Goal: Task Accomplishment & Management: Manage account settings

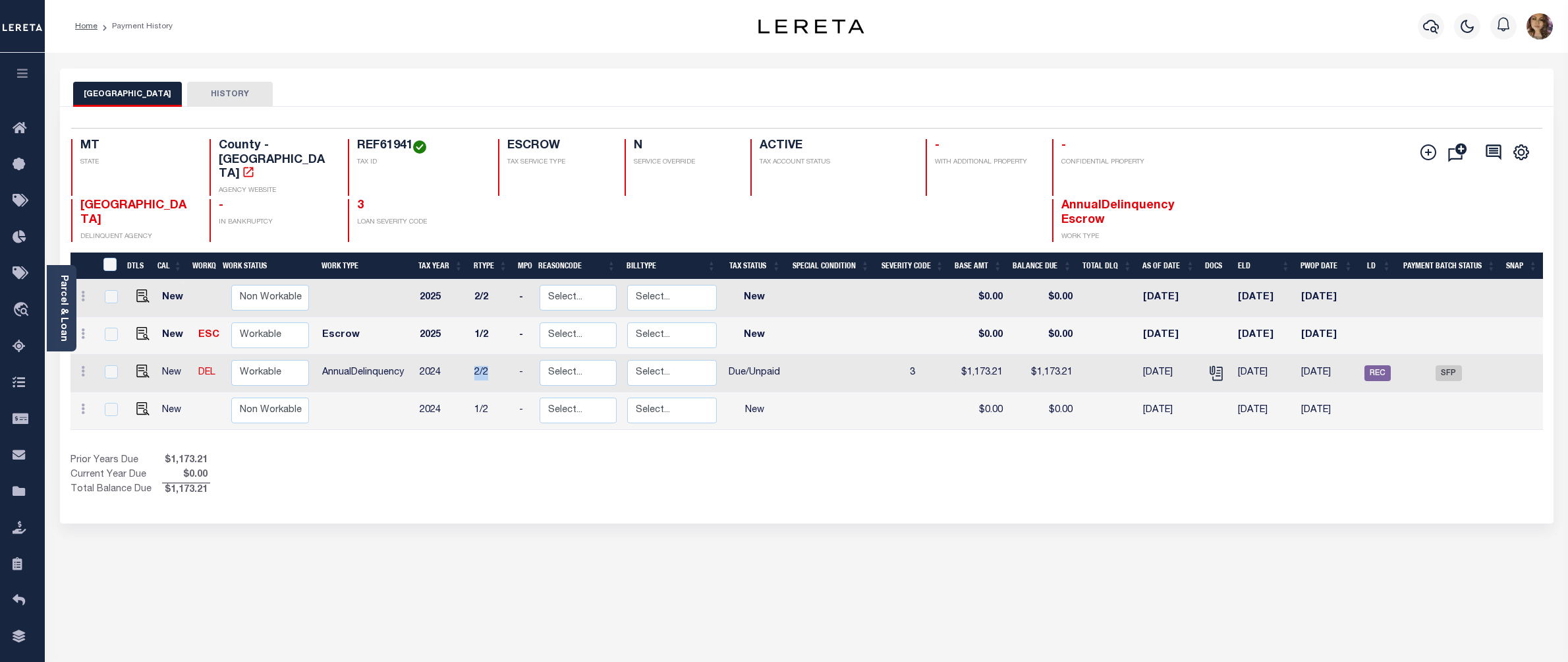
drag, startPoint x: 491, startPoint y: 350, endPoint x: 470, endPoint y: 350, distance: 21.0
click at [470, 355] on td "2/2" at bounding box center [491, 374] width 44 height 38
checkbox input "true"
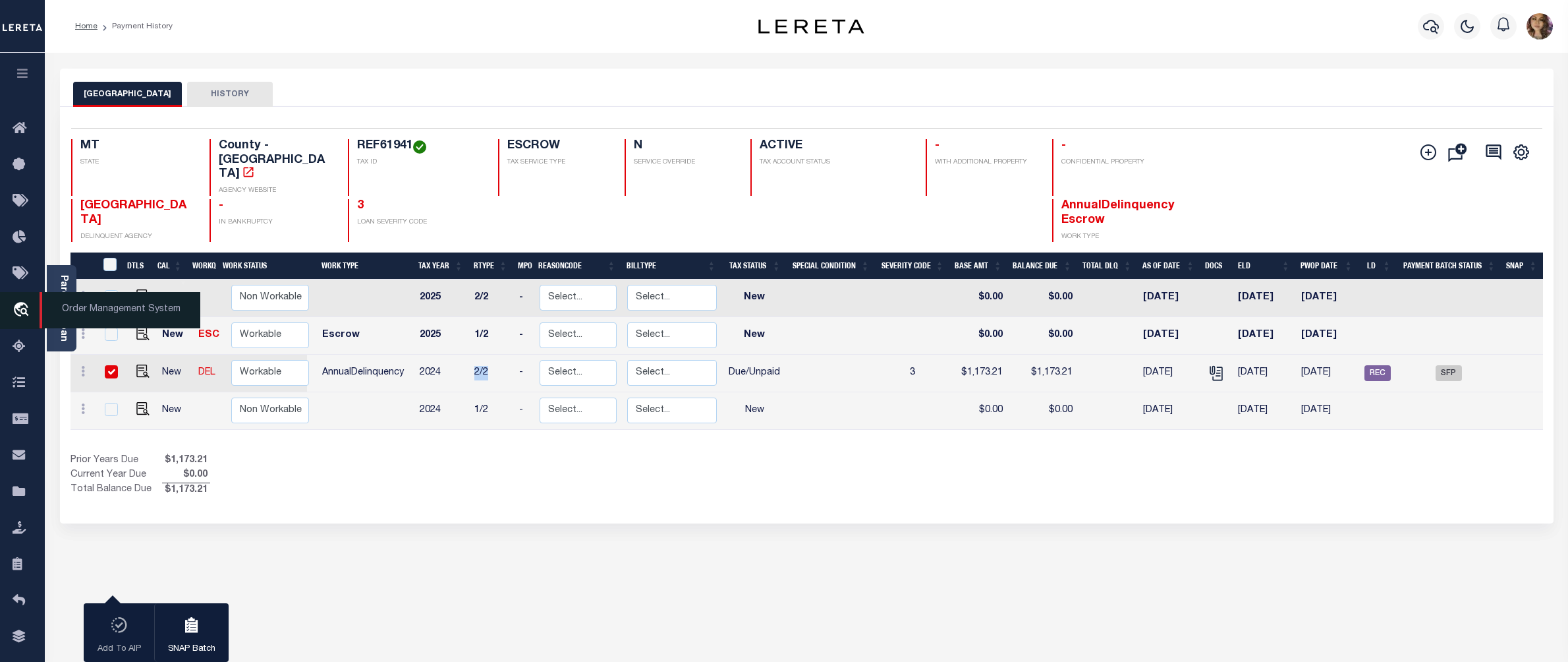
click at [82, 307] on span "Order Management System" at bounding box center [120, 310] width 161 height 36
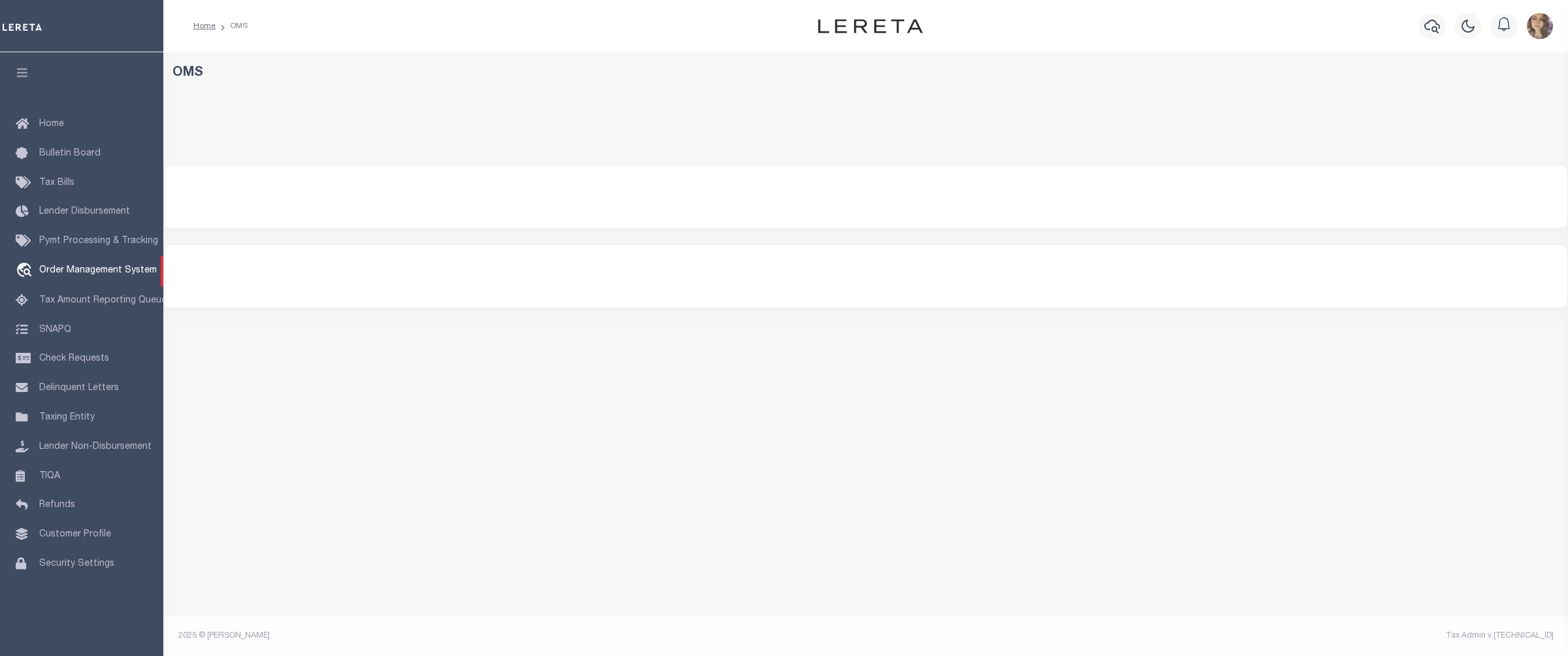
select select "200"
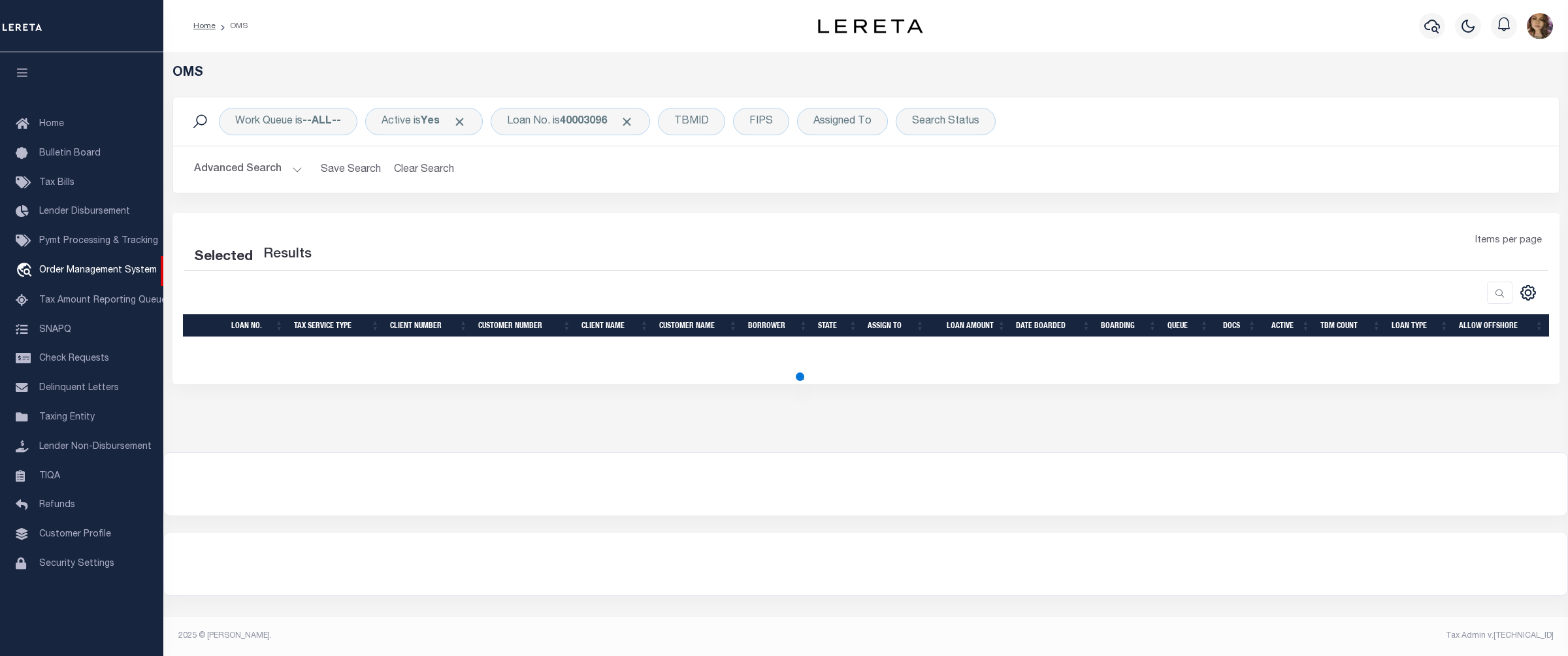
select select "200"
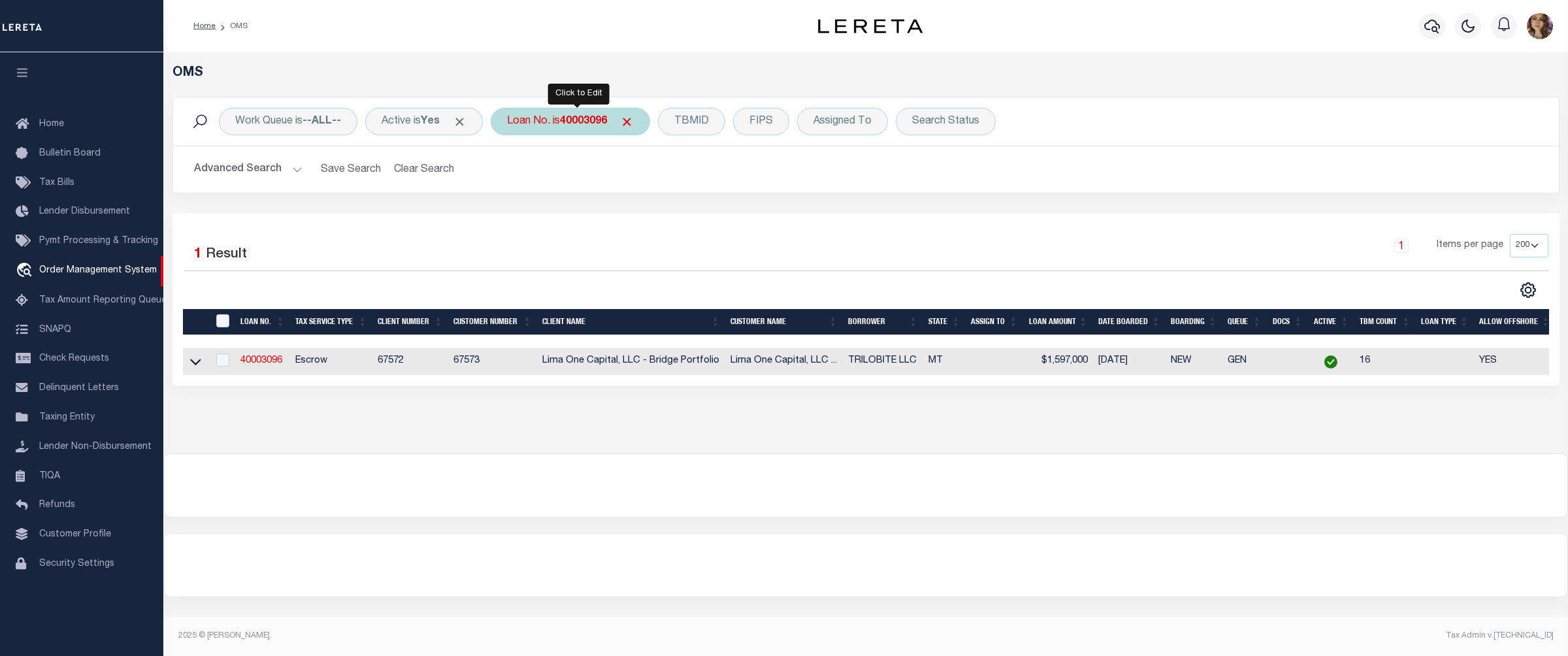
click at [573, 132] on div "Loan No. is 40003096" at bounding box center [570, 121] width 159 height 27
type input "175000321"
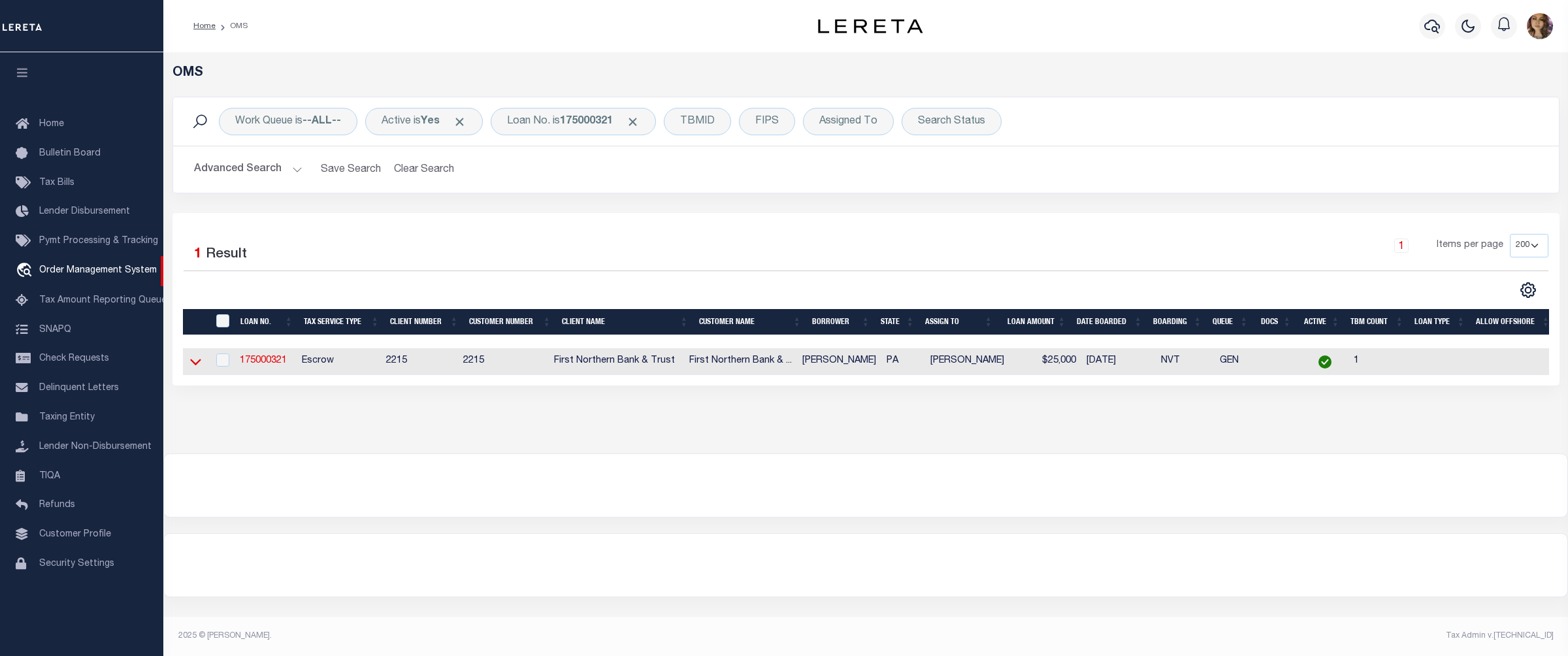
click at [193, 363] on icon at bounding box center [195, 362] width 11 height 14
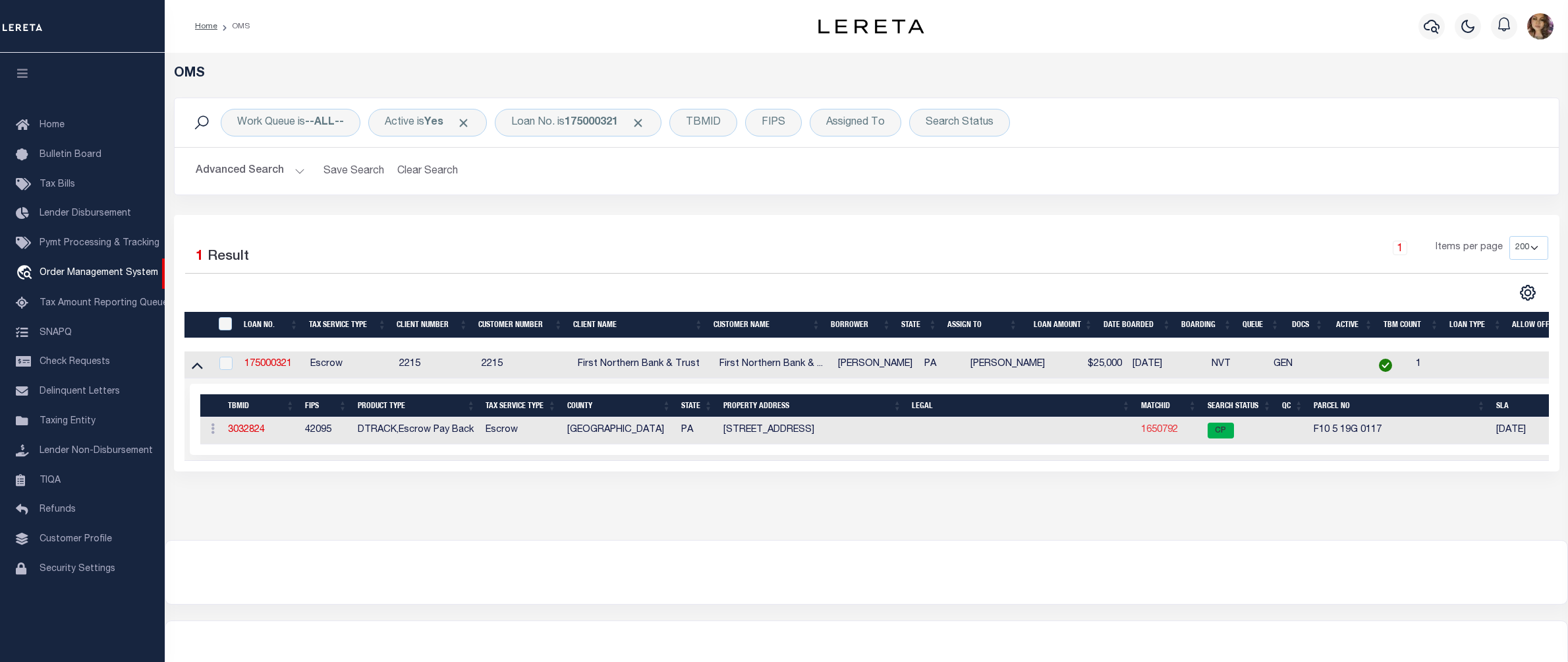
click at [1162, 434] on link "1650792" at bounding box center [1159, 429] width 37 height 9
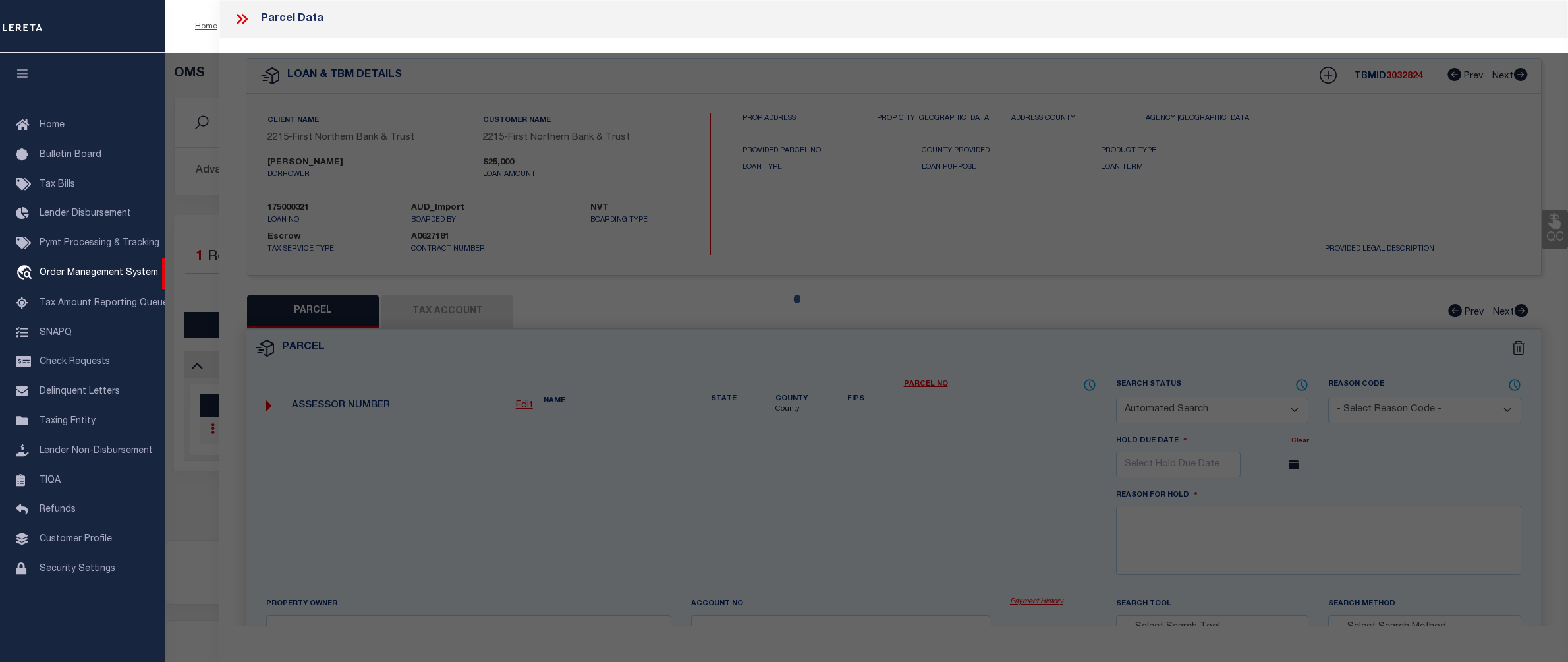
checkbox input "false"
select select "CP"
type input "FOLK JESSICA L & PATRICK O,"
select select
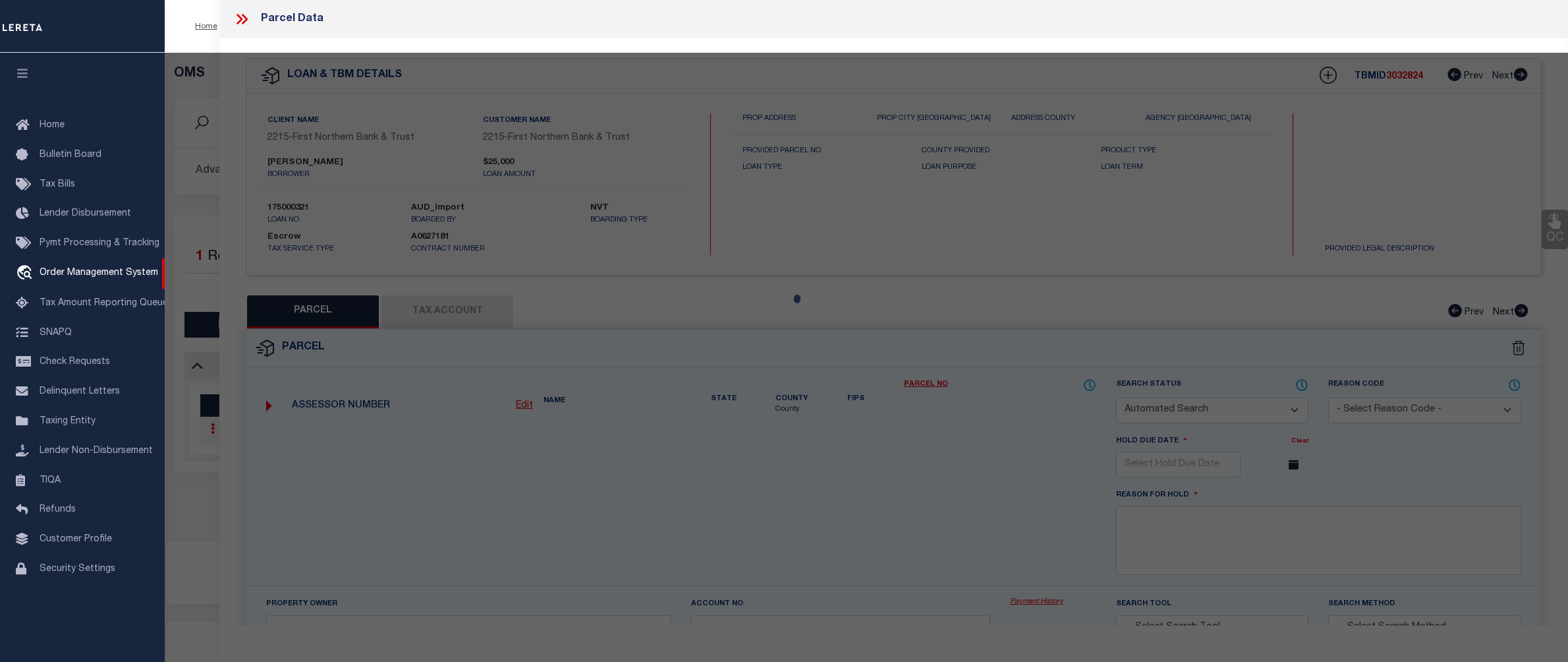
type input "9395 SPRING BROOK DR"
checkbox input "false"
type input "PA"
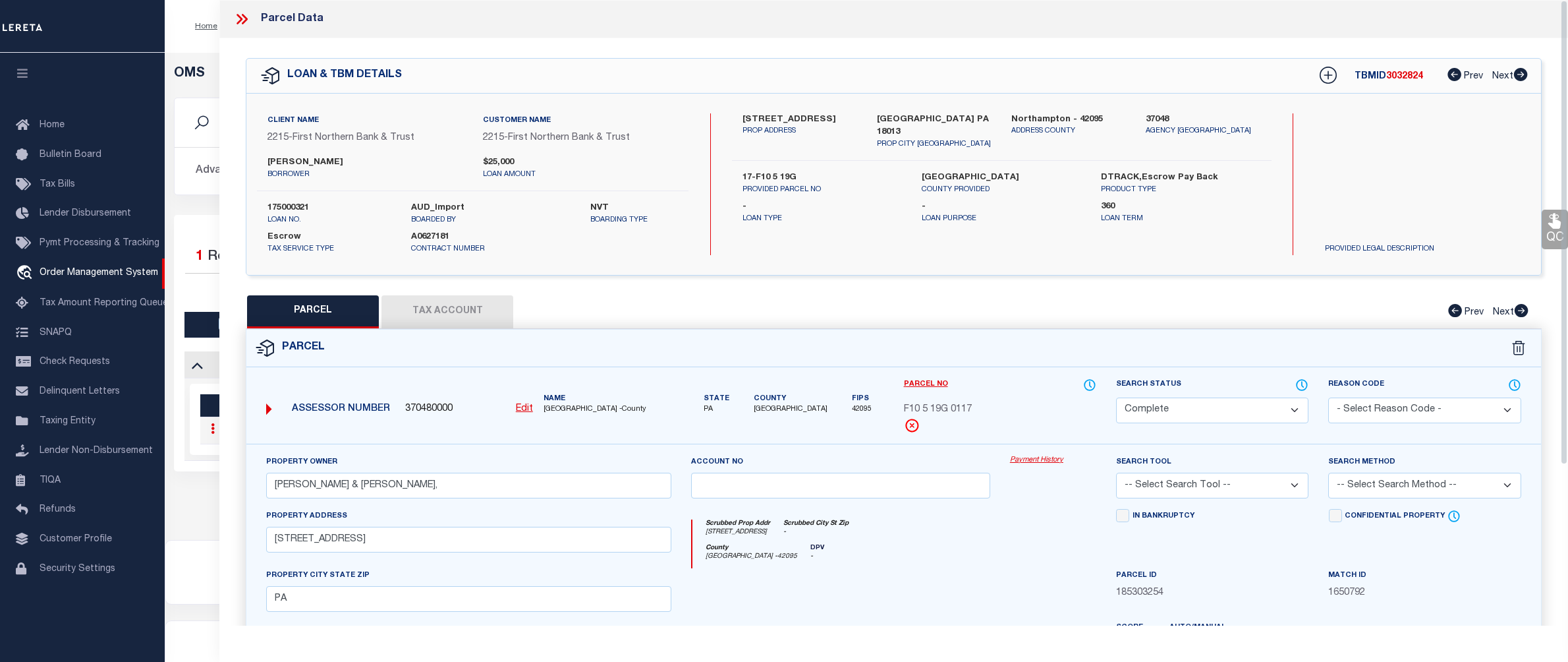
click at [1033, 458] on link "Payment History" at bounding box center [1053, 460] width 86 height 11
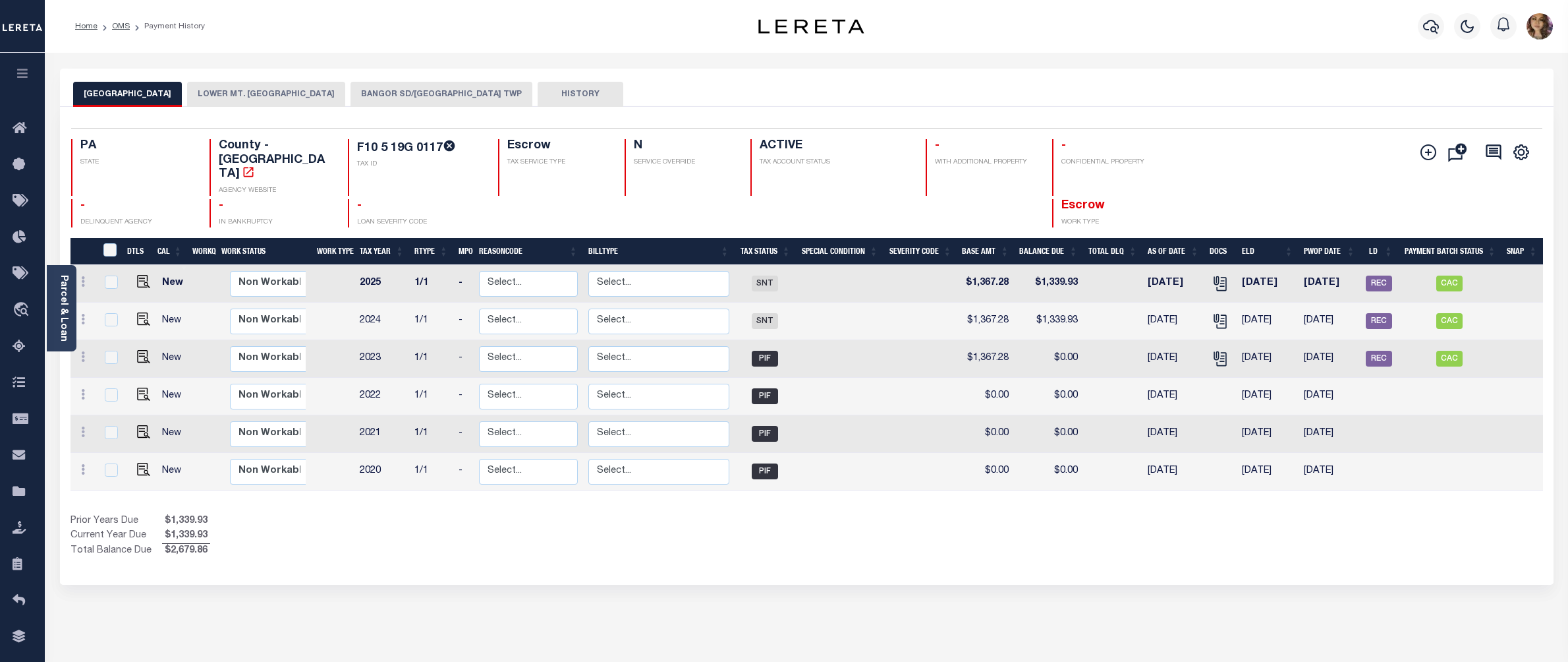
click at [290, 93] on button "LOWER MT. BETHEL TOWNSHIP" at bounding box center [266, 94] width 158 height 25
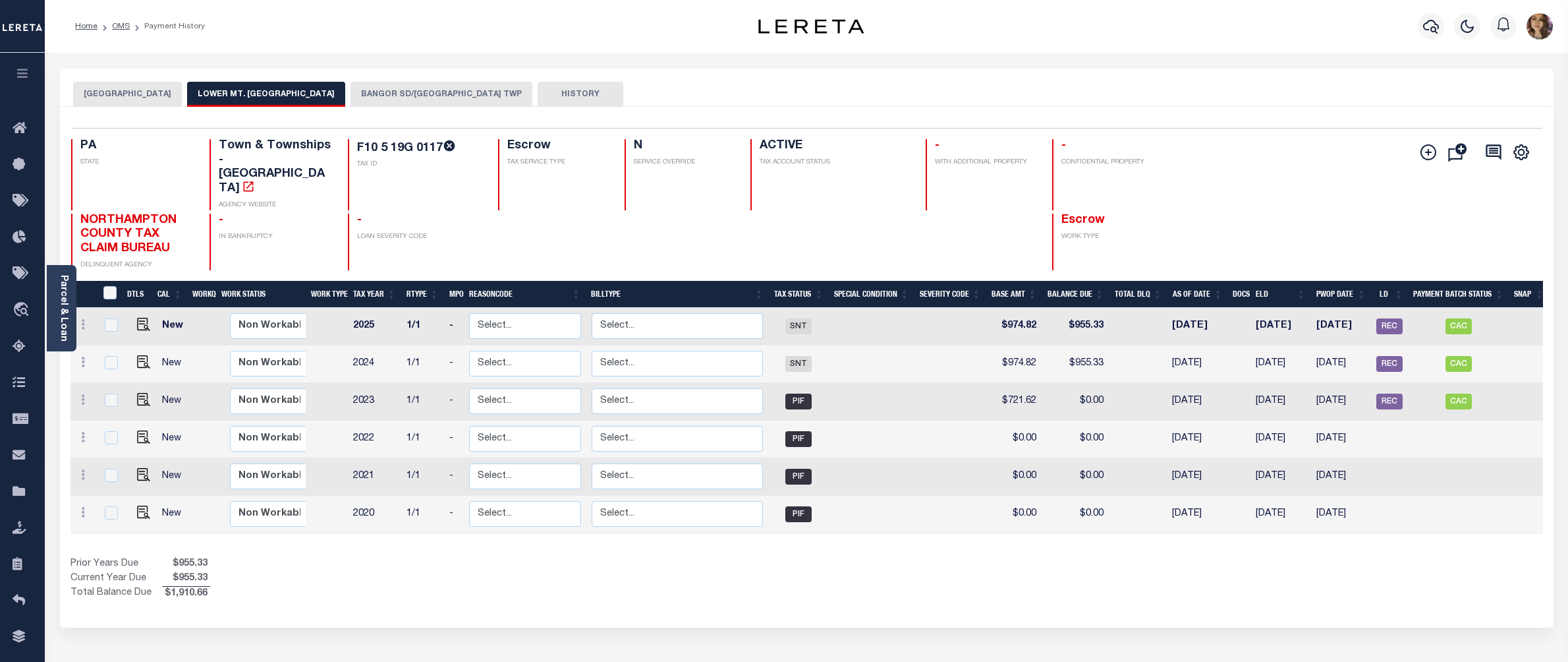
click at [417, 88] on button "BANGOR SD/[GEOGRAPHIC_DATA] TWP" at bounding box center [441, 94] width 182 height 25
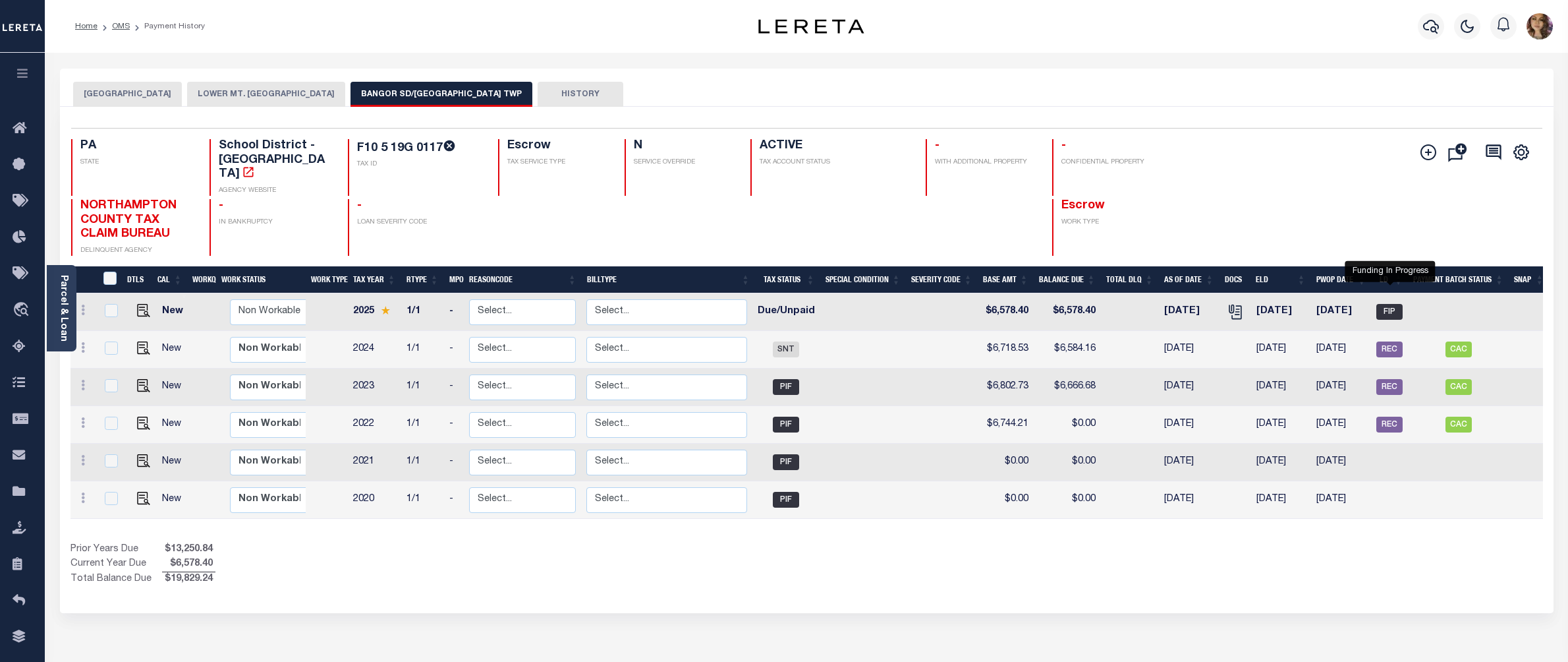
click at [1388, 304] on span "FIP" at bounding box center [1389, 312] width 27 height 16
checkbox input "true"
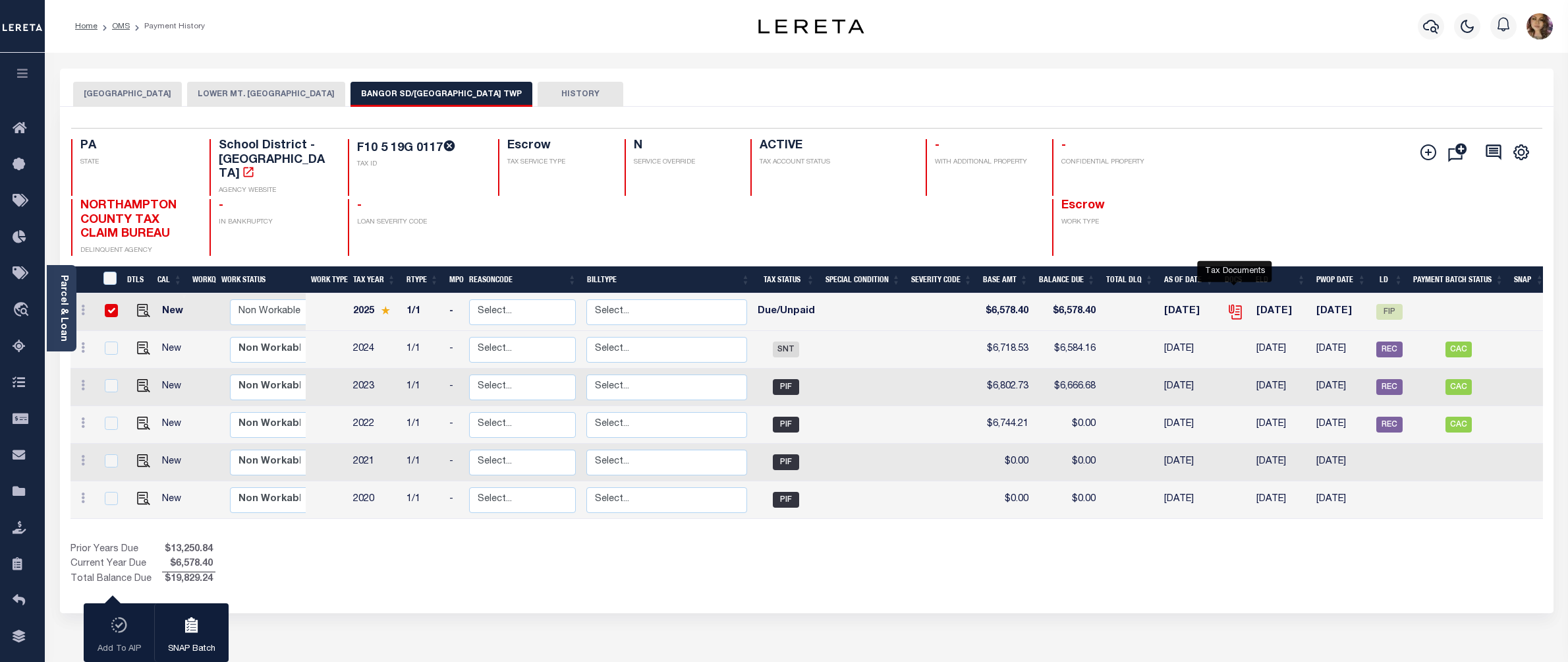
click at [1236, 303] on icon "" at bounding box center [1236, 312] width 17 height 17
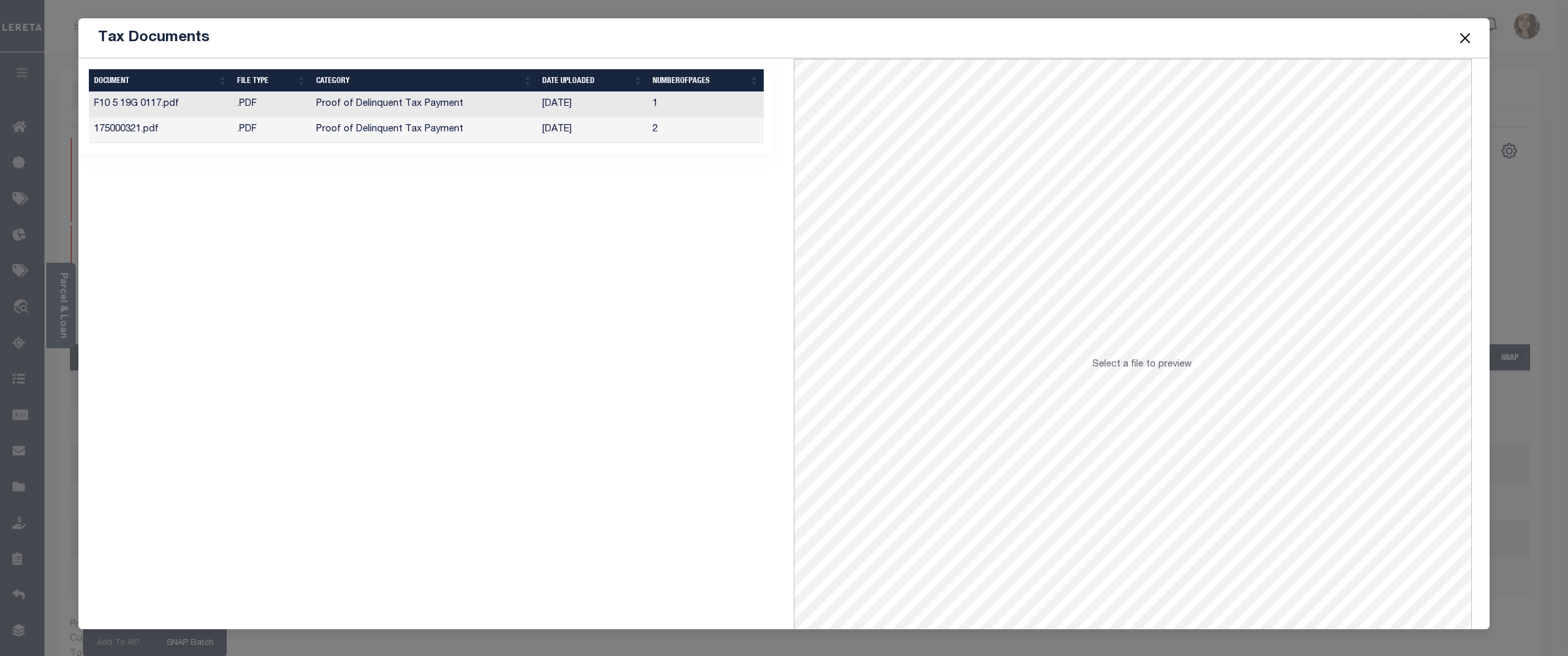
click at [601, 134] on td "[DATE]" at bounding box center [592, 130] width 110 height 26
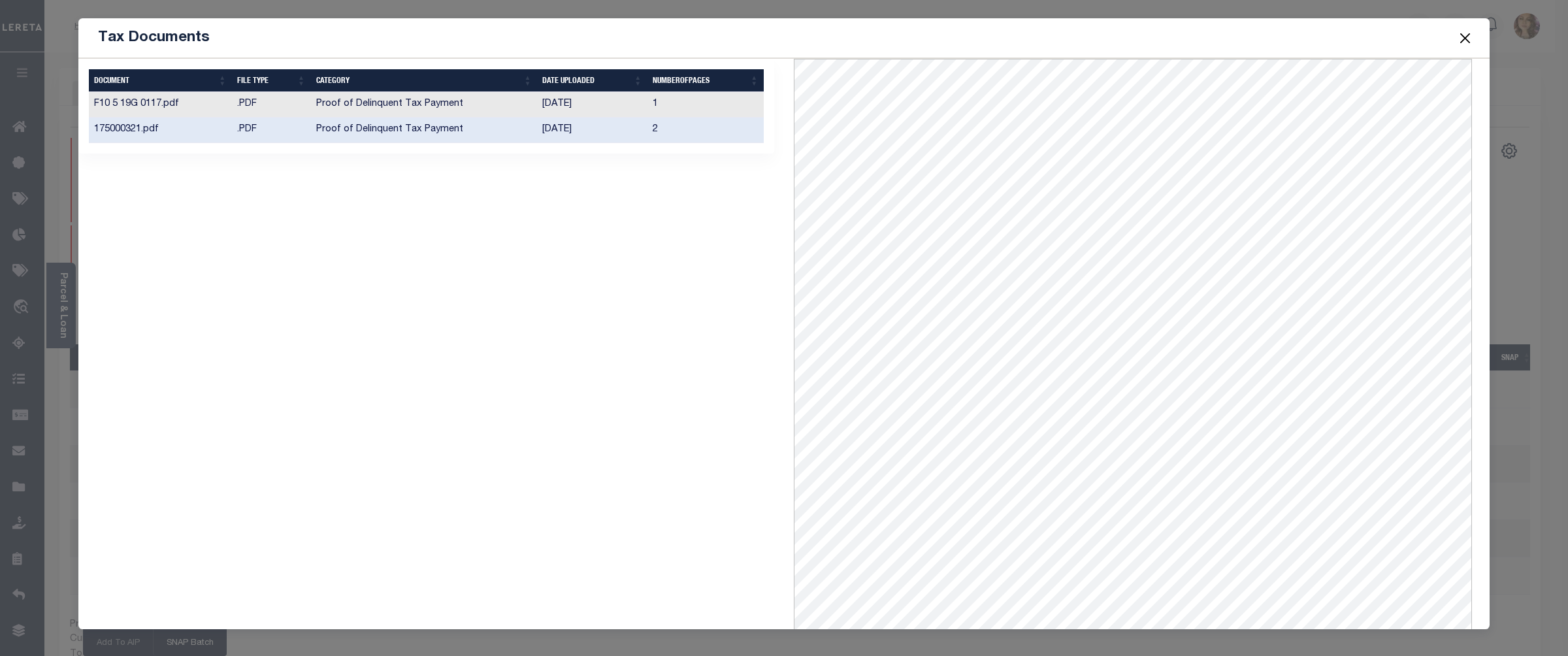
click at [1464, 34] on button "Close" at bounding box center [1466, 38] width 17 height 17
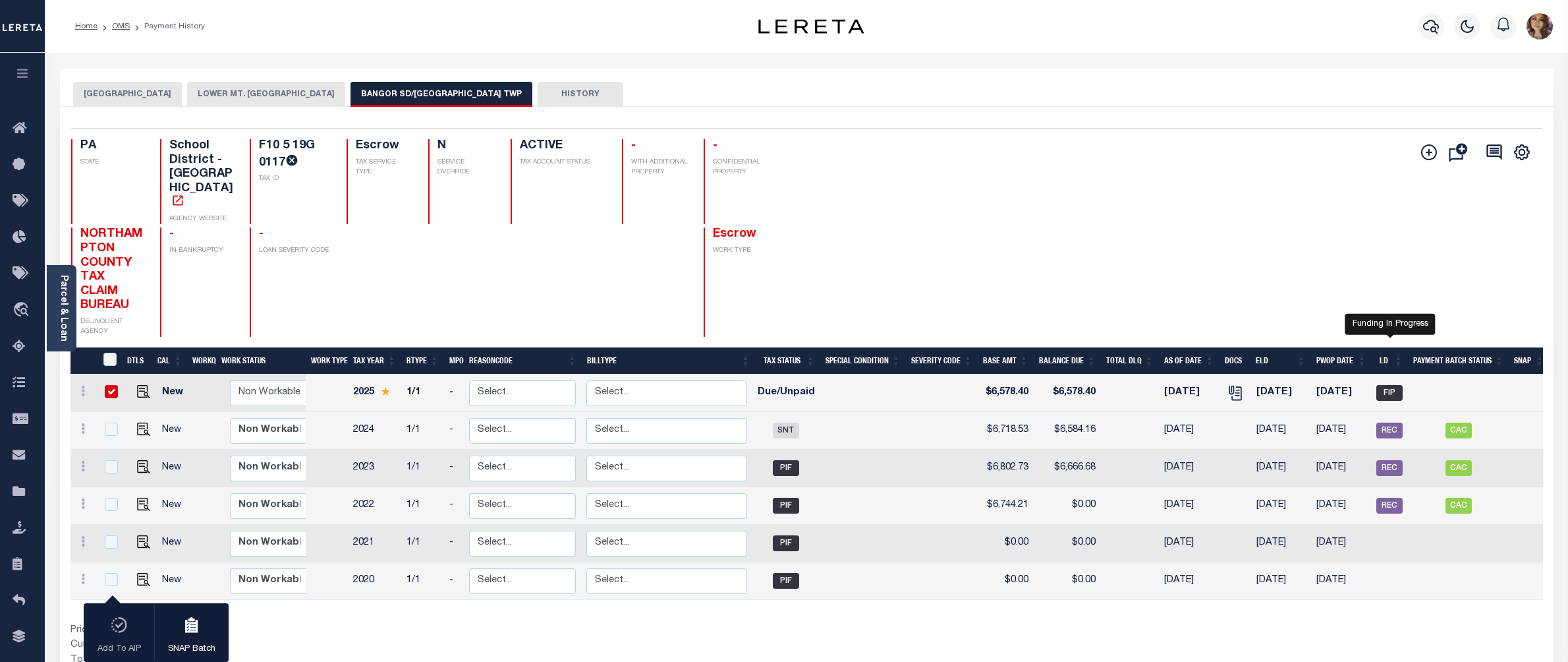
click at [1392, 385] on span "FIP" at bounding box center [1389, 393] width 27 height 16
checkbox input "false"
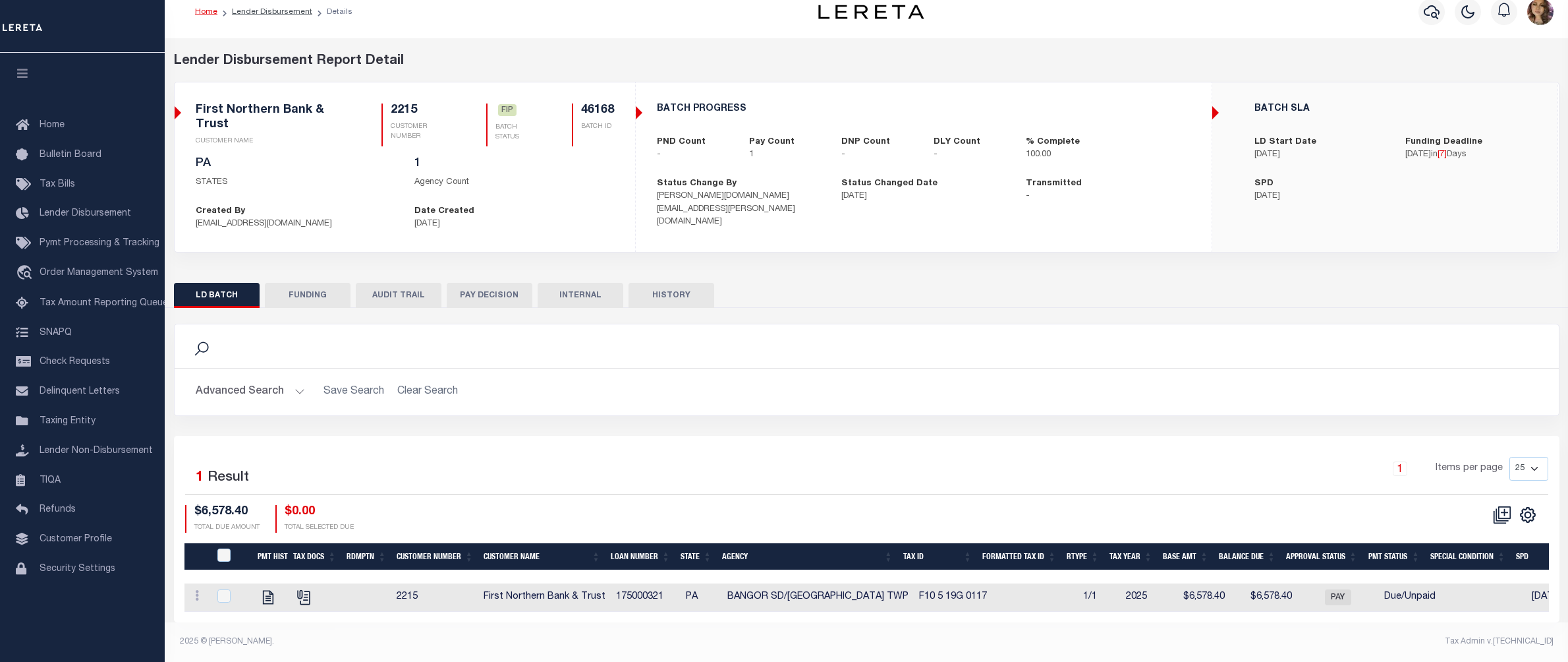
scroll to position [27, 0]
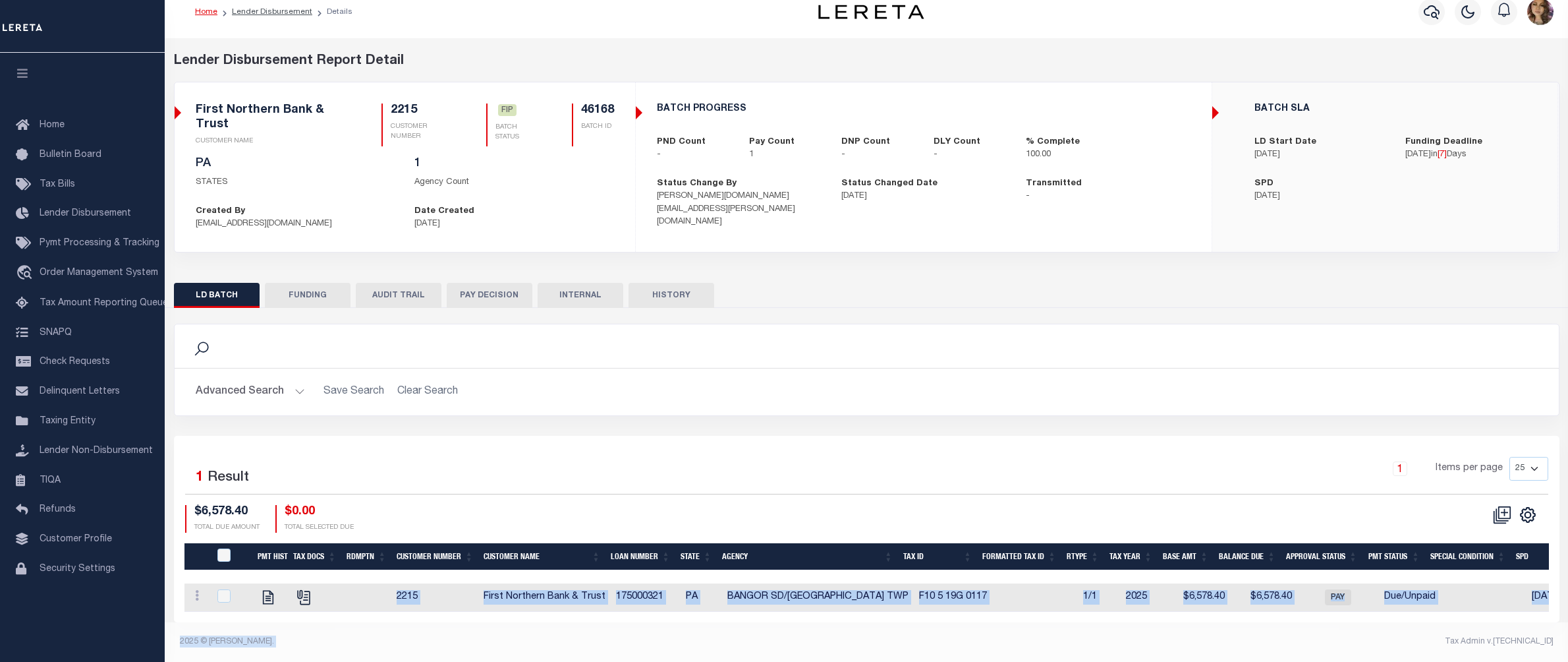
drag, startPoint x: 1068, startPoint y: 610, endPoint x: 1252, endPoint y: 631, distance: 185.2
click at [1252, 631] on div "Lender Disbursement Reports Summary Clients / Customers Customers asc Customers…" at bounding box center [866, 350] width 1403 height 623
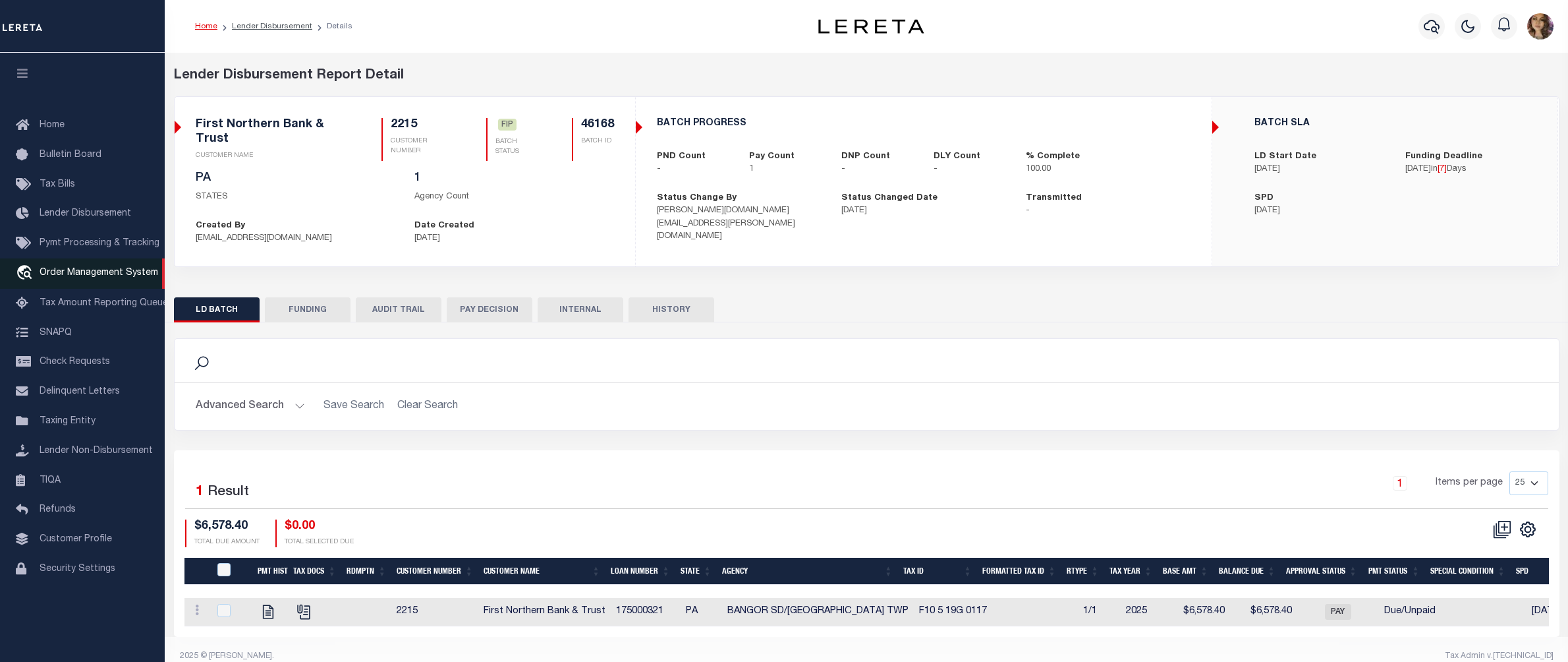
click at [85, 277] on span "Order Management System" at bounding box center [98, 273] width 118 height 9
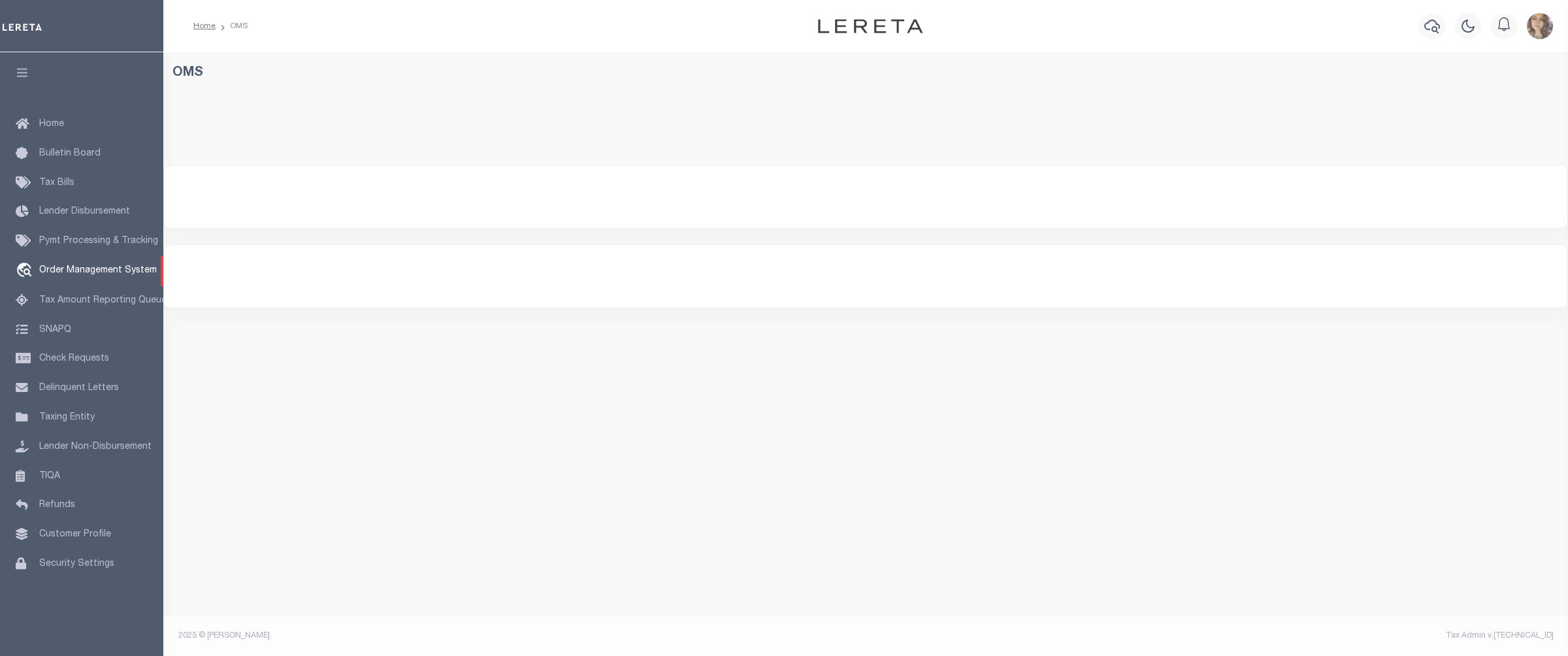
select select "200"
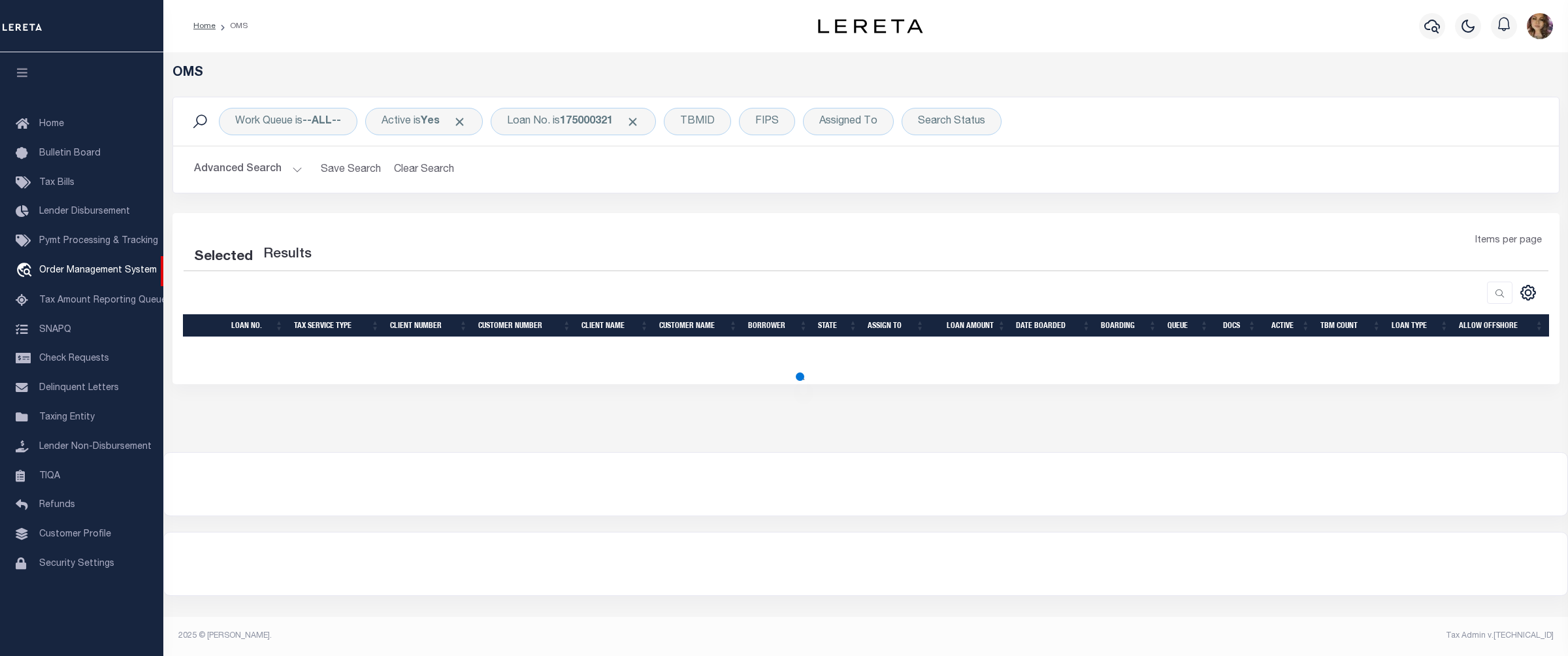
select select "200"
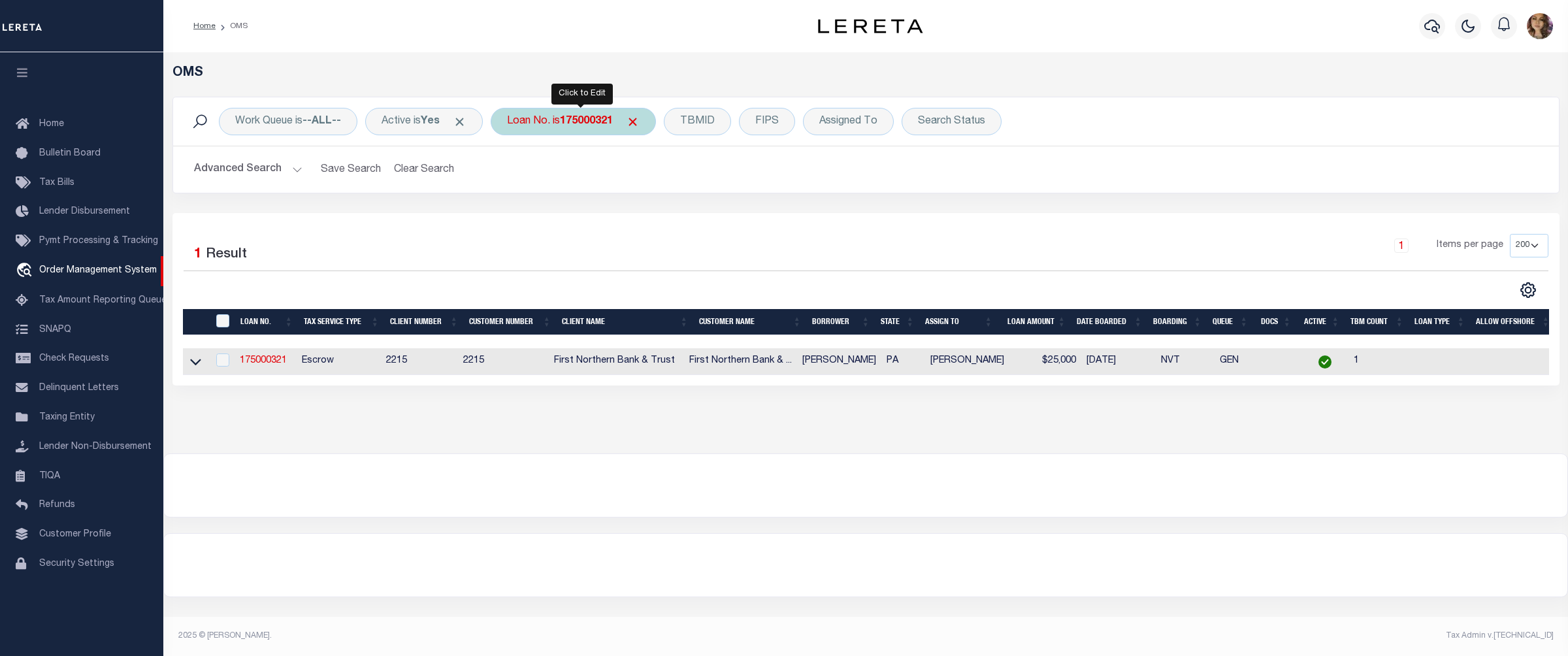
click at [579, 121] on b "175000321" at bounding box center [586, 121] width 53 height 10
type input "10022108"
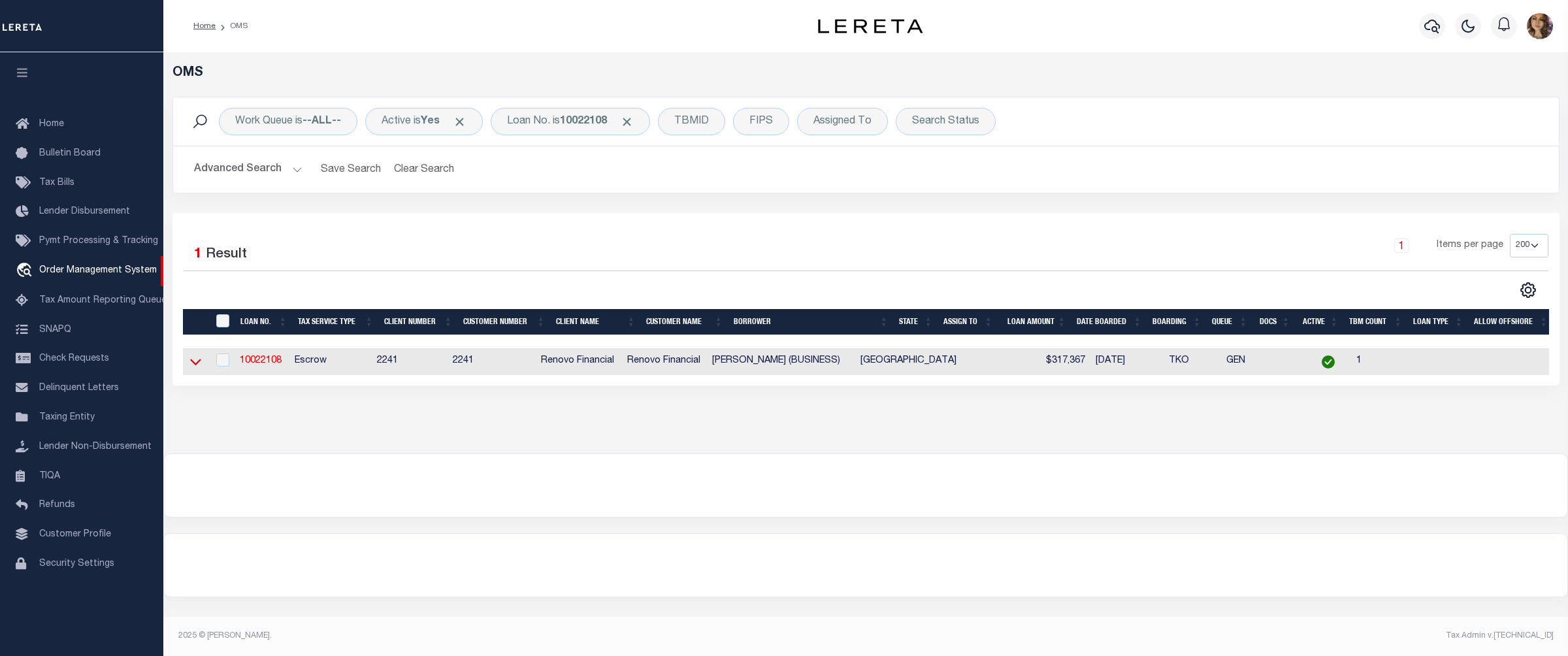
click at [193, 363] on icon at bounding box center [195, 362] width 11 height 14
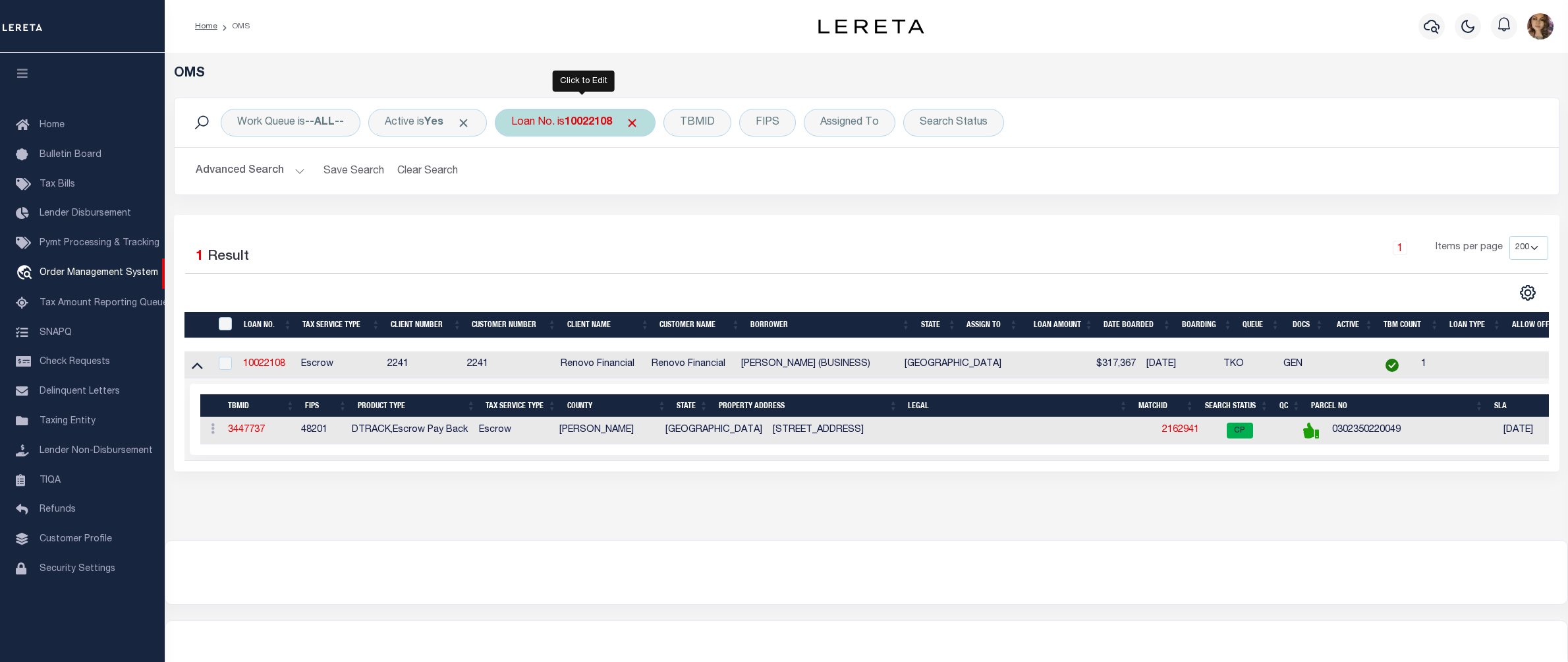
click at [560, 120] on div "Loan No. is 10022108" at bounding box center [575, 123] width 161 height 28
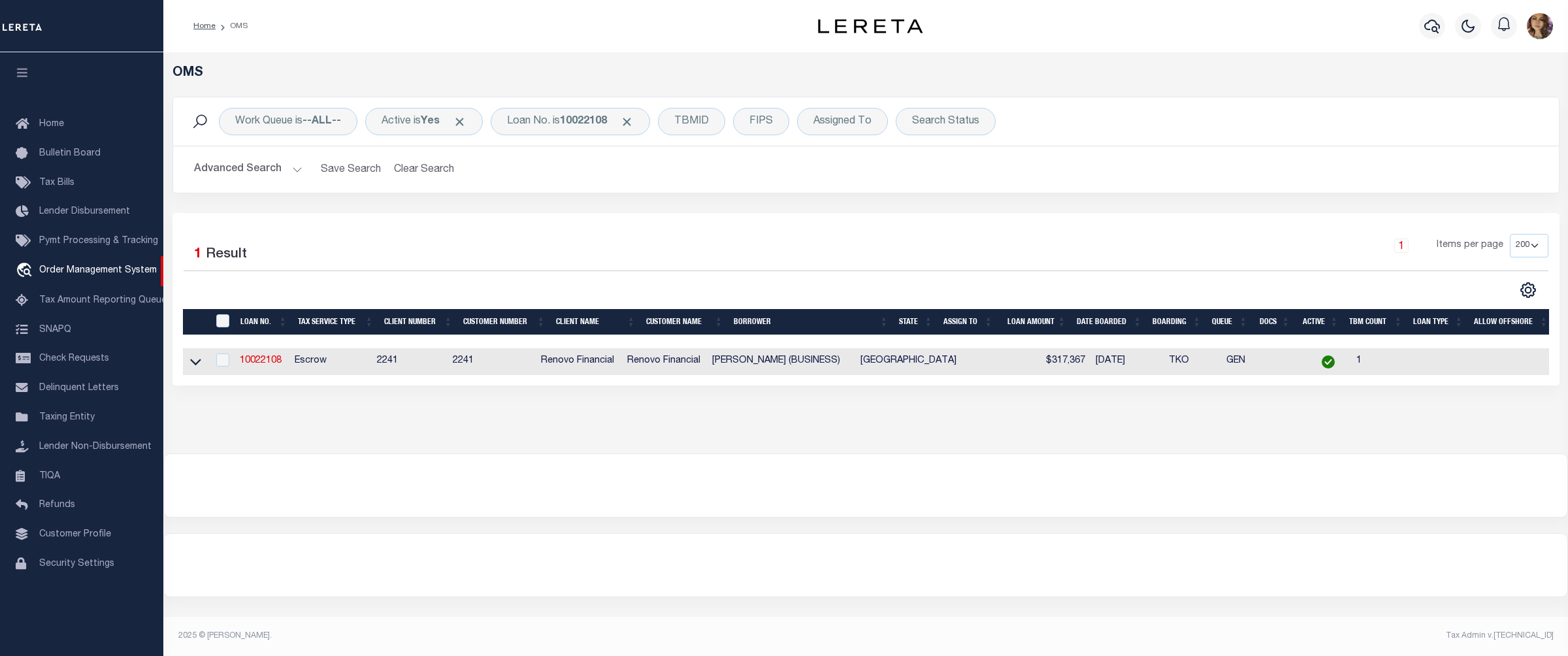
drag, startPoint x: 188, startPoint y: 360, endPoint x: 1030, endPoint y: 523, distance: 857.6
click at [188, 360] on link at bounding box center [196, 360] width 15 height 9
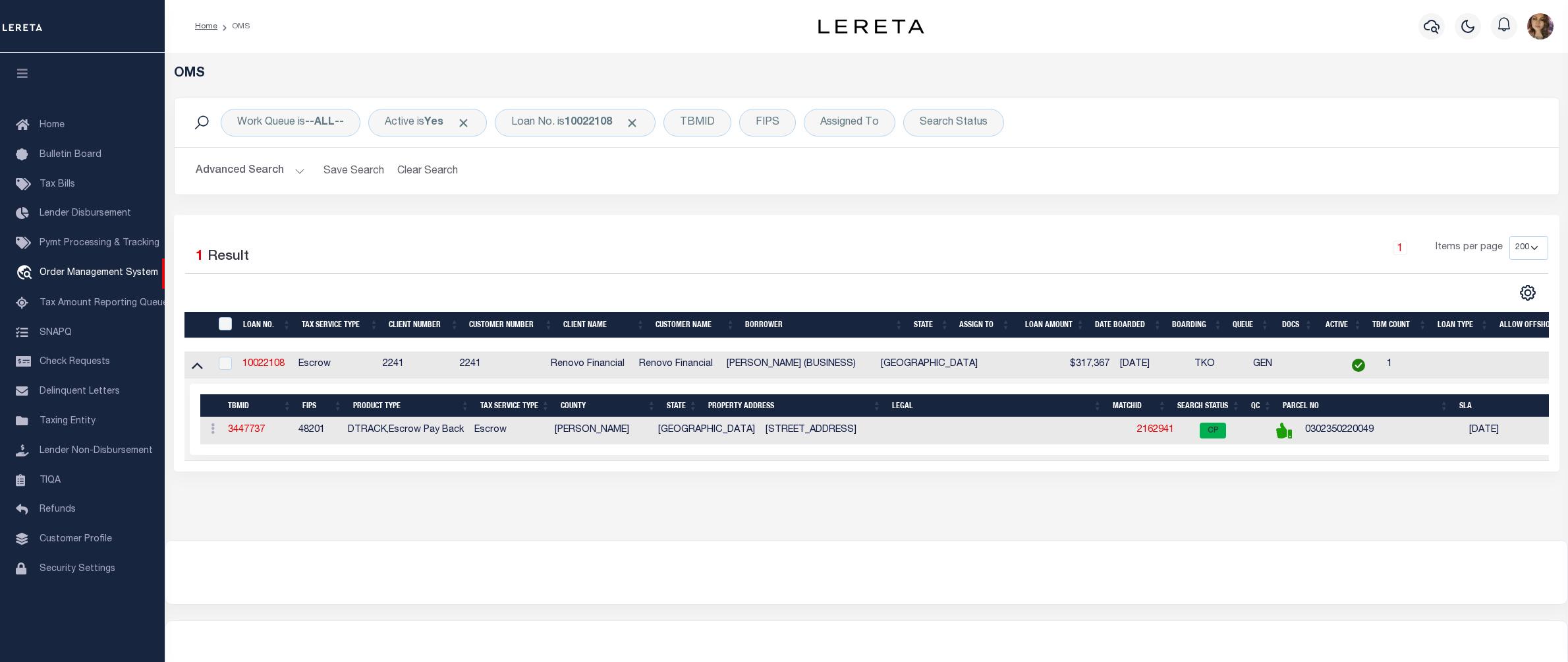
click at [1138, 428] on td "2162941" at bounding box center [1163, 430] width 63 height 27
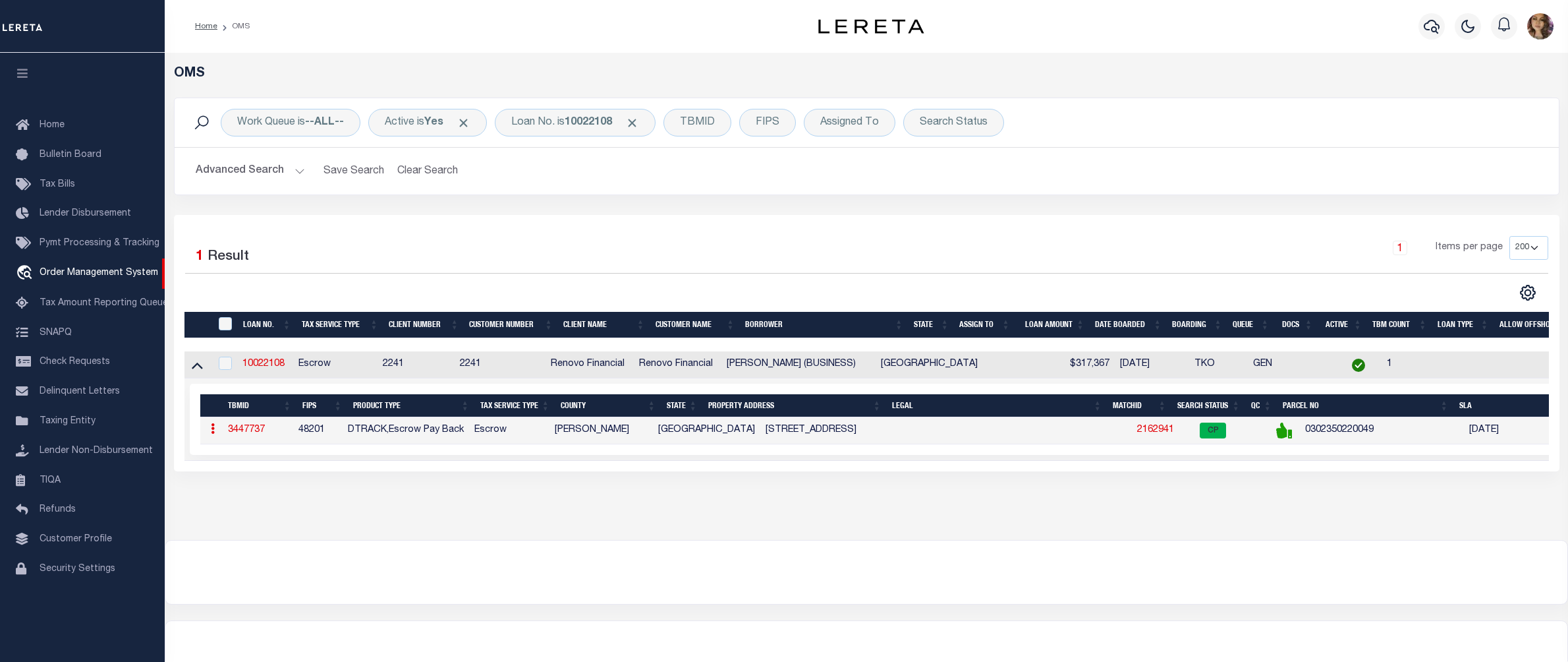
click at [1137, 433] on link "2162941" at bounding box center [1156, 429] width 37 height 9
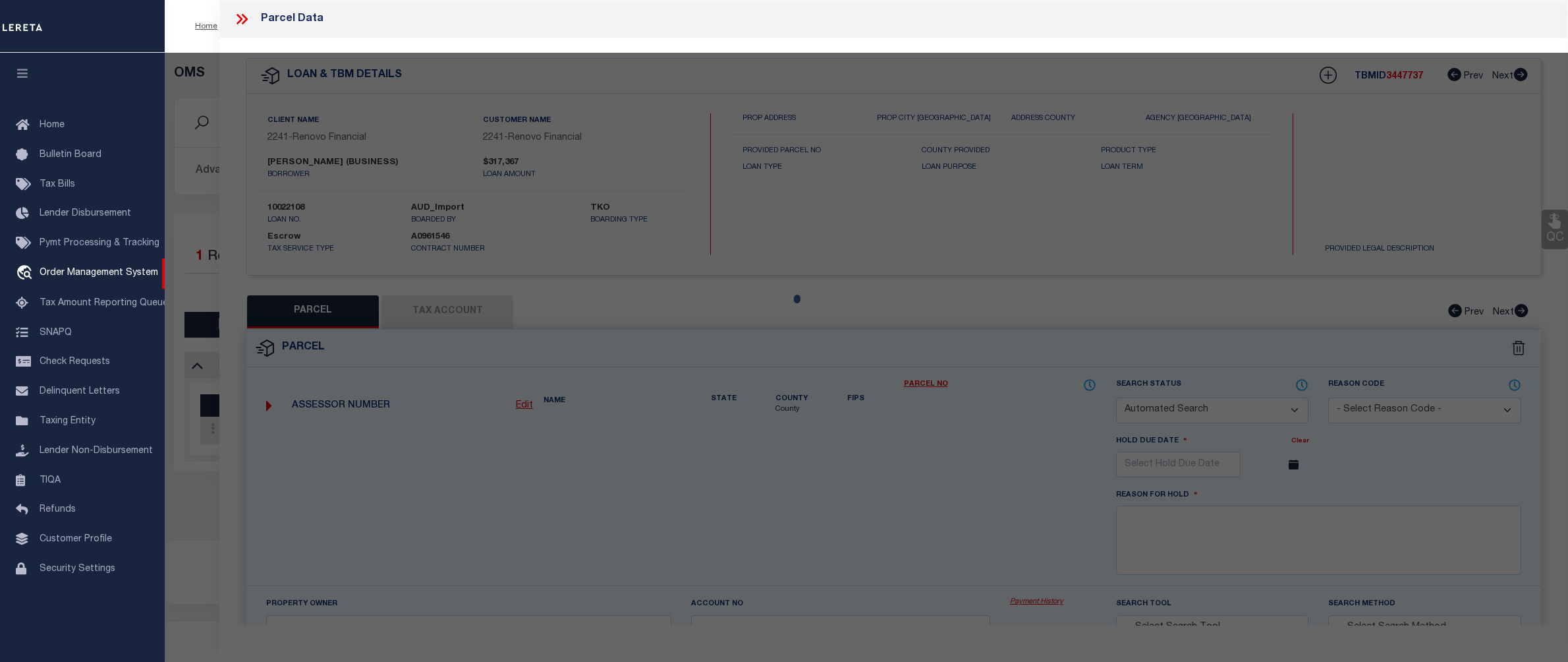
checkbox input "false"
select select "CP"
type input "[PERSON_NAME]"
select select "ATL"
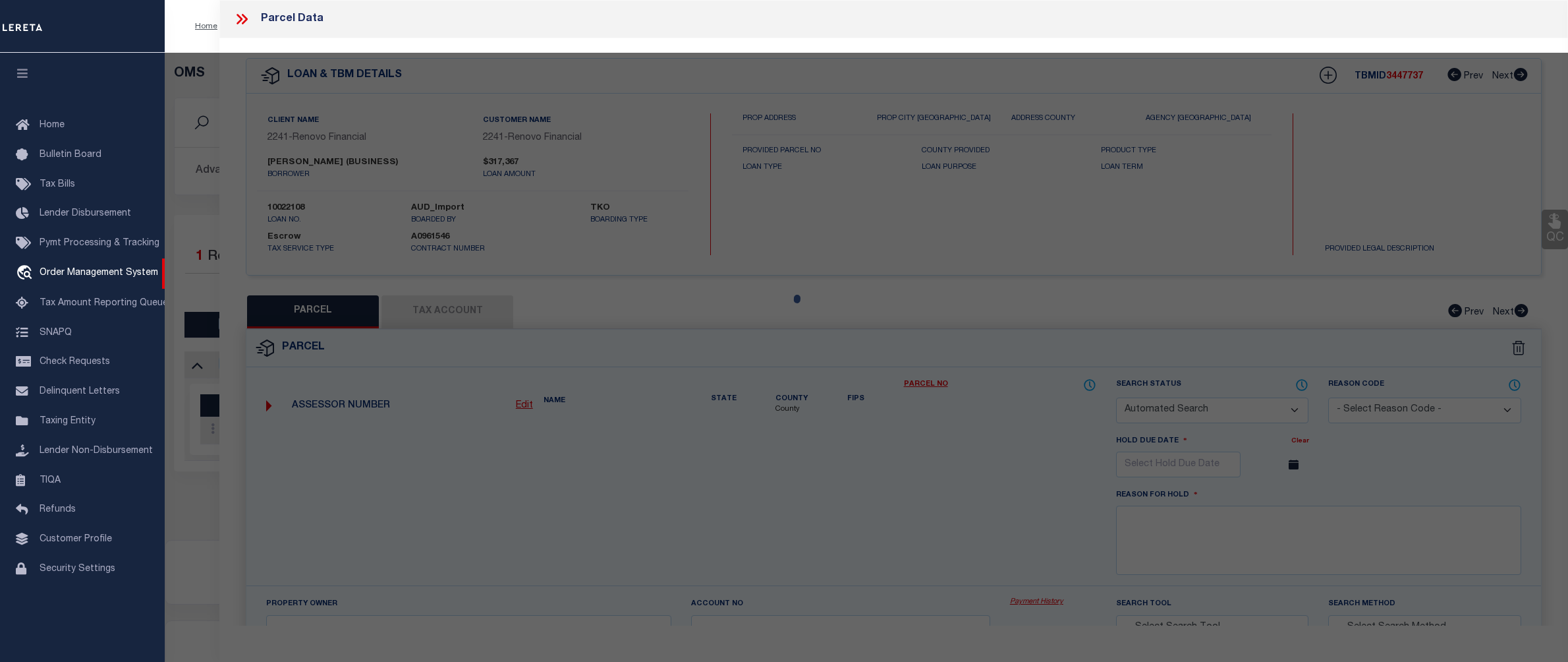
select select "ADD"
type input "[STREET_ADDRESS]"
type input "[GEOGRAPHIC_DATA]"
type textarea "LT 34 BLK 22 ROSSLYN HEIGHTS SEC 1"
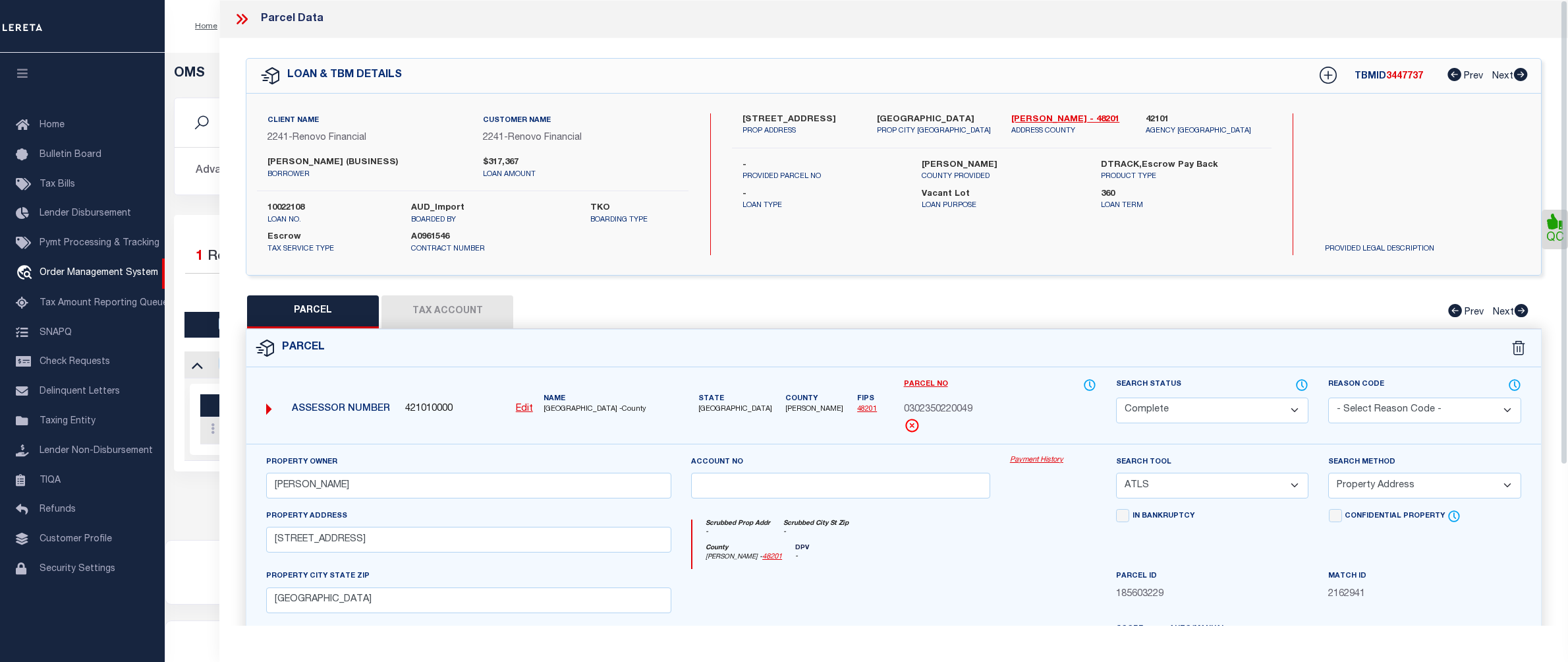
click at [1036, 456] on link "Payment History" at bounding box center [1053, 460] width 86 height 11
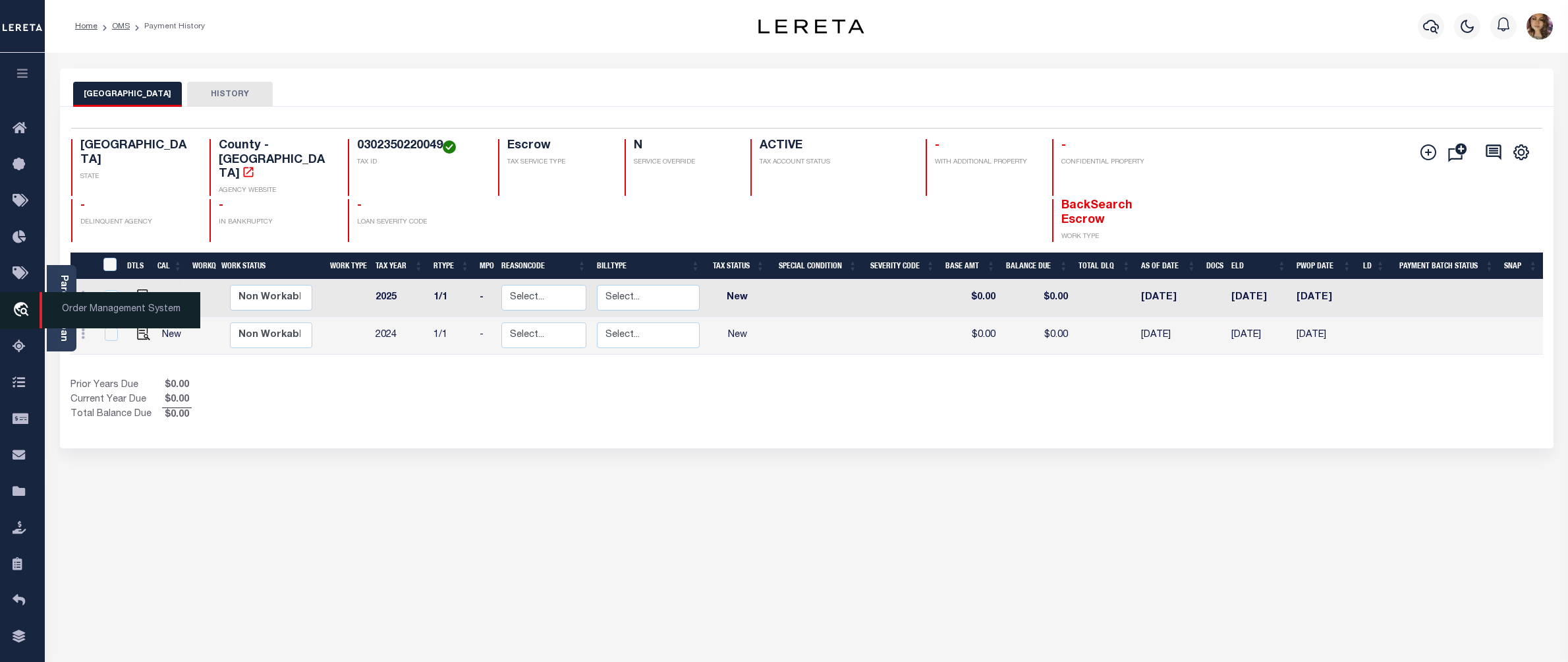
drag, startPoint x: 24, startPoint y: 309, endPoint x: 71, endPoint y: 313, distance: 47.2
click at [27, 310] on icon "travel_explore" at bounding box center [23, 311] width 21 height 17
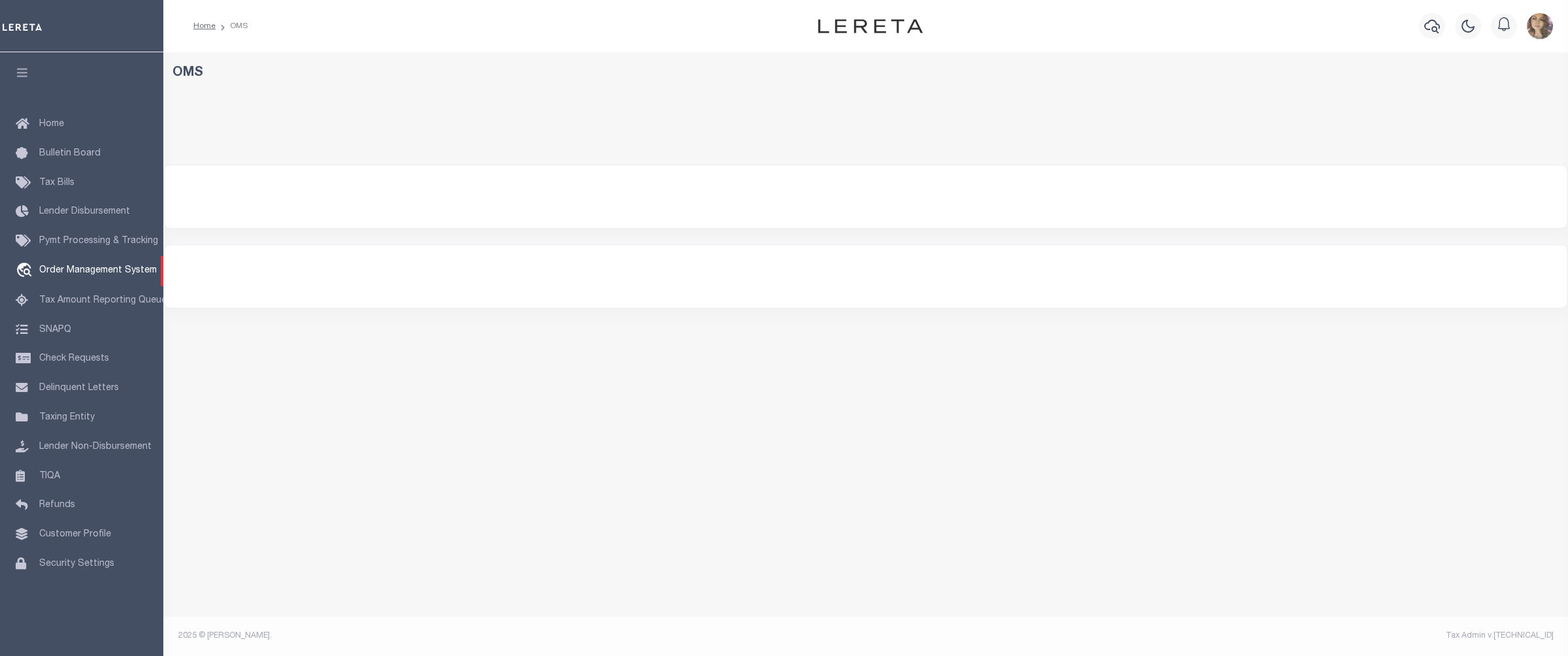
select select "200"
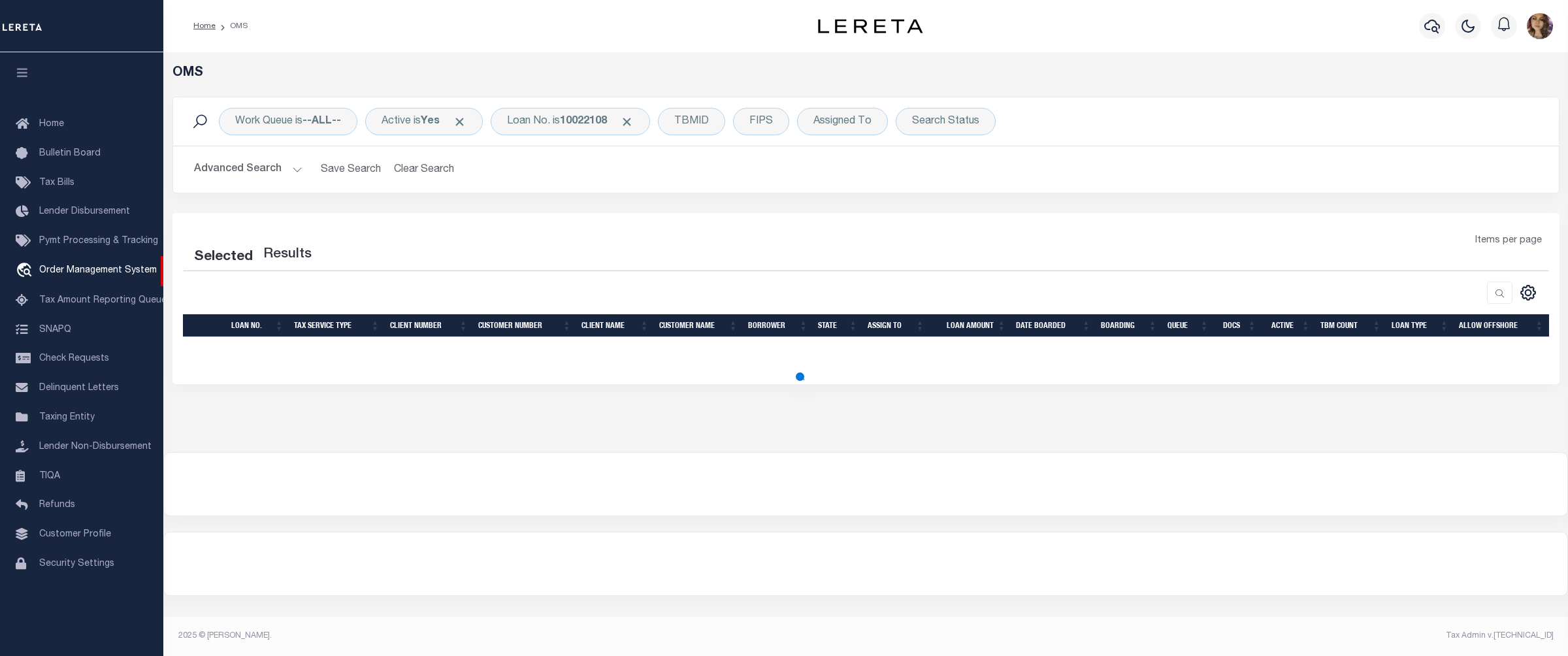
select select "200"
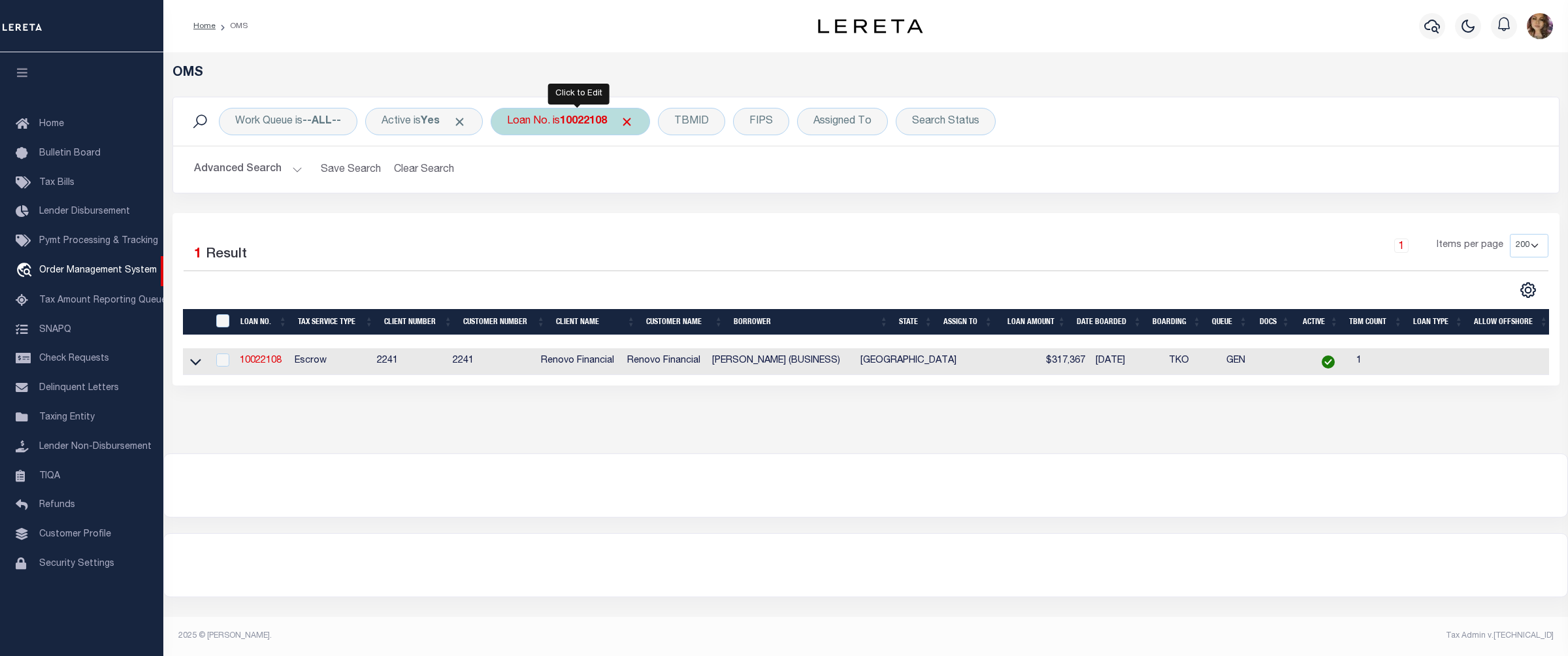
click at [591, 123] on b "10022108" at bounding box center [583, 121] width 47 height 10
click at [192, 369] on icon at bounding box center [195, 362] width 11 height 14
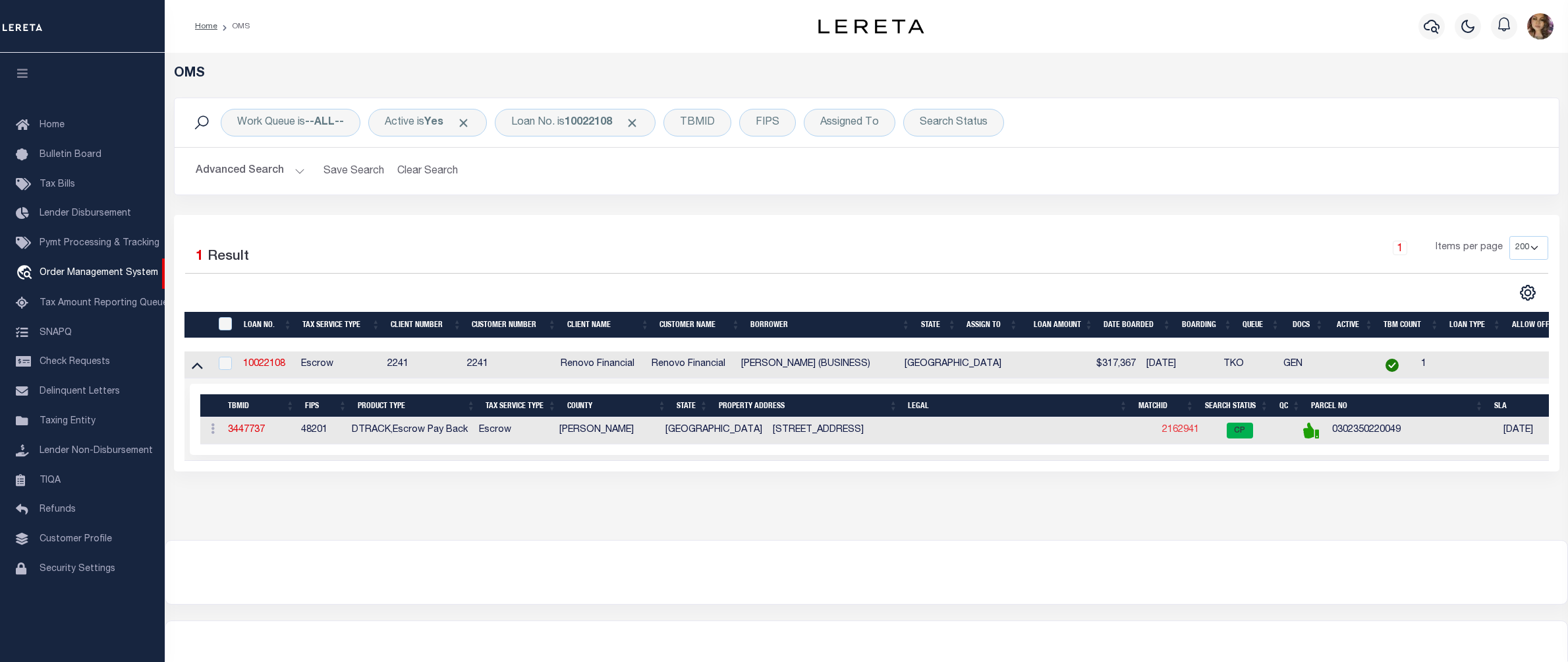
click at [1162, 433] on link "2162941" at bounding box center [1181, 429] width 37 height 9
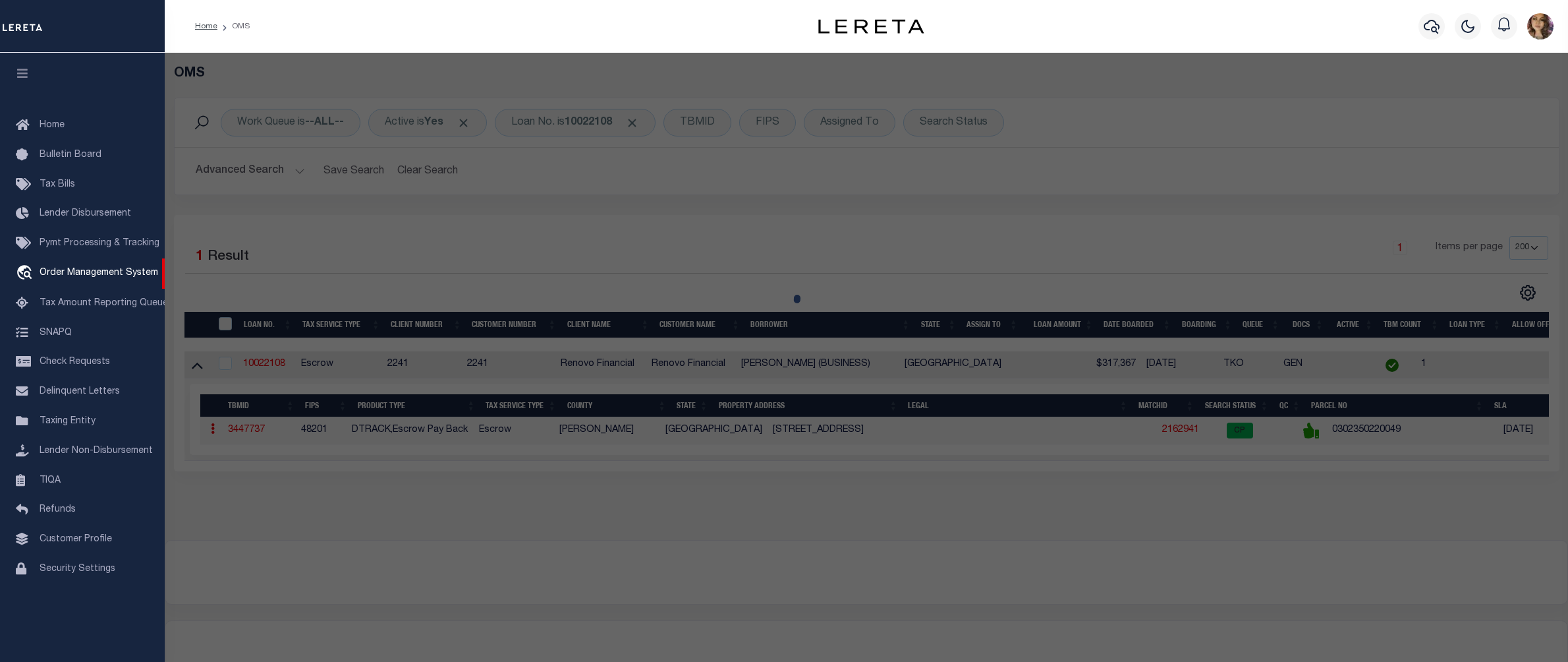
checkbox input "false"
select select "CP"
type input "[PERSON_NAME]"
select select "ATL"
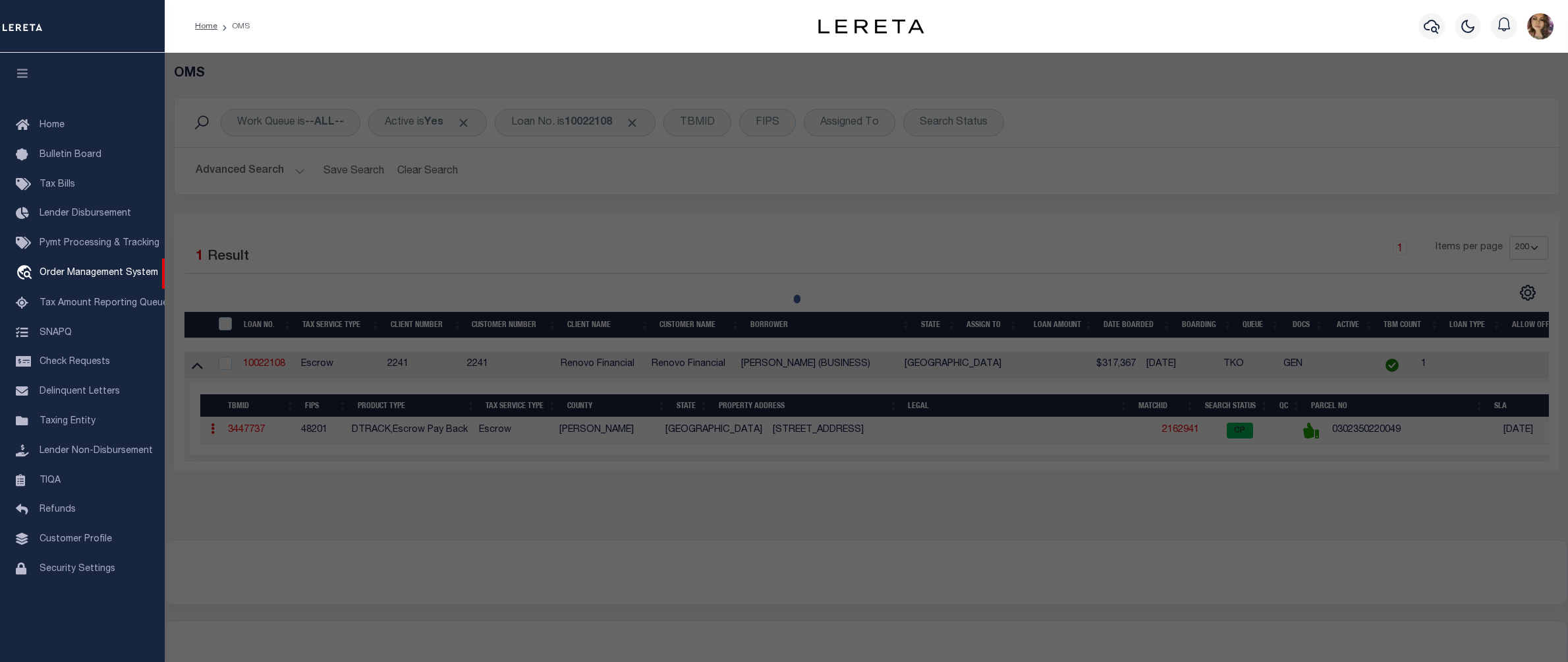
select select "ADD"
type input "[STREET_ADDRESS]"
type input "[GEOGRAPHIC_DATA]"
type textarea "LT 34 BLK 22 ROSSLYN HEIGHTS SEC 1"
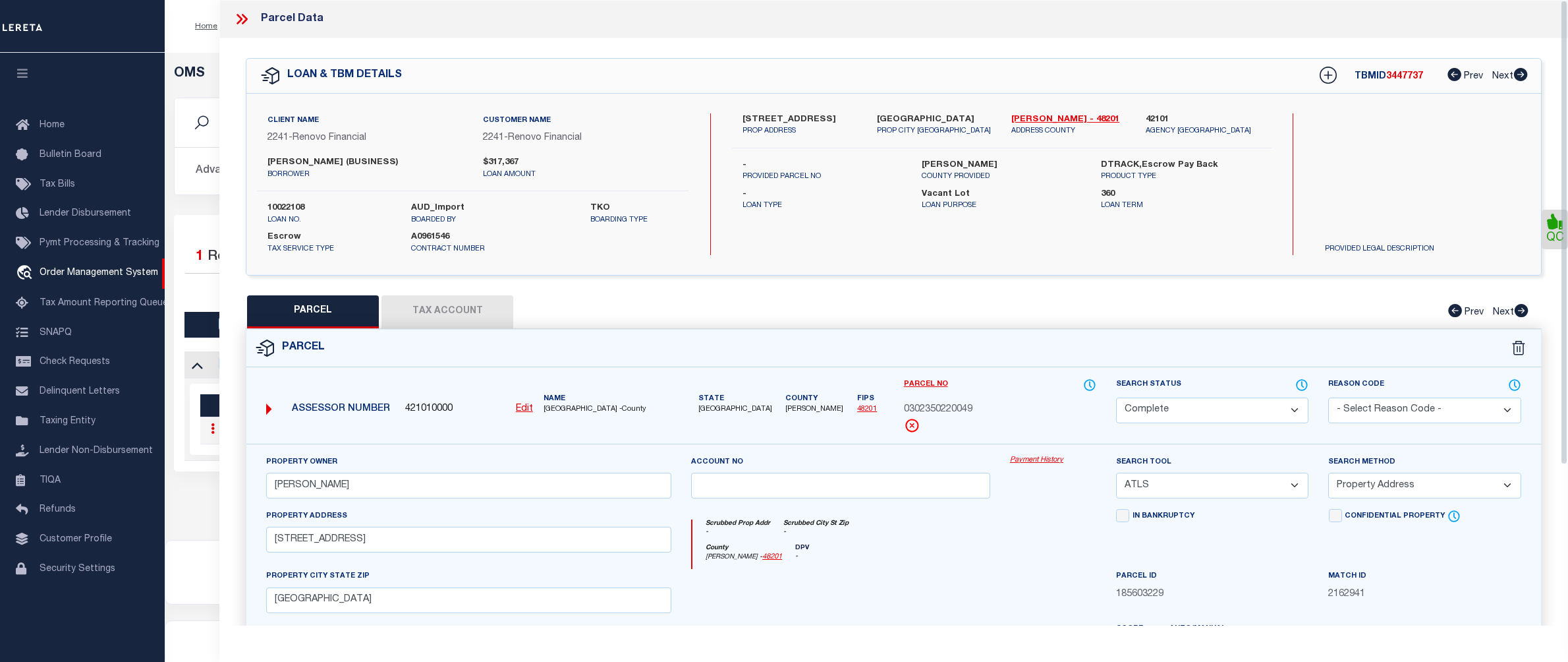
click at [1037, 461] on link "Payment History" at bounding box center [1053, 460] width 86 height 11
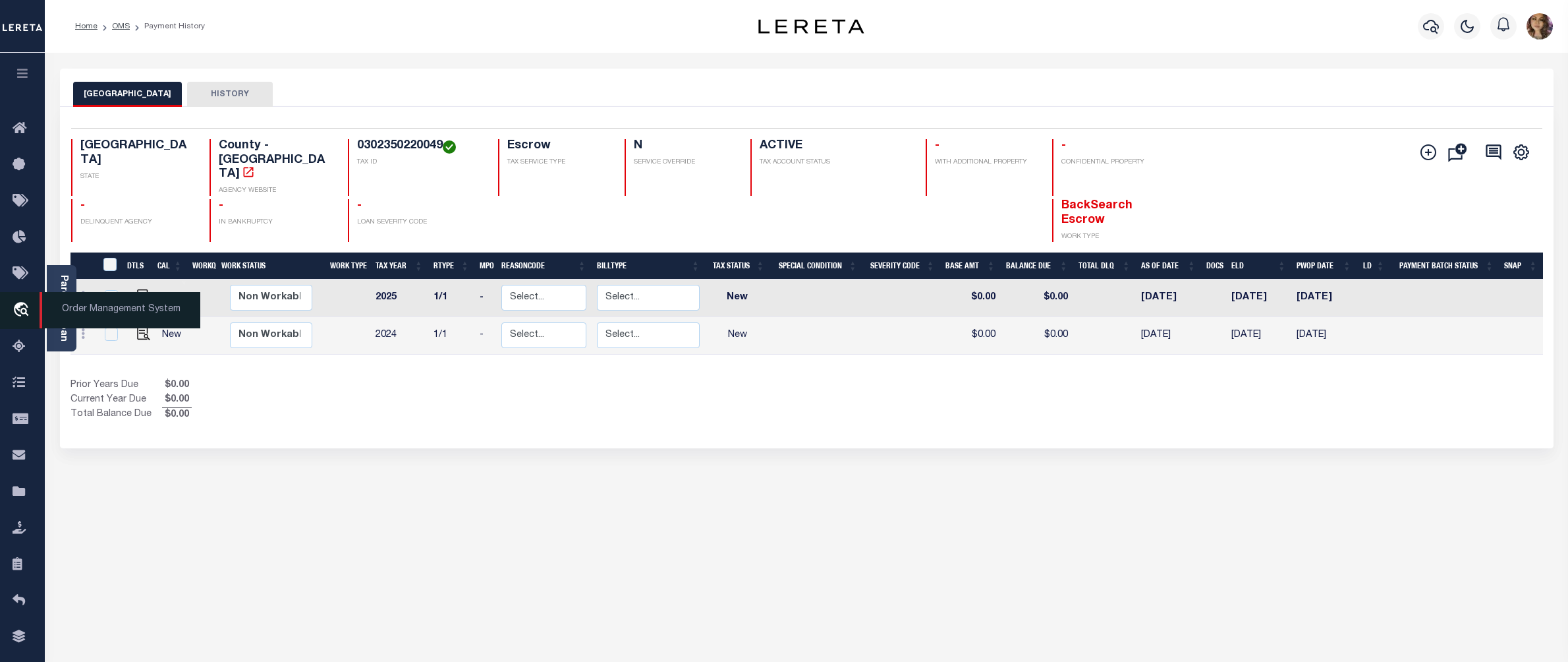
click at [80, 307] on span "Order Management System" at bounding box center [120, 310] width 161 height 36
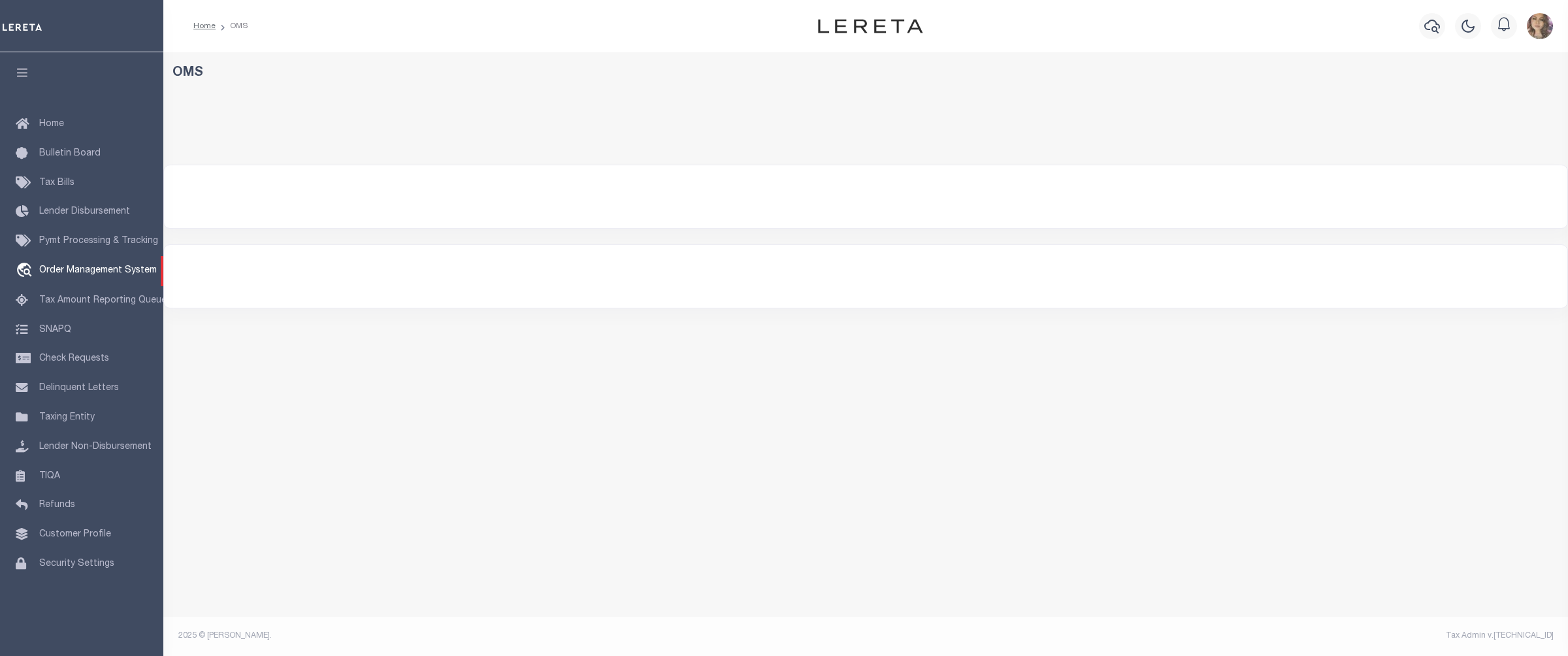
select select "200"
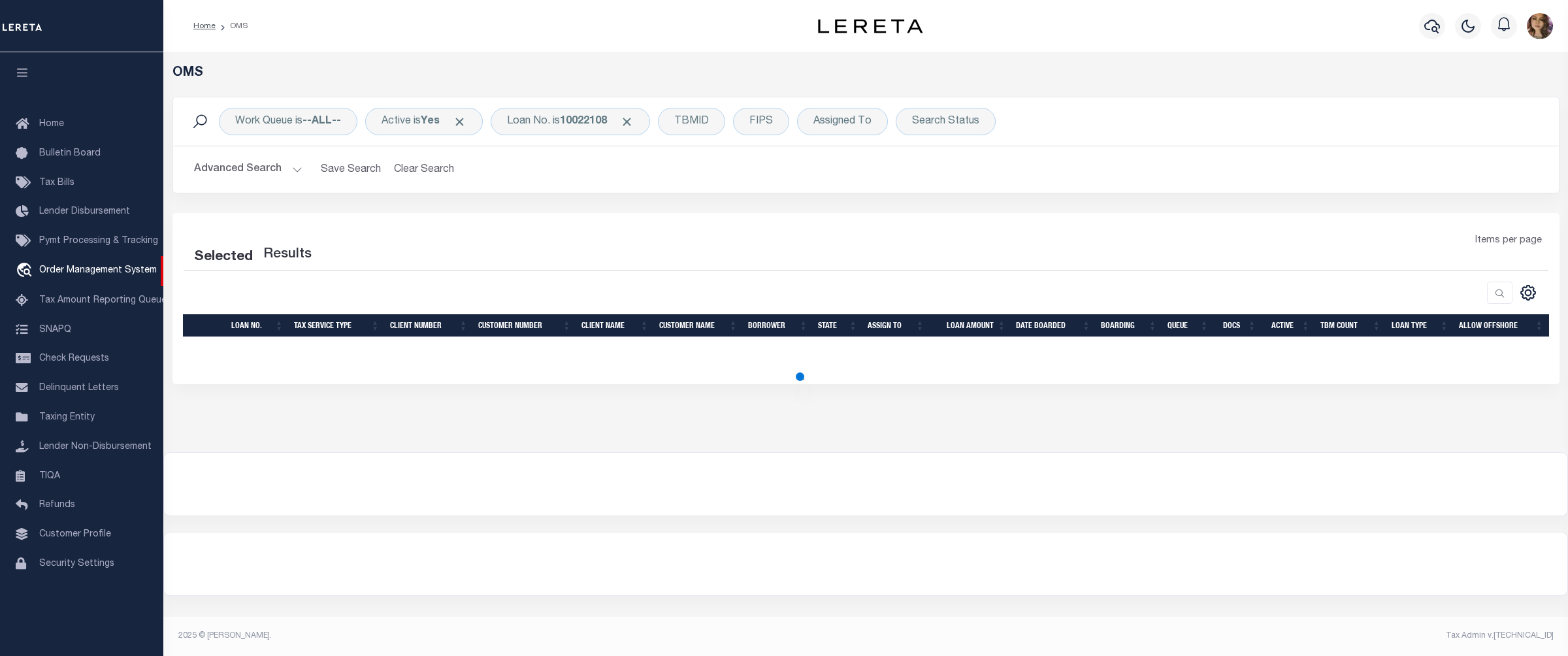
select select "200"
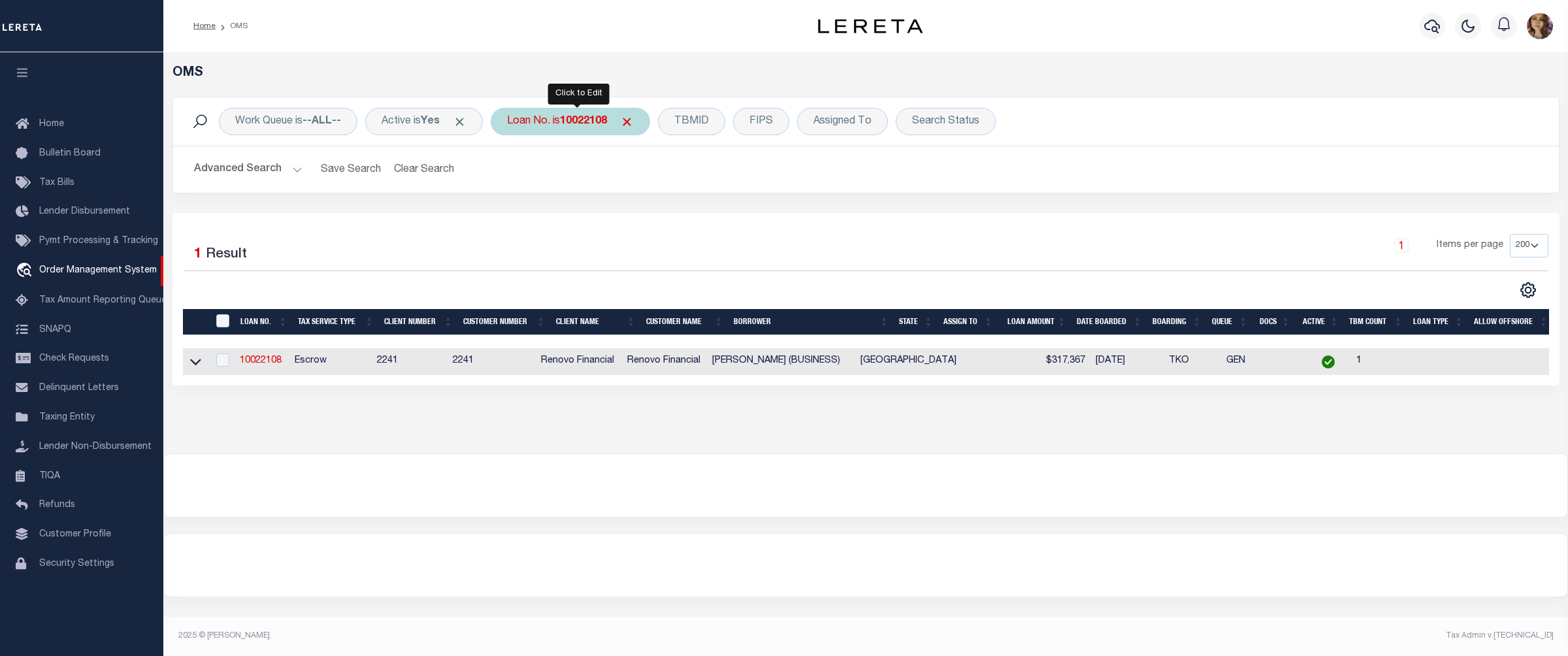
click at [560, 124] on div "Loan No. is 10022108" at bounding box center [570, 121] width 159 height 27
click at [581, 123] on b "10022108" at bounding box center [583, 121] width 47 height 10
click at [697, 220] on input "Apply" at bounding box center [680, 213] width 39 height 21
click at [198, 366] on icon at bounding box center [195, 362] width 11 height 14
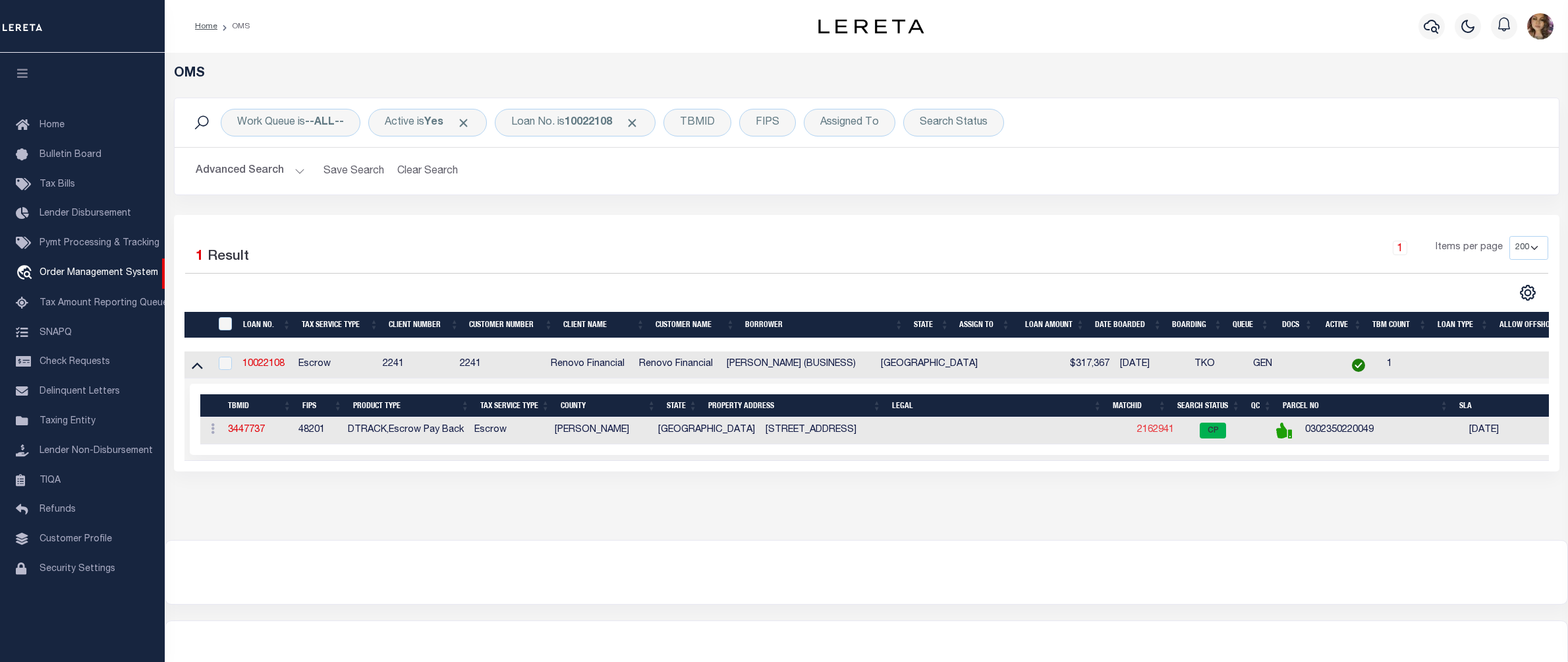
click at [1137, 432] on link "2162941" at bounding box center [1156, 429] width 37 height 9
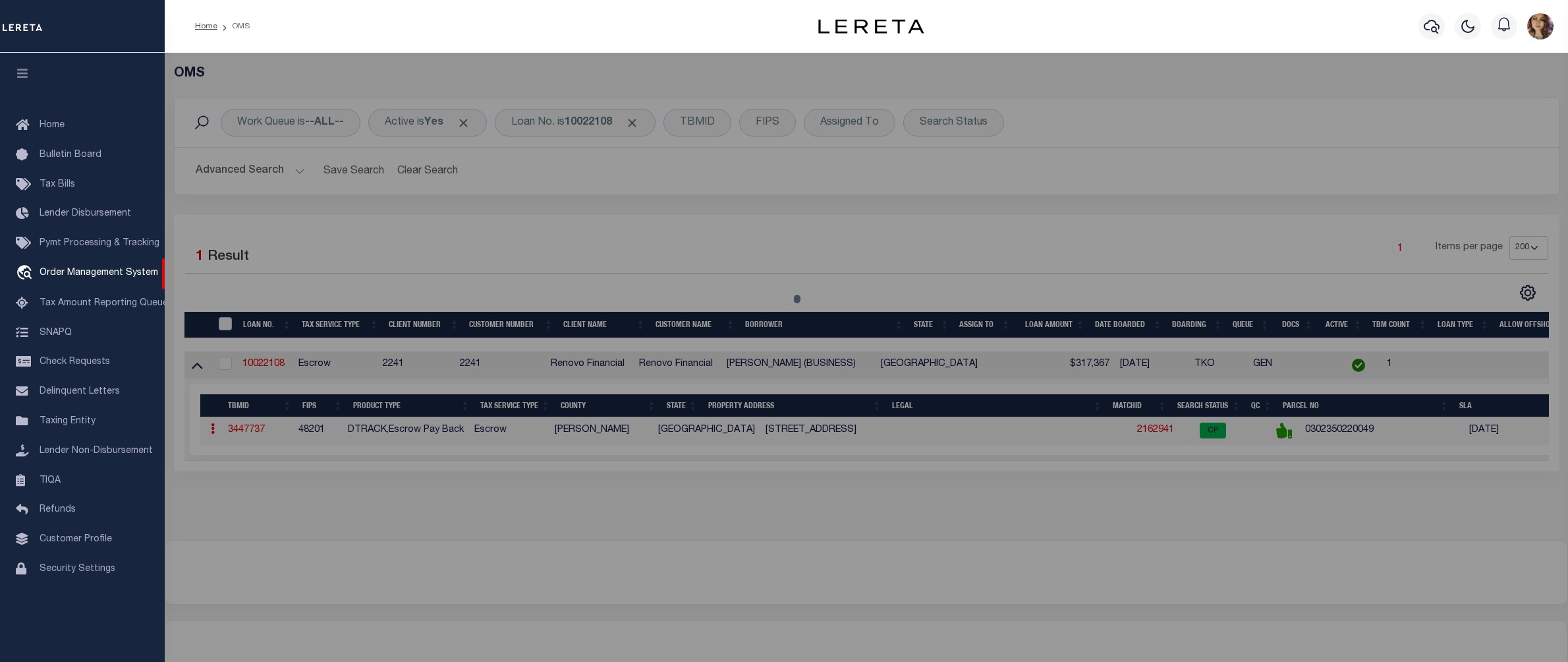
checkbox input "false"
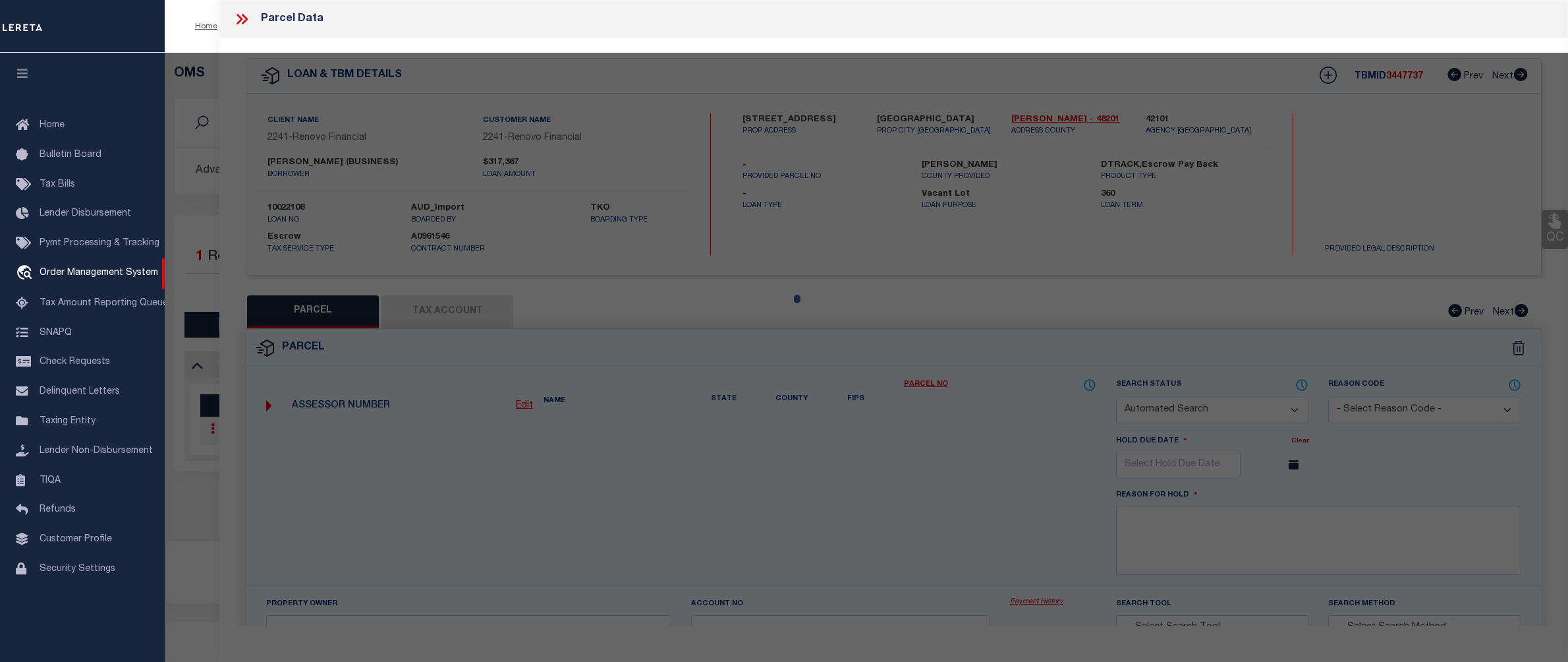
select select "CP"
type input "THOMAS,DEANDRA"
select select "ATL"
select select "ADD"
type input "4934 CREEKMONT DR"
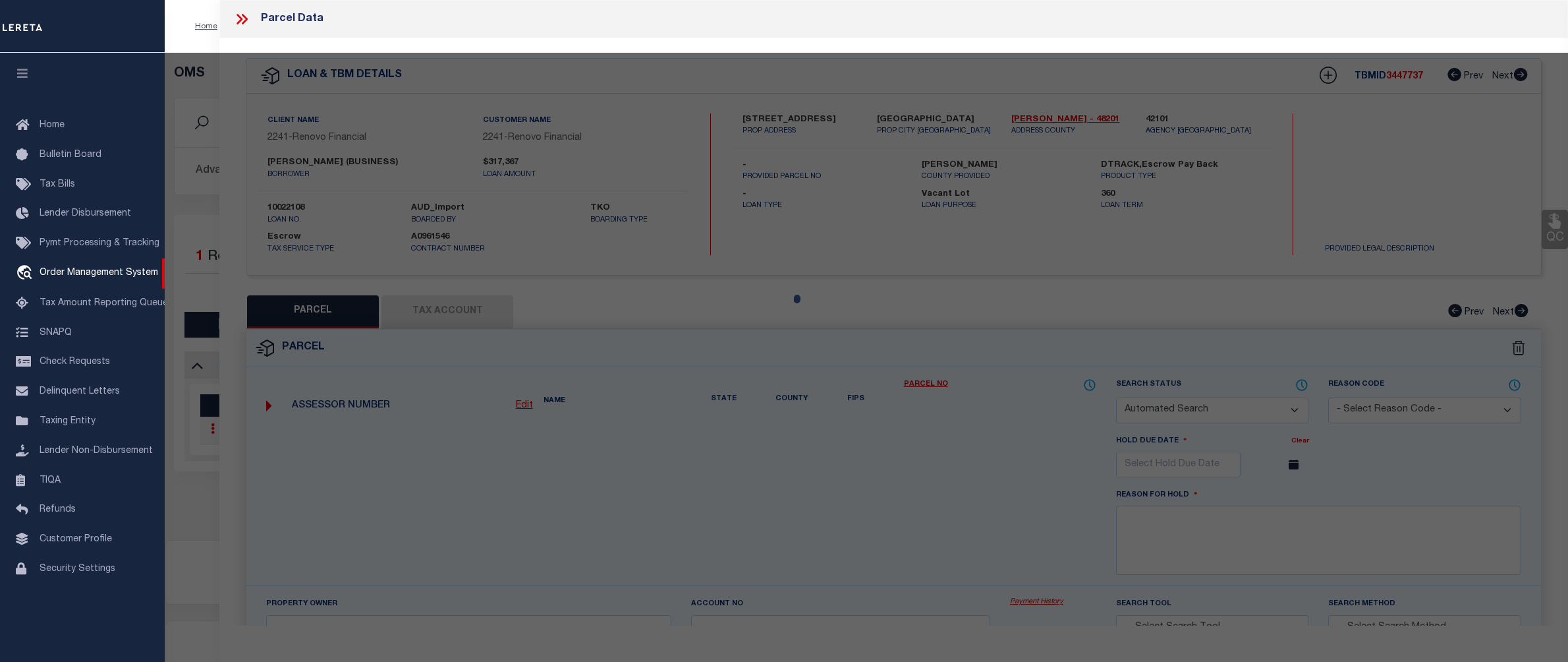
type input "HOUSTON, TX 77091"
type textarea "LT 34 BLK 22 ROSSLYN HEIGHTS SEC 1"
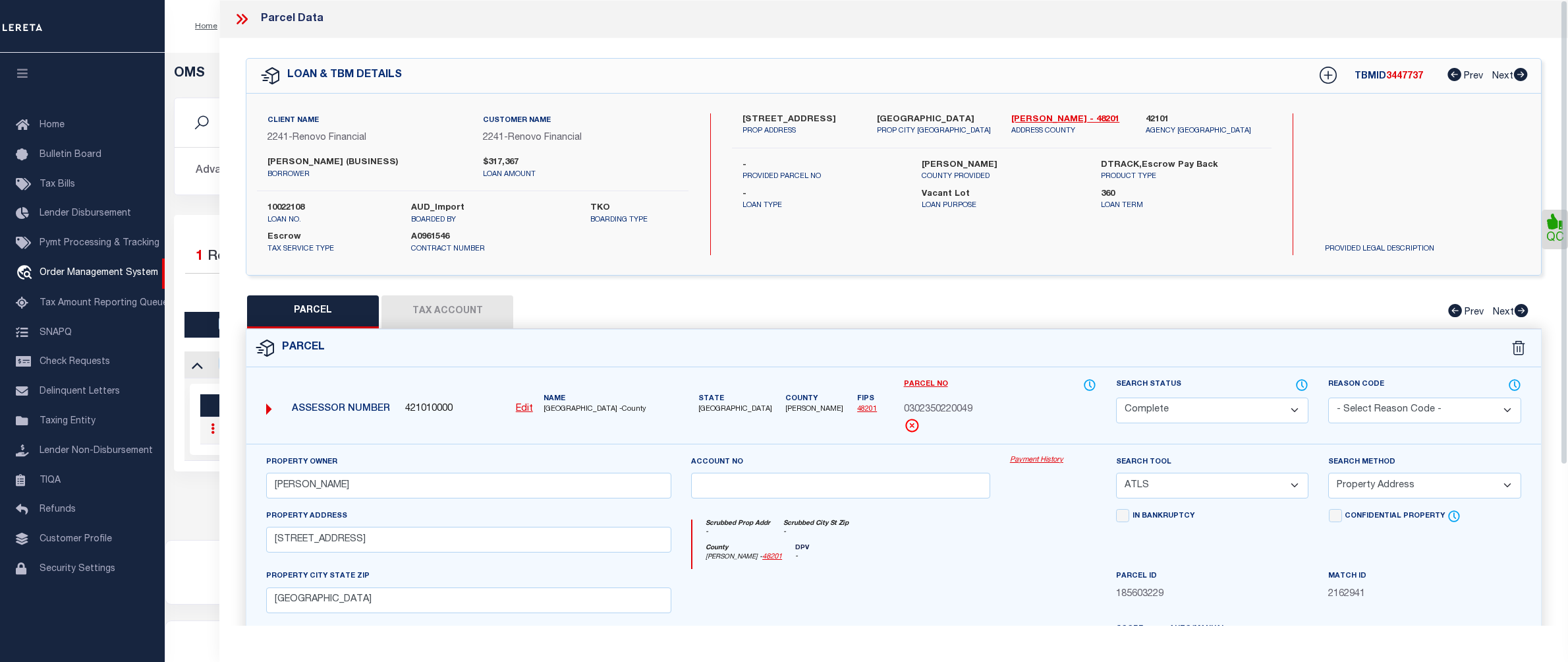
click at [1036, 461] on link "Payment History" at bounding box center [1053, 460] width 86 height 11
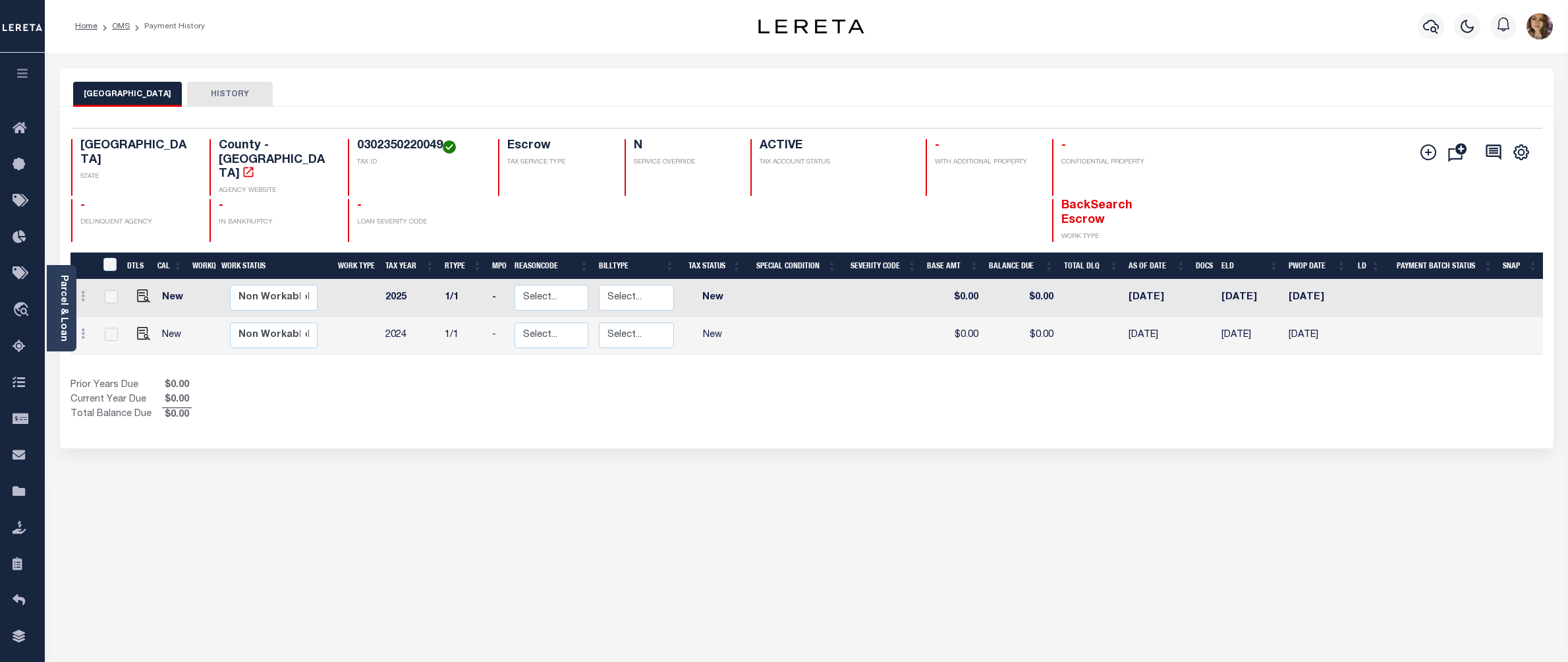
click at [726, 476] on div "HARRIS COUNTY HISTORY Selected 2 Results" at bounding box center [807, 440] width 1514 height 744
click at [1432, 25] on icon "button" at bounding box center [1431, 26] width 16 height 16
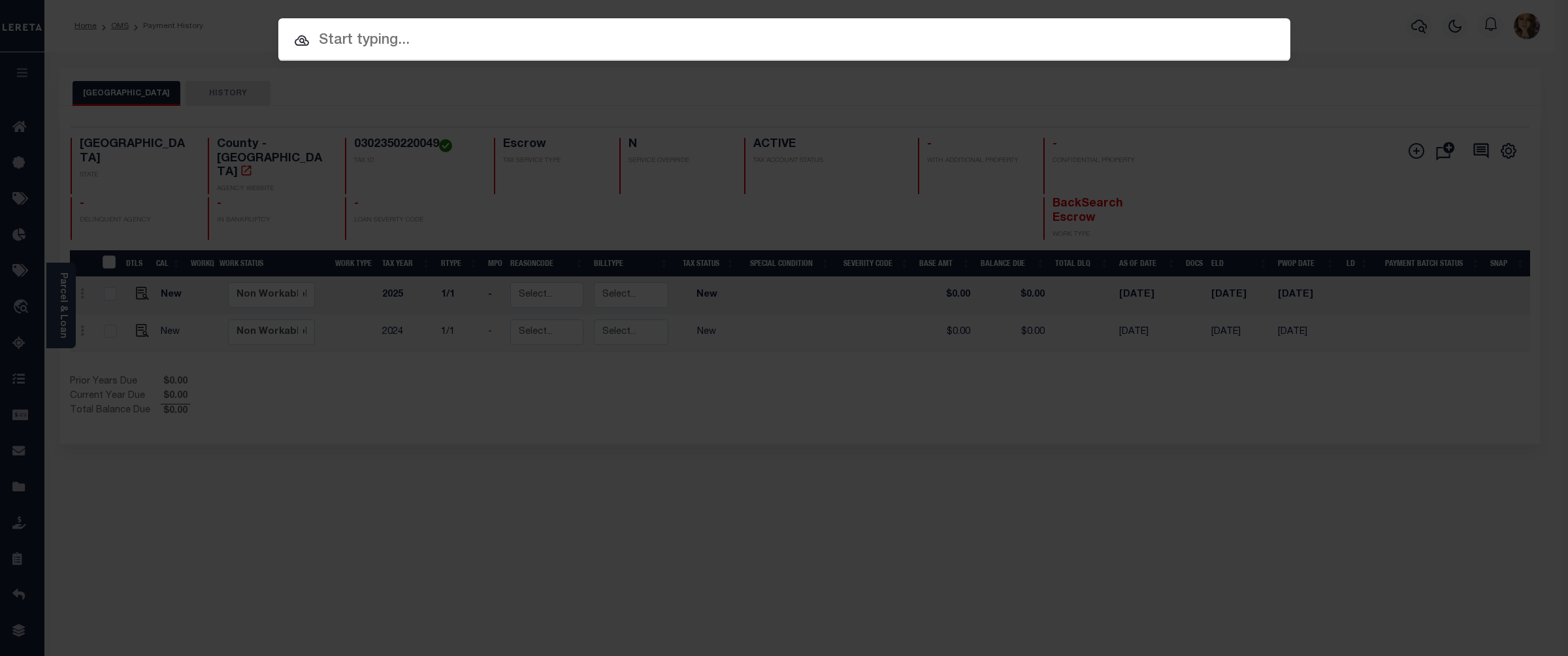
paste input "46168"
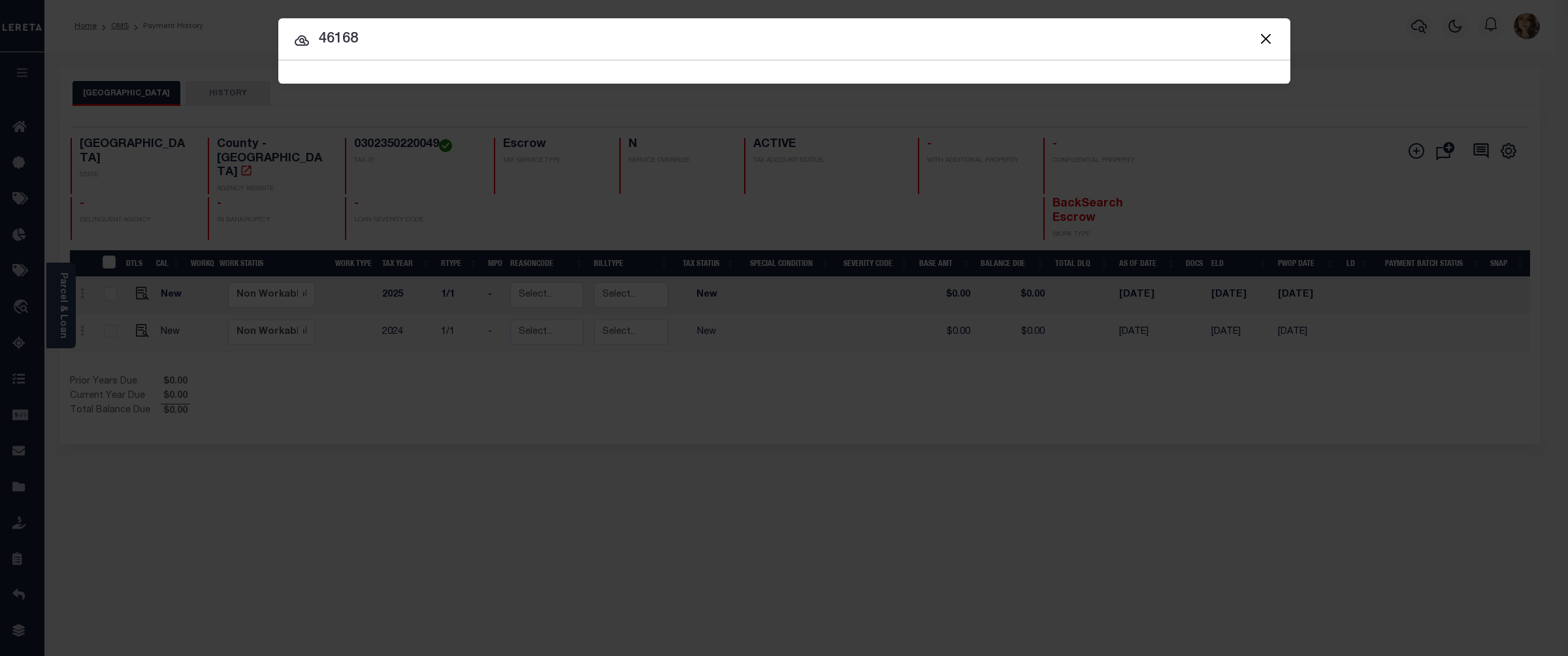
type input "46168"
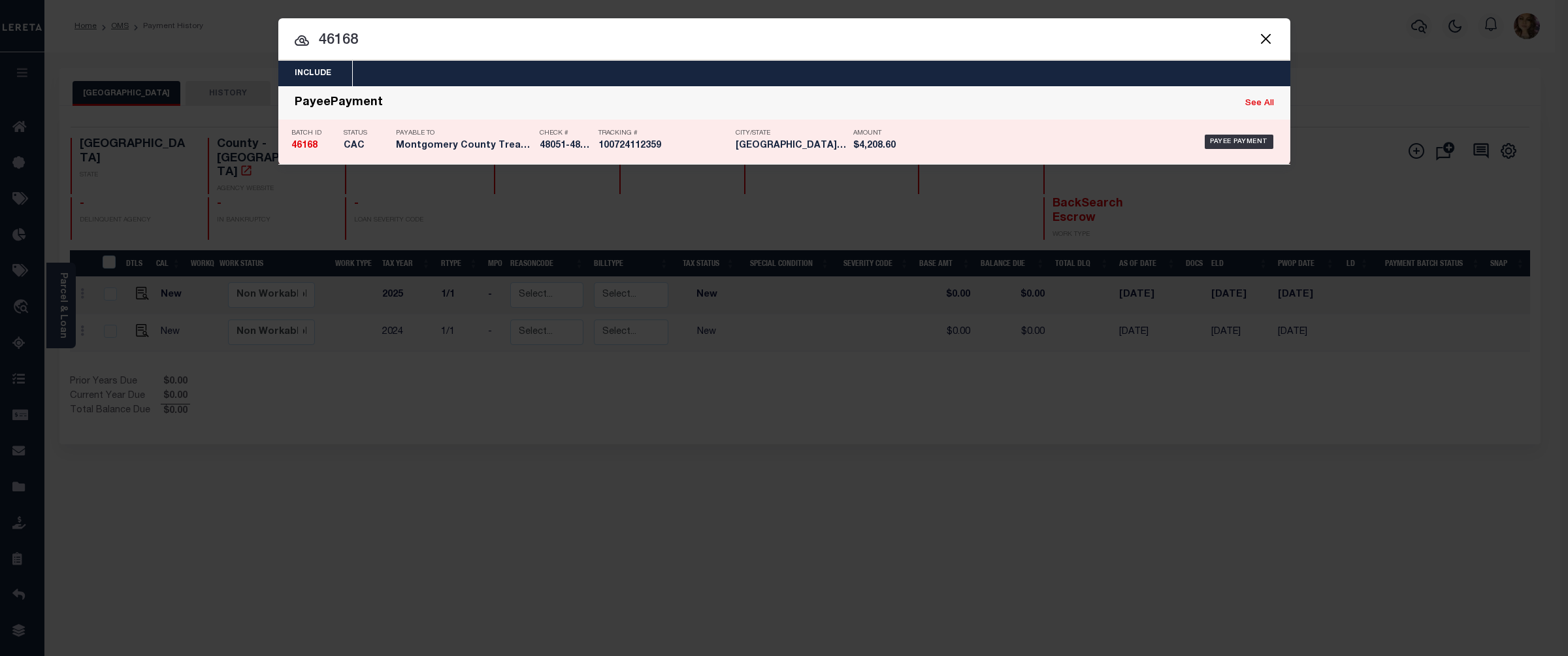
click at [767, 142] on h5 "Crawfordsville IN" at bounding box center [792, 145] width 111 height 11
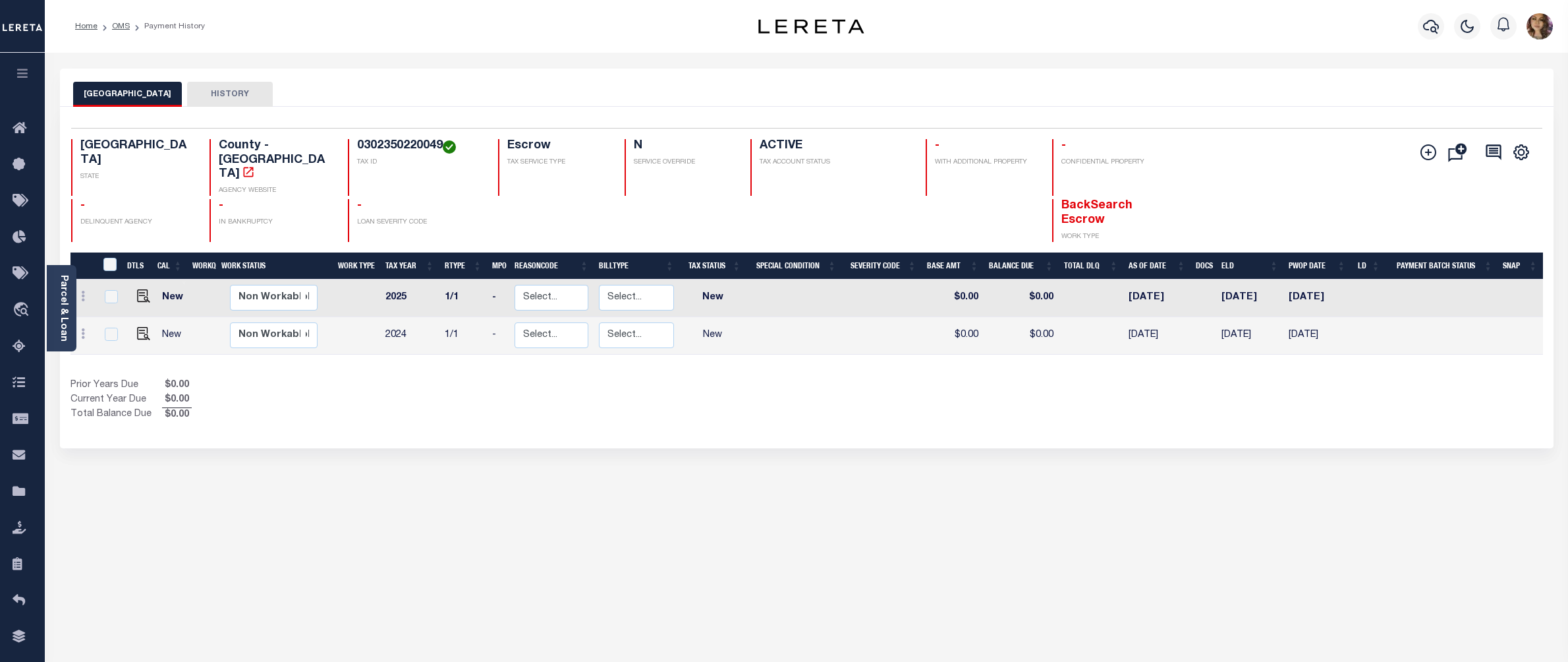
click at [383, 147] on h4 "0302350220049" at bounding box center [420, 146] width 126 height 15
copy h4 "0302350220049"
click at [140, 289] on img "" at bounding box center [143, 295] width 13 height 13
checkbox input "true"
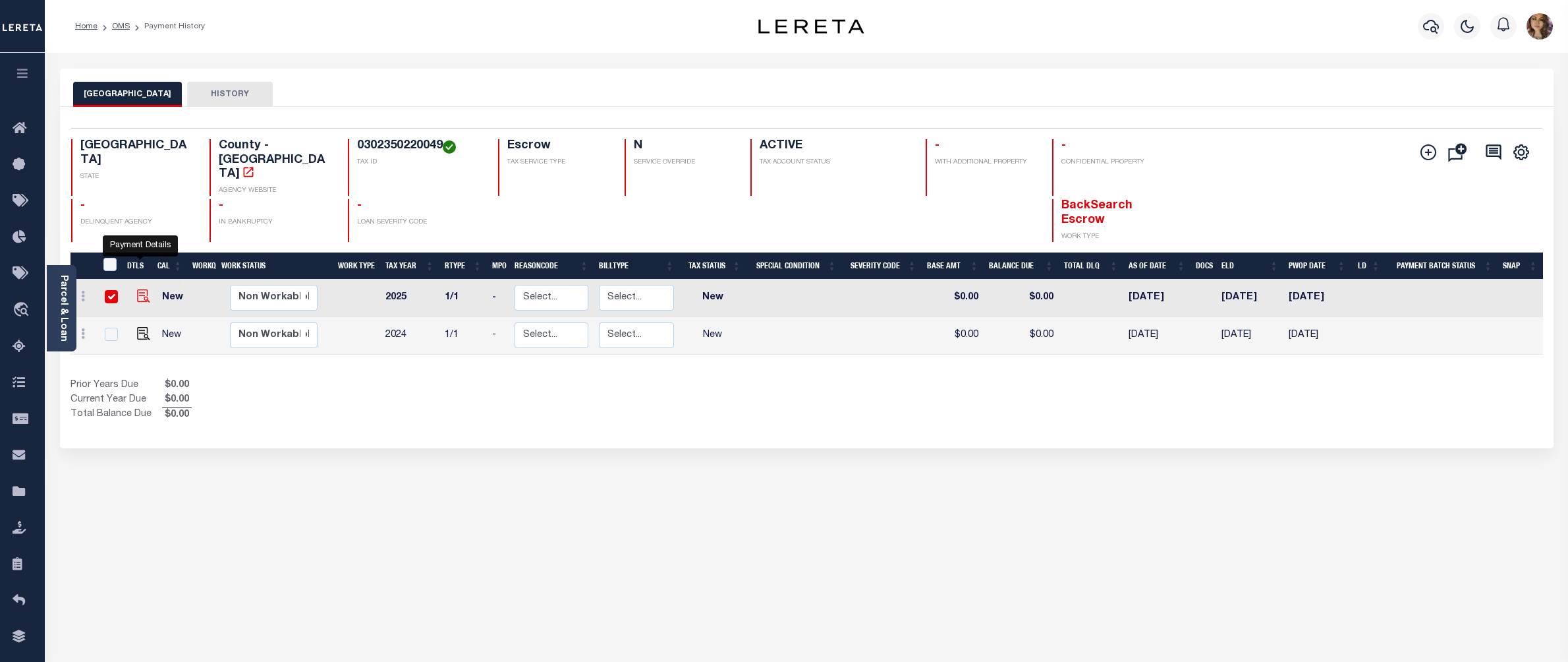
checkbox input "true"
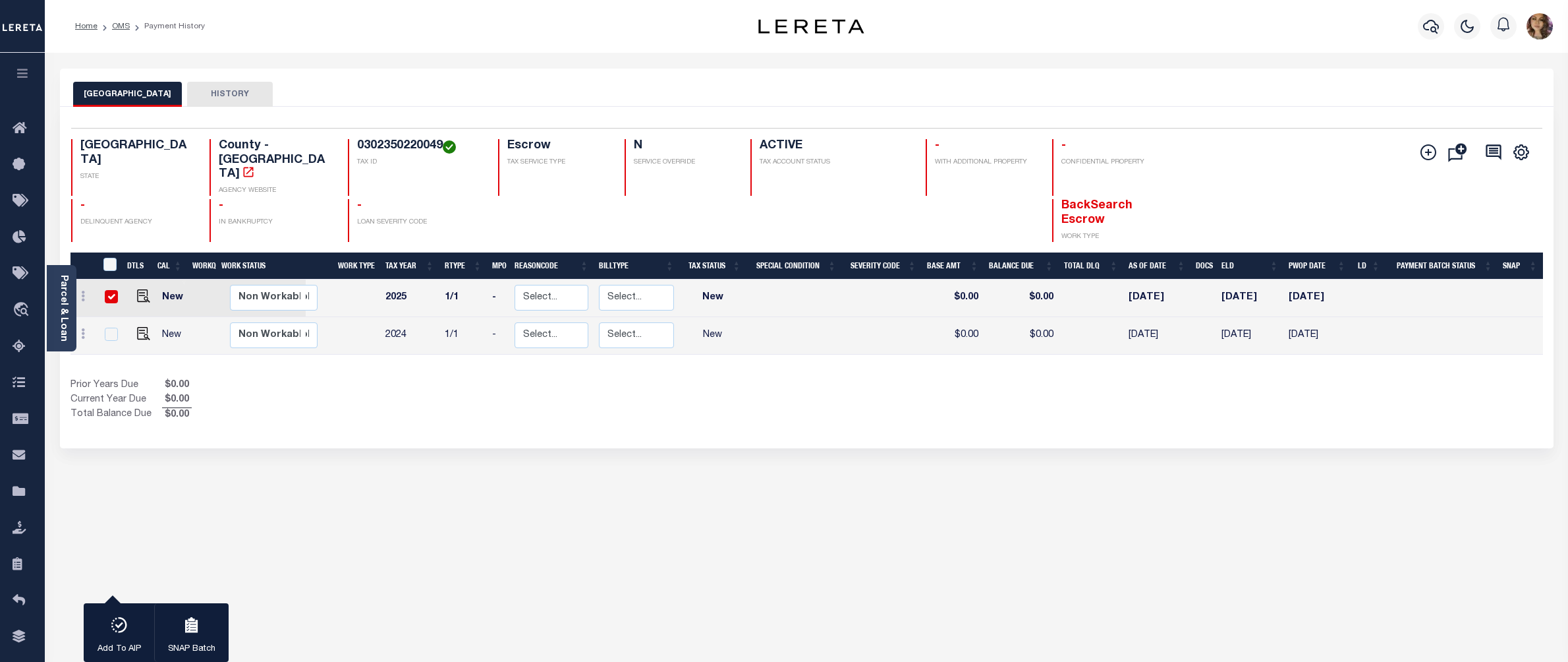
click at [582, 35] on div "Home OMS Payment History" at bounding box center [376, 27] width 623 height 28
click at [141, 327] on img "" at bounding box center [143, 333] width 13 height 13
checkbox input "true"
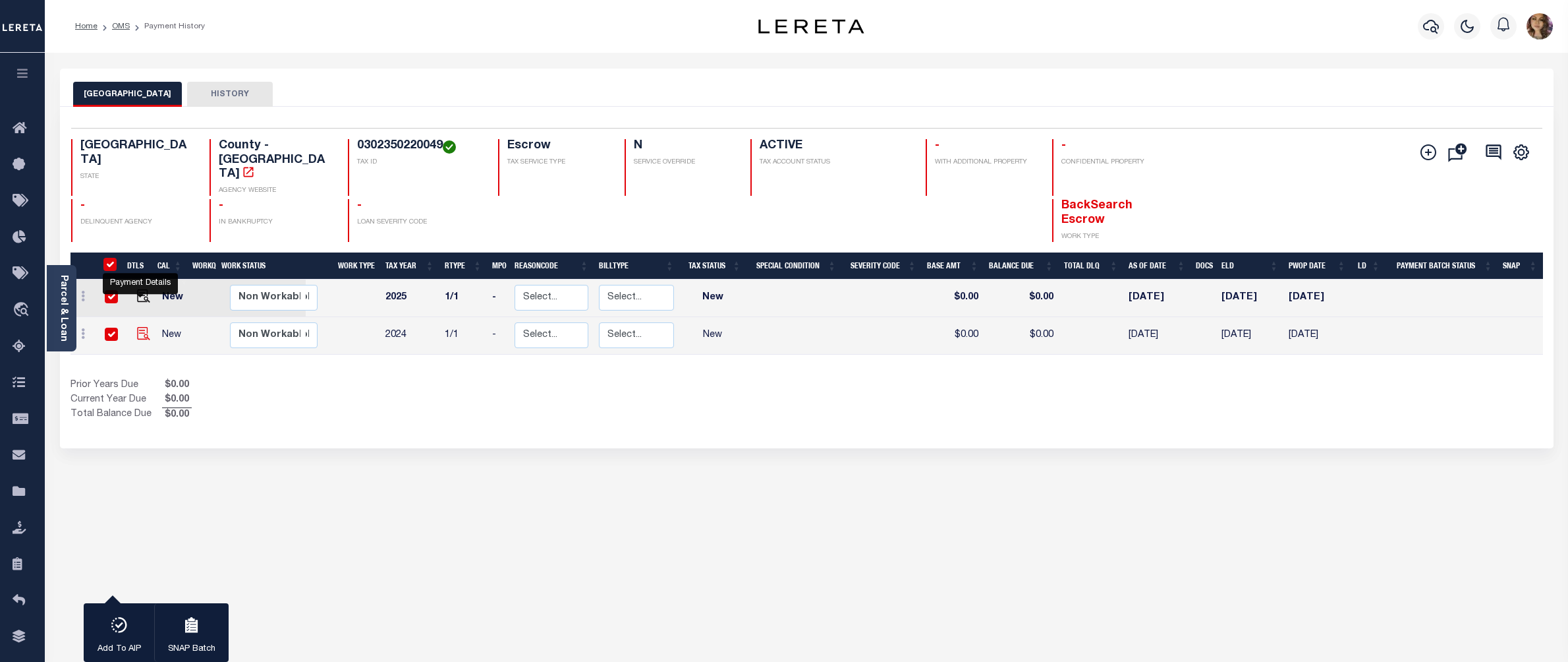
checkbox input "true"
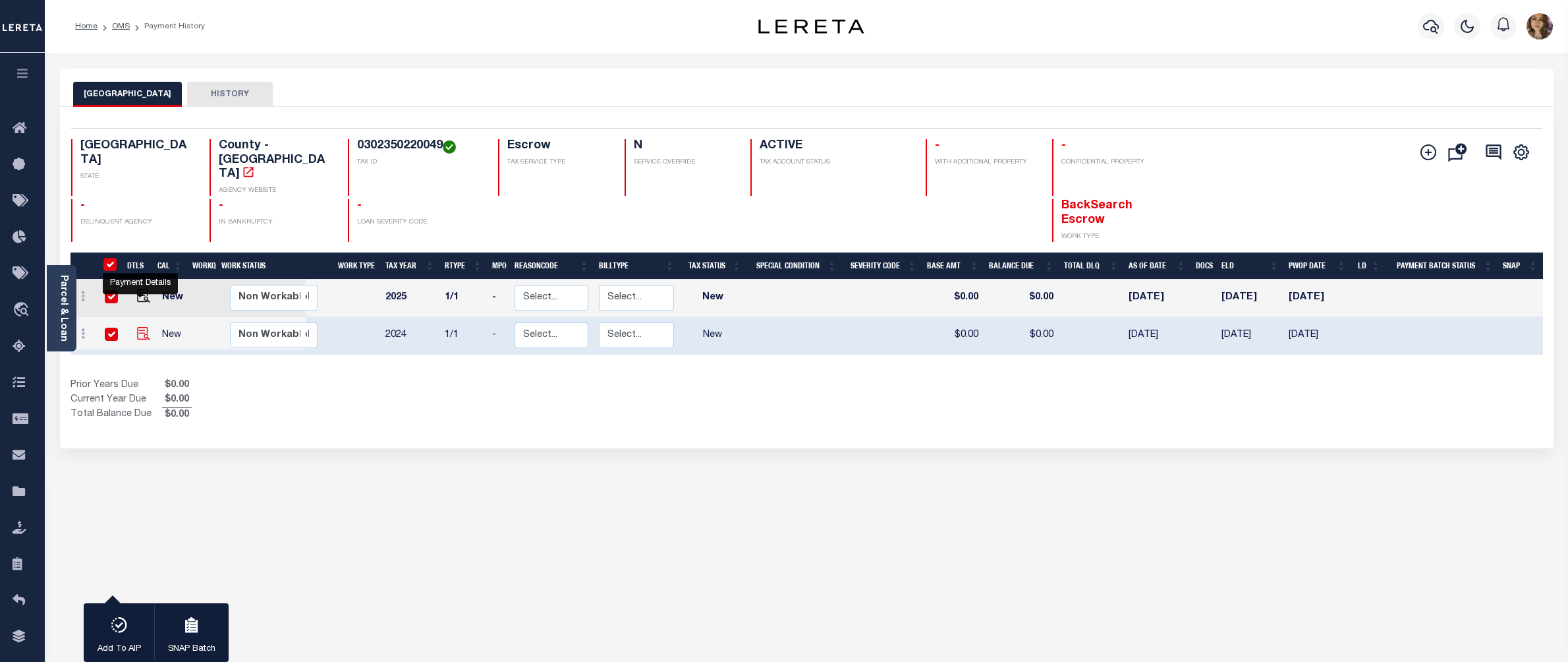
click at [138, 327] on img "" at bounding box center [143, 333] width 13 height 13
checkbox input "false"
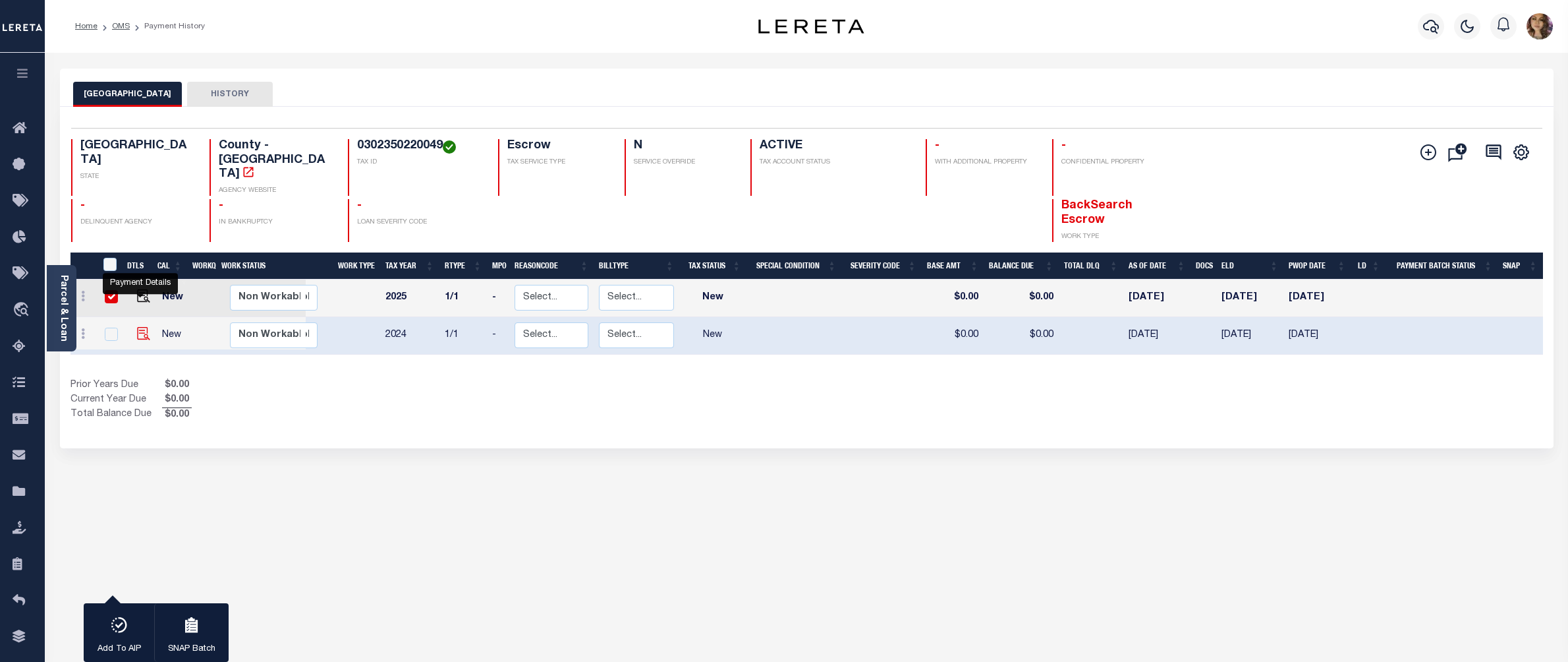
checkbox input "false"
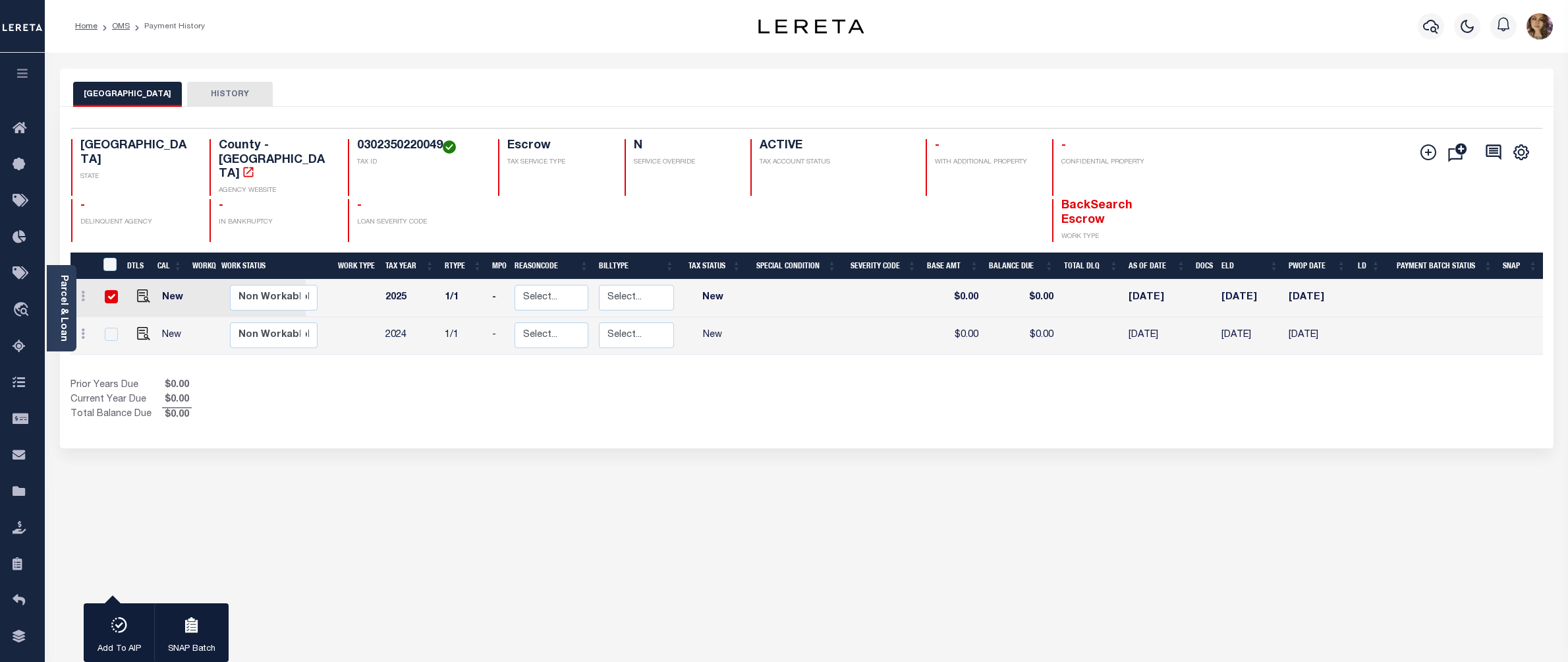
click at [808, 318] on td at bounding box center [793, 336] width 96 height 38
checkbox input "true"
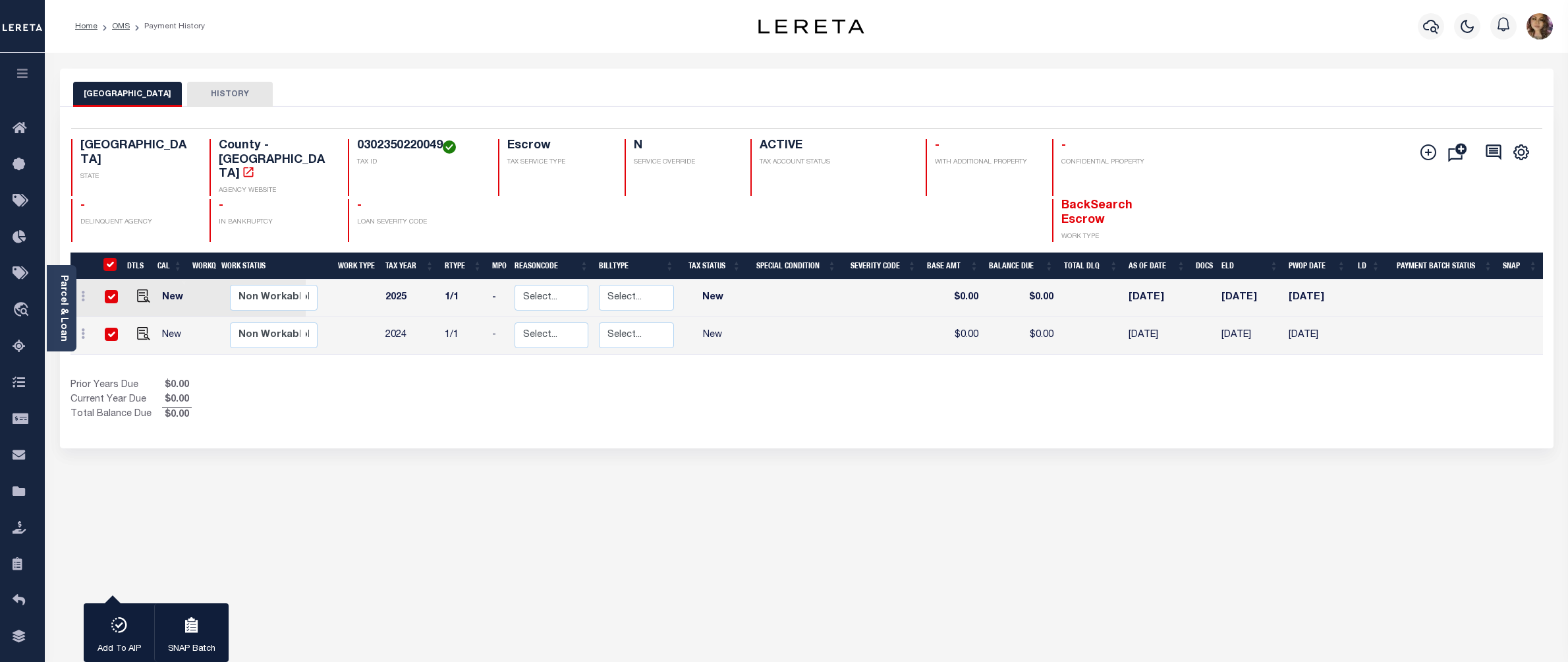
checkbox input "true"
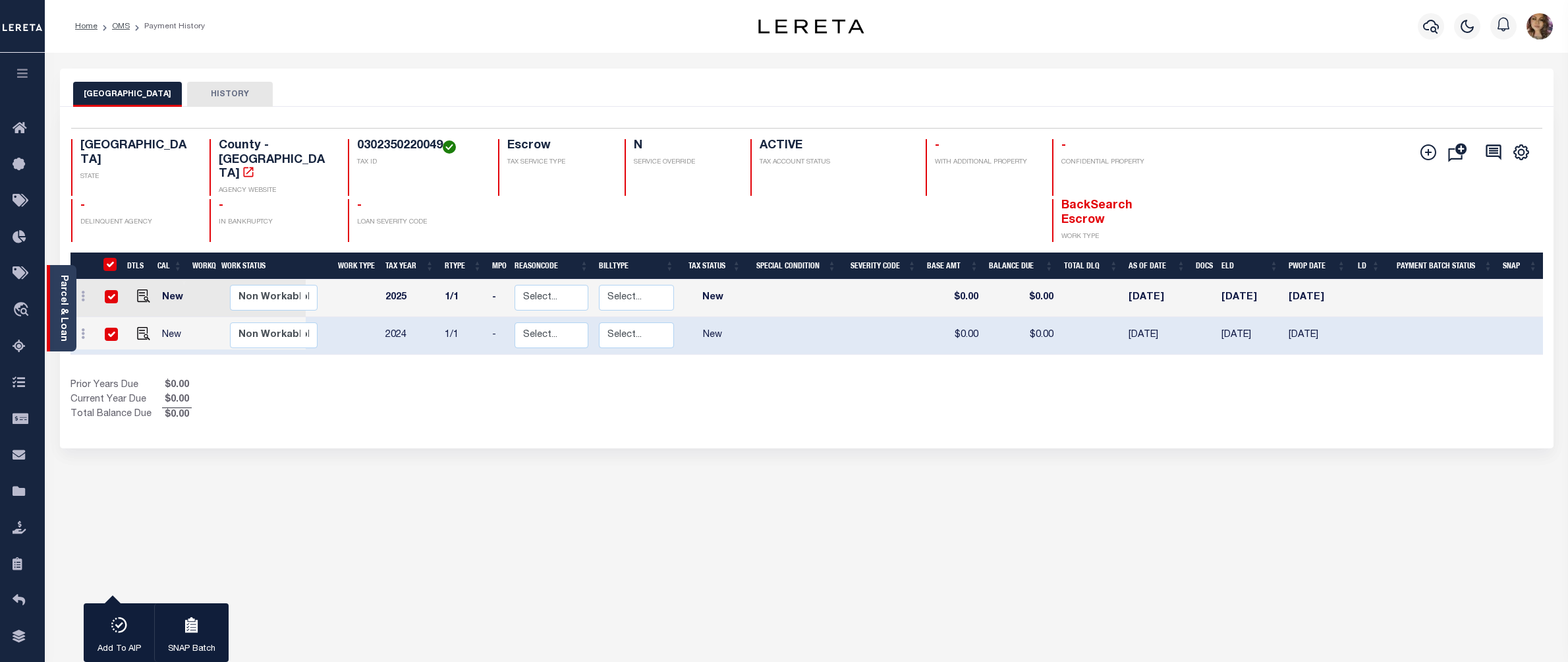
click at [60, 306] on link "Parcel & Loan" at bounding box center [63, 307] width 9 height 66
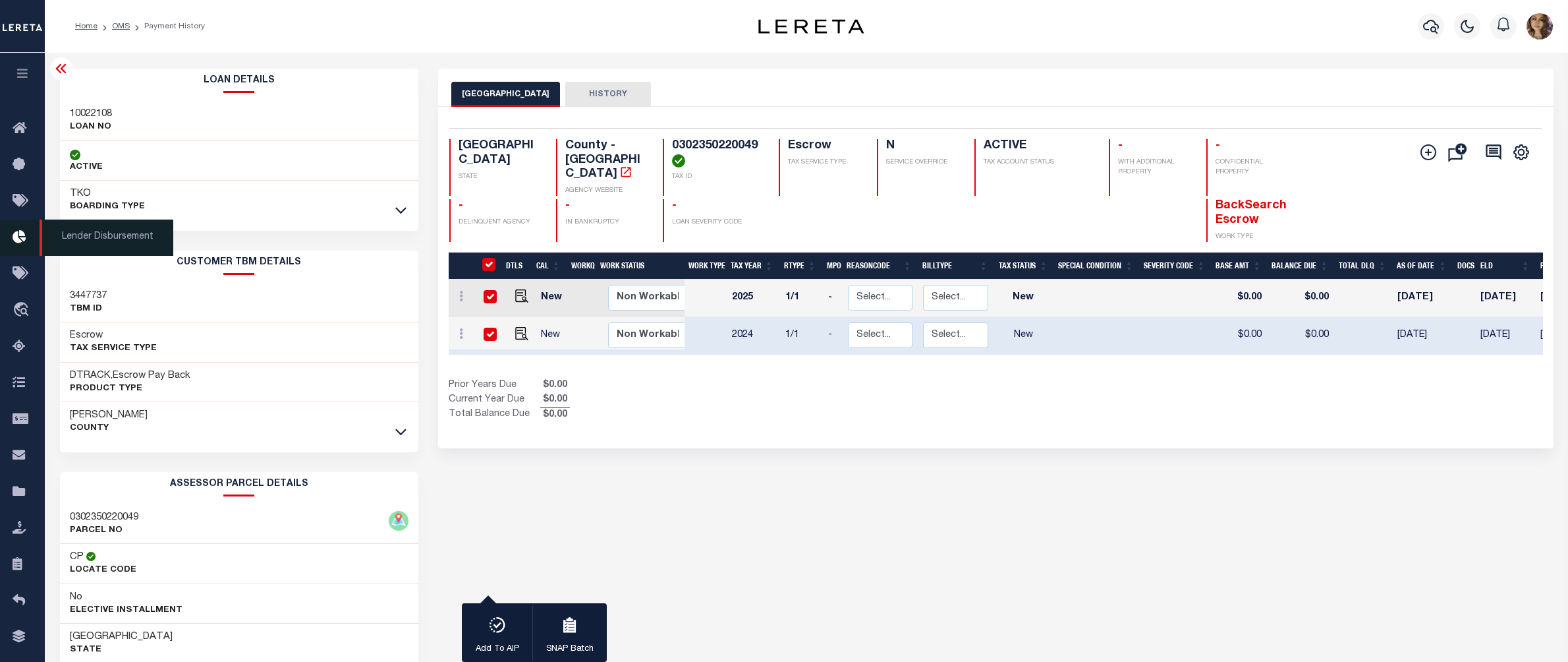
click at [72, 238] on span "Lender Disbursement" at bounding box center [106, 237] width 134 height 36
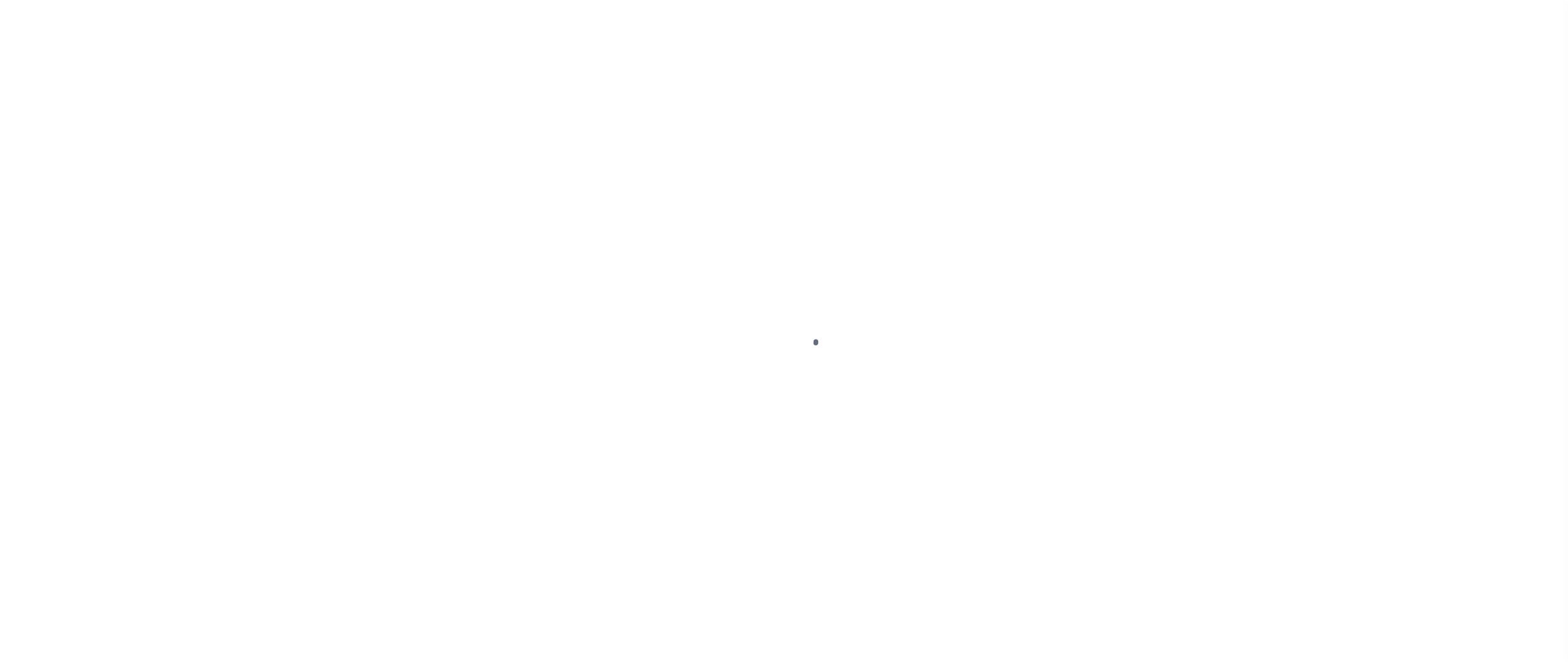
select select "CAC"
type input "[DATE]"
type input "$4,208.6"
select select "CHK"
type input "48051-48056"
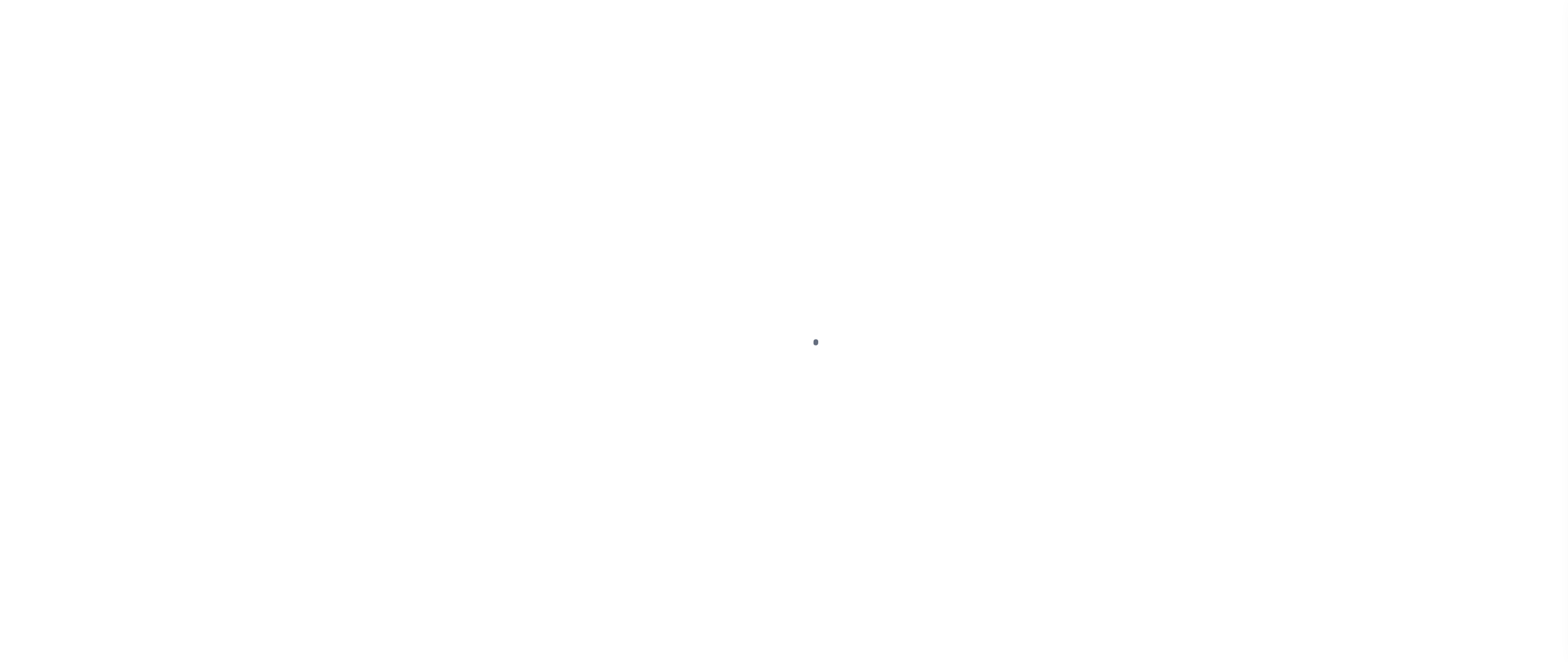
select select "[PERSON_NAME]"
checkbox input "true"
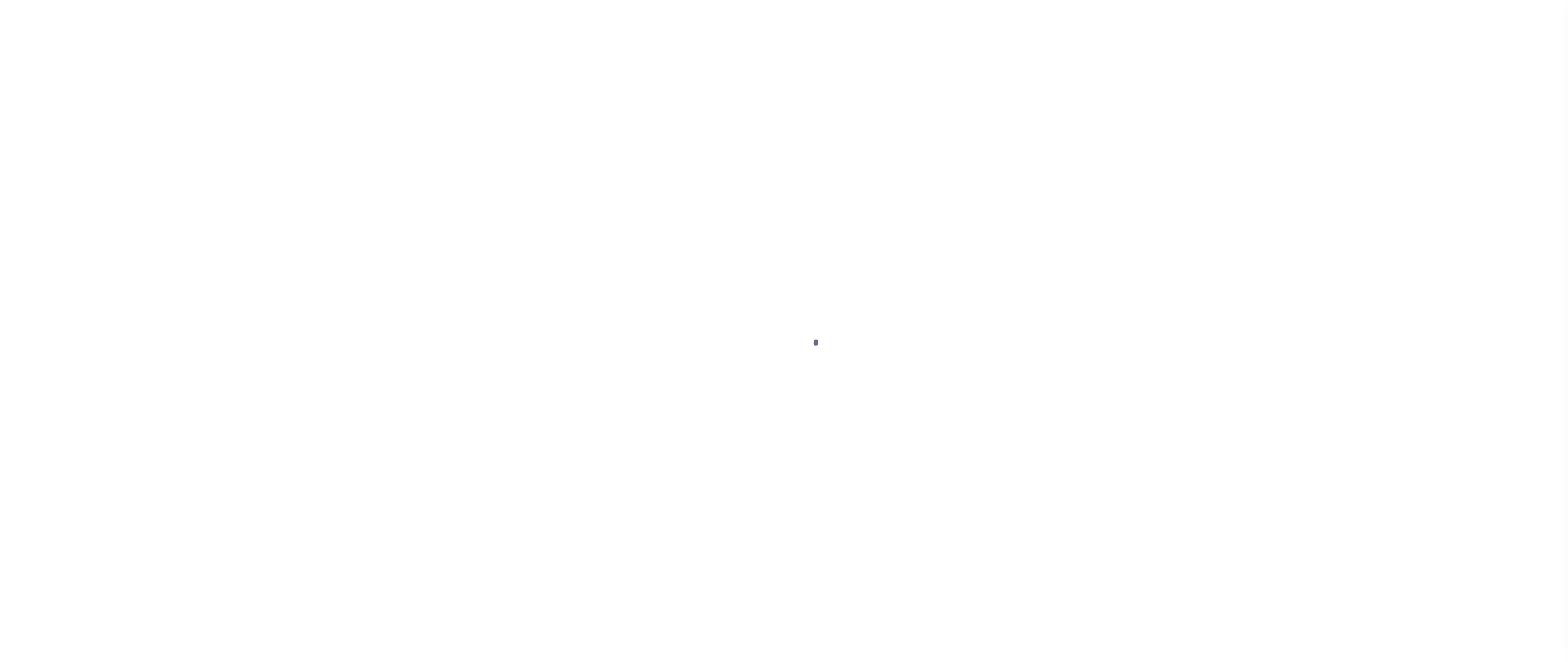
type input "[DATE]"
type input "$12.12"
type input "100724112359"
type input "[PERSON_NAME]"
type input "[DATE]"
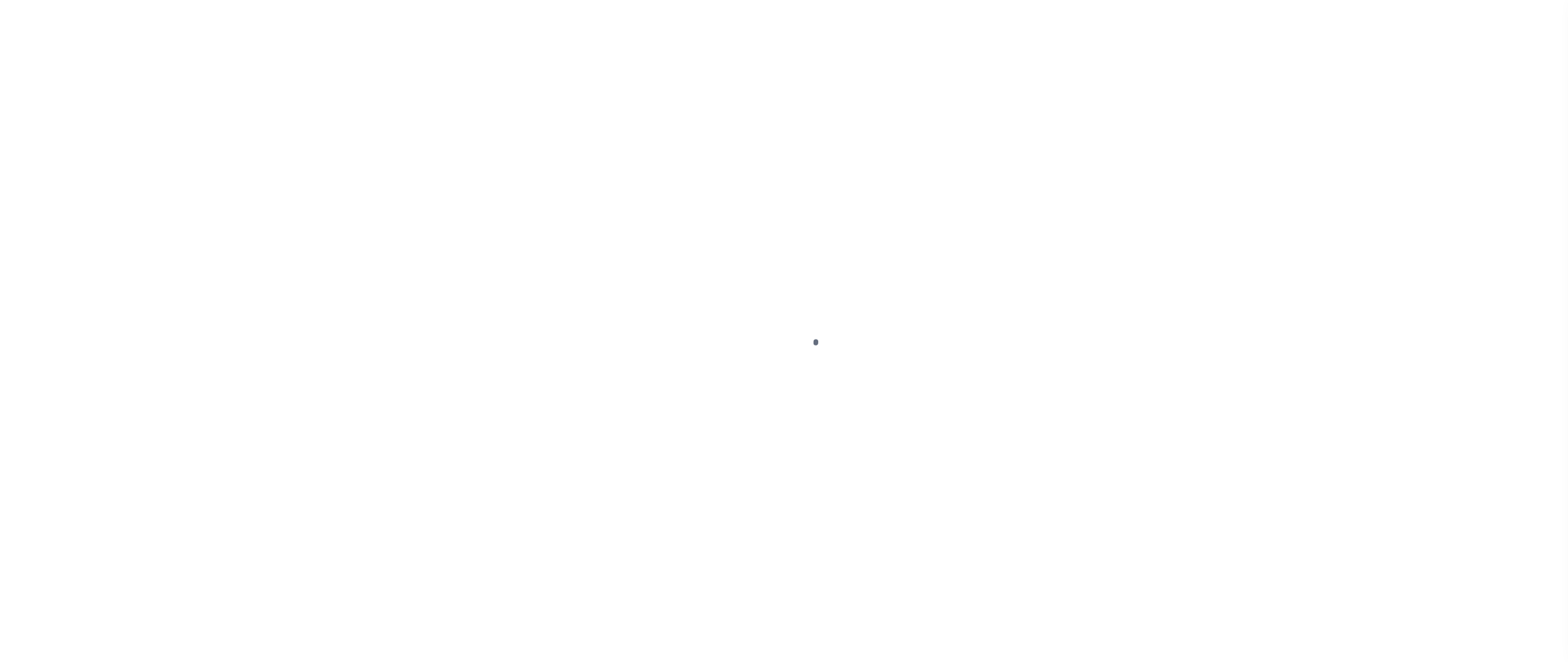
type input "[DATE] JA"
type input "N"
radio input "true"
select select "NW2"
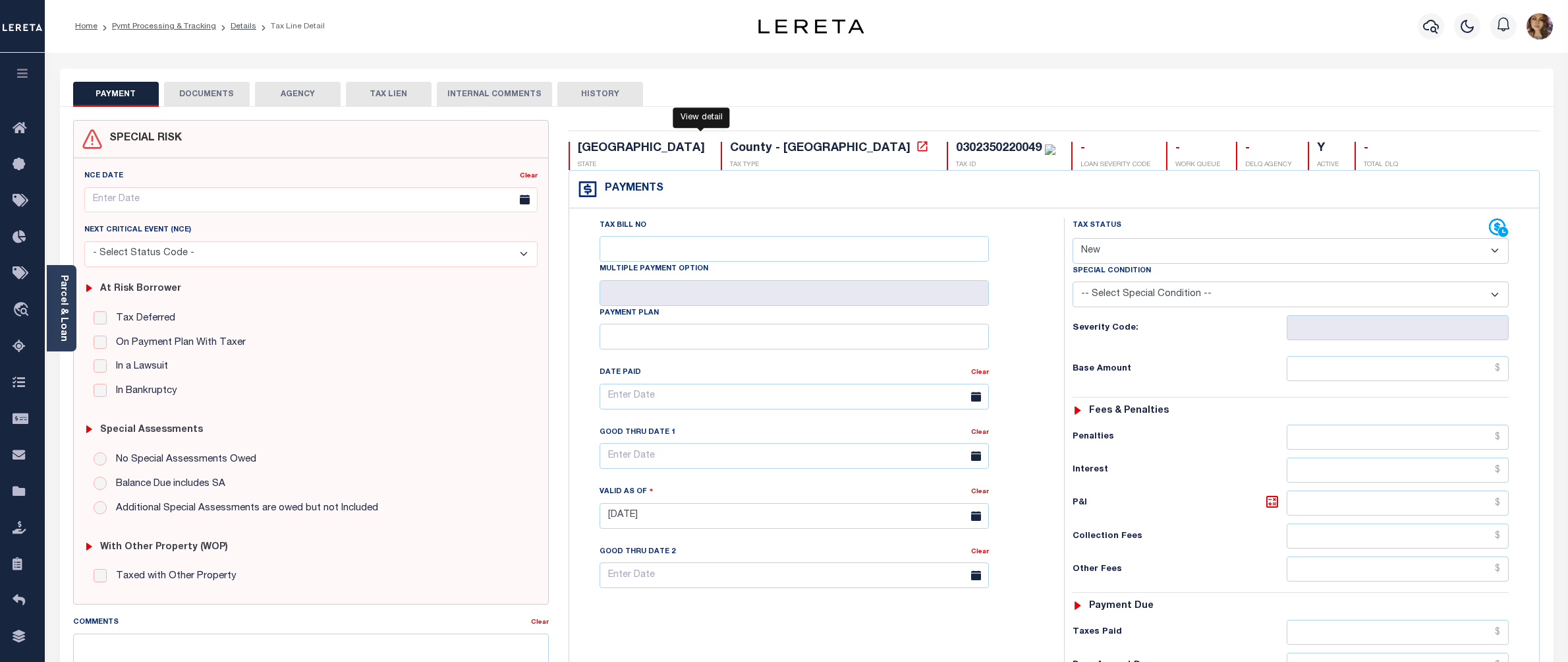
click at [916, 151] on icon at bounding box center [922, 146] width 13 height 13
click at [1195, 245] on select "- Select Status Code - Open Due/Unpaid Paid Incomplete No Tax Due Internal Refu…" at bounding box center [1290, 251] width 436 height 26
select select "PYD"
click at [1073, 239] on select "- Select Status Code - Open Due/Unpaid Paid Incomplete No Tax Due Internal Refu…" at bounding box center [1290, 251] width 436 height 26
type input "09/15/2025"
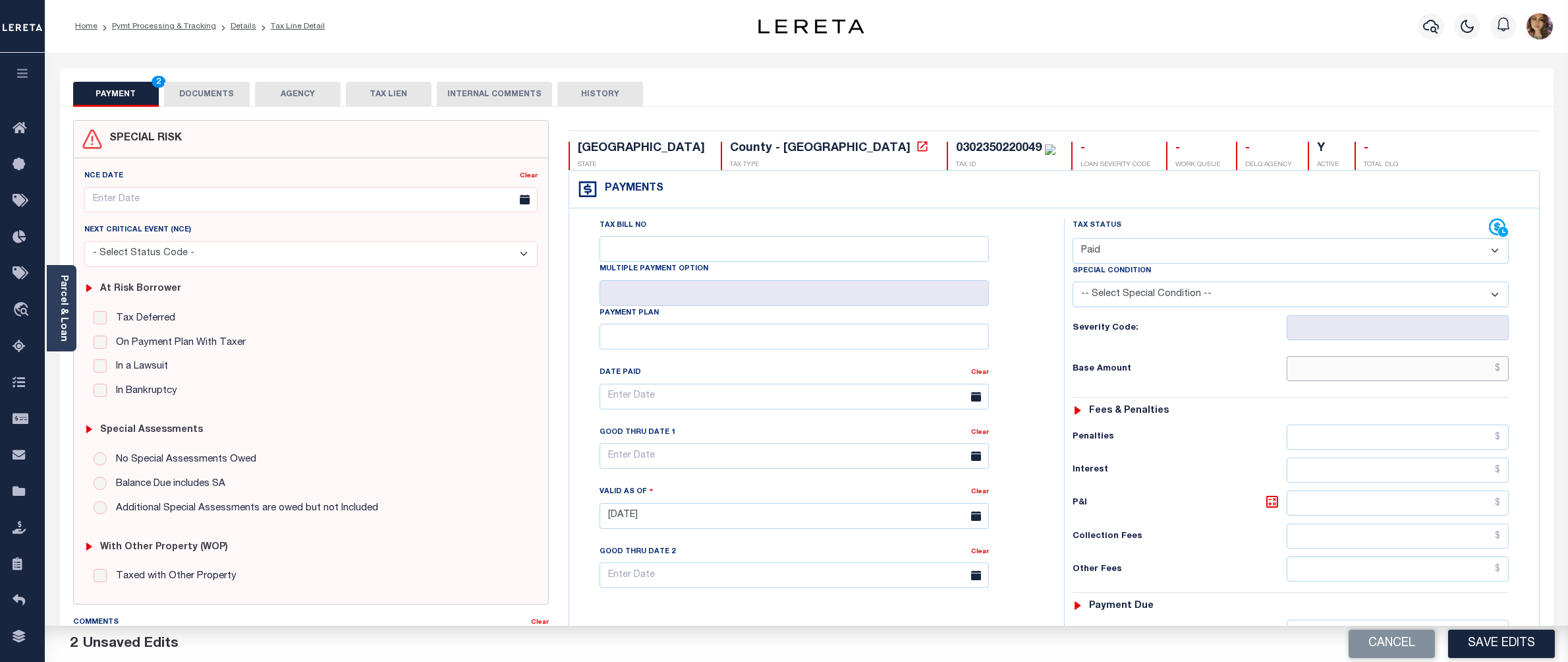
click at [1505, 372] on input "text" at bounding box center [1398, 368] width 223 height 25
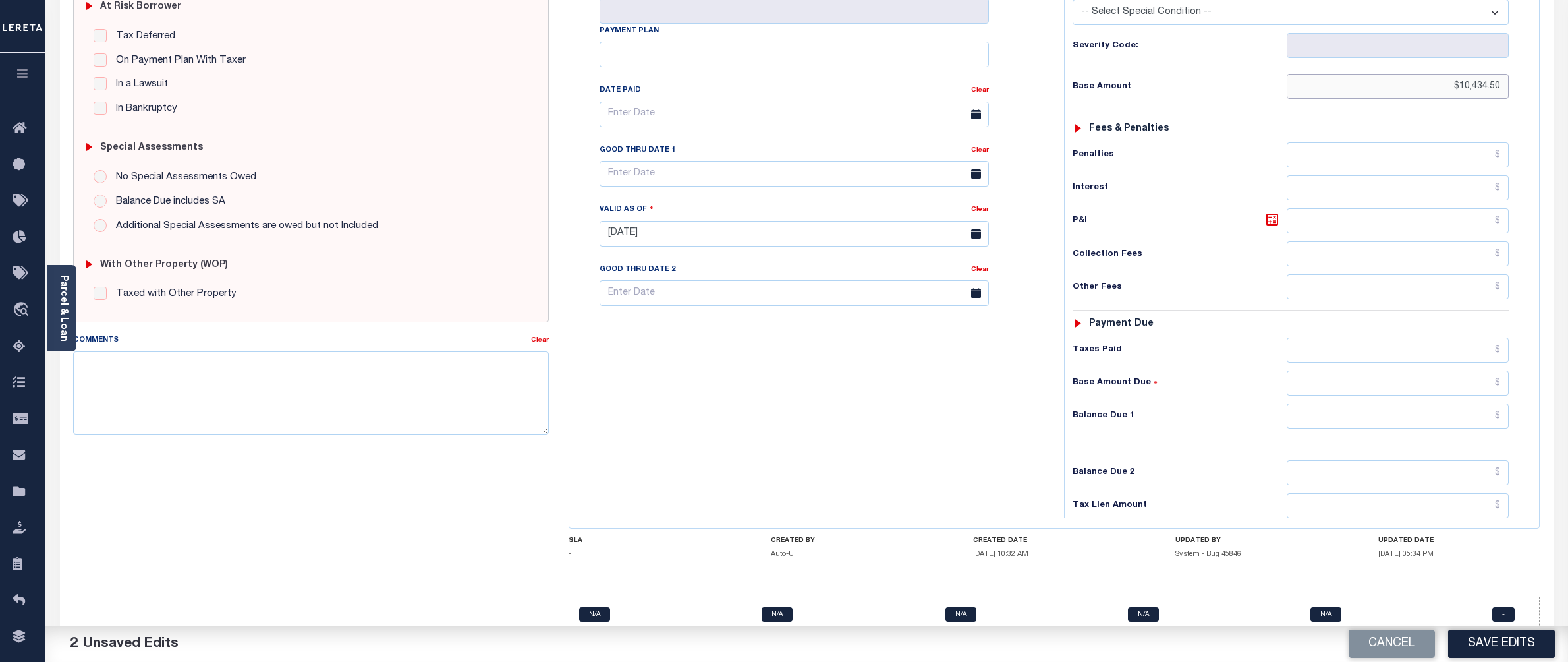
scroll to position [316, 0]
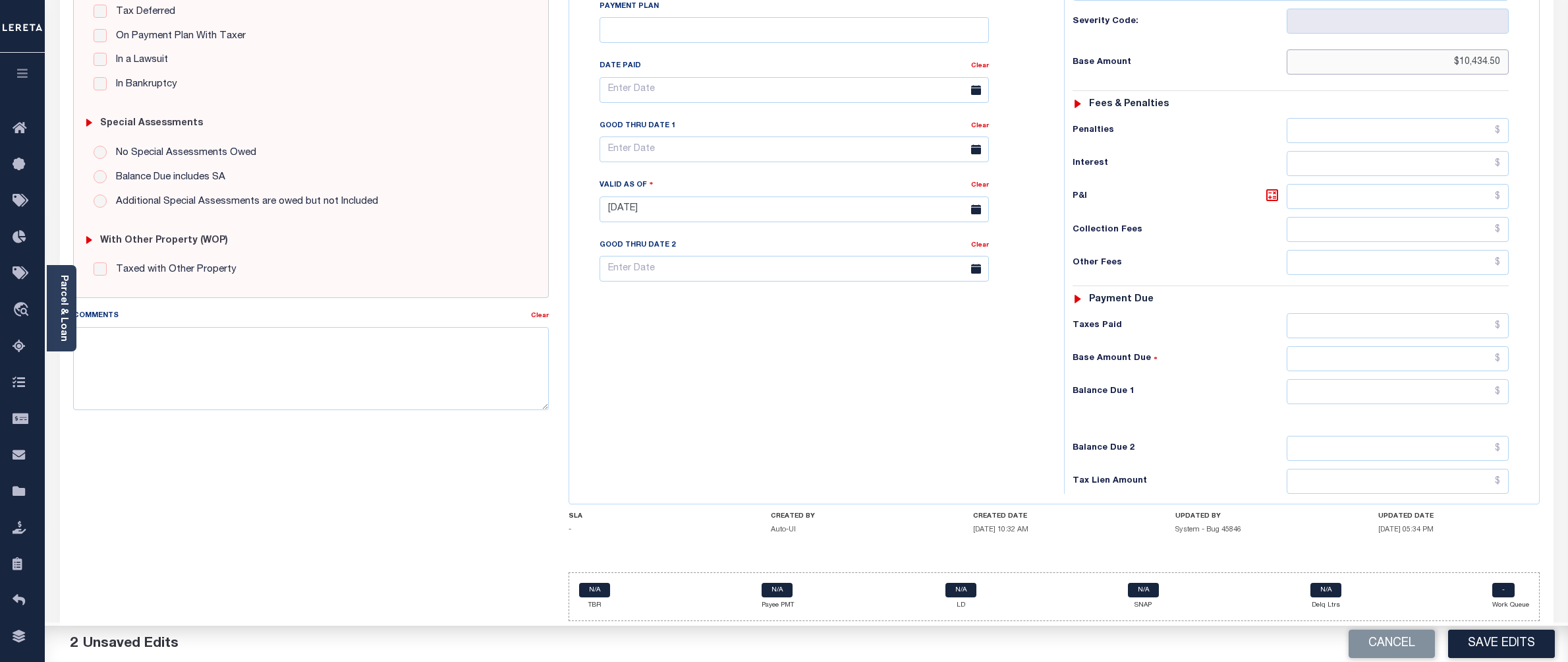
type input "$10,434.50"
click at [1502, 392] on input "text" at bounding box center [1398, 391] width 223 height 25
type input "$0.00"
click at [1489, 640] on button "Save Edits" at bounding box center [1502, 643] width 107 height 28
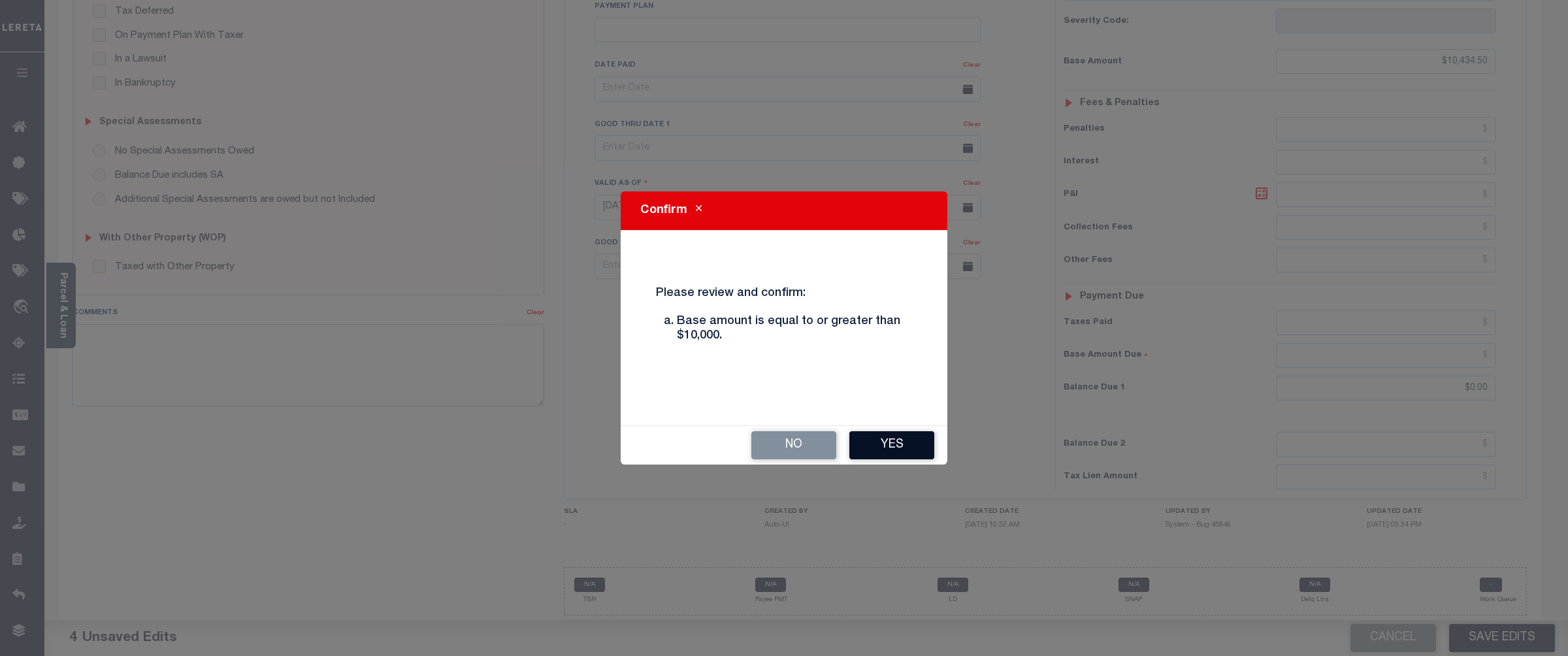
click at [907, 452] on button "Yes" at bounding box center [892, 445] width 85 height 28
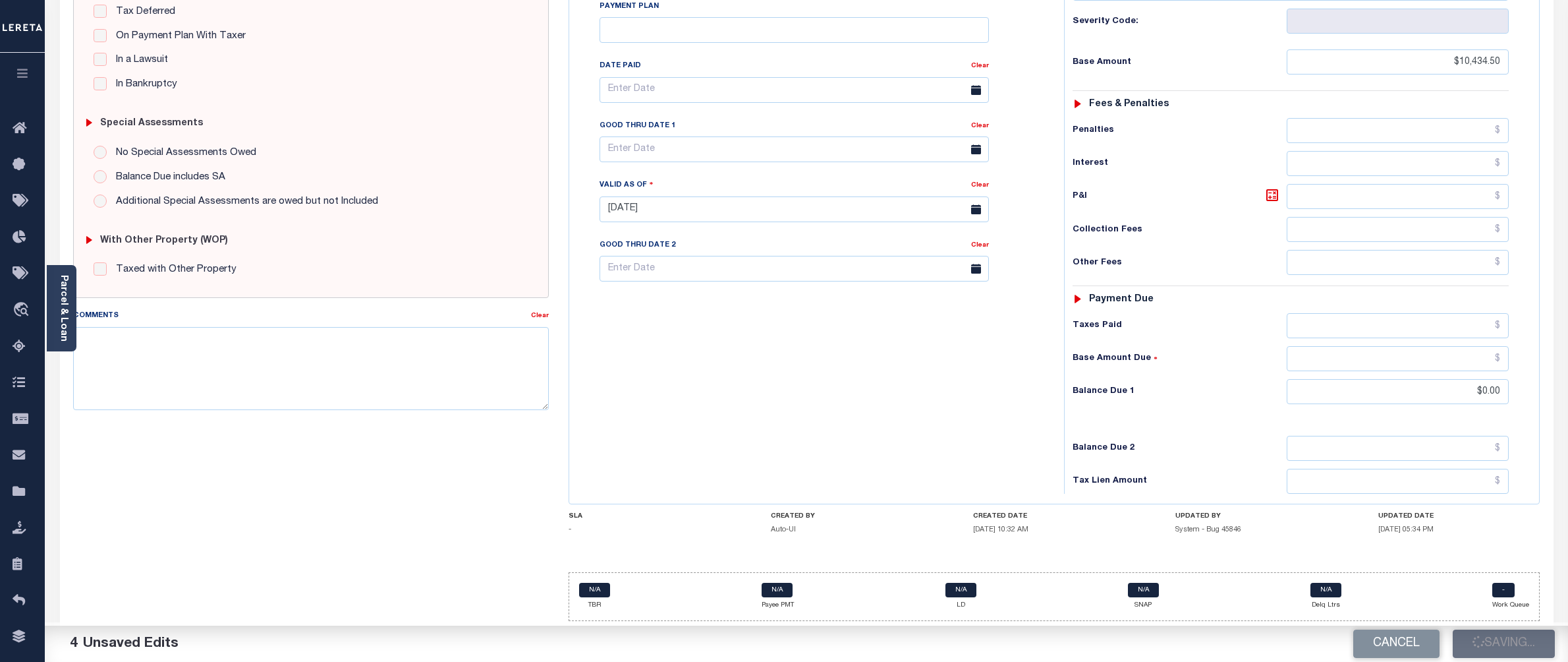
checkbox input "false"
type input "$10,434.5"
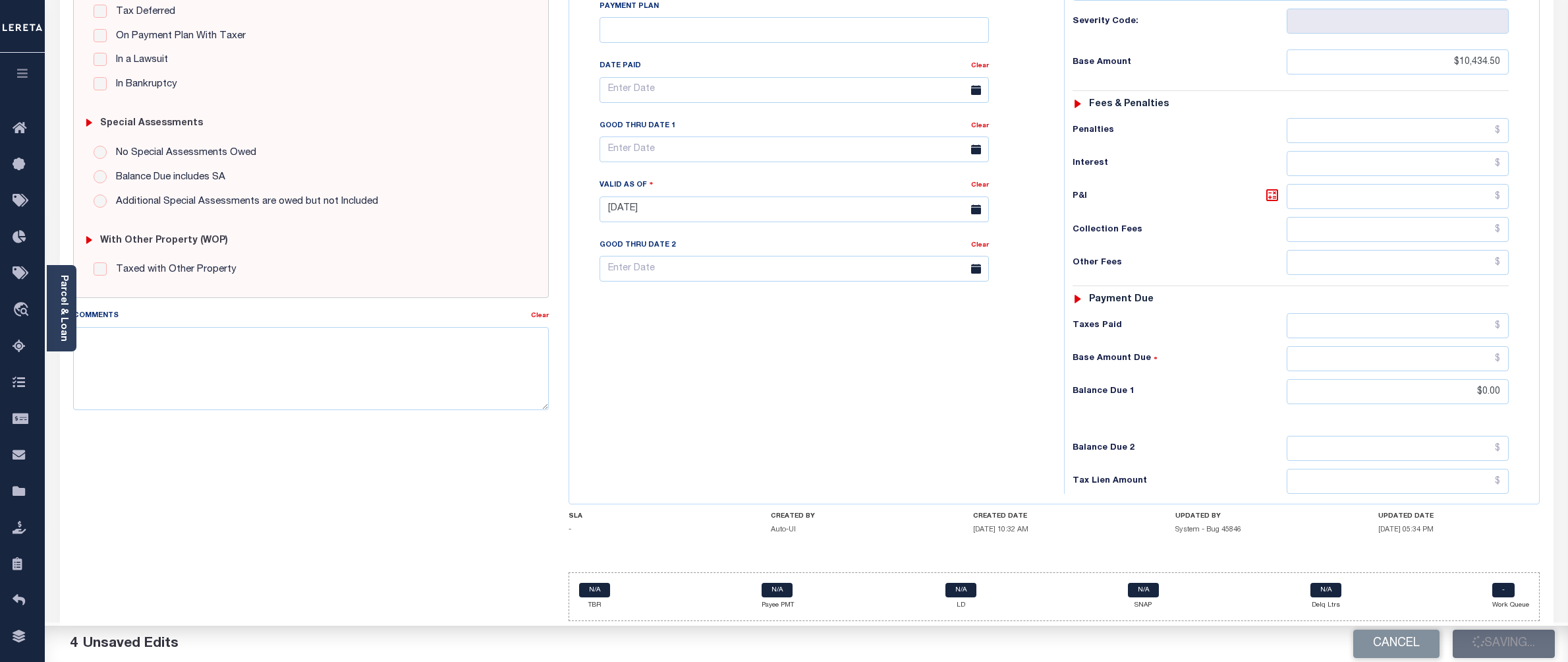
type input "$0"
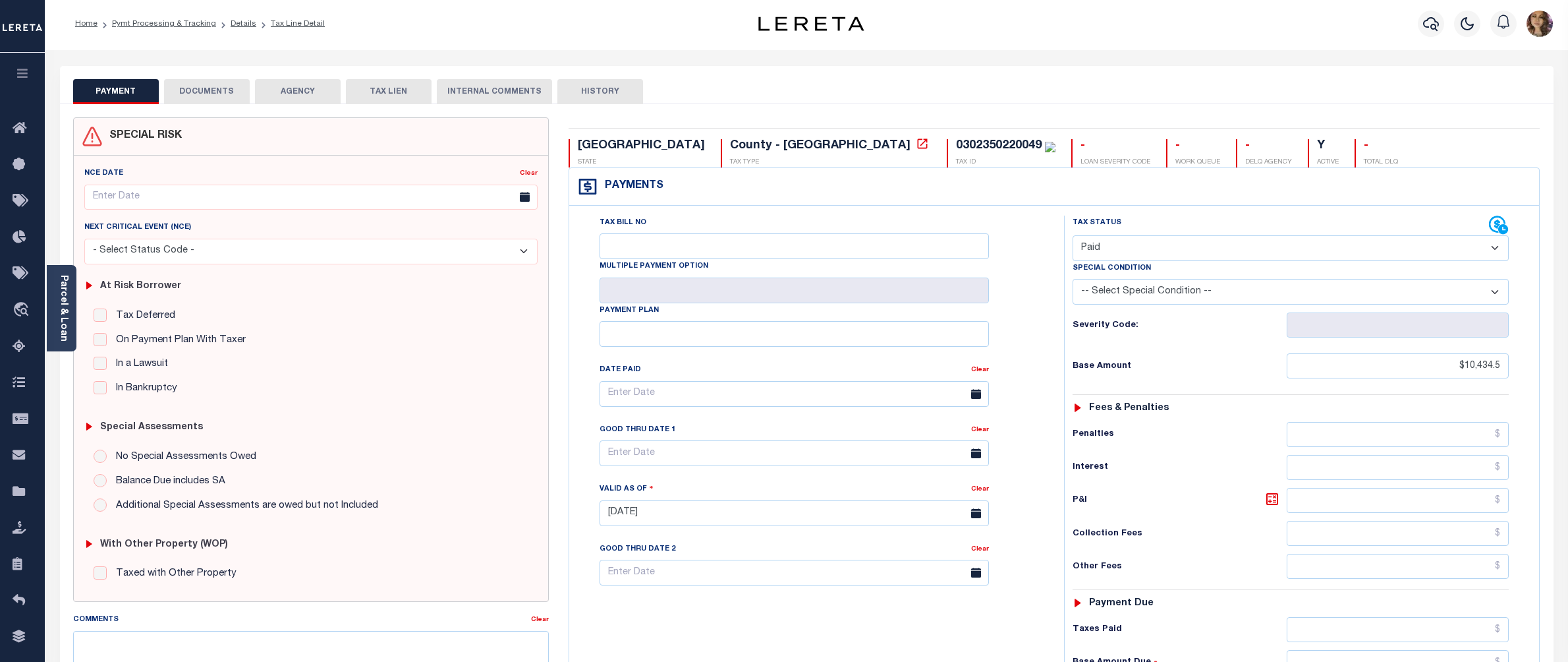
scroll to position [0, 0]
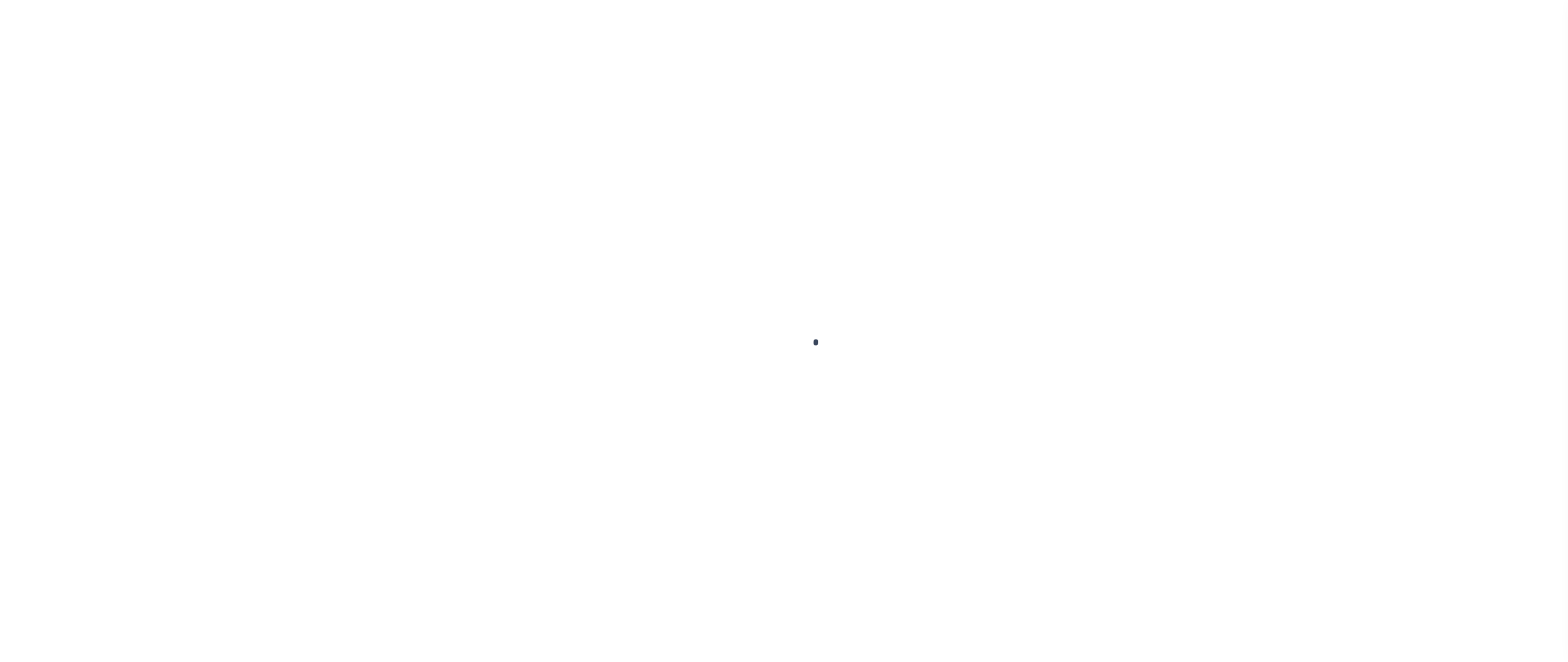
select select "PYD"
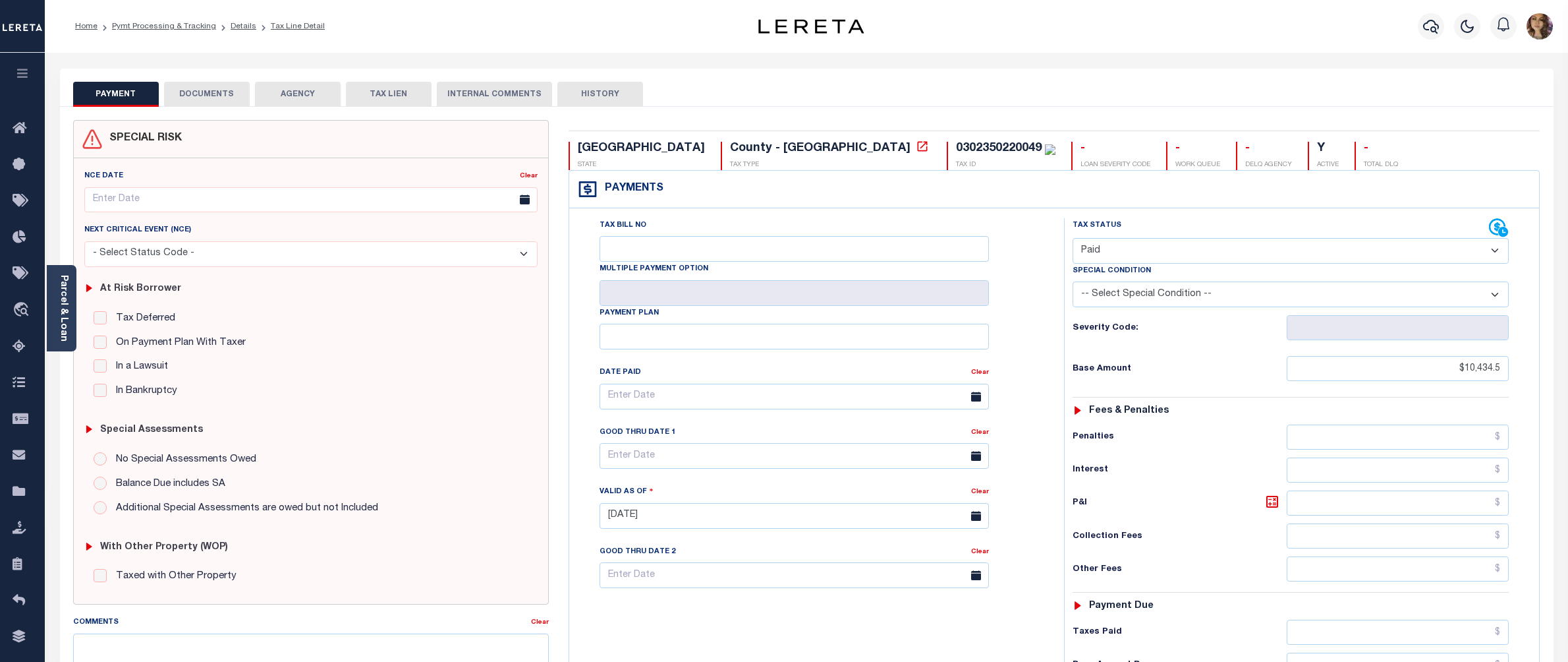
click at [208, 93] on button "DOCUMENTS" at bounding box center [206, 94] width 85 height 25
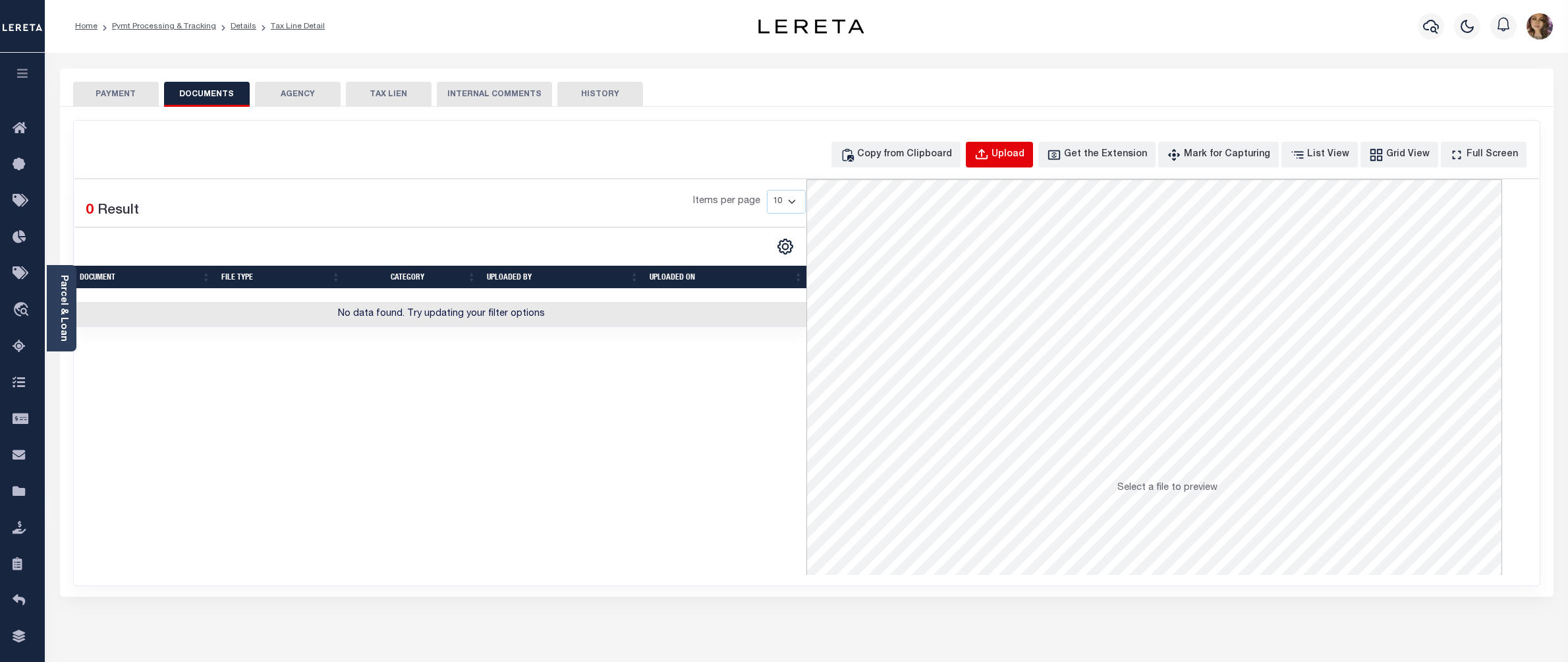
click at [1024, 151] on div "Upload" at bounding box center [1008, 154] width 33 height 15
select select "POP"
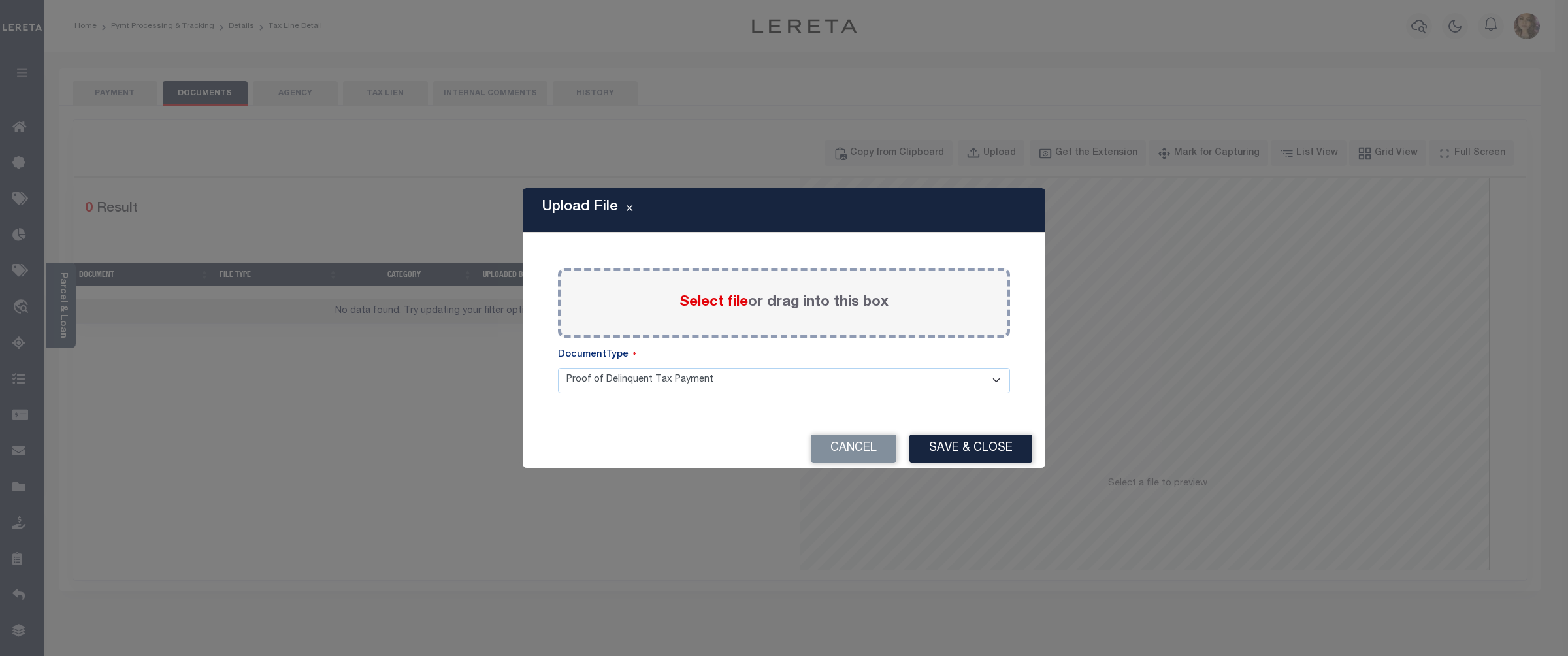
click at [727, 304] on span "Select file" at bounding box center [714, 302] width 68 height 15
click at [0, 0] on input "Select file or drag into this box" at bounding box center [0, 0] width 0 height 0
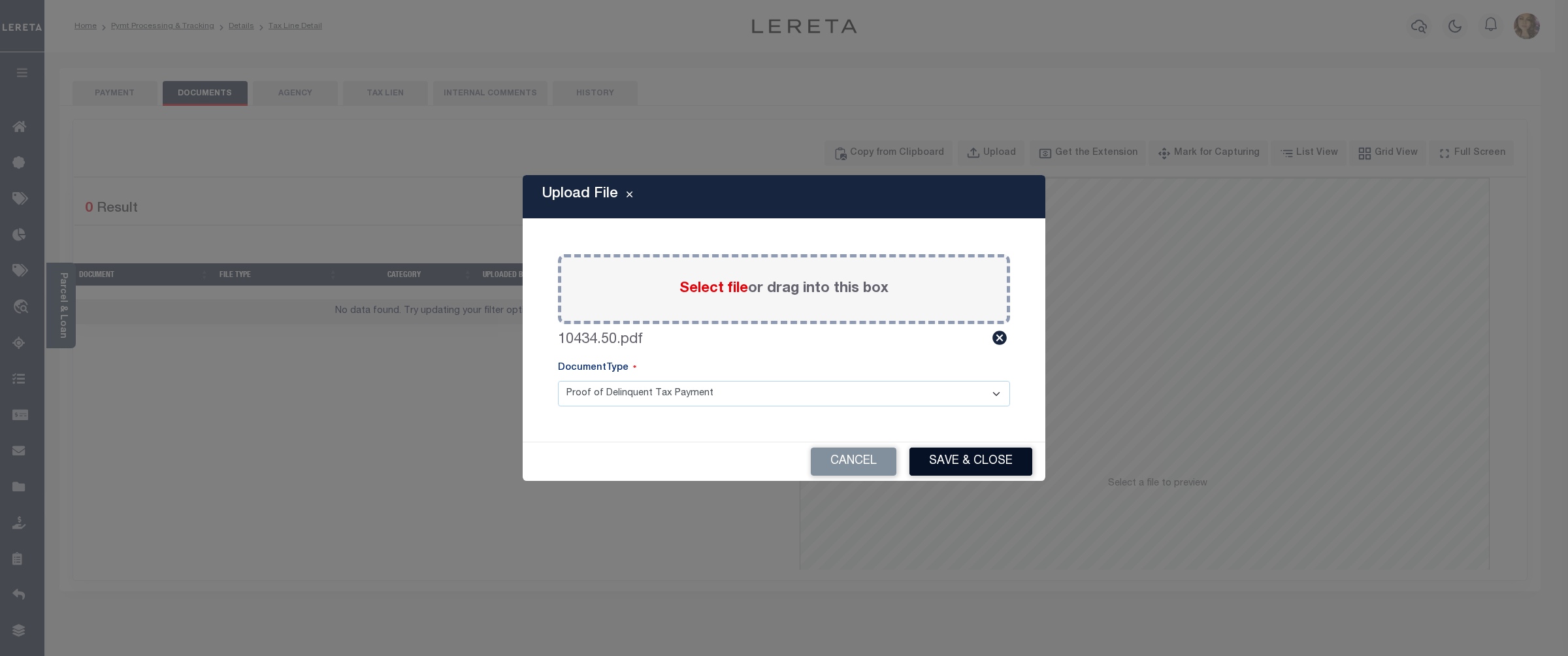
click at [947, 461] on button "Save & Close" at bounding box center [971, 461] width 123 height 28
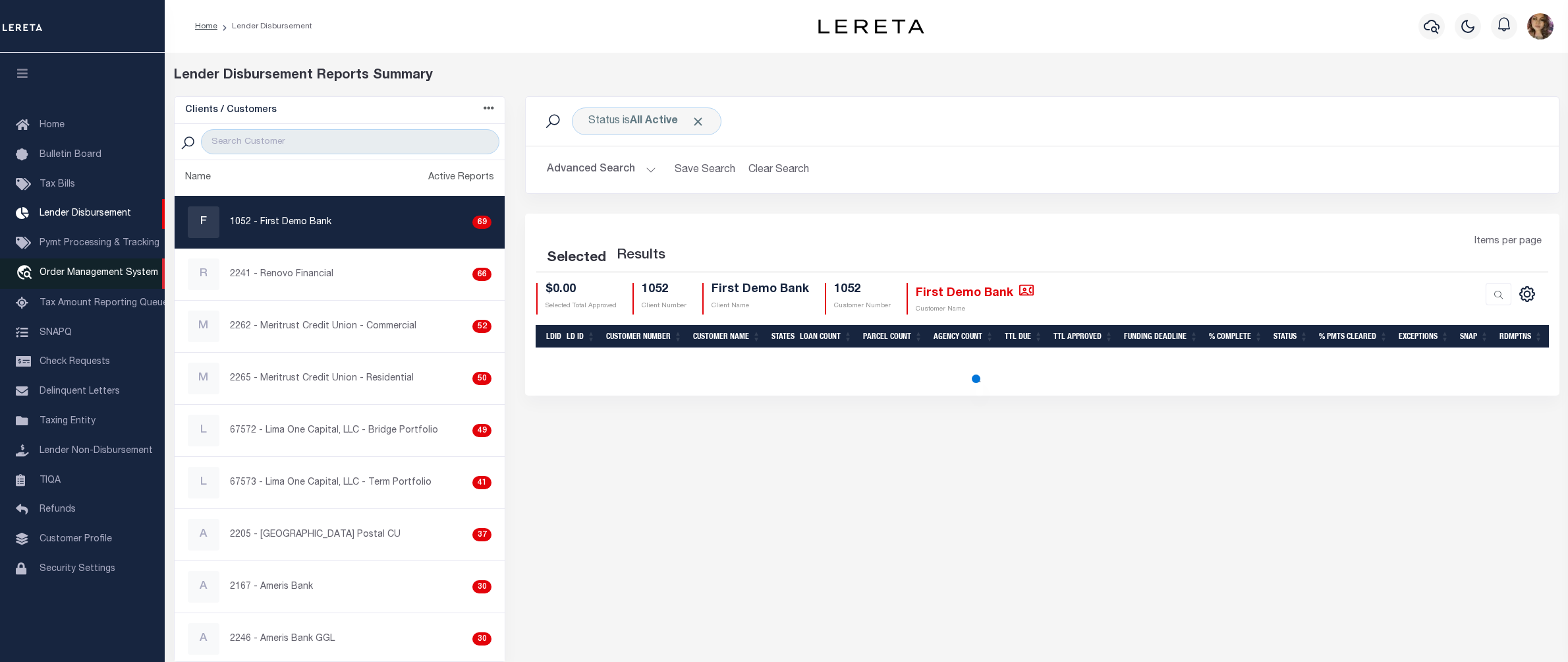
click at [100, 272] on span "Order Management System" at bounding box center [98, 273] width 118 height 9
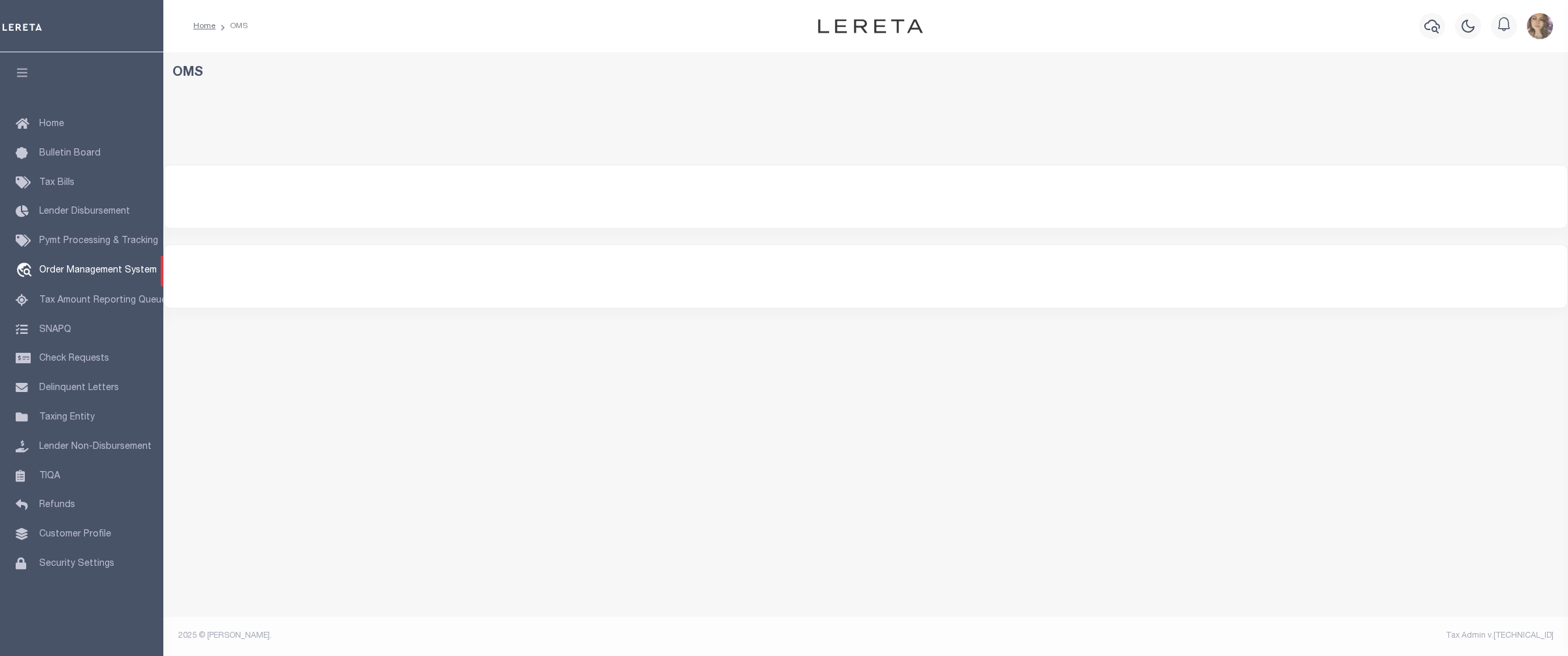
select select "200"
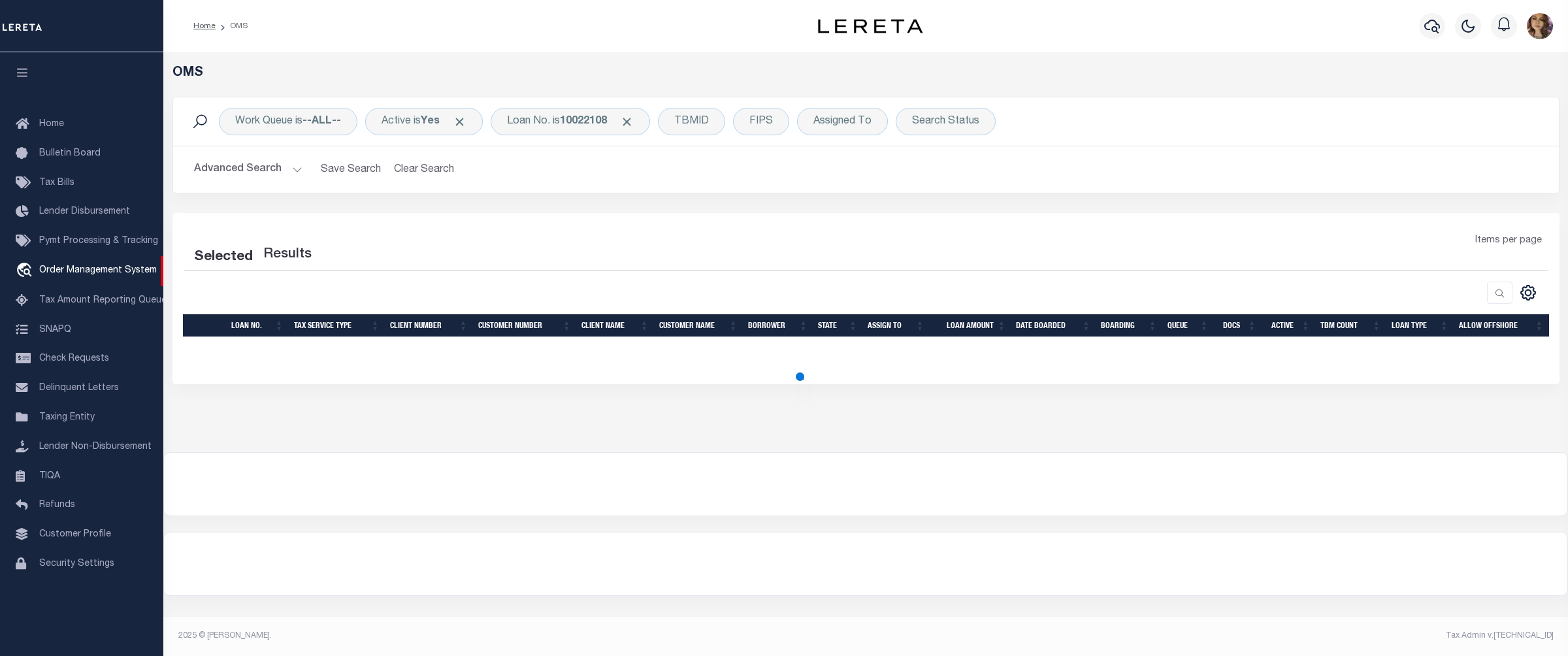
select select "200"
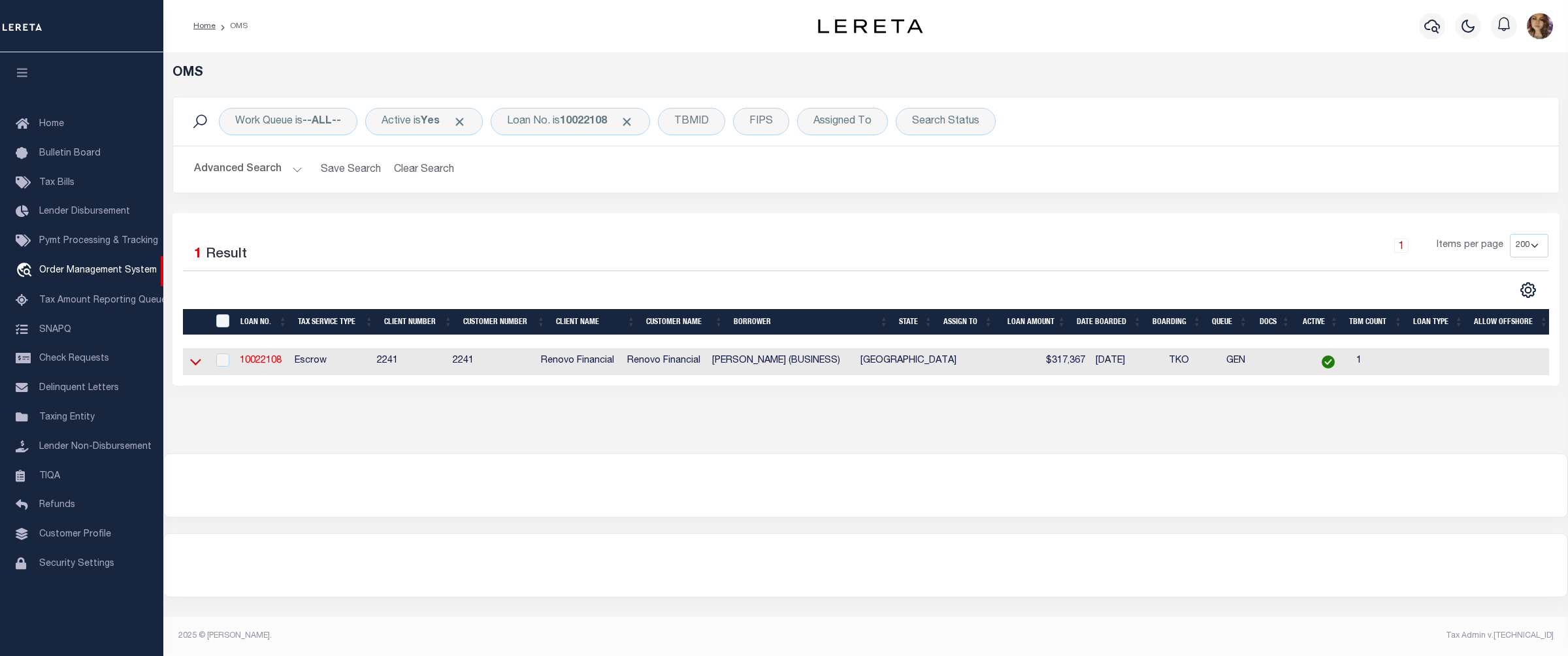
click at [192, 362] on icon at bounding box center [195, 362] width 11 height 14
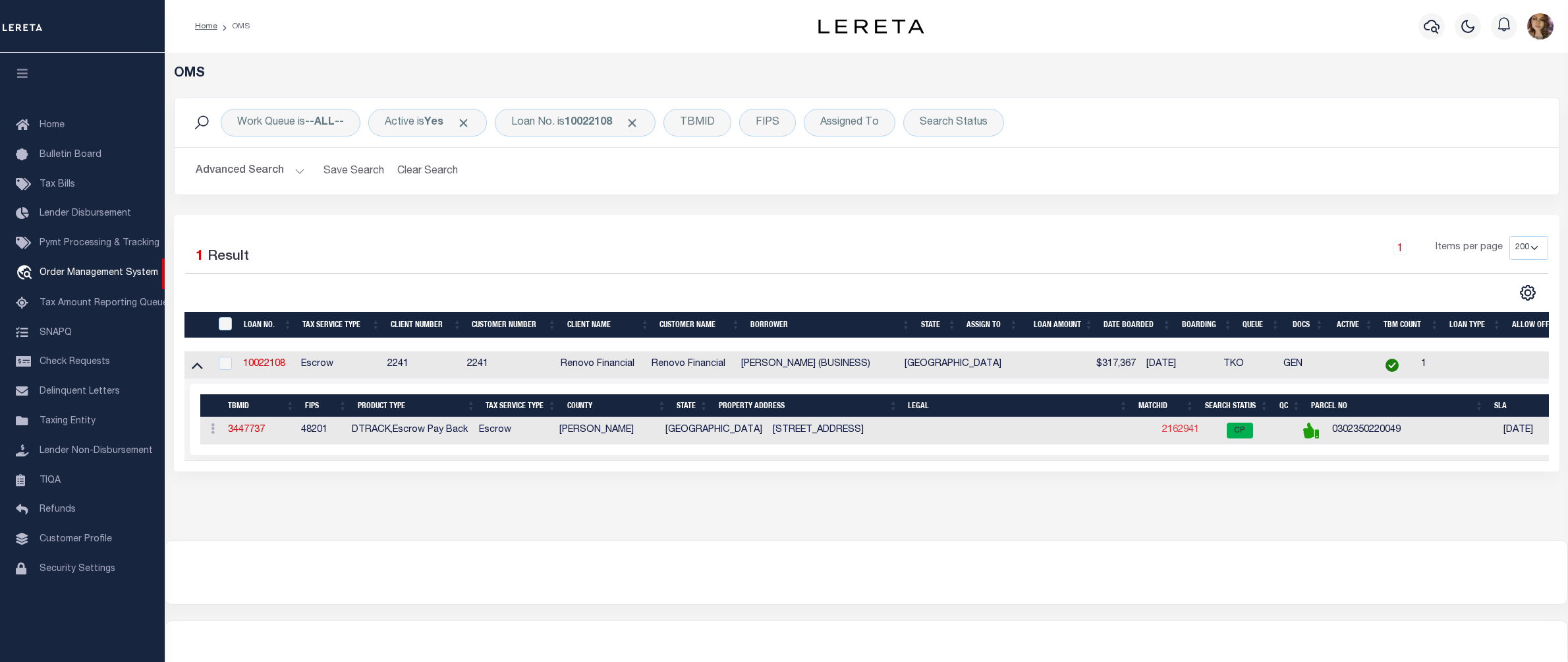
click at [1162, 433] on link "2162941" at bounding box center [1181, 429] width 37 height 9
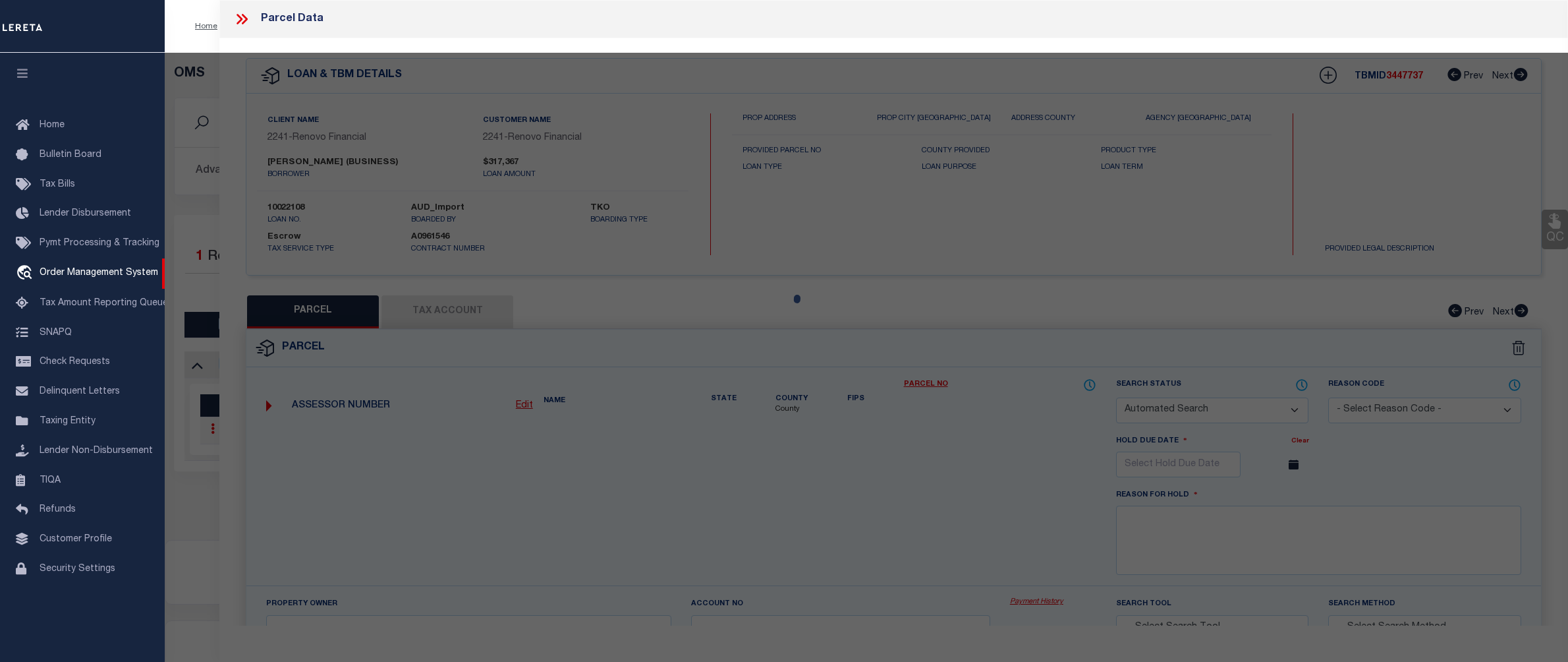
checkbox input "false"
select select "CP"
type input "THOMAS,DEANDRA"
select select "ATL"
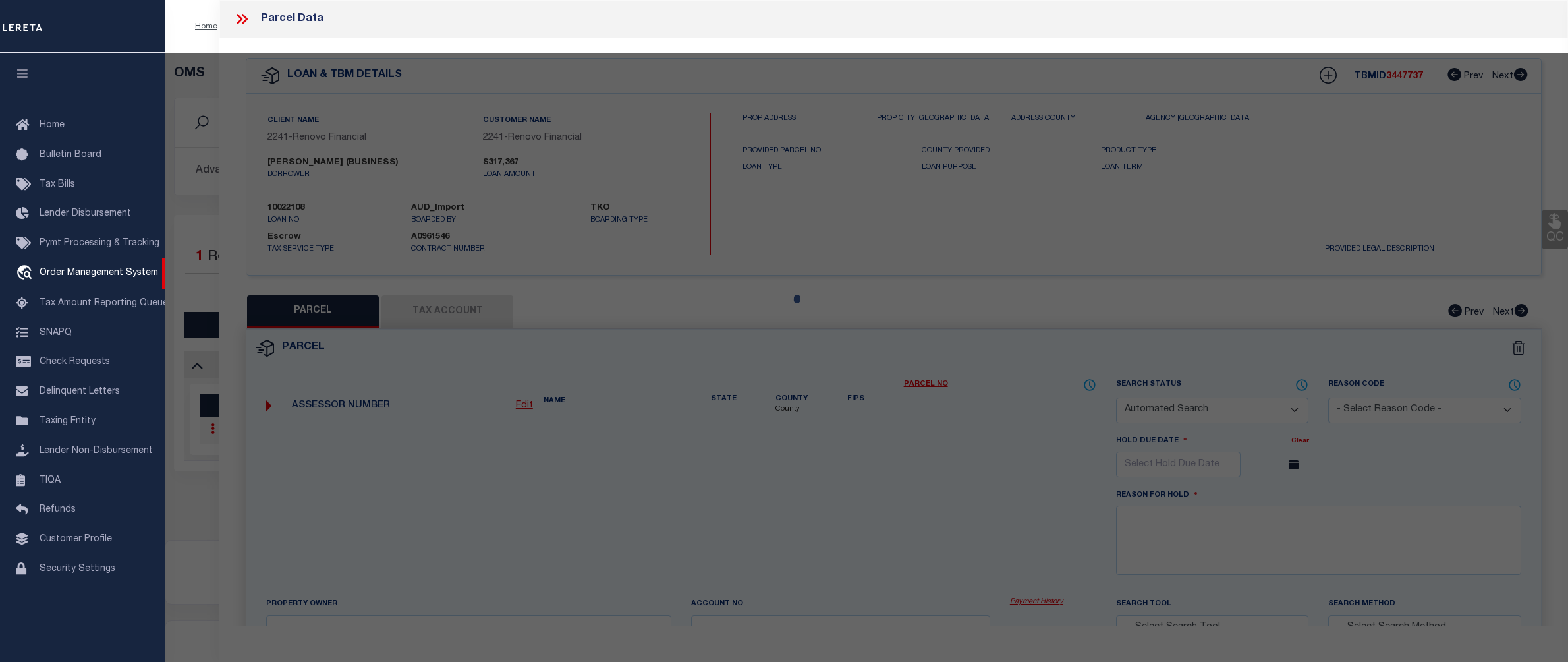
select select "ADD"
type input "4934 CREEKMONT DR"
checkbox input "false"
type input "HOUSTON, TX 77091"
type textarea "LT 34 BLK 22 ROSSLYN HEIGHTS SEC 1"
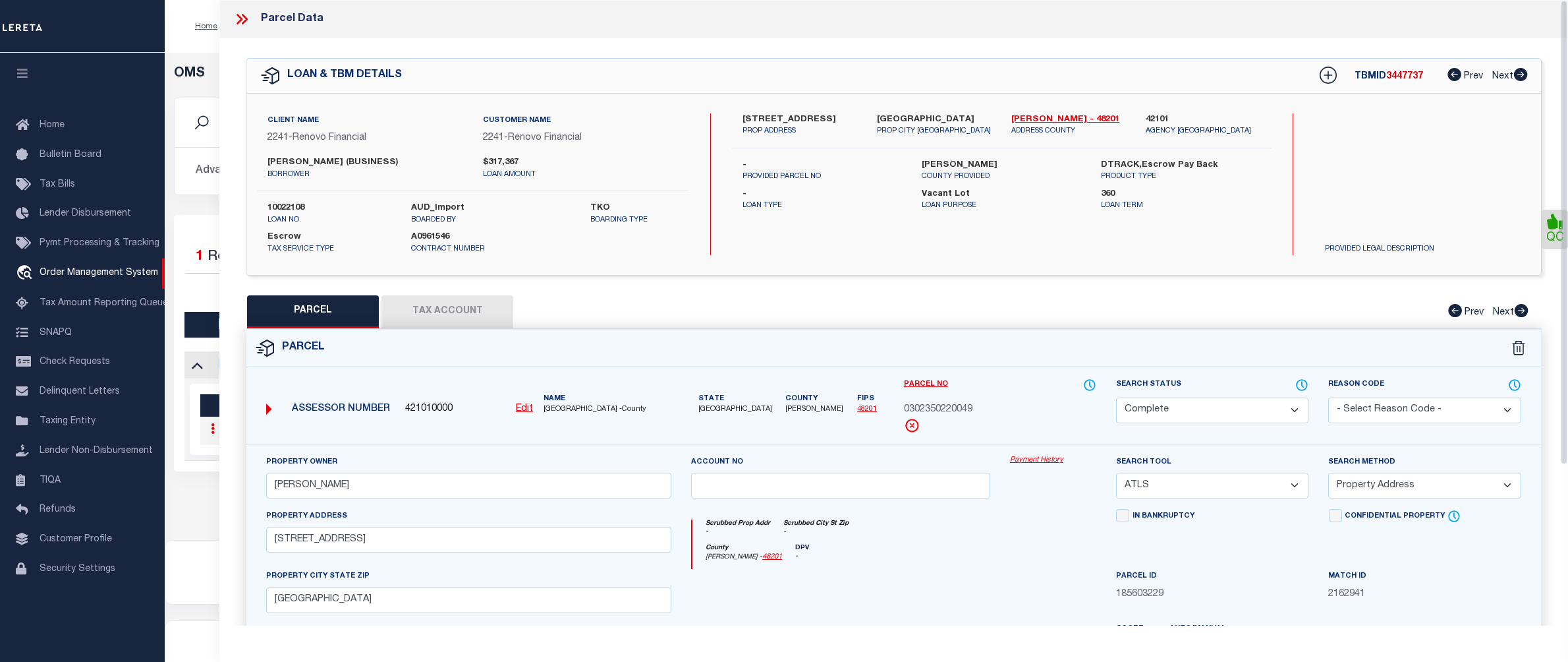
click at [1046, 452] on div "Property Owner THOMAS,DEANDRA Account no Payment History Search Tool -- Select …" at bounding box center [894, 615] width 1294 height 344
click at [1042, 459] on link "Payment History" at bounding box center [1053, 460] width 86 height 11
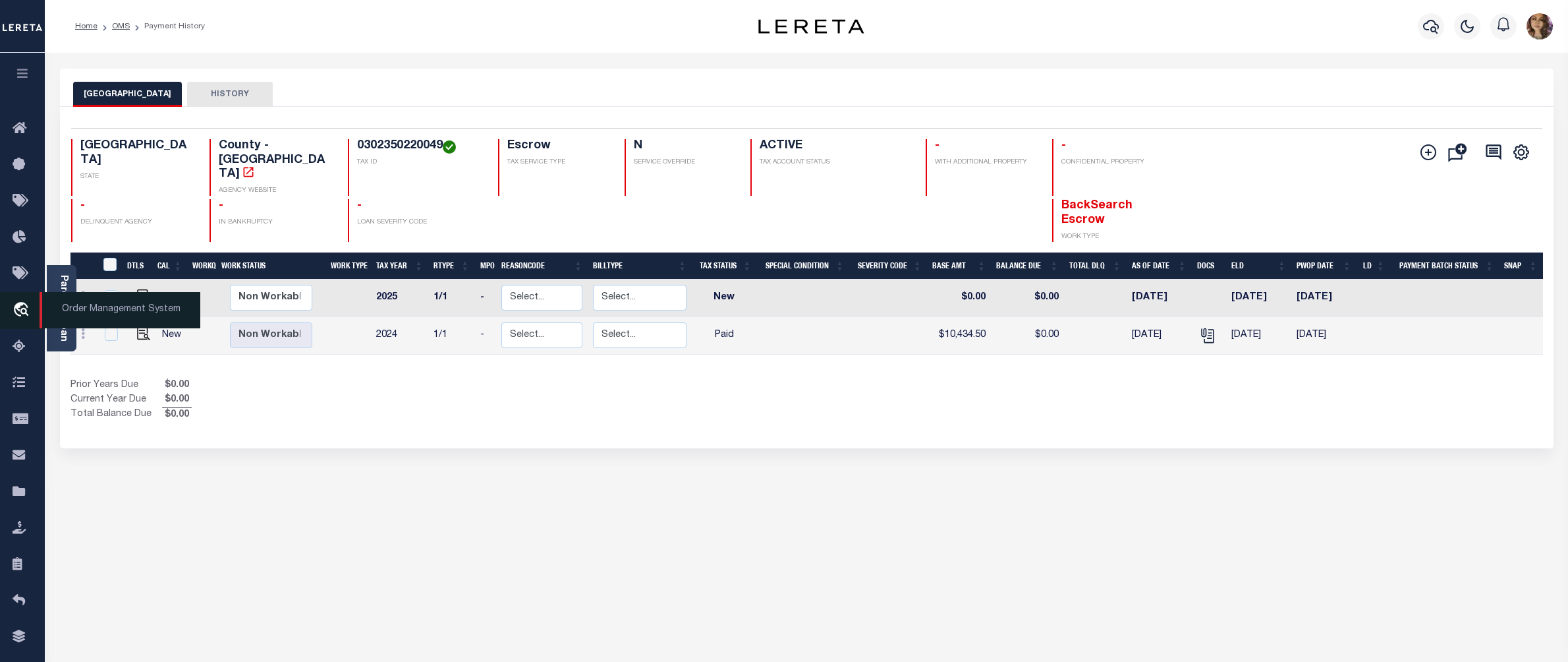
click at [99, 313] on span "Order Management System" at bounding box center [120, 310] width 161 height 36
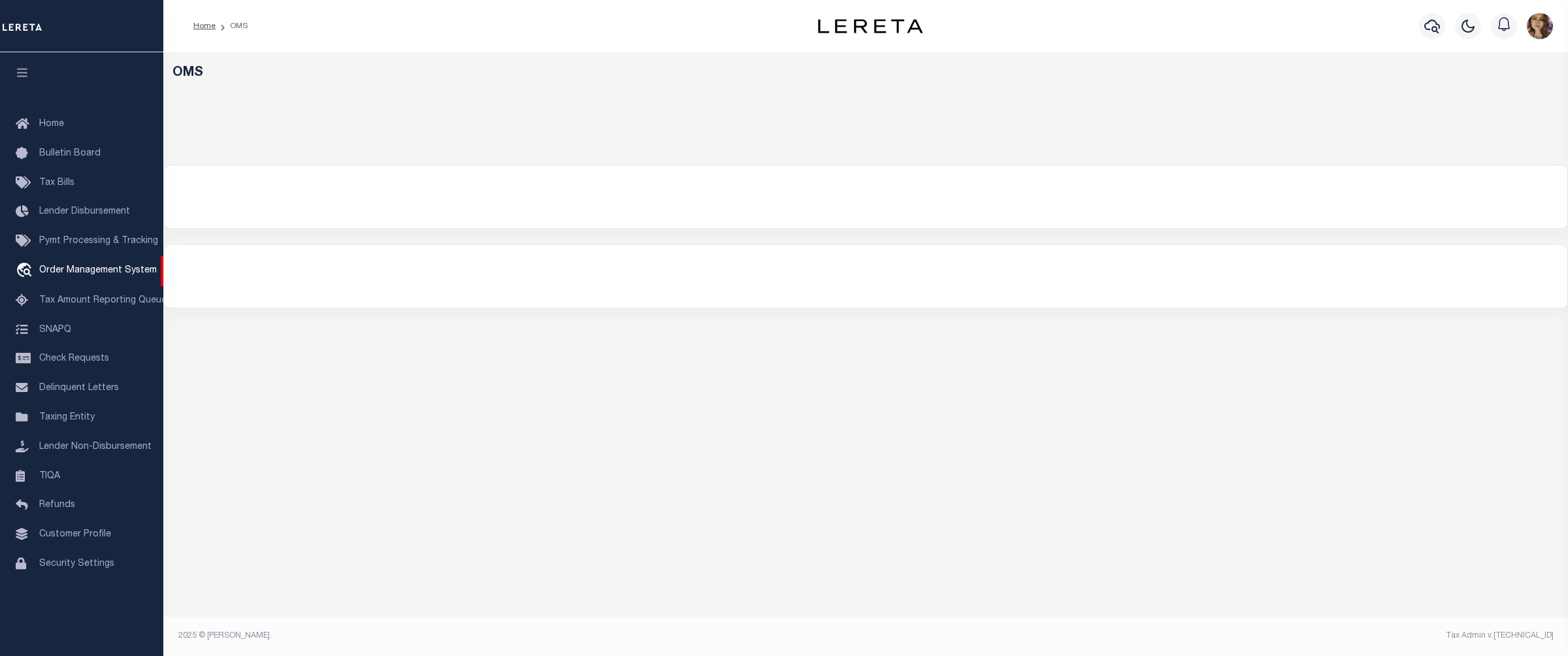
select select "200"
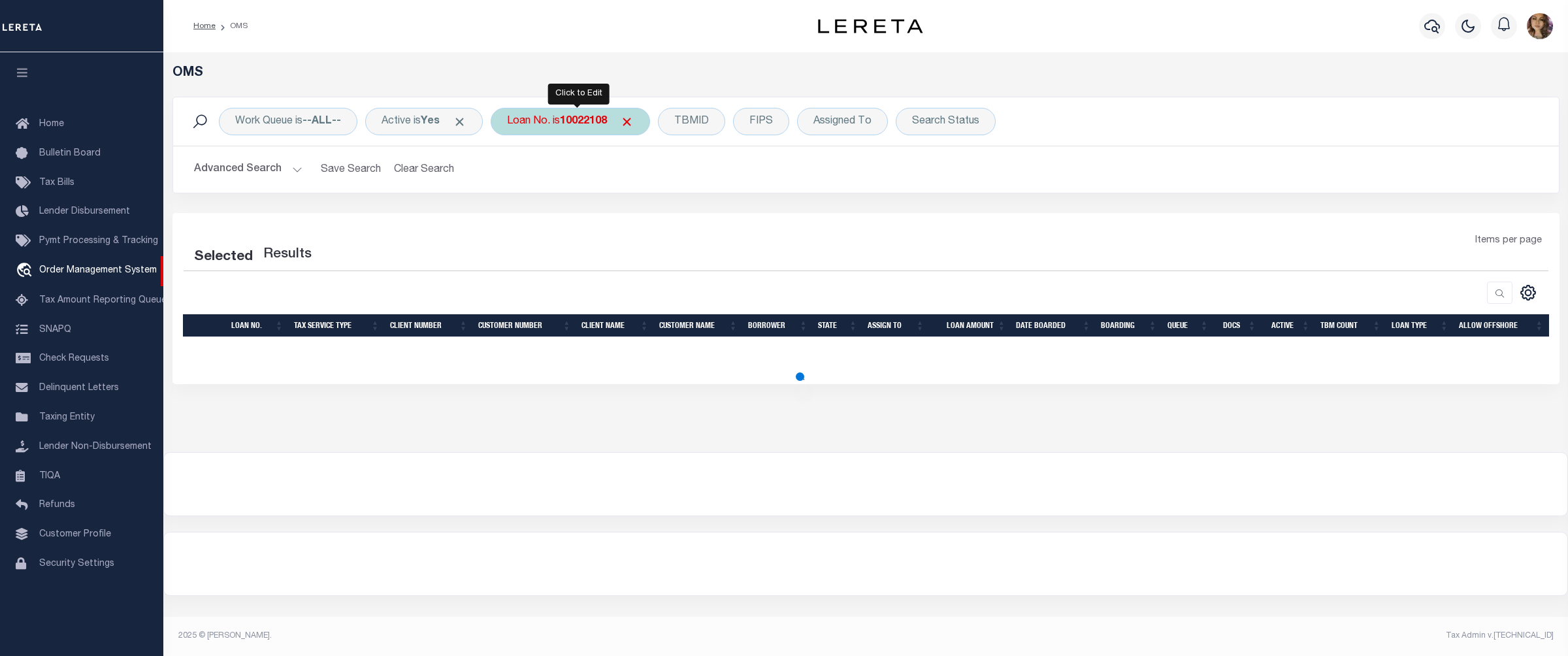
select select "200"
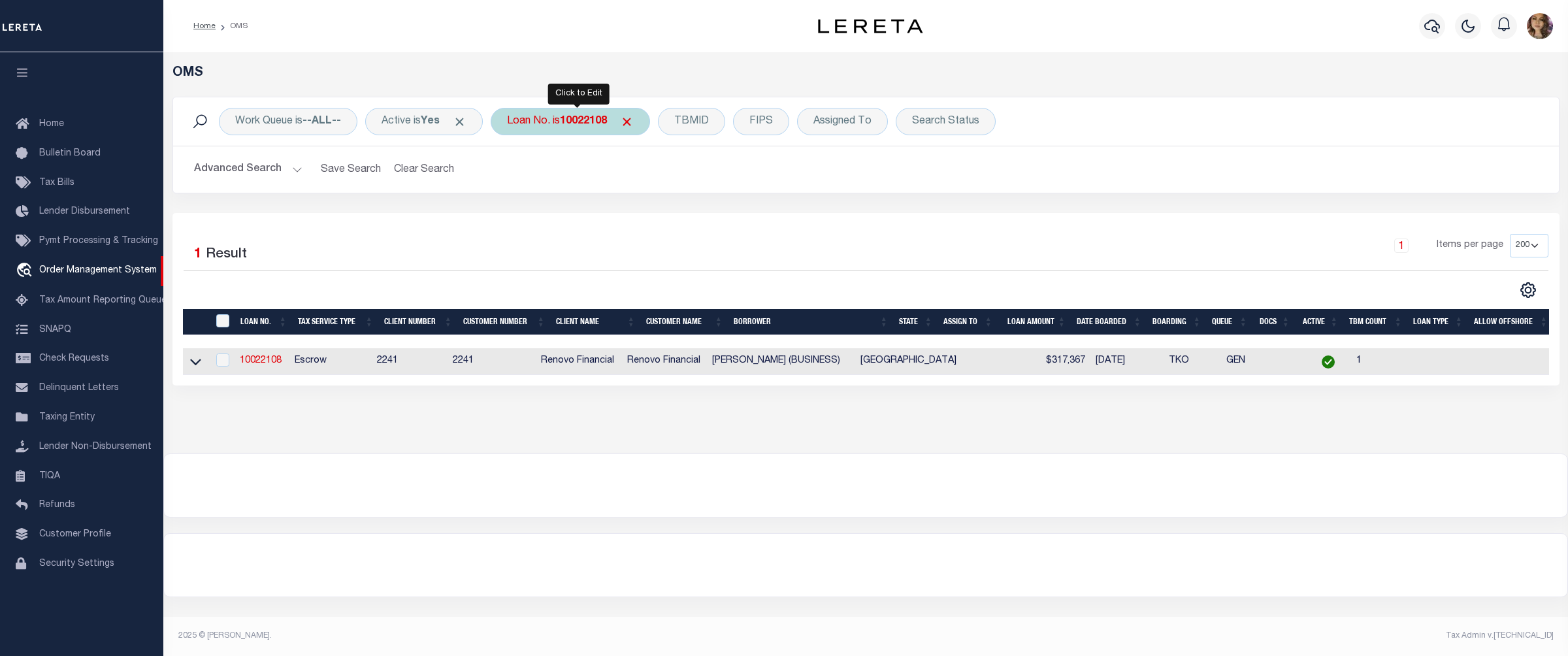
click at [553, 119] on div "Loan No. is 10022108" at bounding box center [570, 121] width 159 height 27
type input "12760"
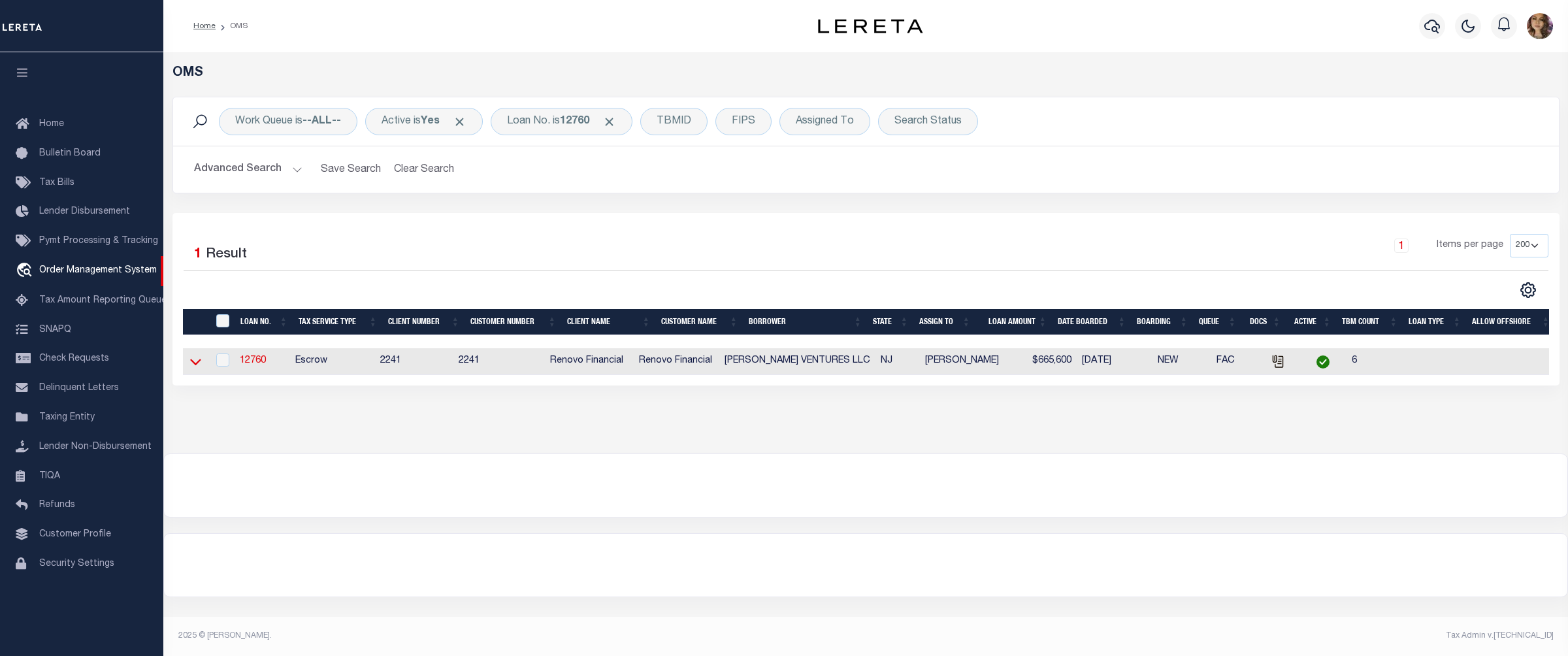
click at [197, 369] on icon at bounding box center [195, 362] width 11 height 14
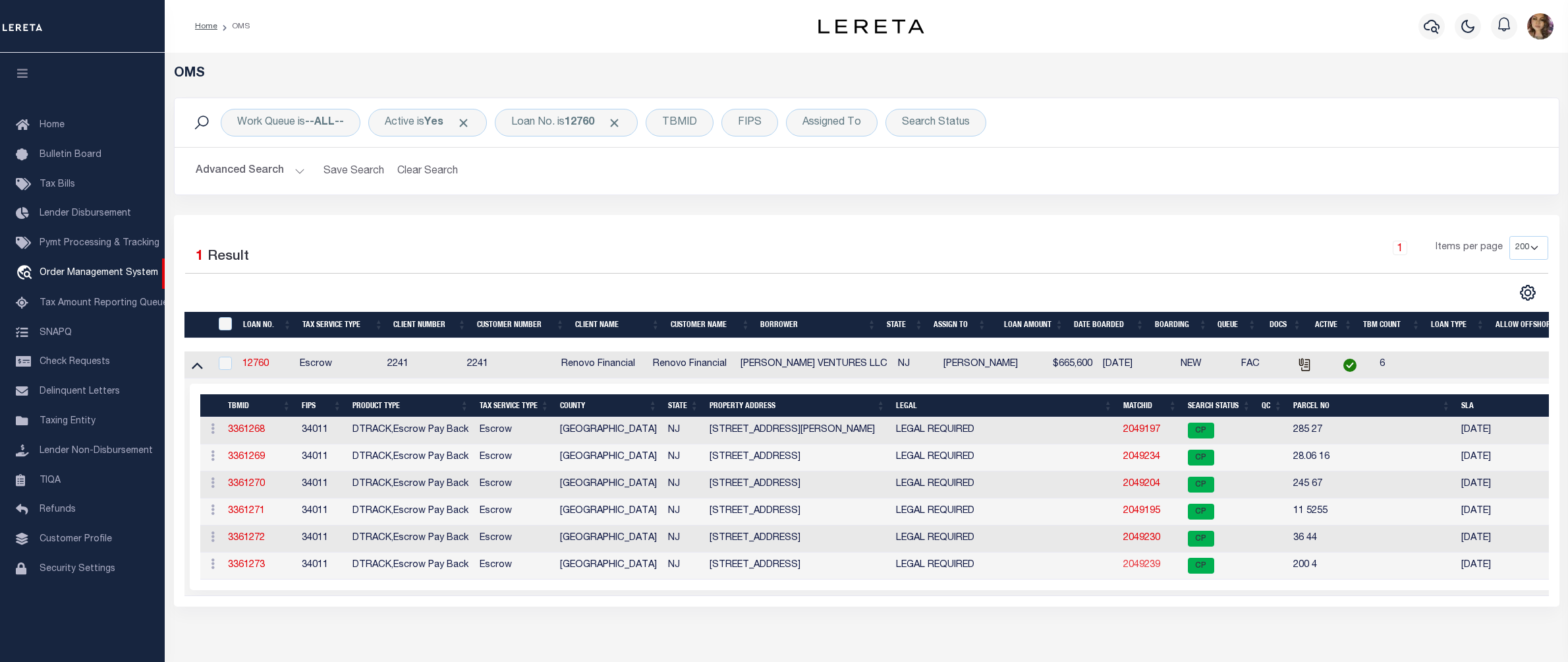
click at [1142, 564] on link "2049239" at bounding box center [1142, 564] width 37 height 9
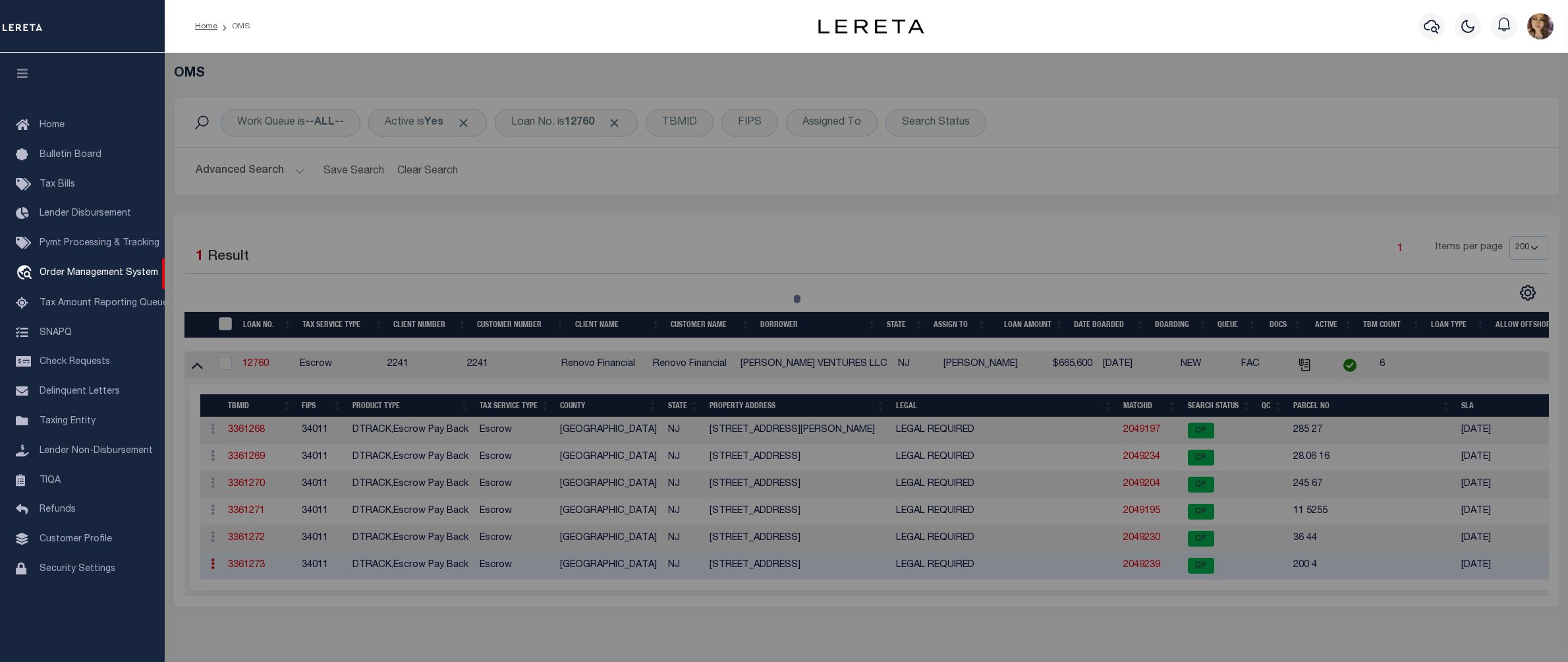
checkbox input "false"
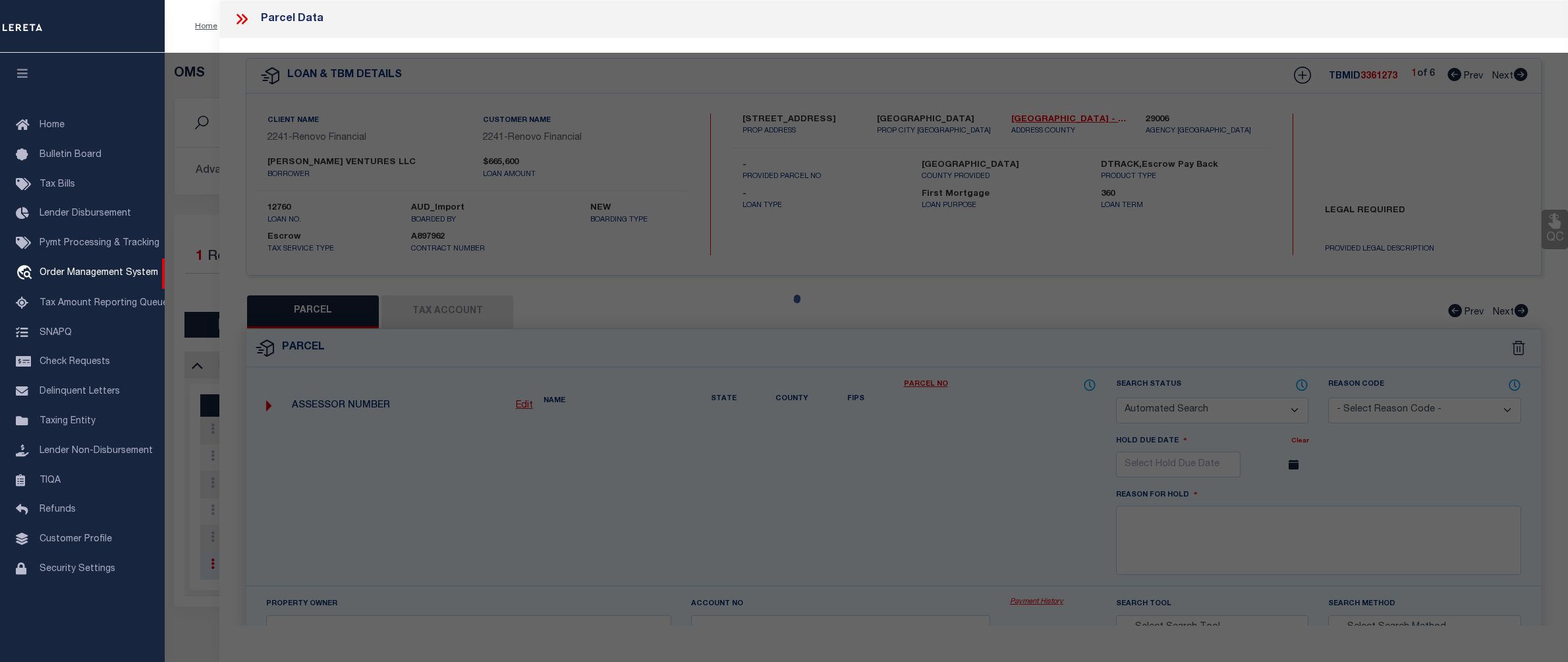
select select "CP"
type input "ORTIZ VENTURES LLC"
select select "AGW"
select select
type input "98 UNIVERSITY AVE"
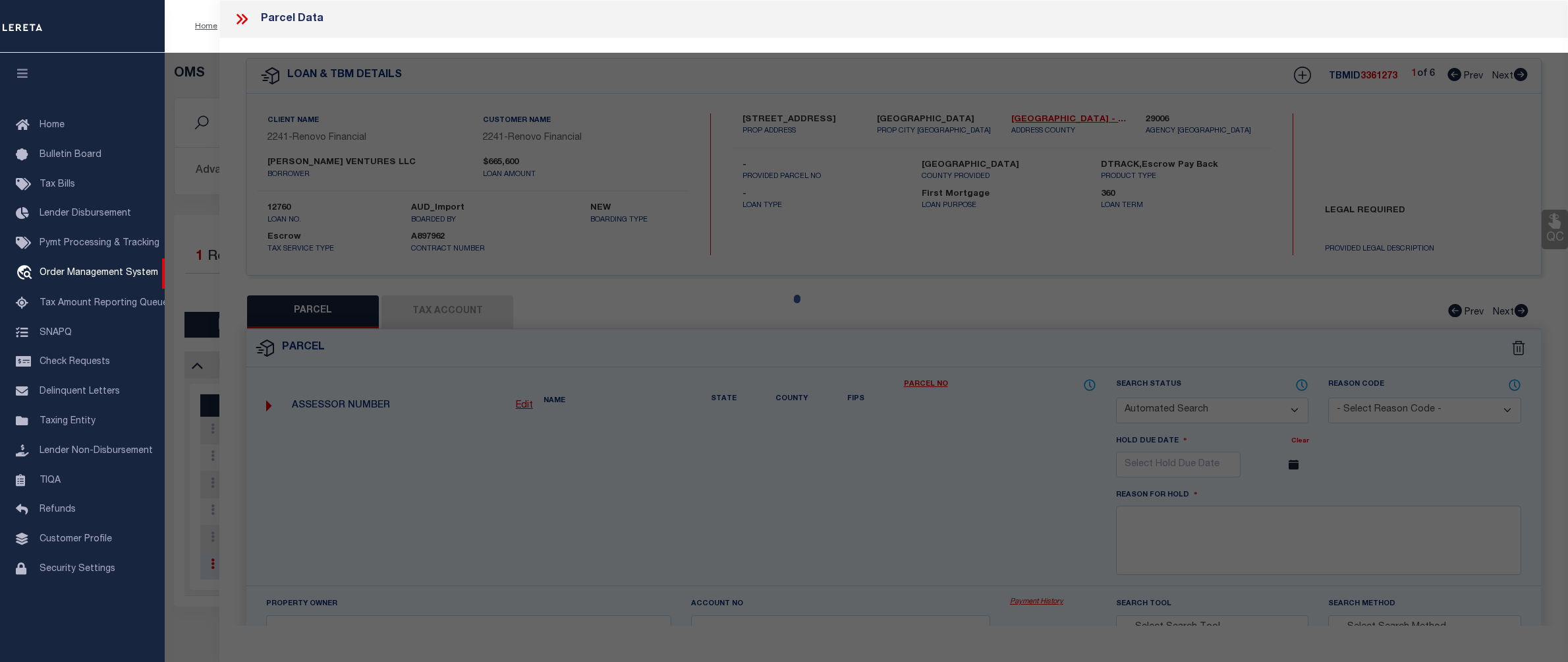
checkbox input "false"
type input "Bridgeton, NJ 08302"
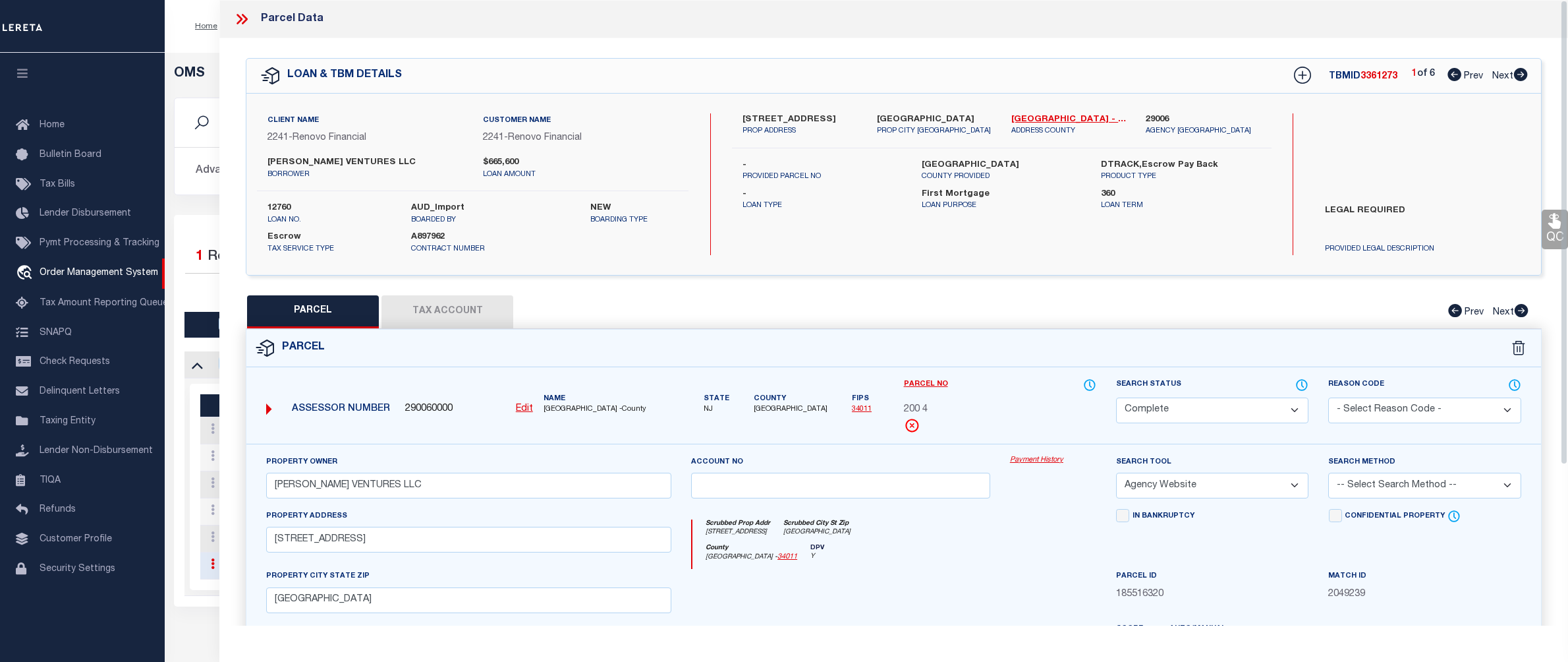
click at [1030, 460] on link "Payment History" at bounding box center [1053, 460] width 86 height 11
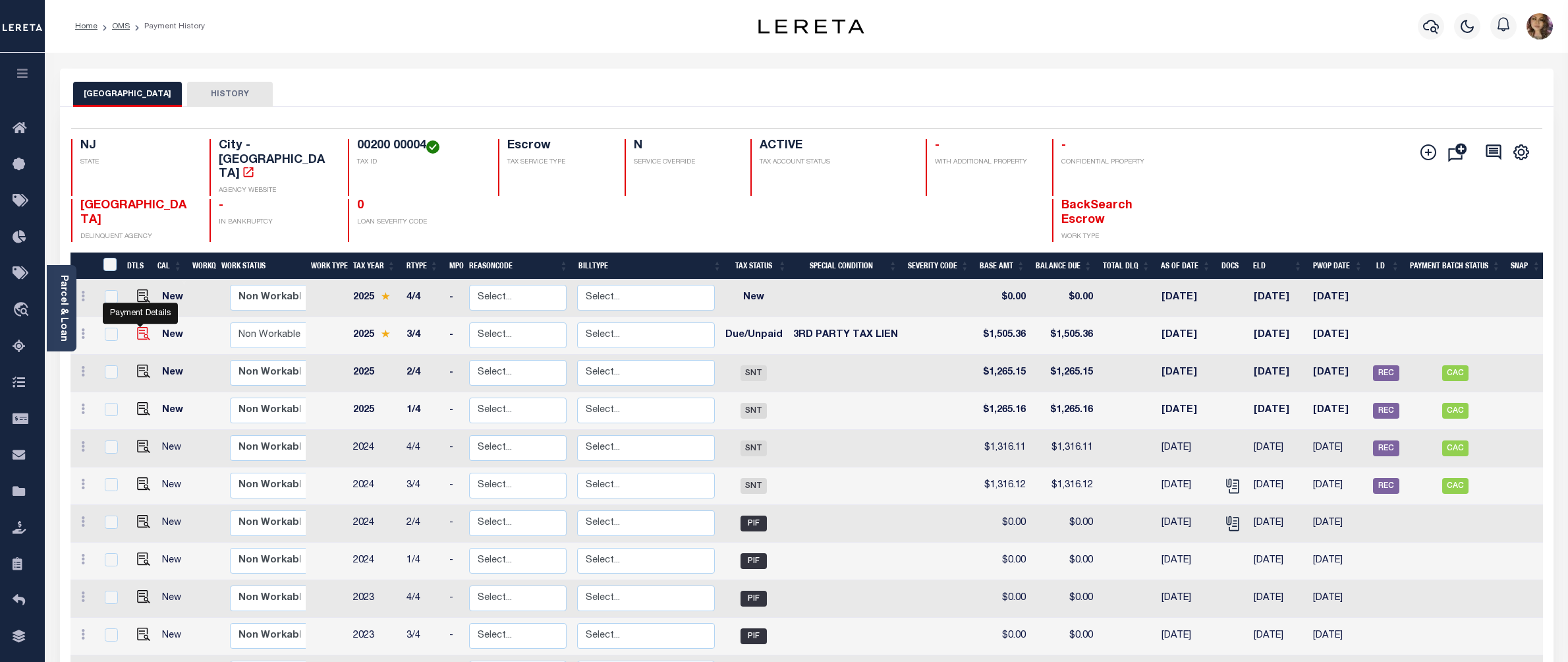
click at [142, 327] on img "" at bounding box center [143, 333] width 13 height 13
checkbox input "true"
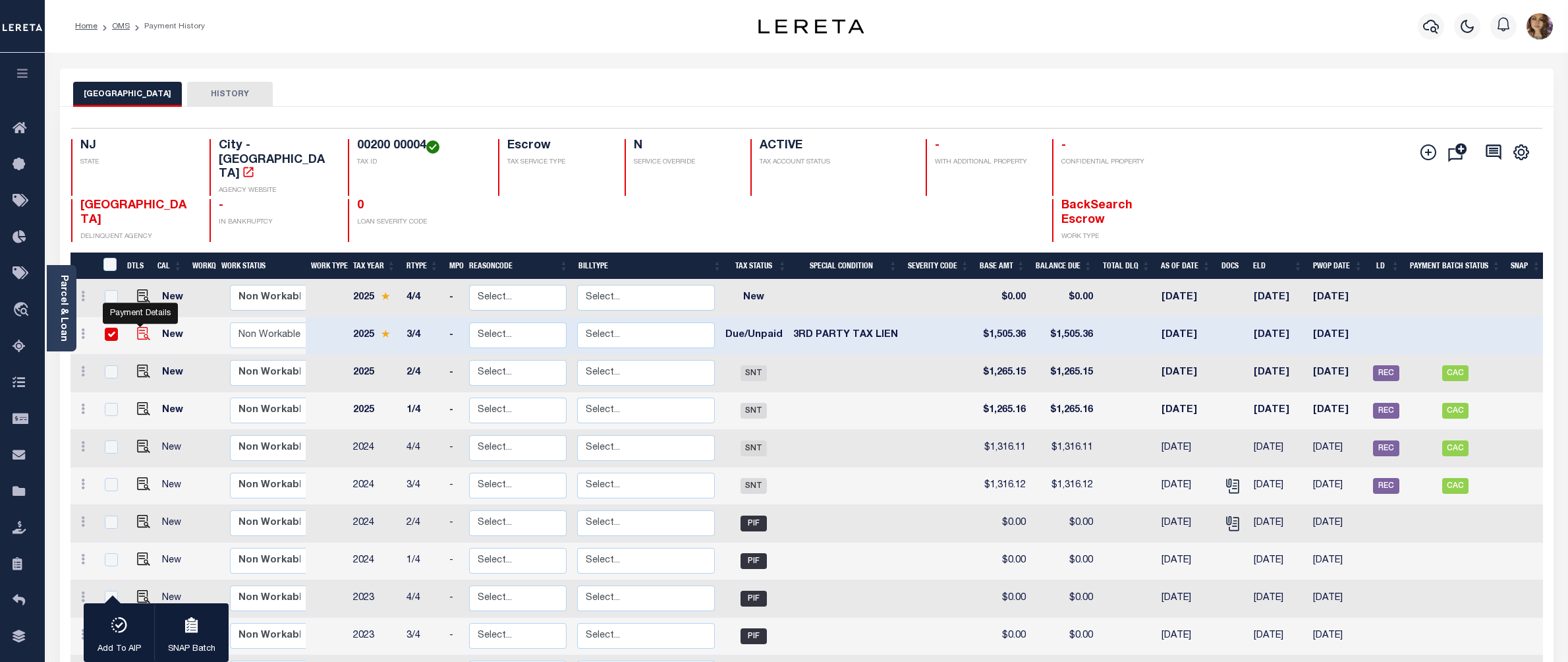
click at [143, 327] on img "" at bounding box center [143, 333] width 13 height 13
checkbox input "false"
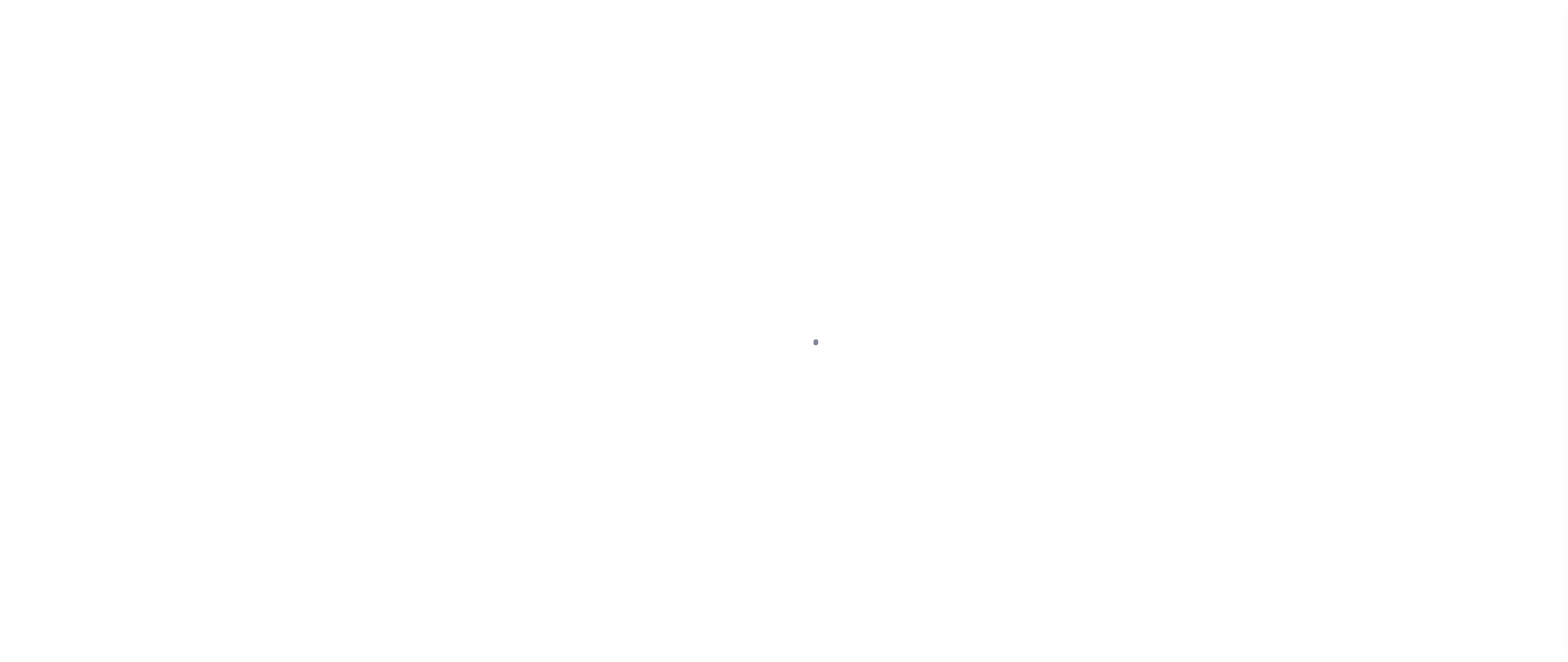
select select "DUE"
select select "20"
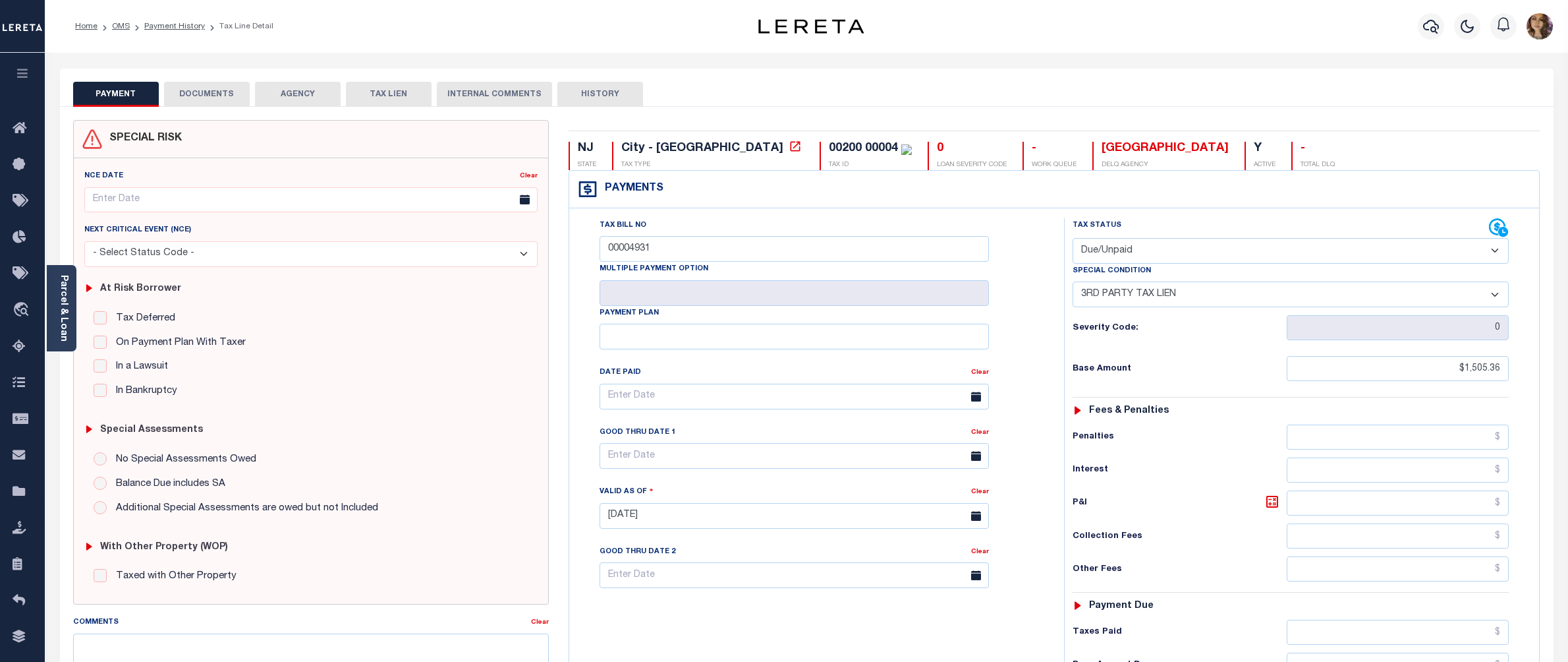
click at [298, 93] on button "AGENCY" at bounding box center [297, 94] width 85 height 25
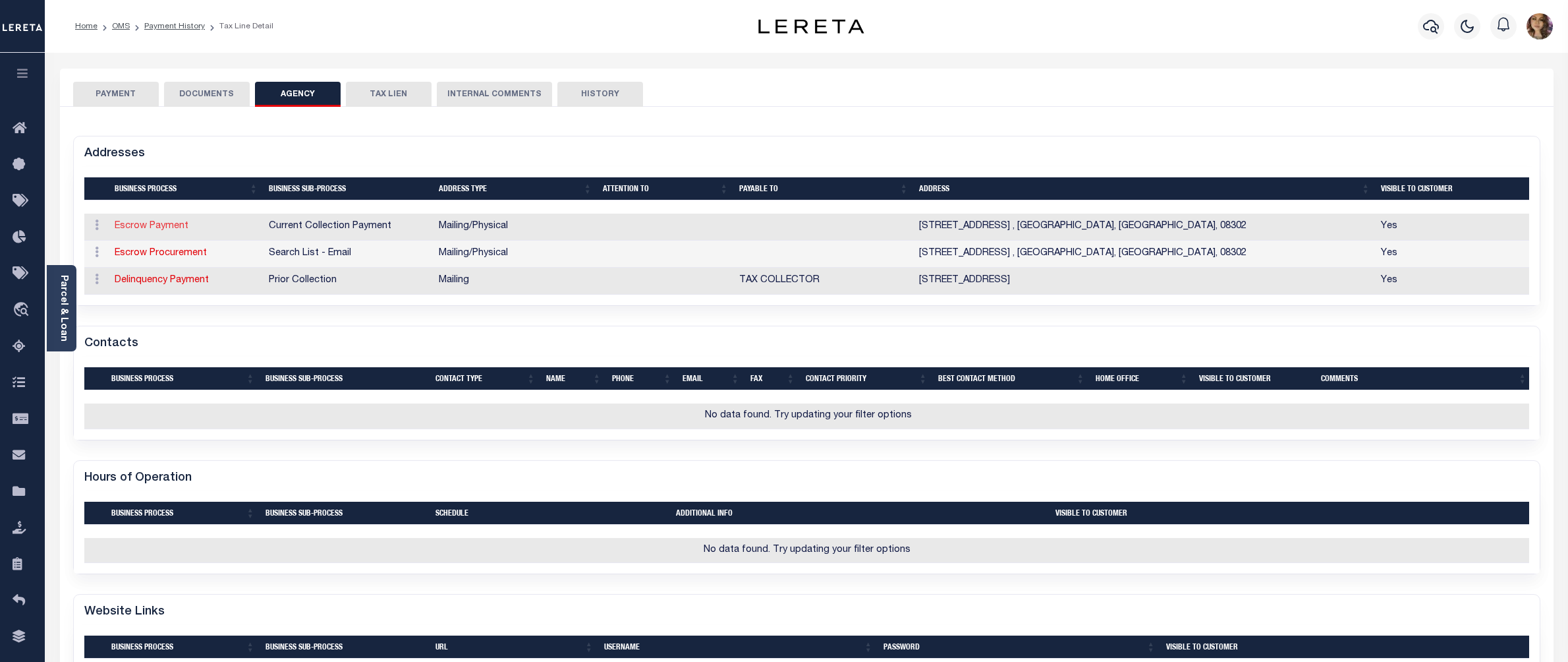
click at [154, 224] on link "Escrow Payment" at bounding box center [152, 226] width 74 height 9
select select "1"
checkbox input "false"
select select
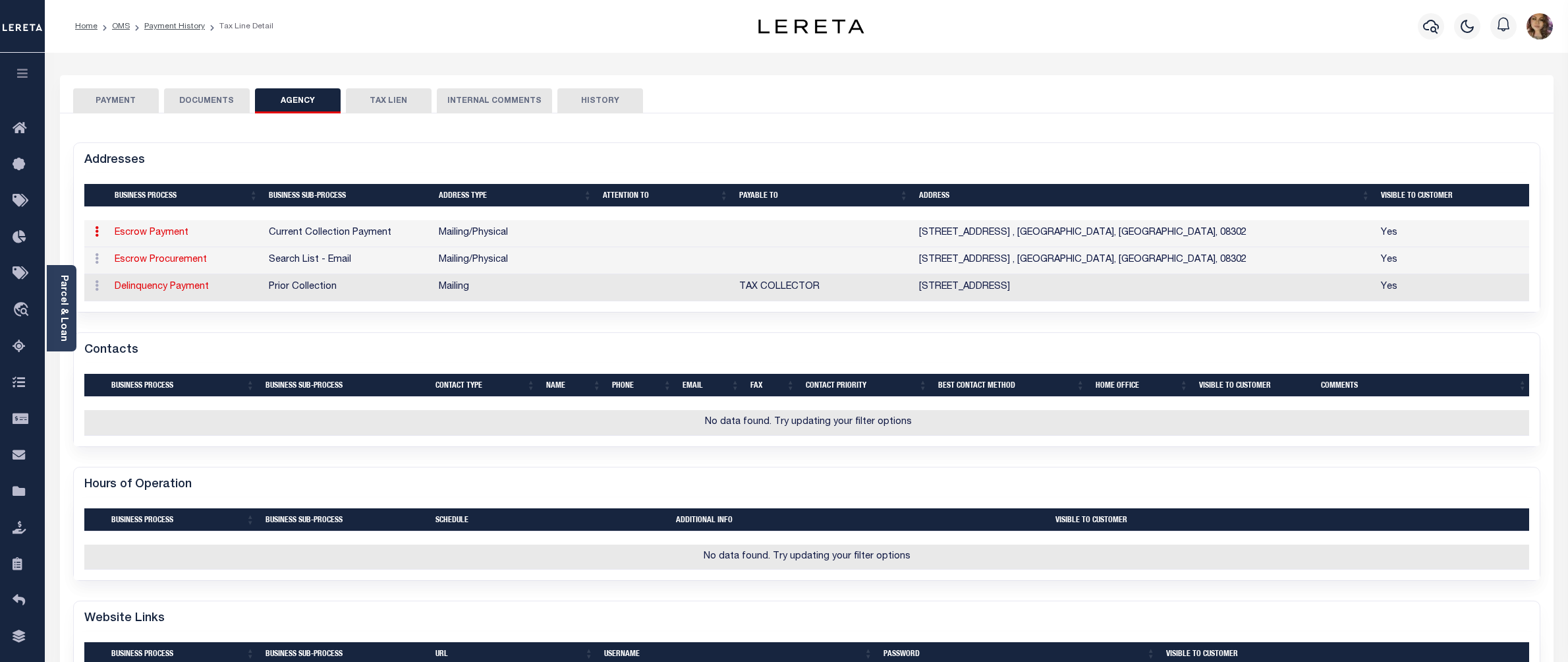
type input "181 E. COMMERCE ST."
type input "BRIDGETON"
select select "NJ"
type input "08302"
select select "5"
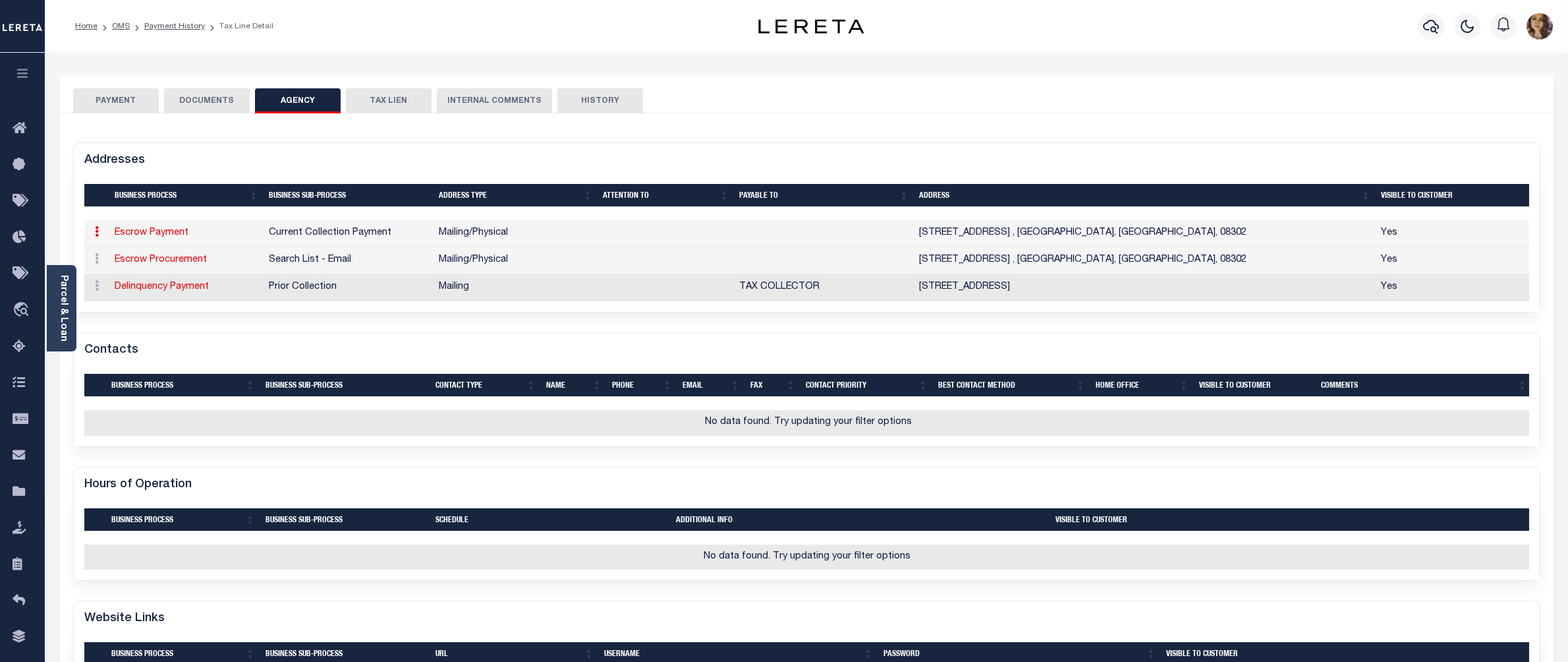
checkbox input "true"
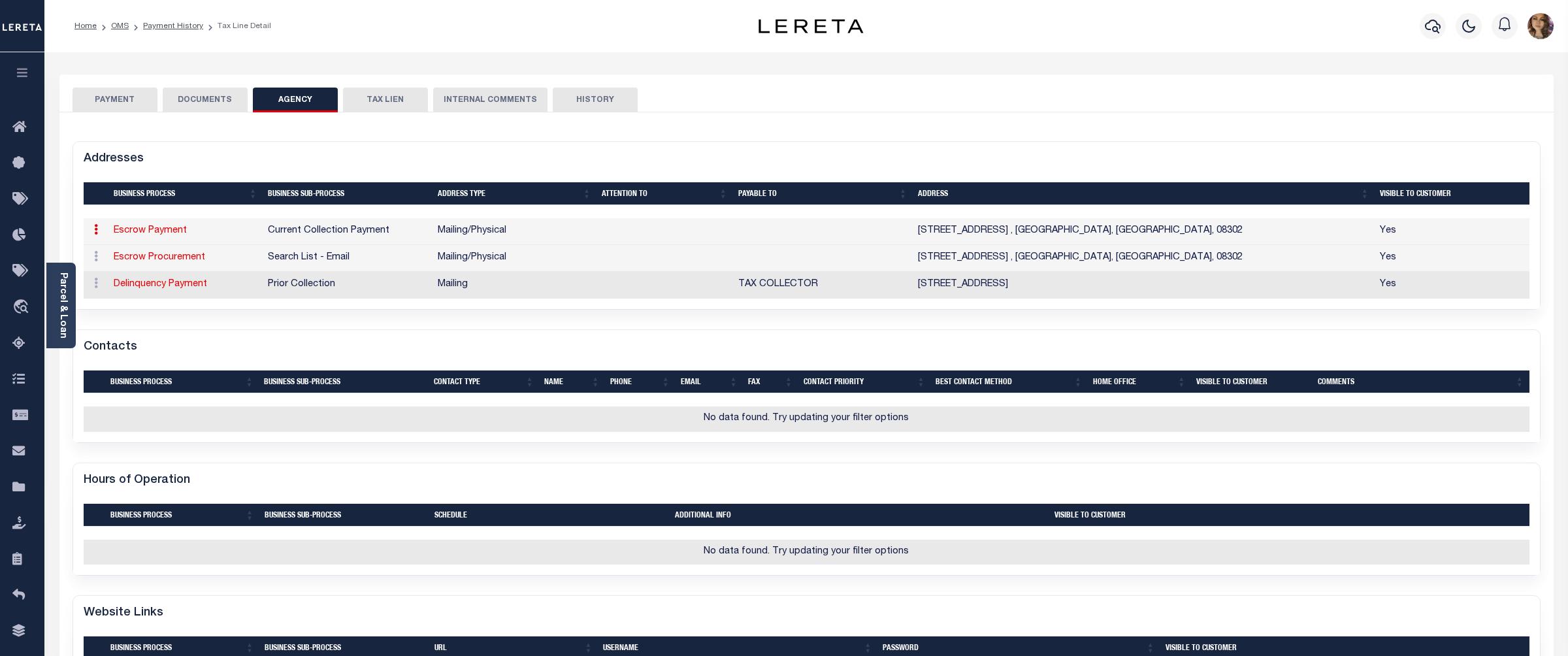
select select "11"
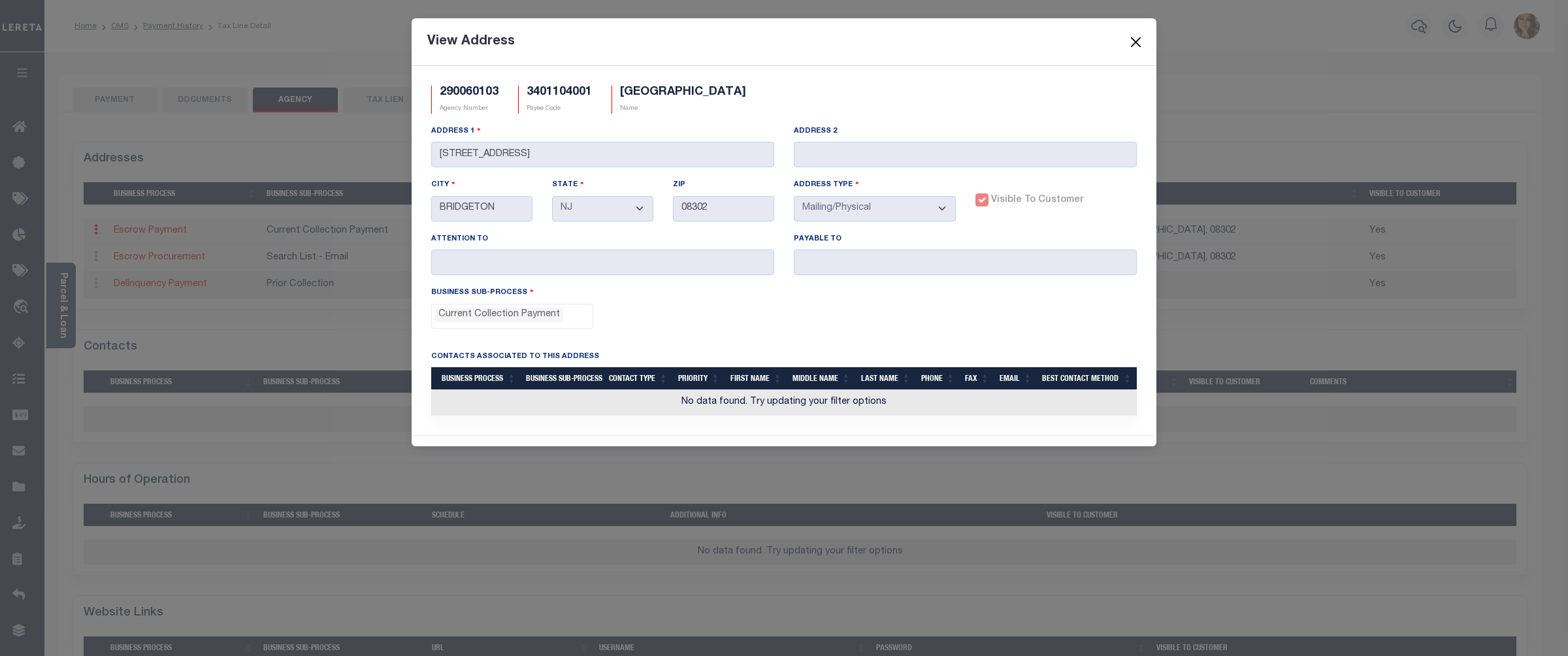
click at [1141, 39] on button "Close" at bounding box center [1137, 42] width 17 height 17
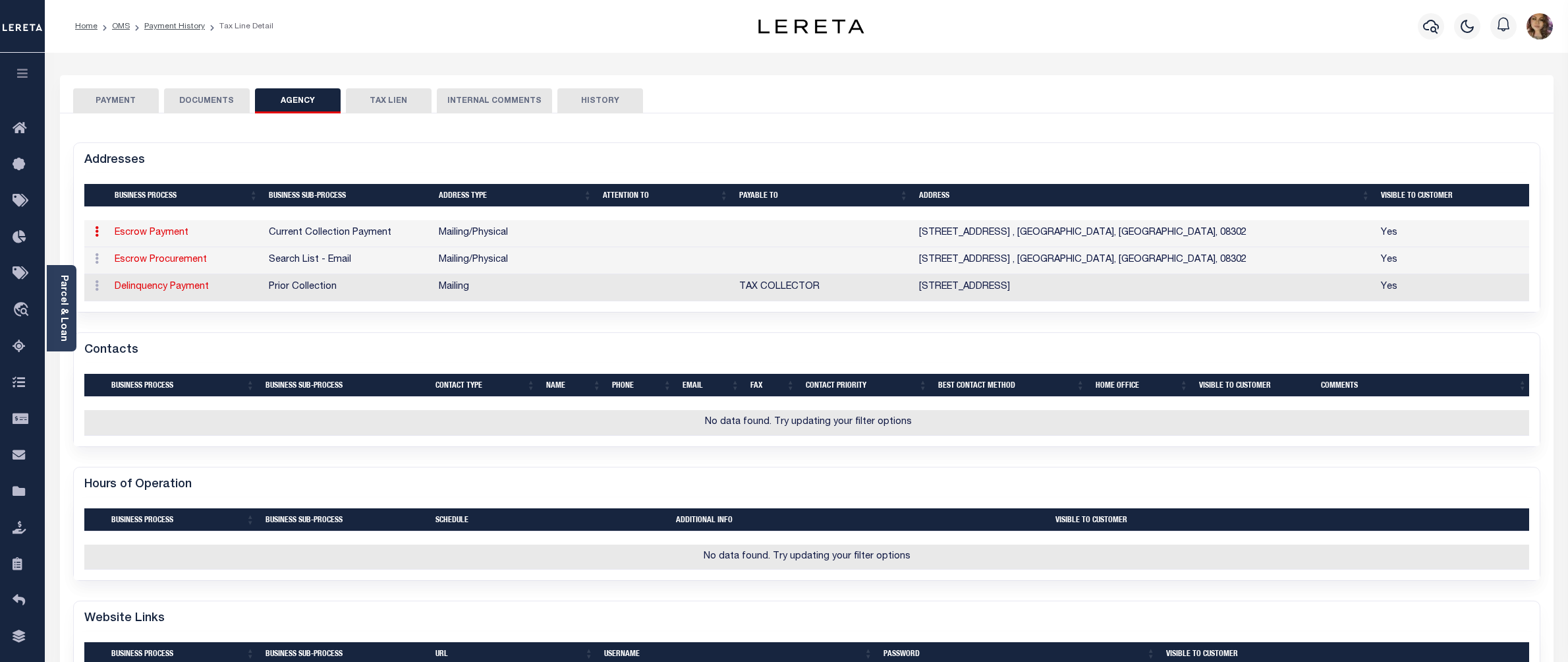
click at [104, 99] on button "PAYMENT" at bounding box center [116, 100] width 85 height 25
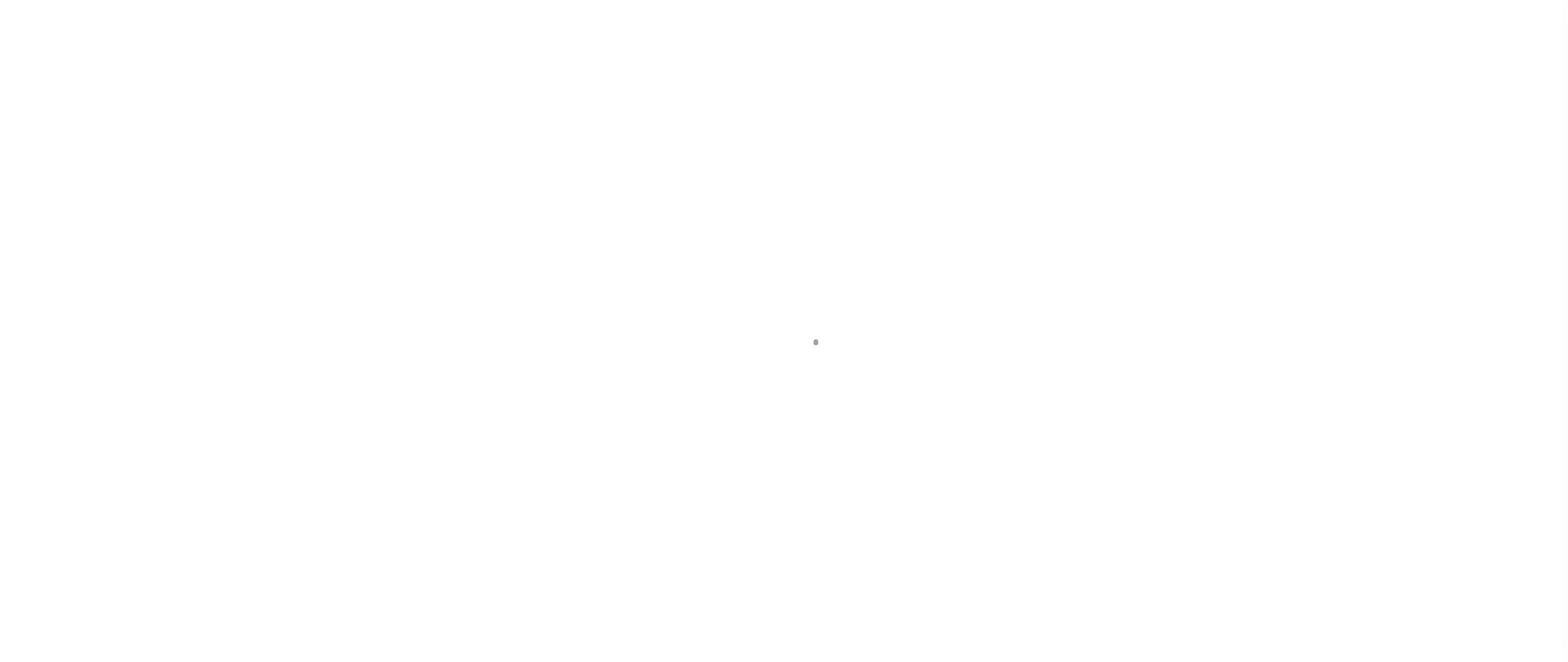
select select "DUE"
select select "20"
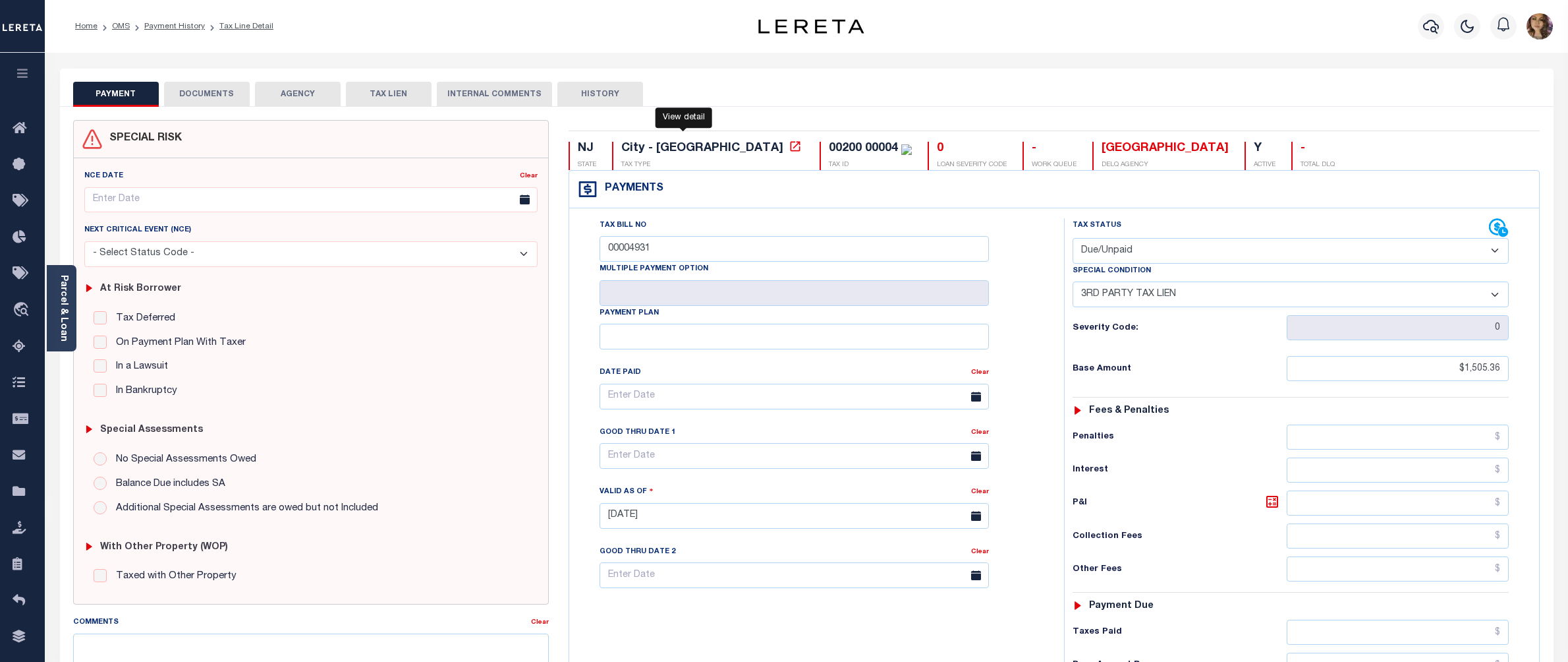
click at [789, 145] on icon at bounding box center [795, 146] width 13 height 13
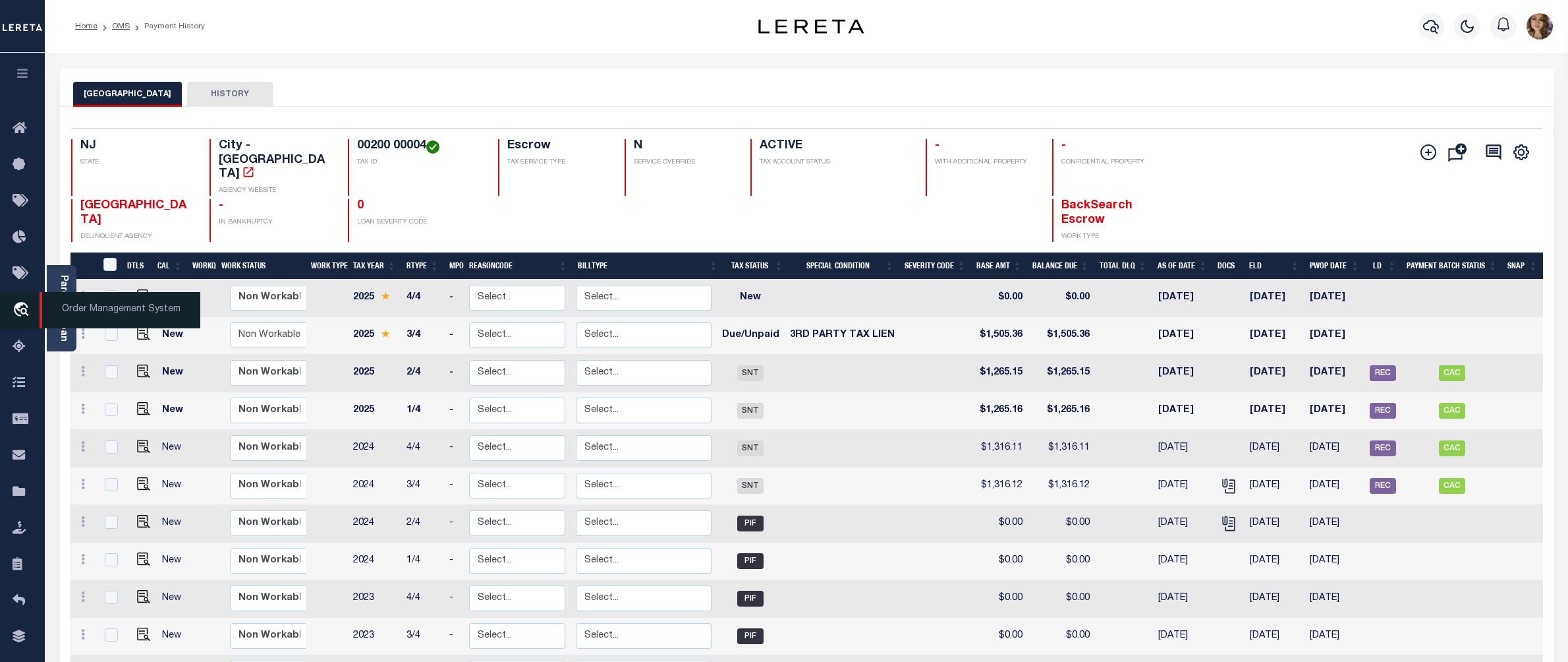
click at [82, 312] on span "Order Management System" at bounding box center [120, 310] width 161 height 36
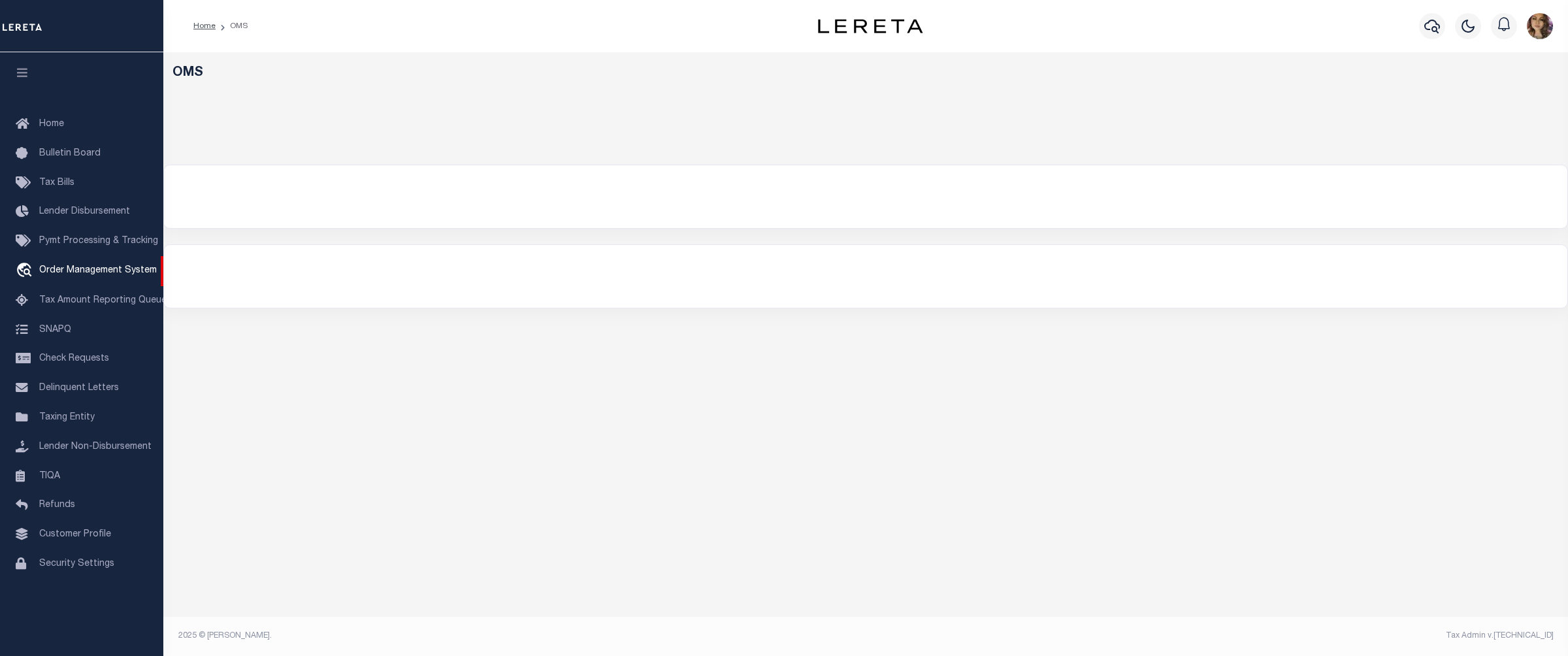
select select "200"
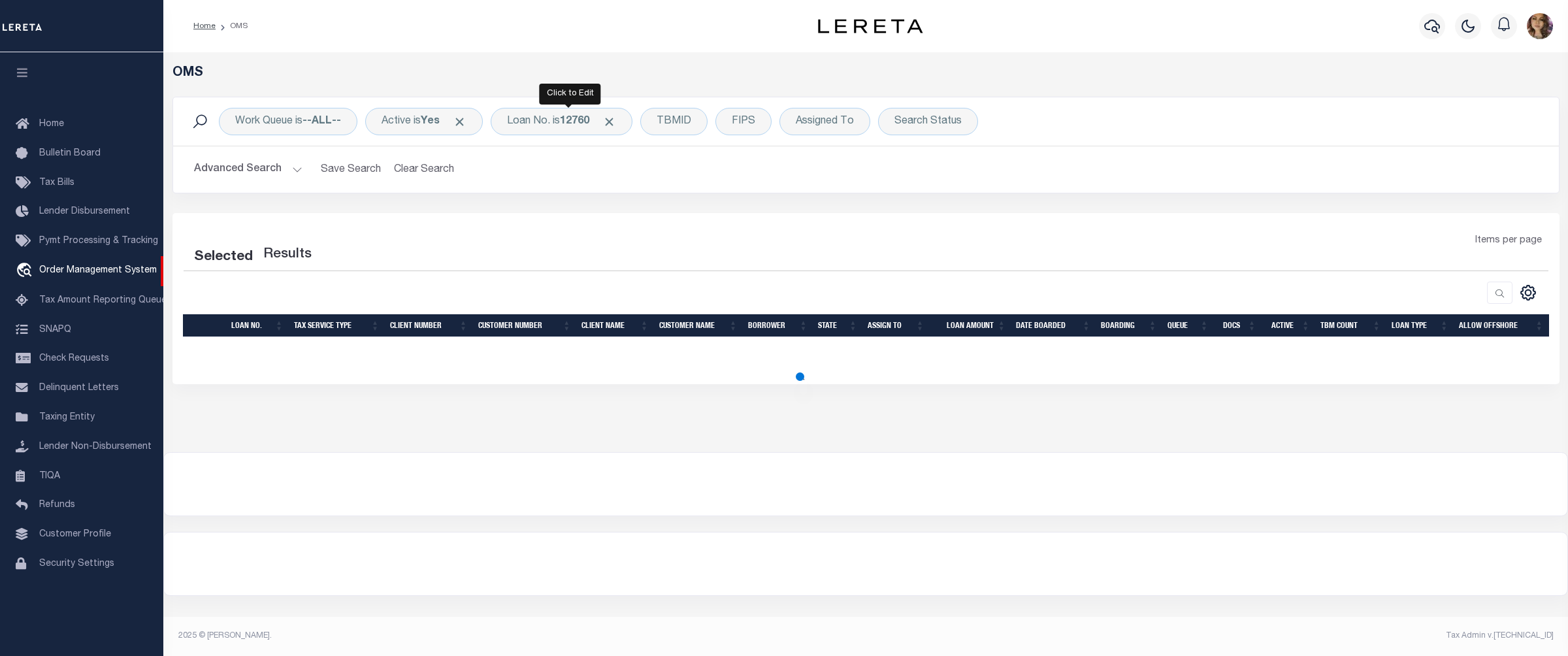
select select "200"
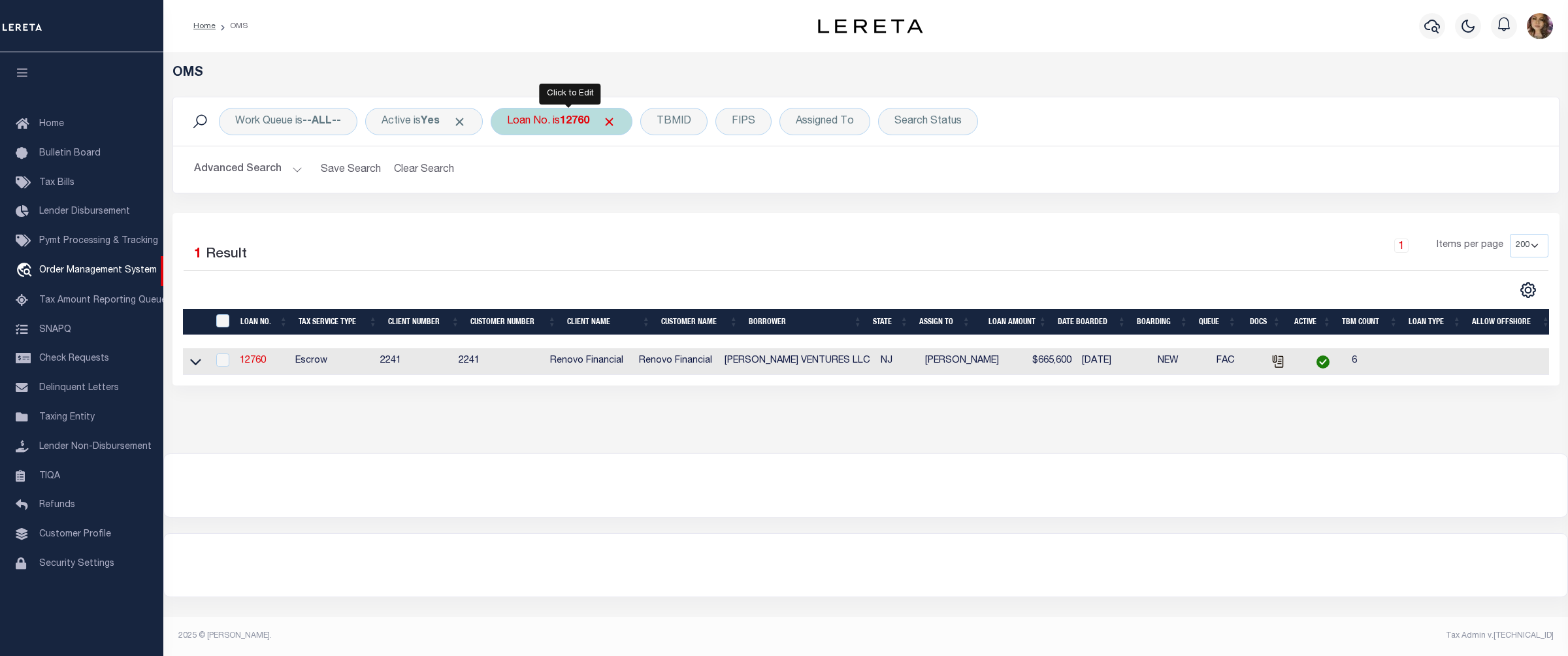
click at [575, 123] on b "12760" at bounding box center [574, 121] width 29 height 10
click at [193, 361] on icon at bounding box center [195, 362] width 11 height 14
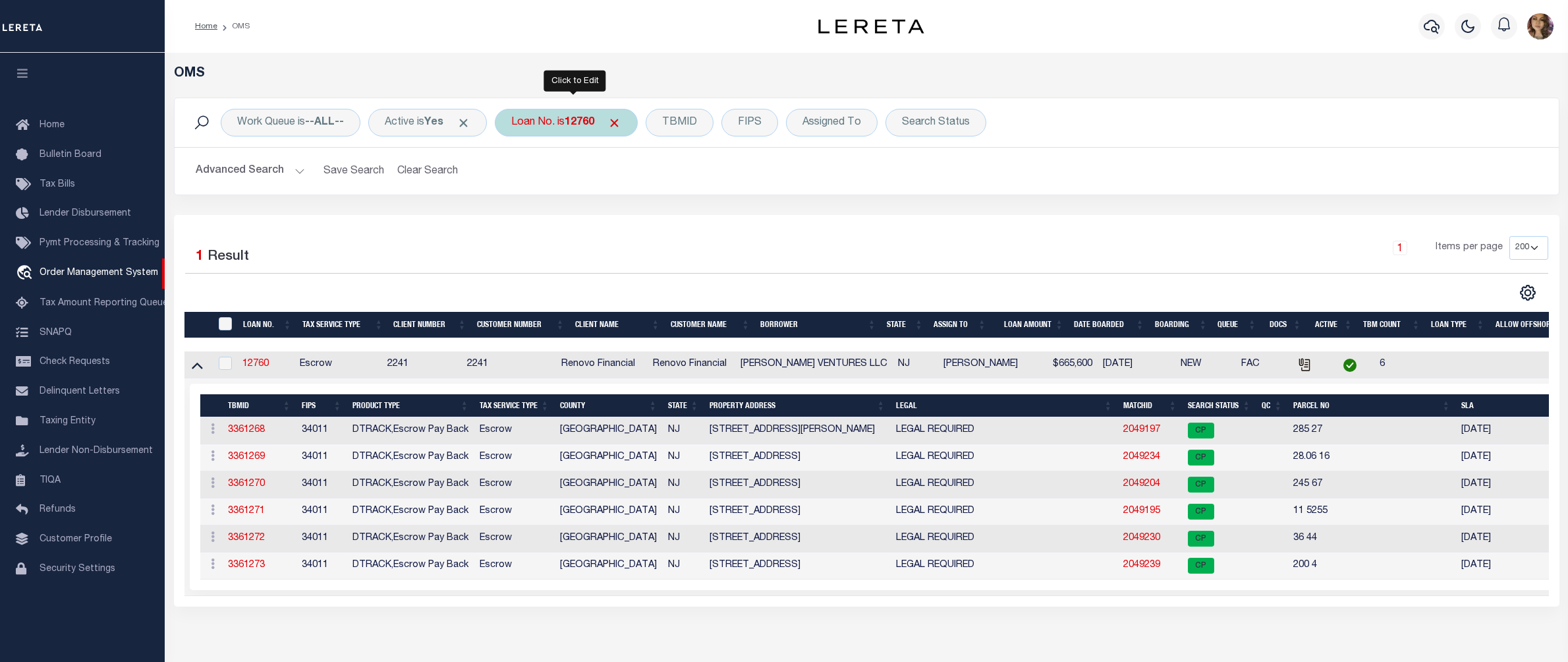
click at [576, 129] on div "Loan No. is 12760" at bounding box center [566, 123] width 143 height 28
type input "8280925"
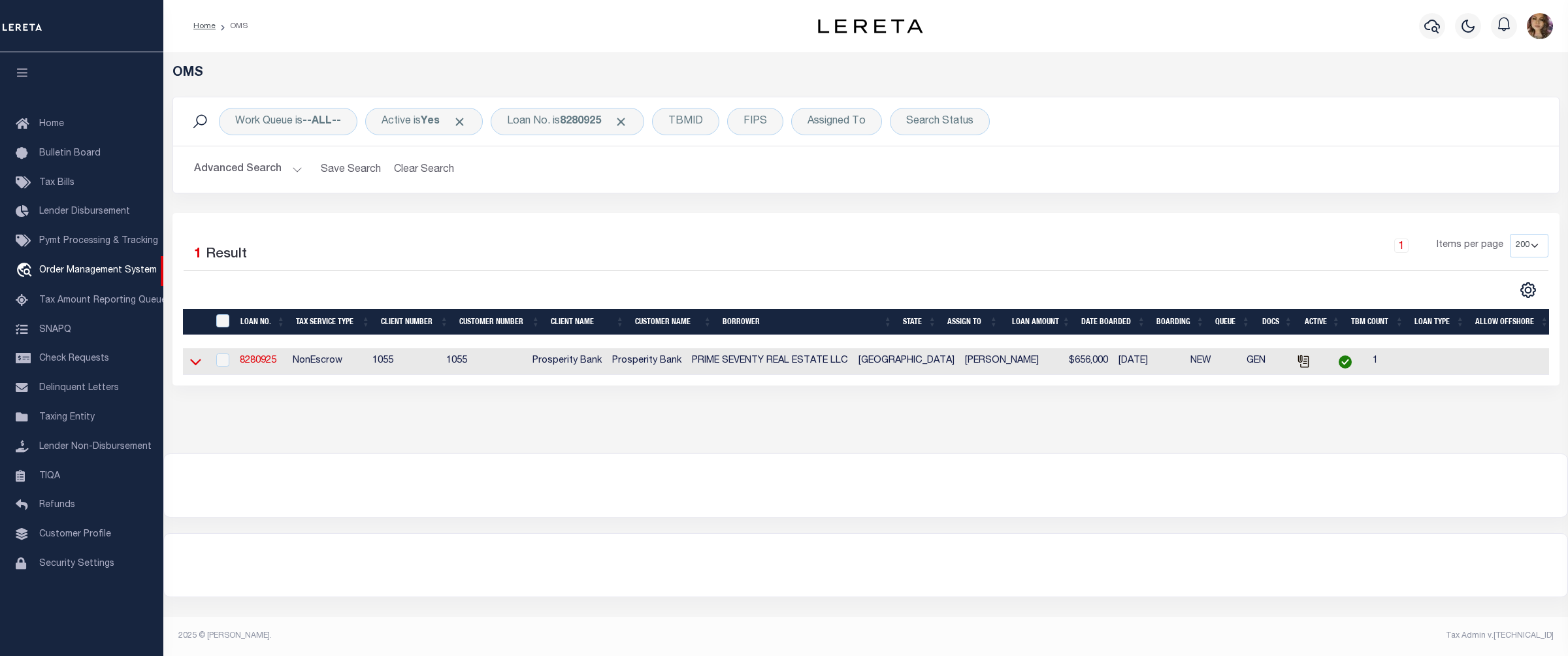
click at [193, 363] on icon at bounding box center [195, 362] width 11 height 14
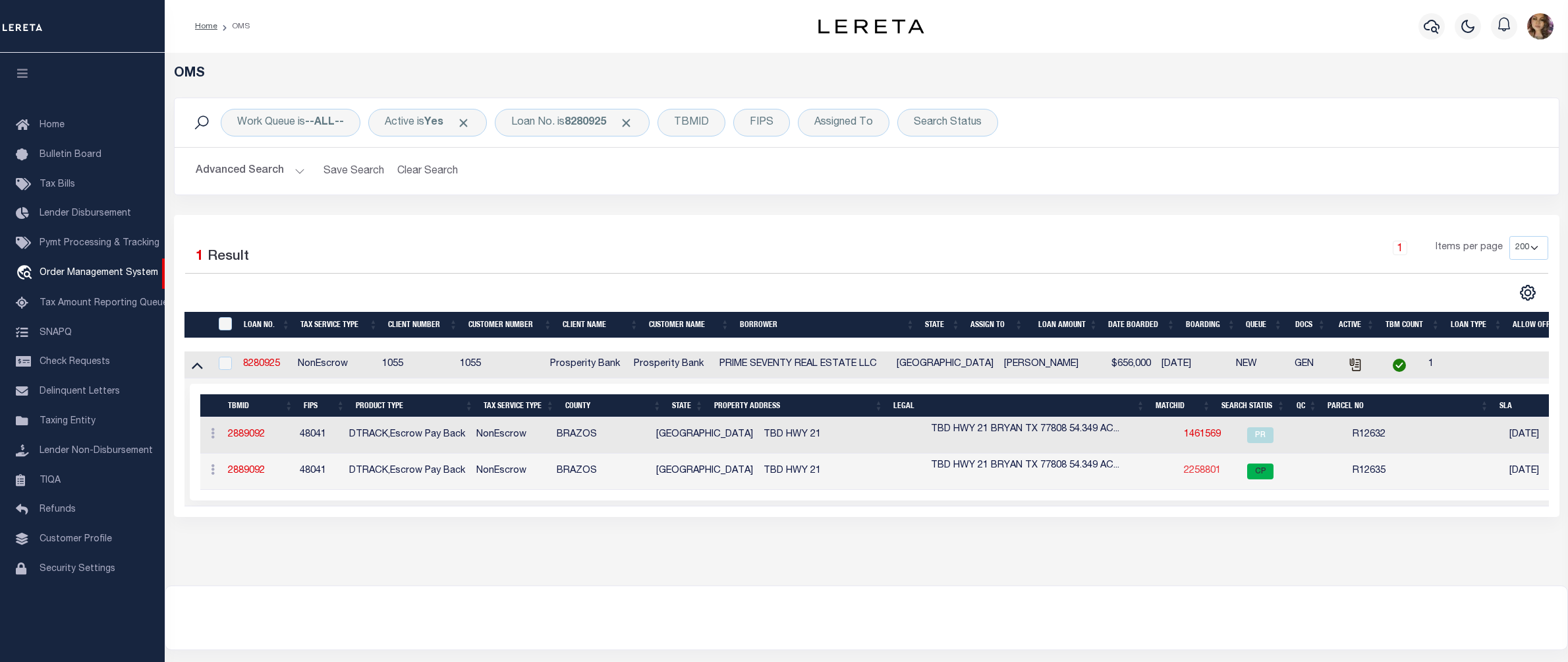
click at [1184, 472] on link "2258801" at bounding box center [1202, 470] width 37 height 9
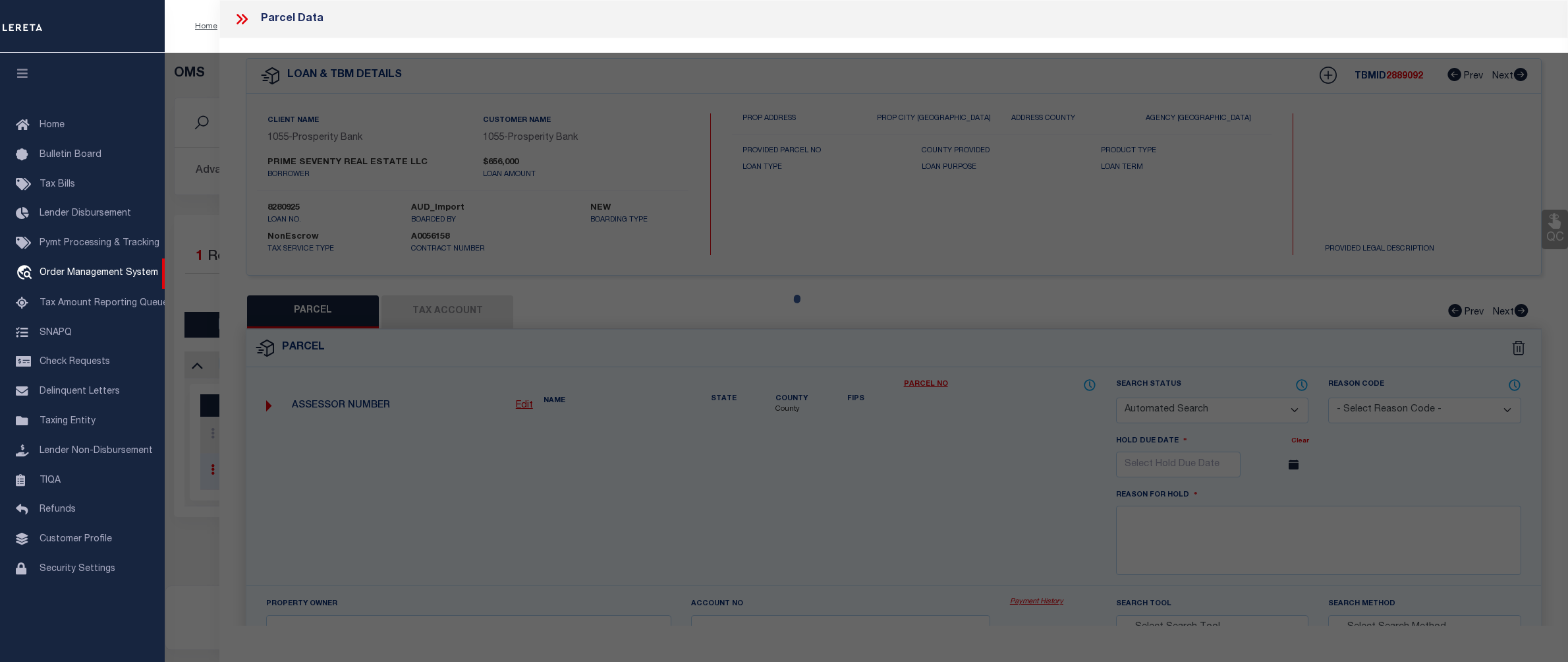
checkbox input "false"
select select "CP"
type input "PRIME SEVENTY REAL ESTATE LLC"
select select "AGW"
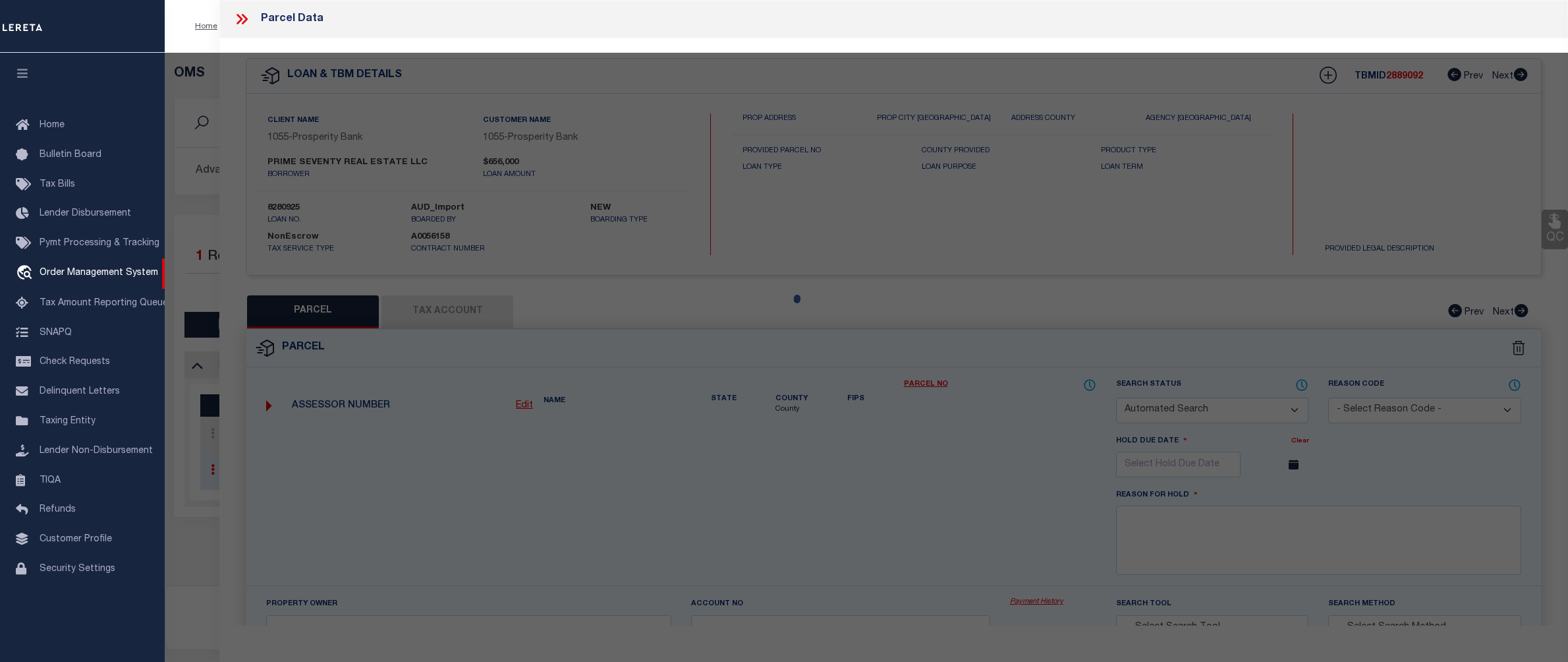
select select
type input "E SH-21"
type textarea "A003400, J F MARTIN, TRACT 7.2, 54.349 ACRES, & A001600 MOSES FOSTER"
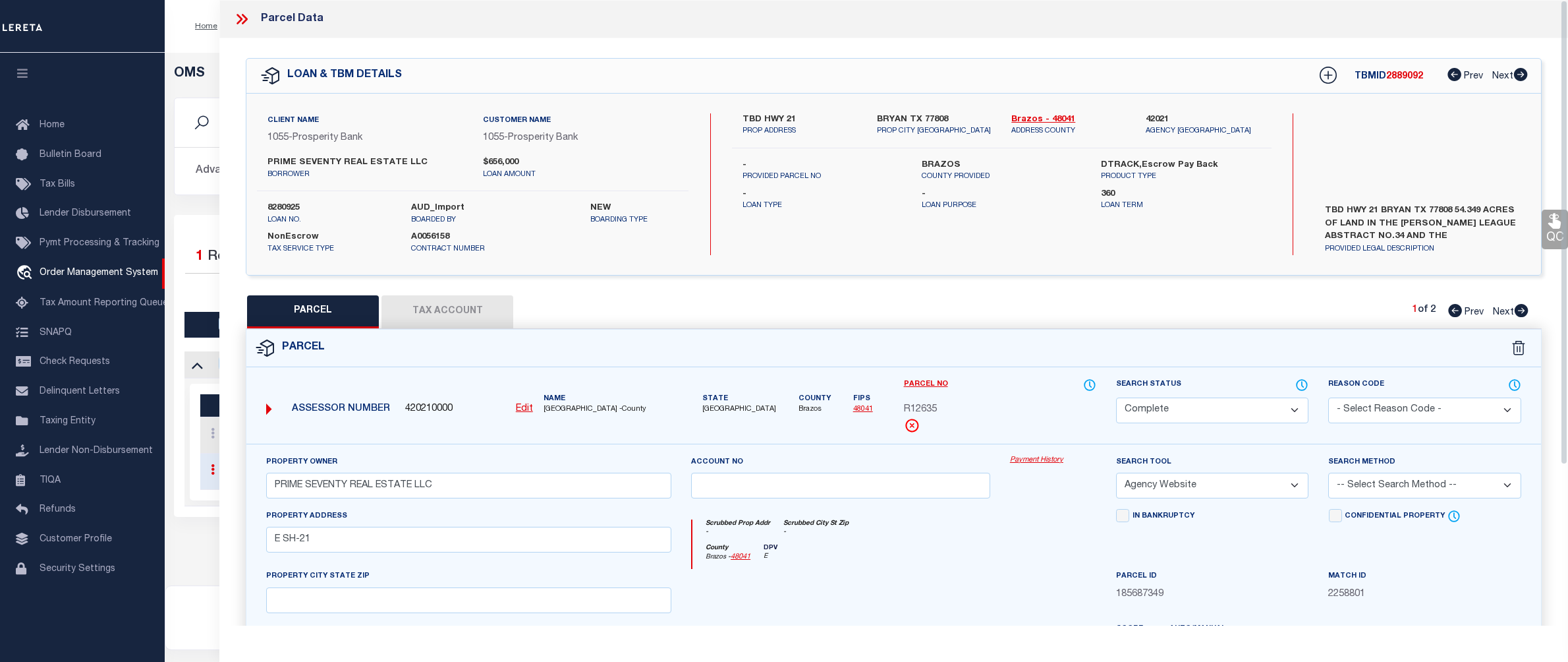
click at [1031, 466] on link "Payment History" at bounding box center [1053, 460] width 86 height 11
click at [248, 20] on icon at bounding box center [242, 19] width 17 height 17
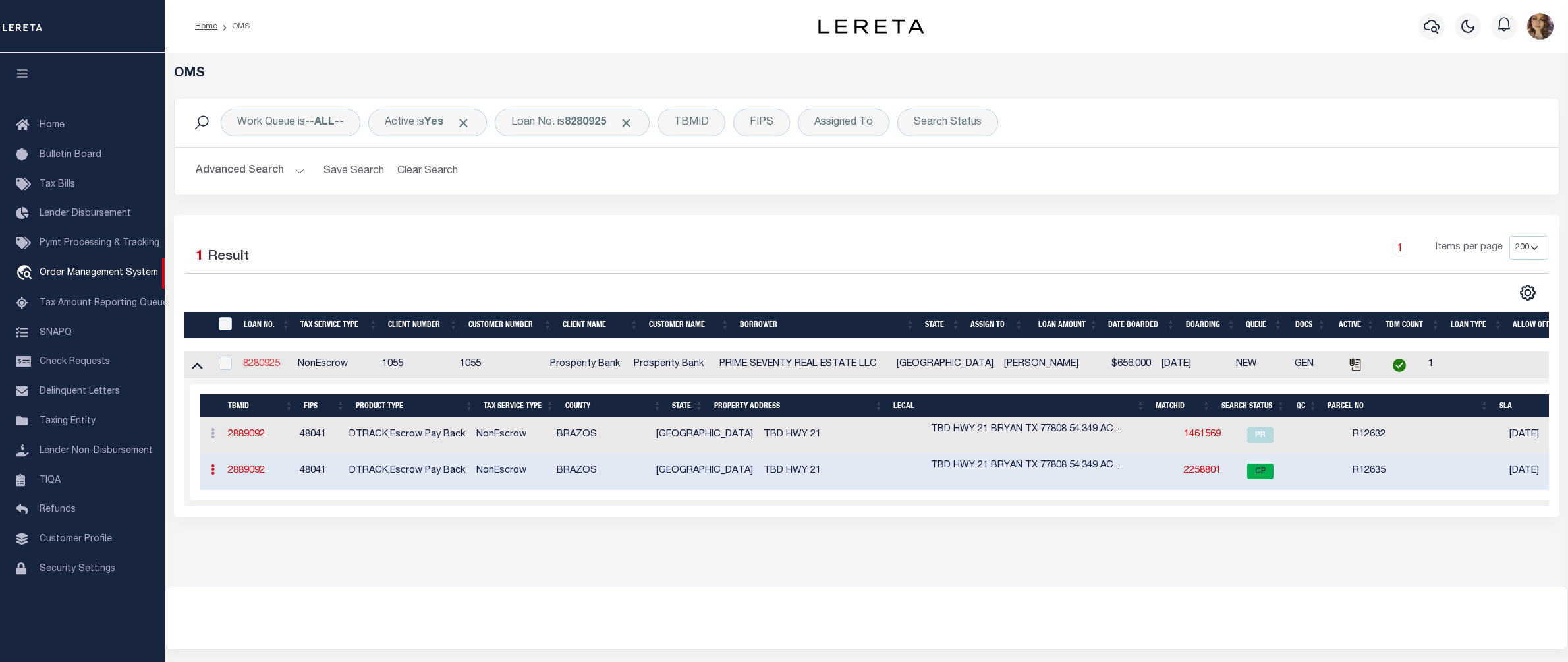
click at [275, 369] on link "8280925" at bounding box center [261, 363] width 37 height 9
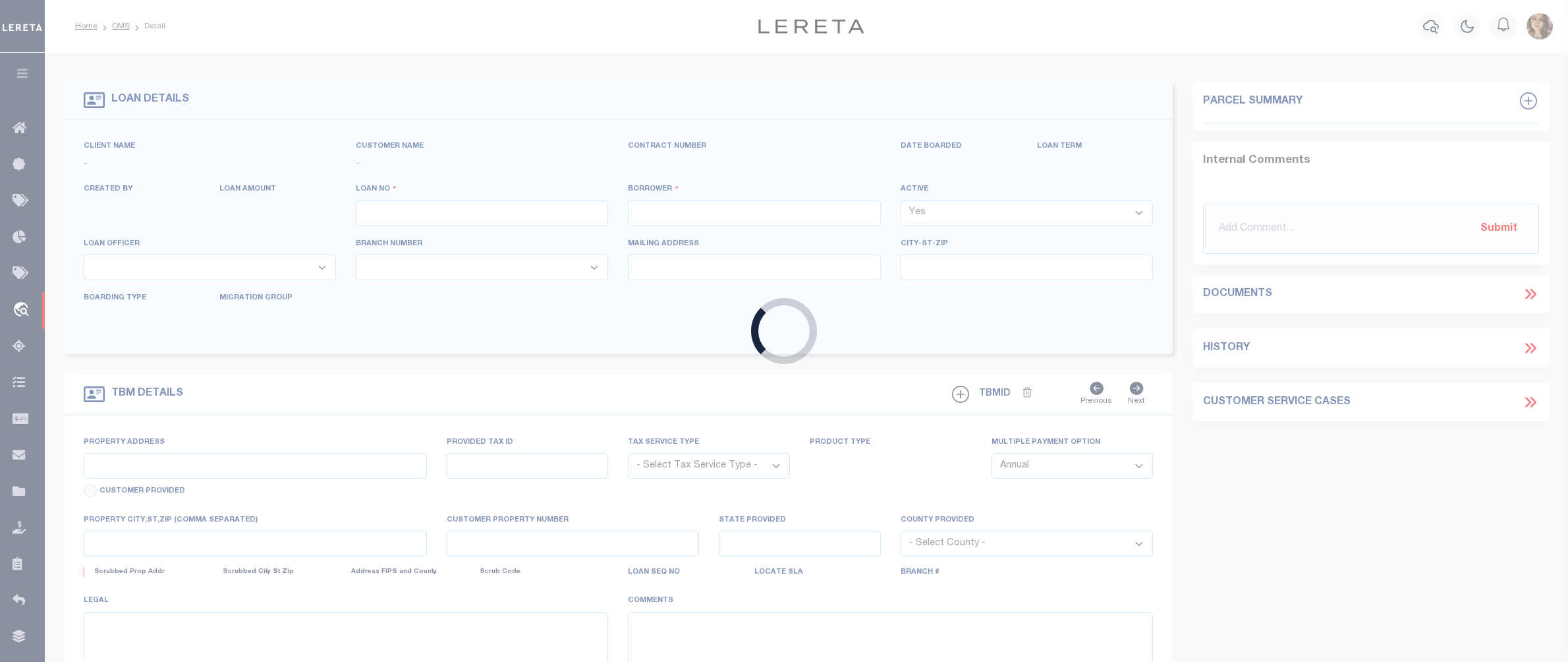
type input "8280925"
type input "PRIME SEVENTY REAL ESTATE LLC"
select select
type input "PO BOX 11779"
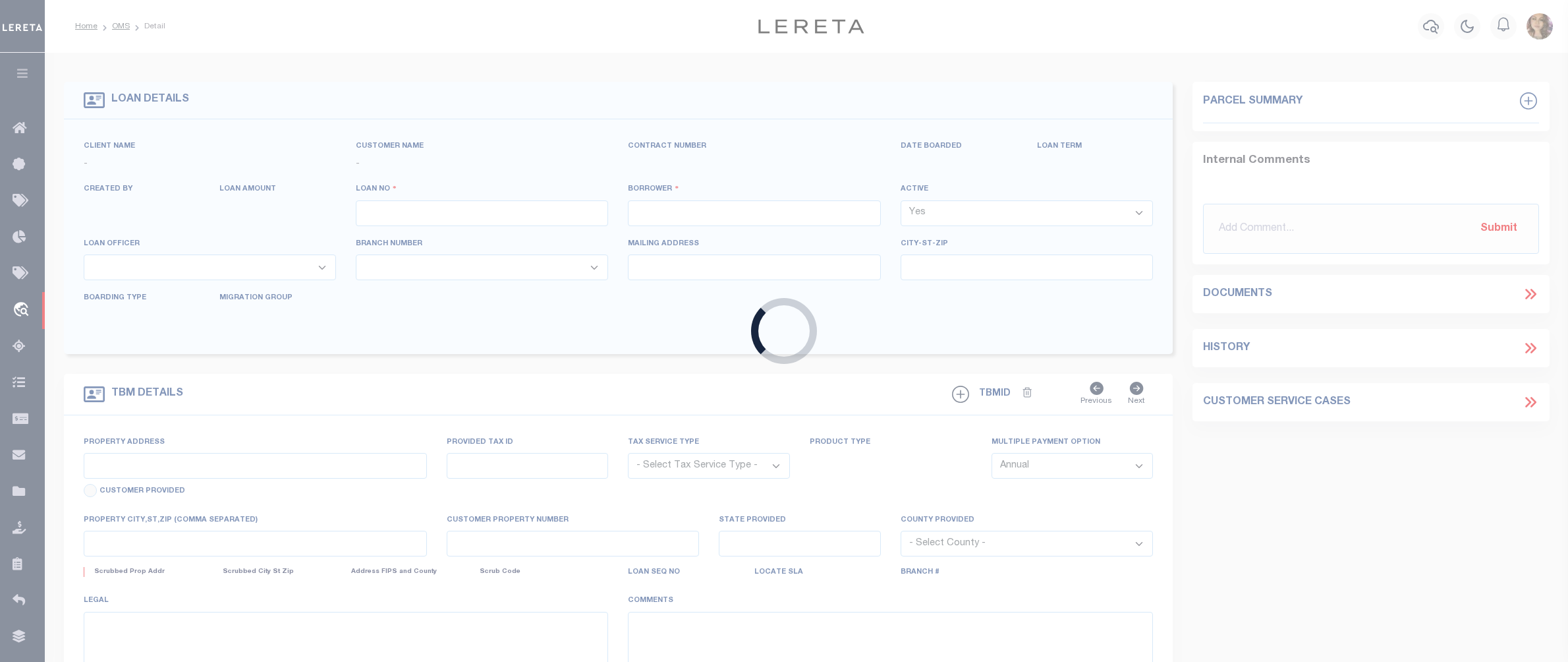
type input "COLLEGE STATION TX 77845"
select select
select select "NonEscrow"
type input "TBD HWY 21"
select select
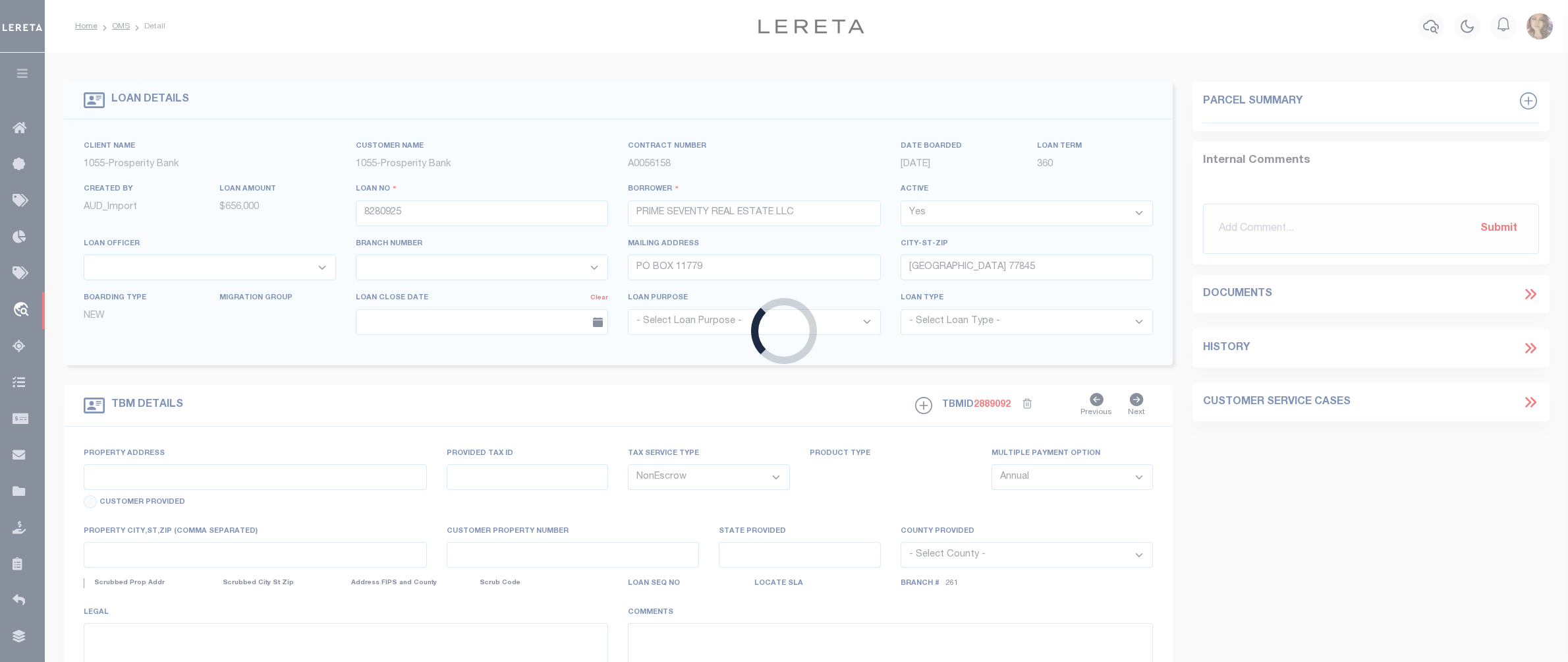
type input "BRYAN TX 77808"
type input "1"
type input "[GEOGRAPHIC_DATA]"
select select
type textarea "TBD HWY 21 BRYAN TX 77808 54.349 ACRES OF LAND IN THE JF MARTIN LEAGUE ABSTRACT…"
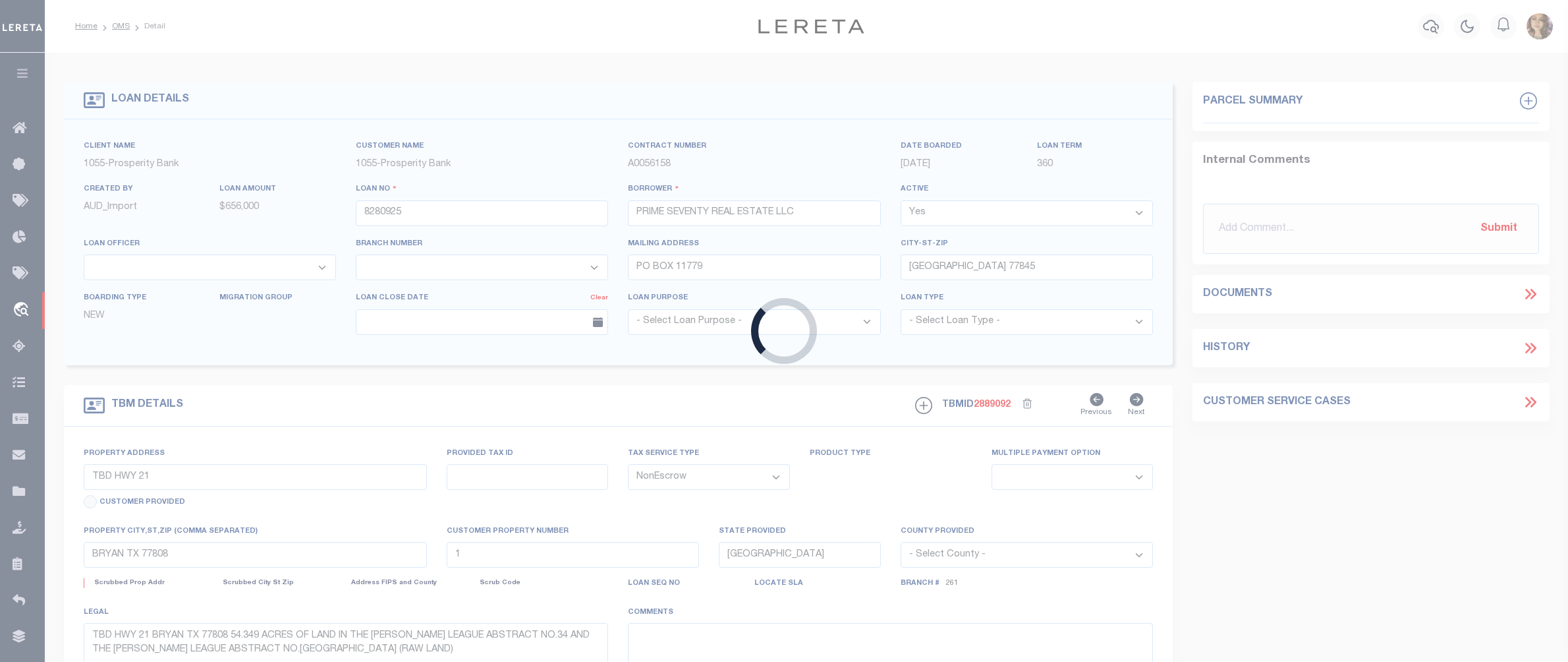
select select "10715"
select select "4003"
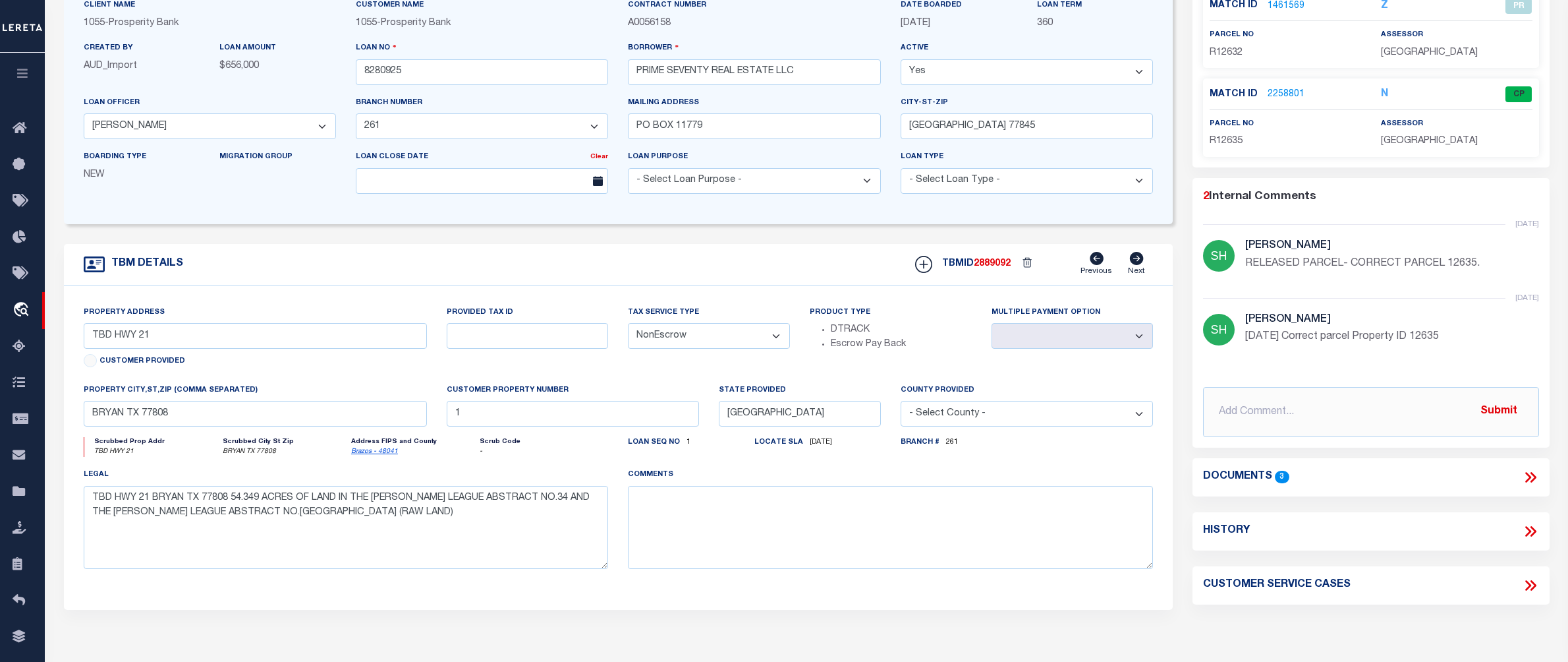
scroll to position [175, 0]
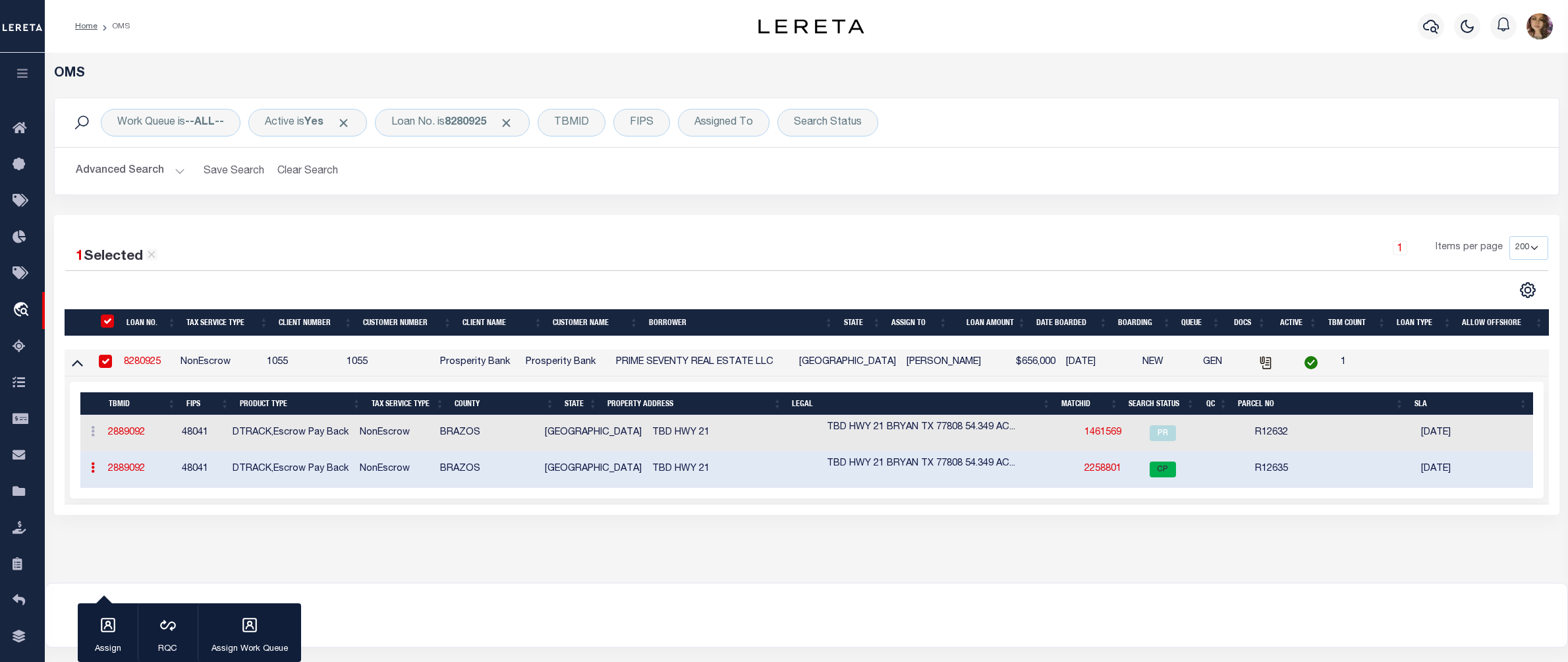
click at [1085, 468] on link "2258801" at bounding box center [1103, 469] width 37 height 9
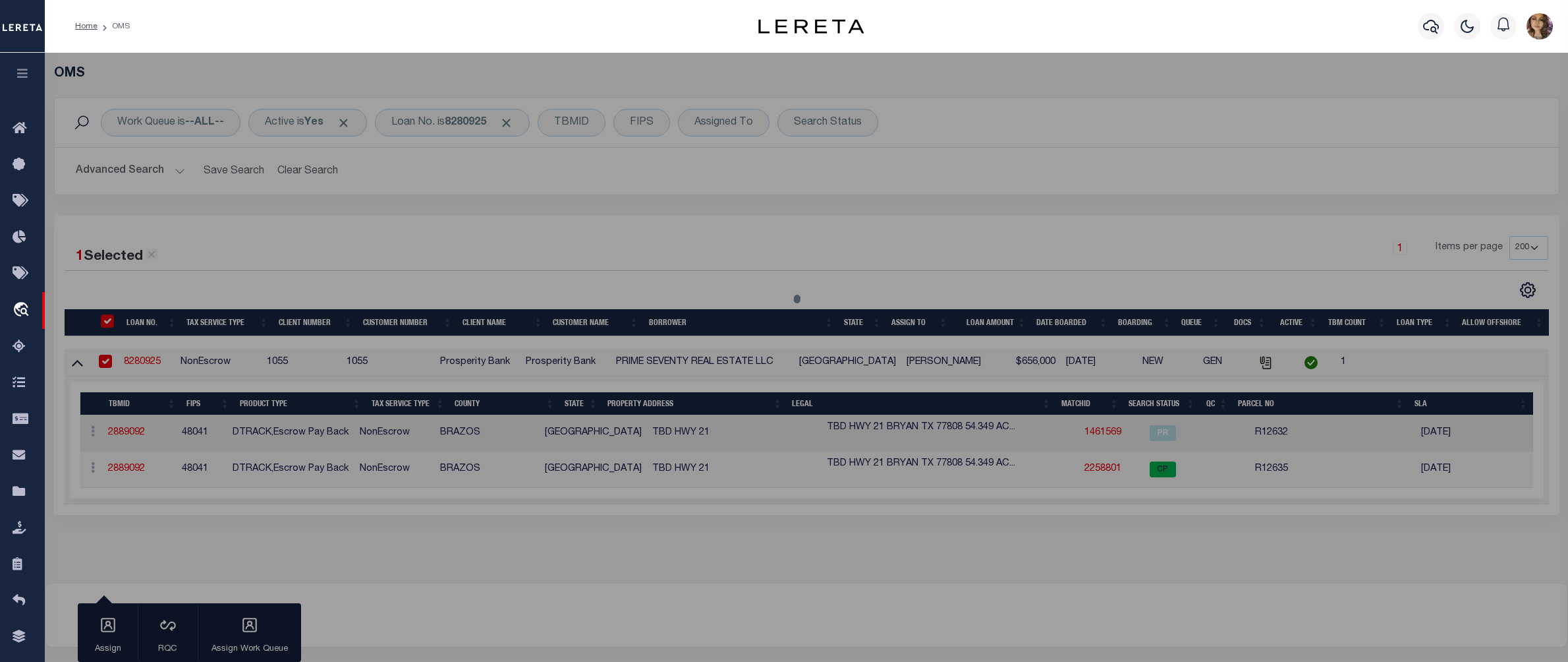
select select "AS"
select select
checkbox input "false"
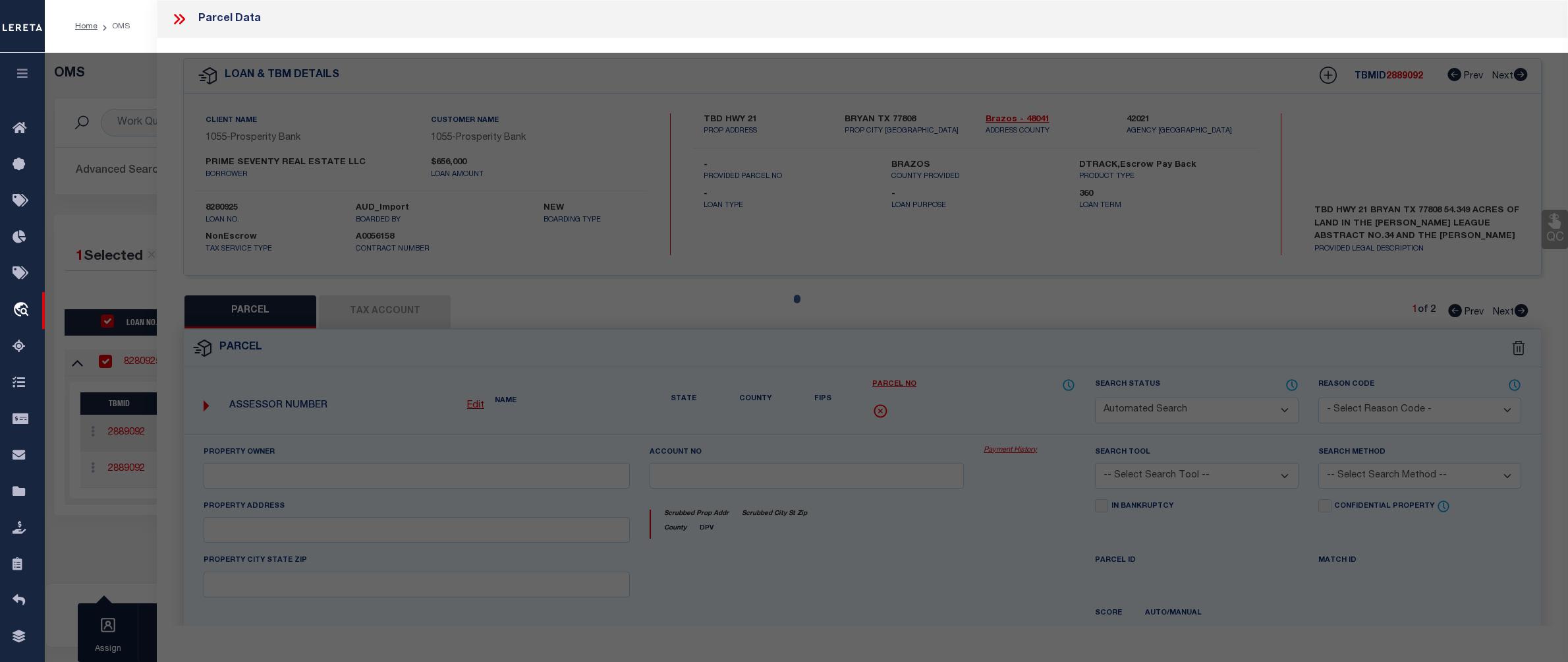
select select "CP"
type input "PRIME SEVENTY REAL ESTATE LLC"
select select "AGW"
select select
type input "E SH-21"
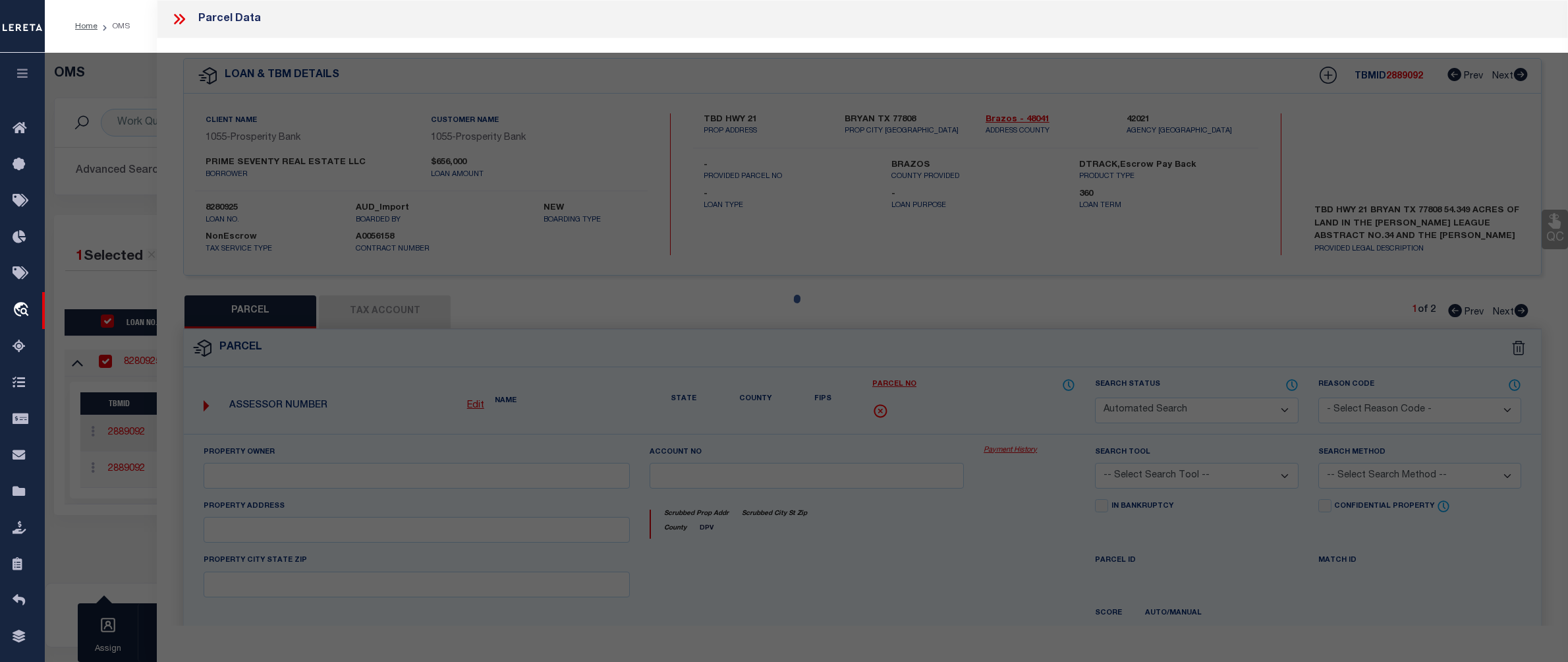
type textarea "A003400, J F MARTIN, TRACT 7.2, 54.349 ACRES, & A001600 MOSES FOSTER"
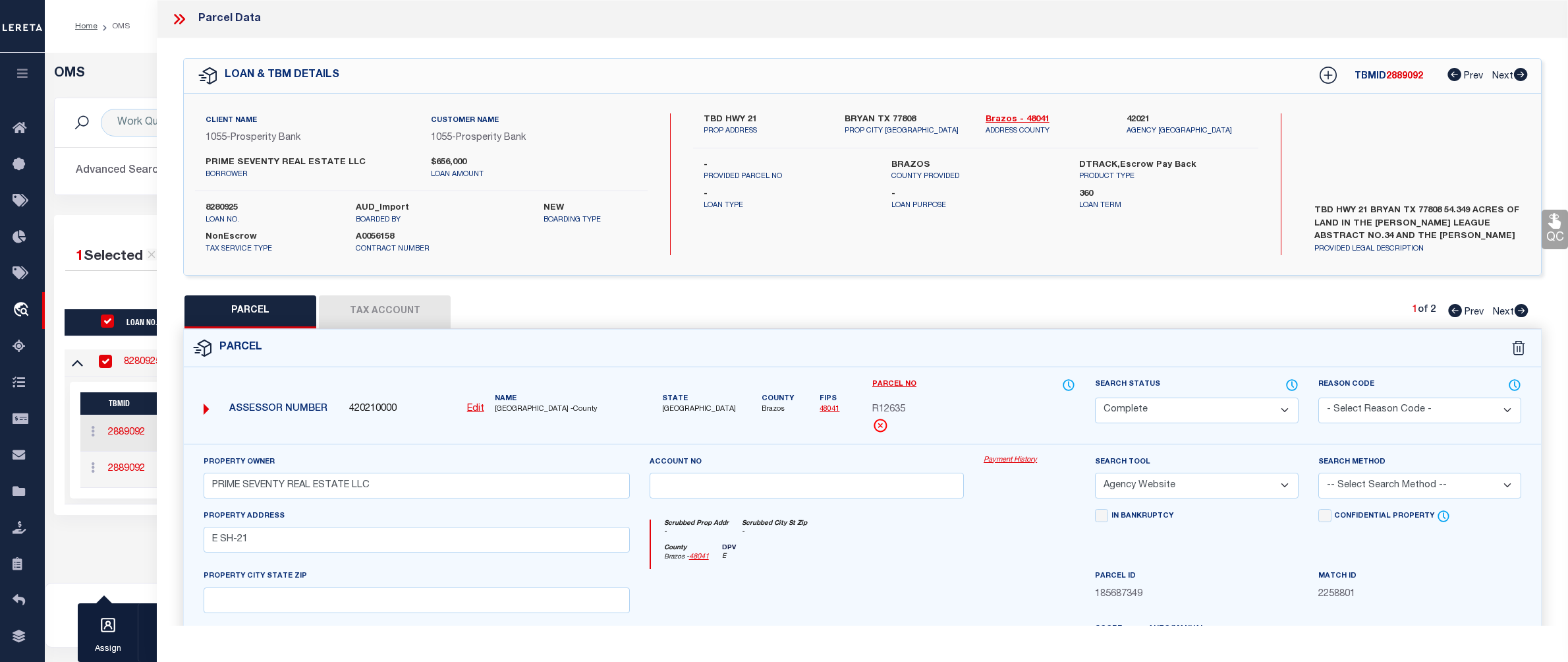
click at [1004, 460] on link "Payment History" at bounding box center [1030, 460] width 91 height 11
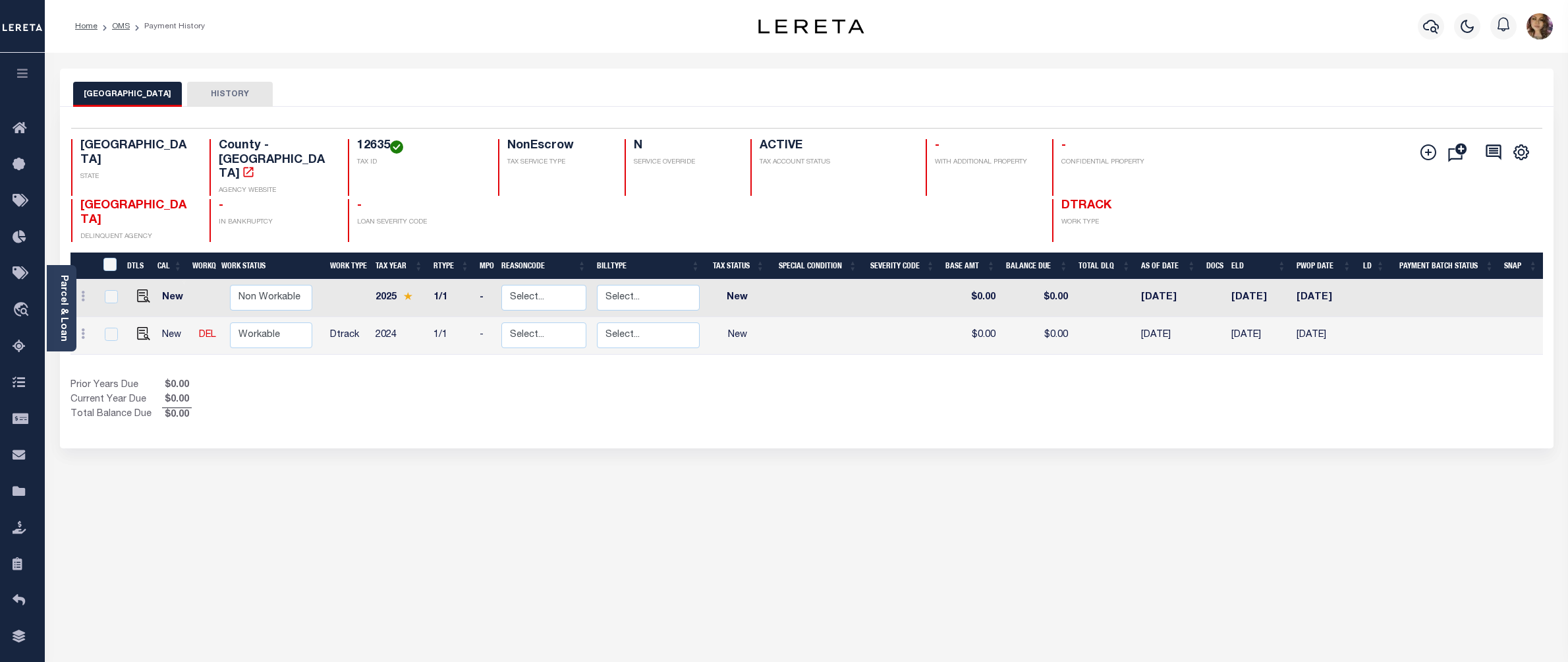
click at [357, 147] on h4 "12635" at bounding box center [420, 146] width 126 height 15
copy h4 "12635"
click at [143, 289] on img "" at bounding box center [143, 295] width 13 height 13
checkbox input "true"
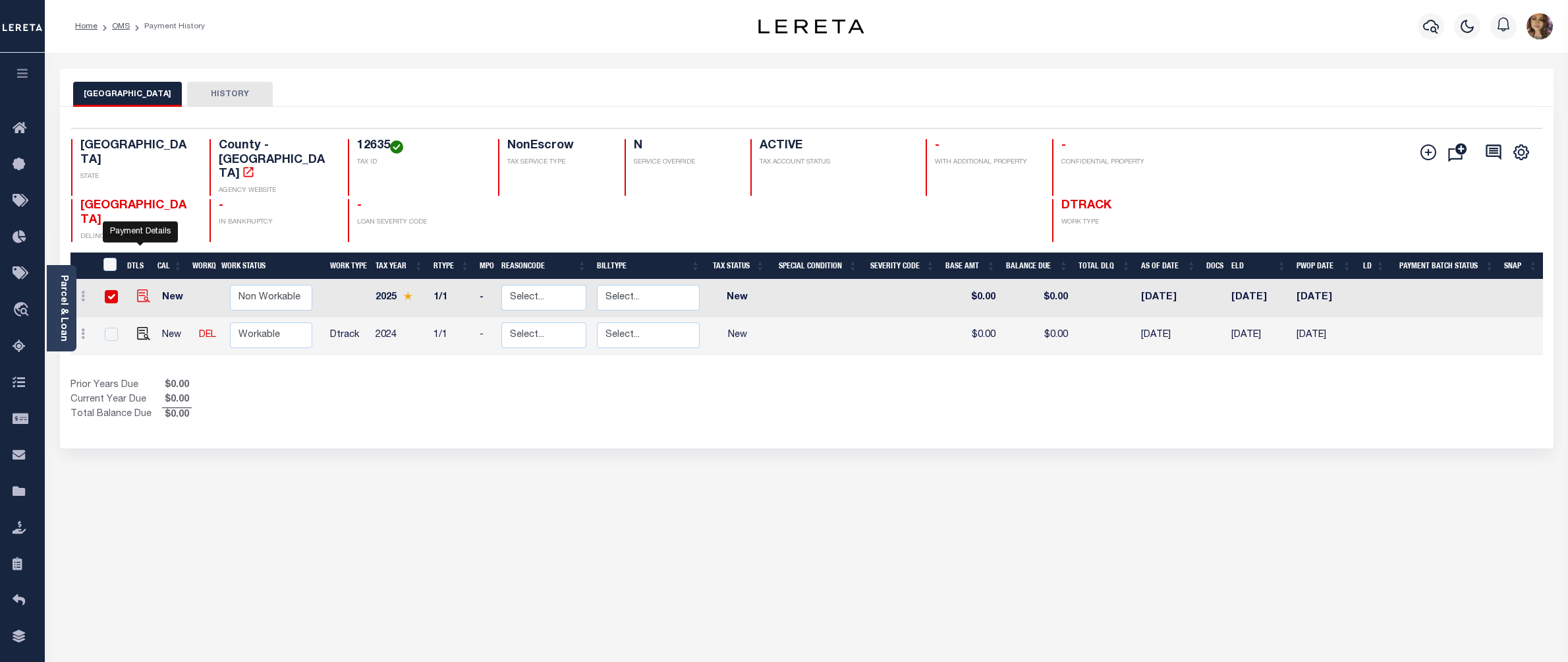
checkbox input "true"
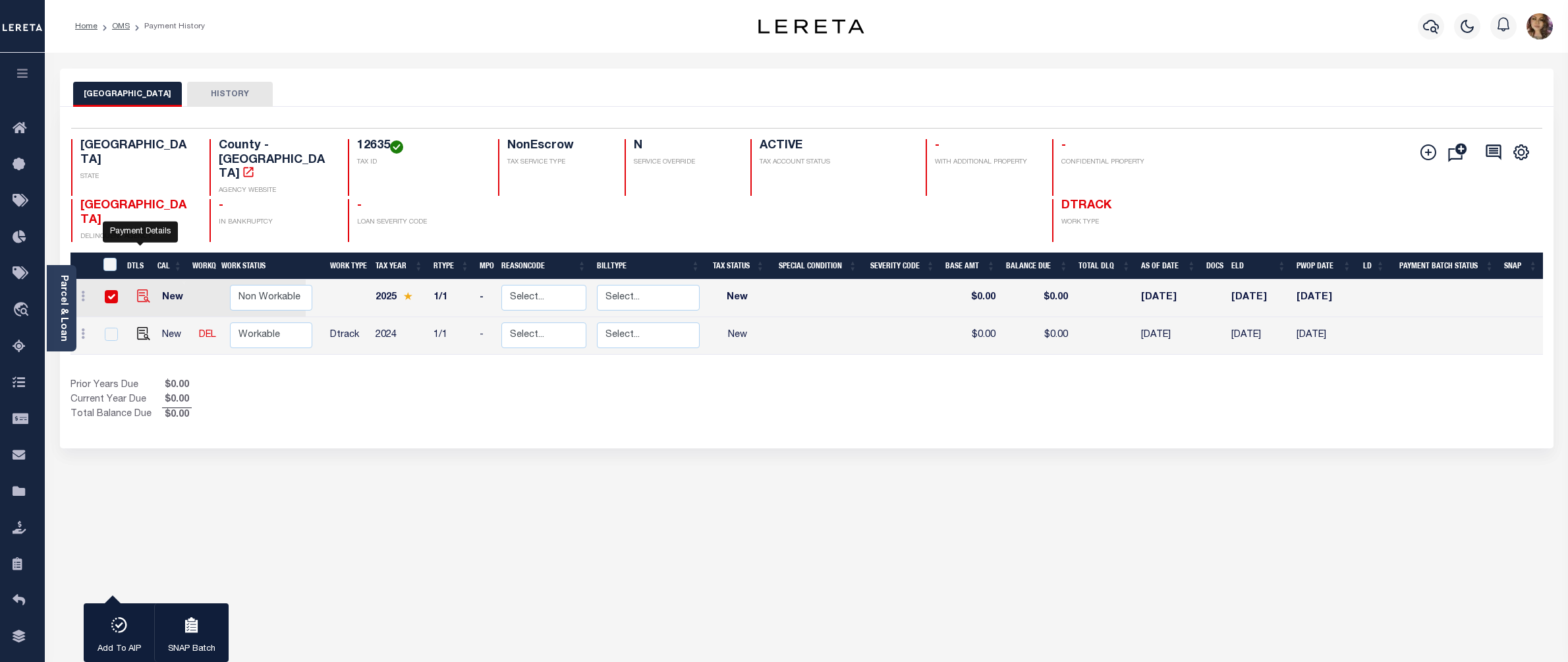
click at [143, 289] on img "" at bounding box center [143, 295] width 13 height 13
checkbox input "false"
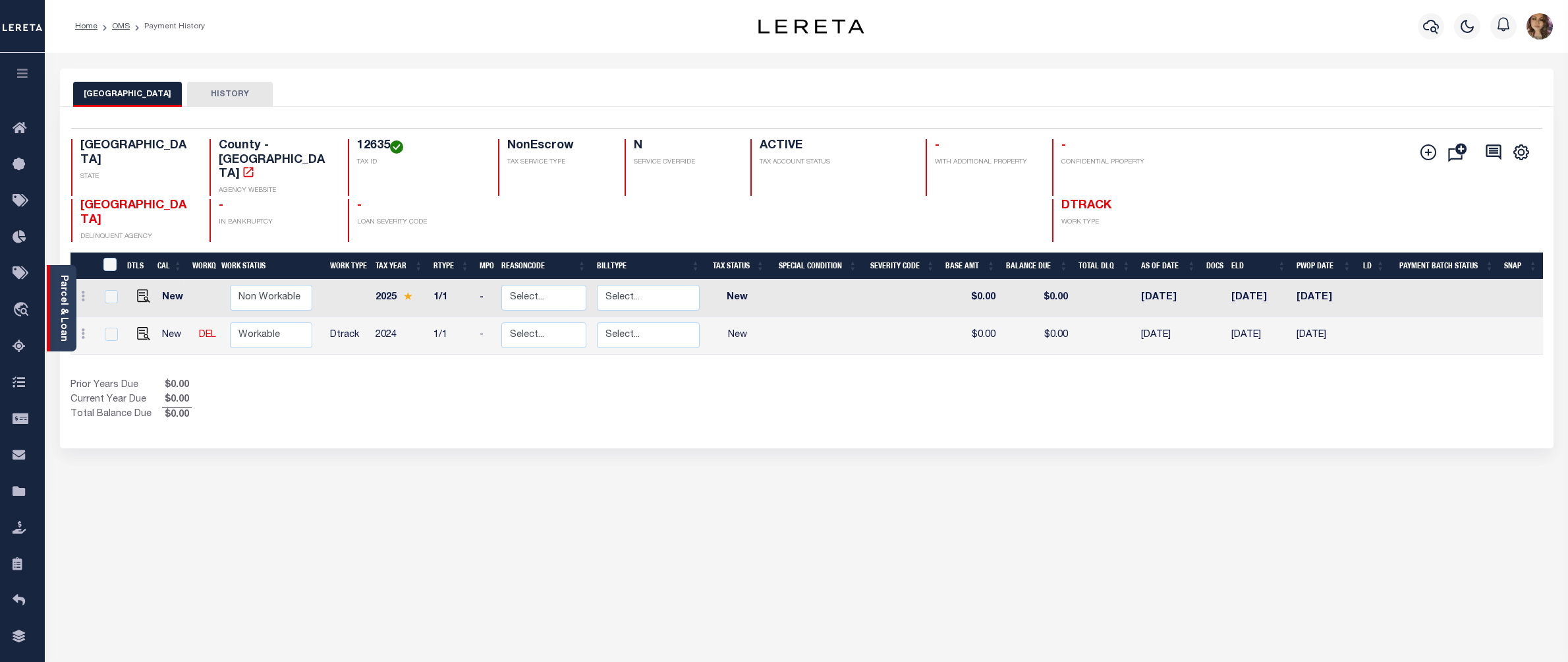
click at [61, 304] on link "Parcel & Loan" at bounding box center [63, 307] width 9 height 66
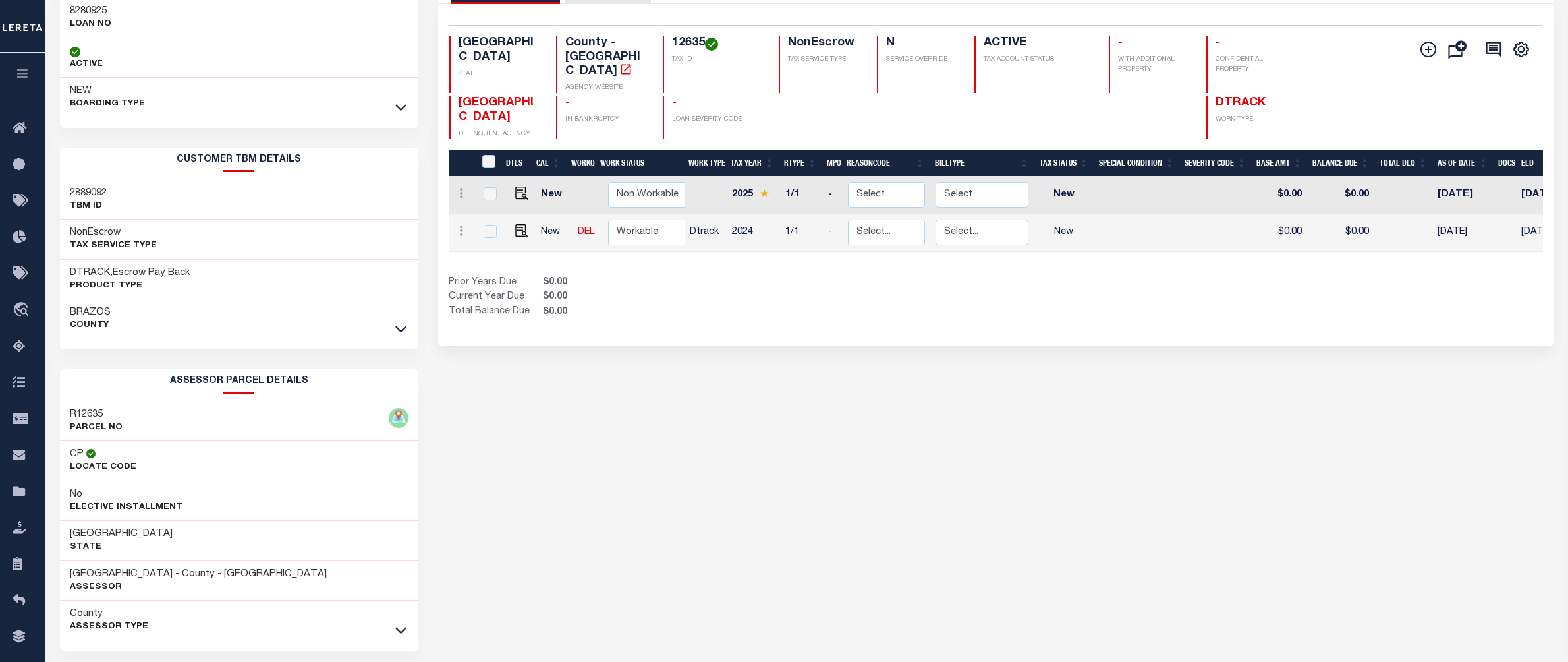
scroll to position [155, 0]
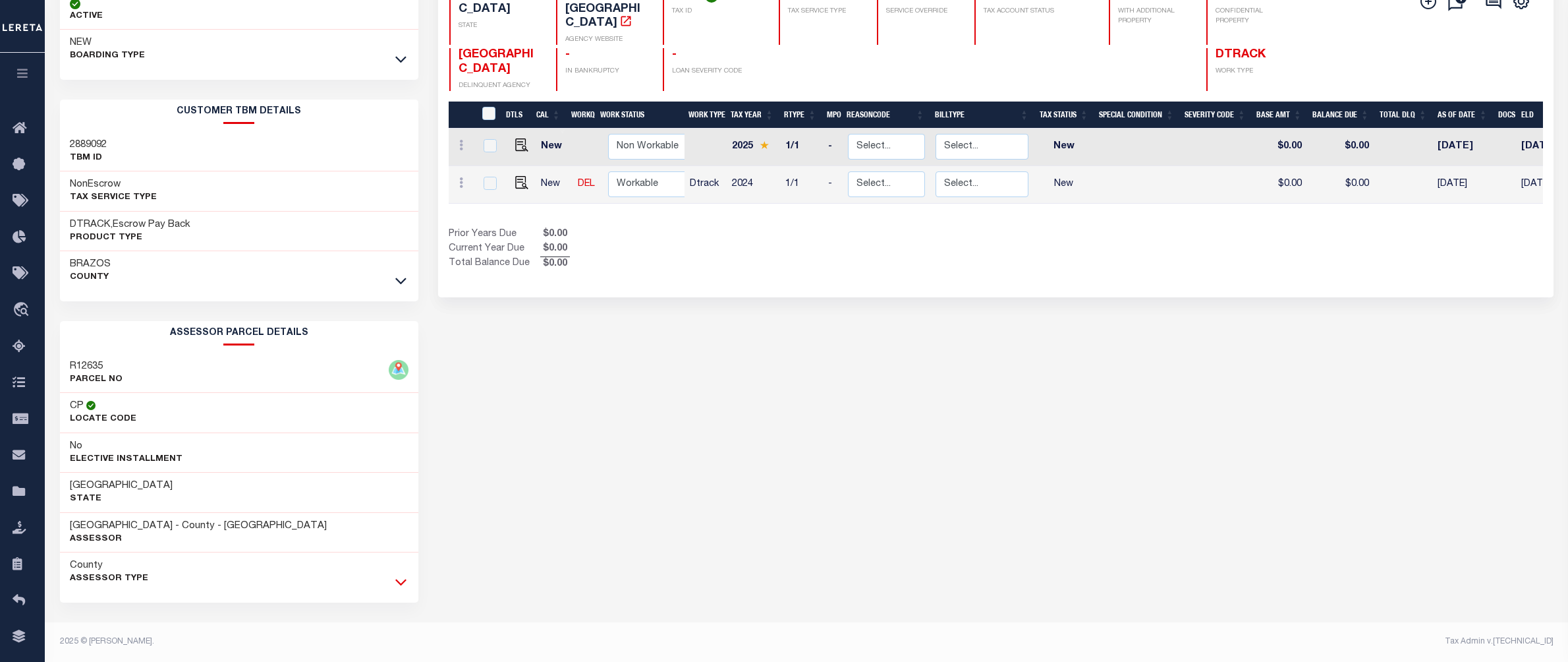
click at [400, 585] on icon at bounding box center [400, 582] width 11 height 14
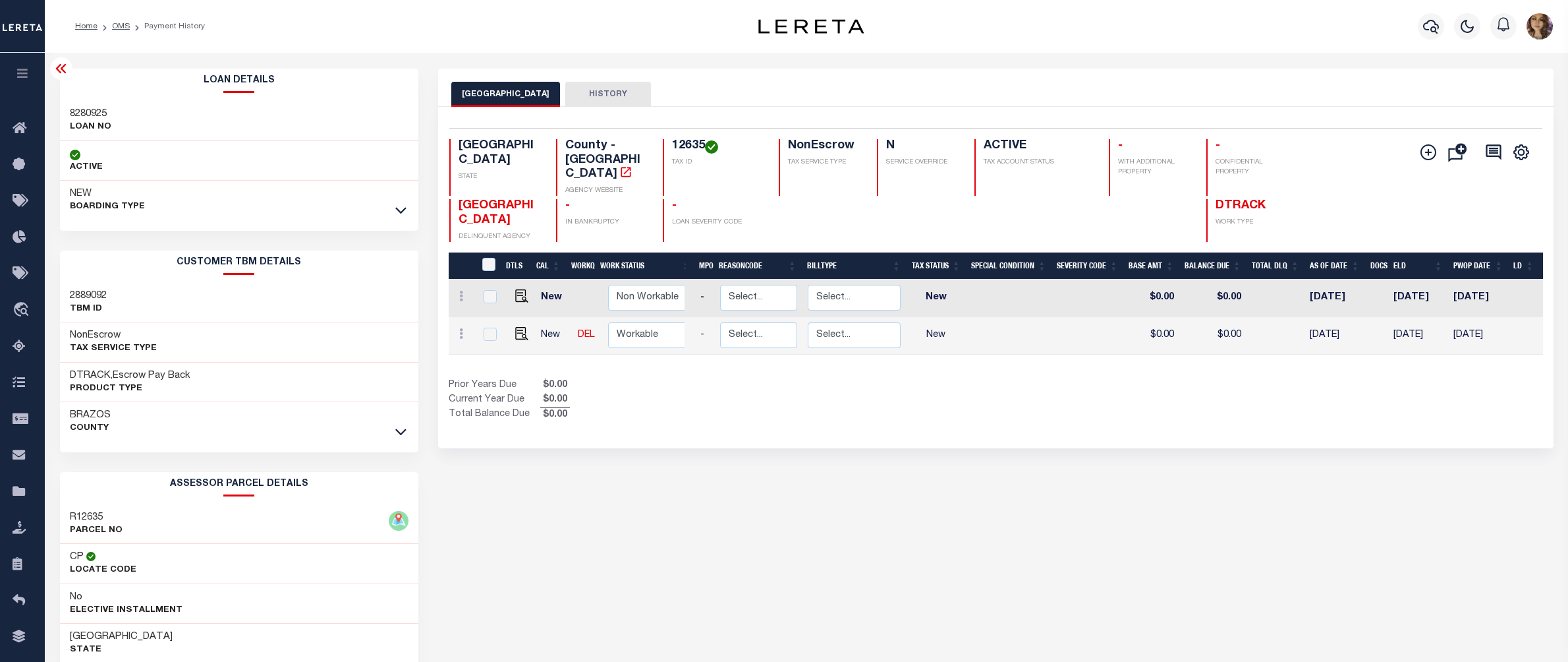
scroll to position [0, 151]
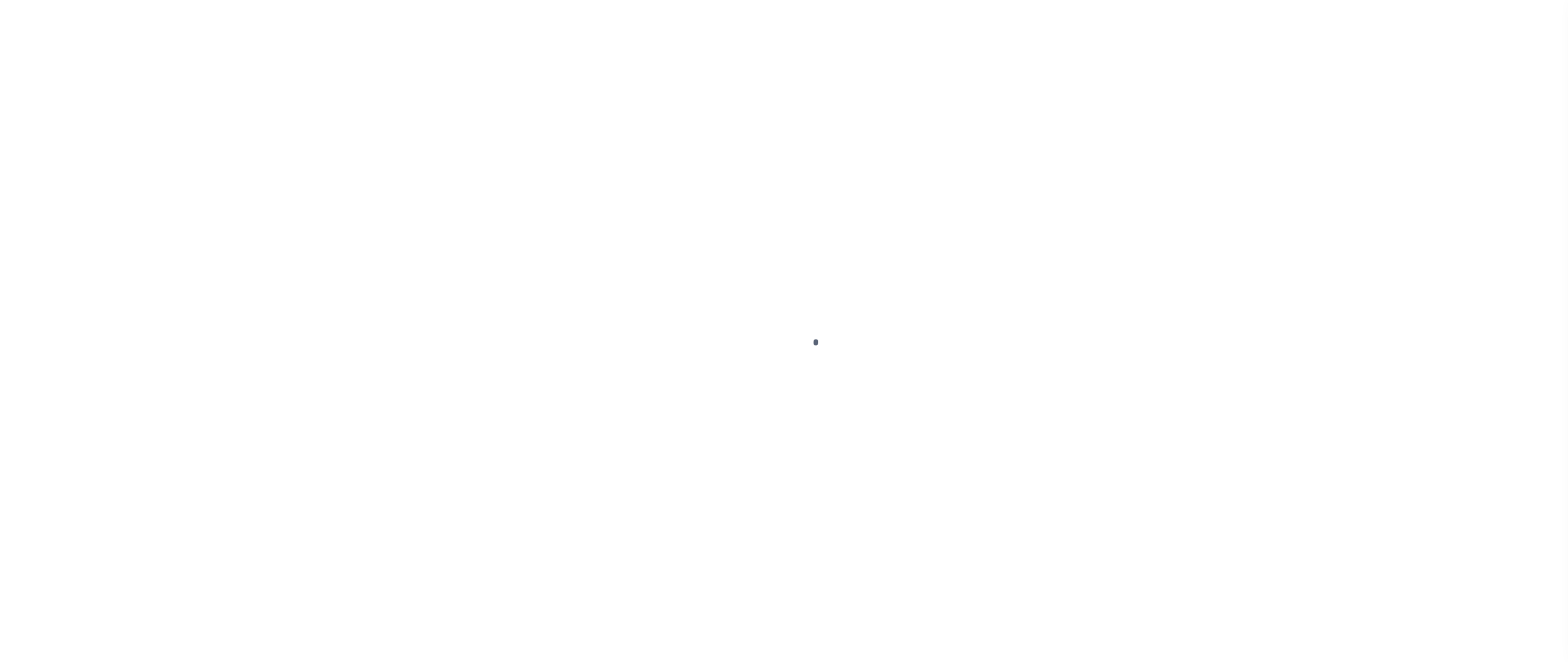
checkbox input "false"
type input "[DATE]"
select select "NW2"
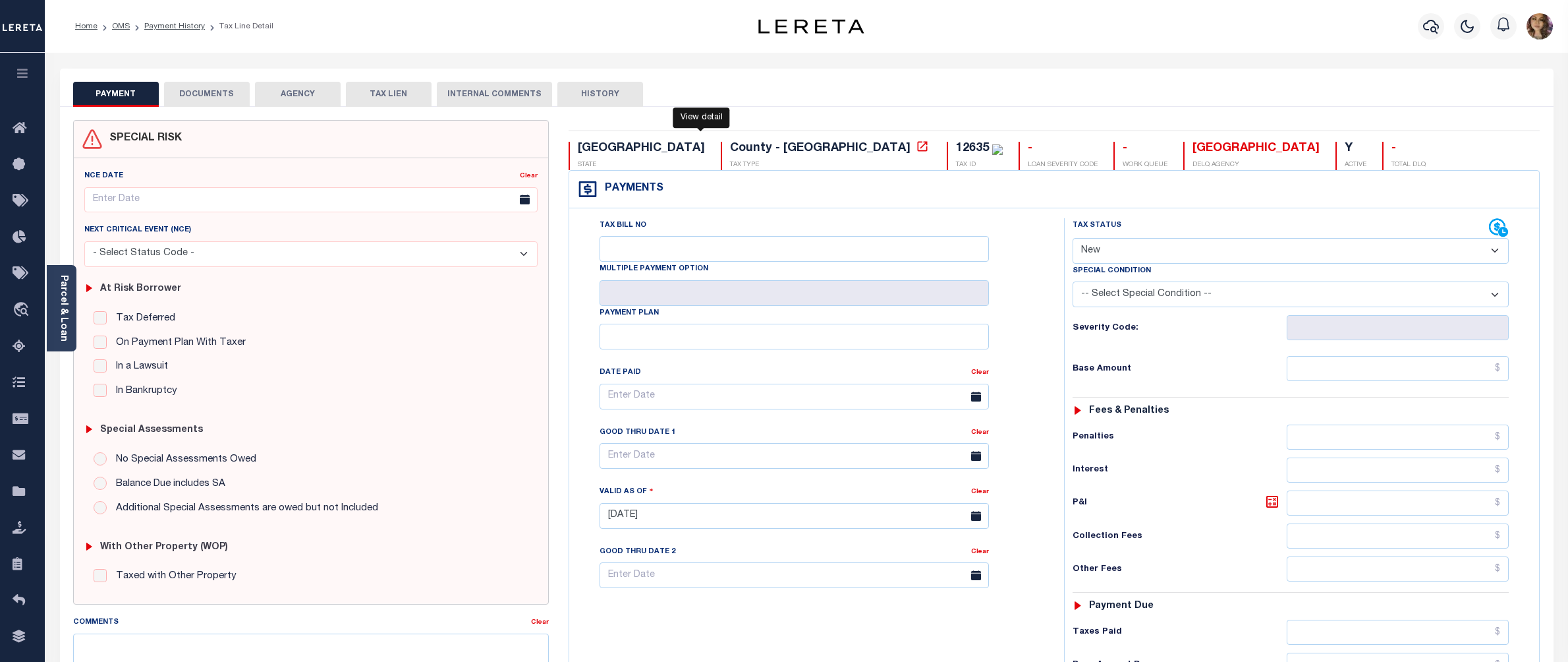
click at [917, 149] on icon at bounding box center [922, 145] width 9 height 9
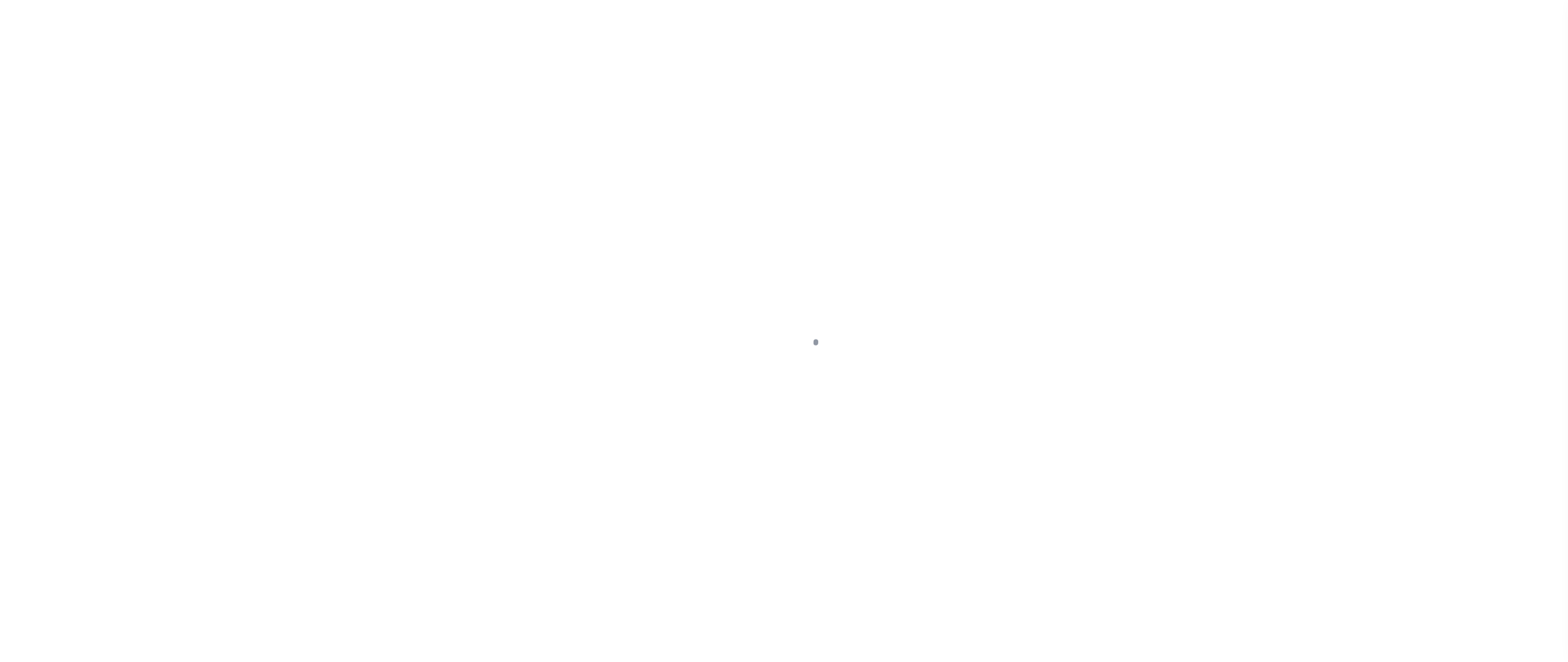
select select "NW2"
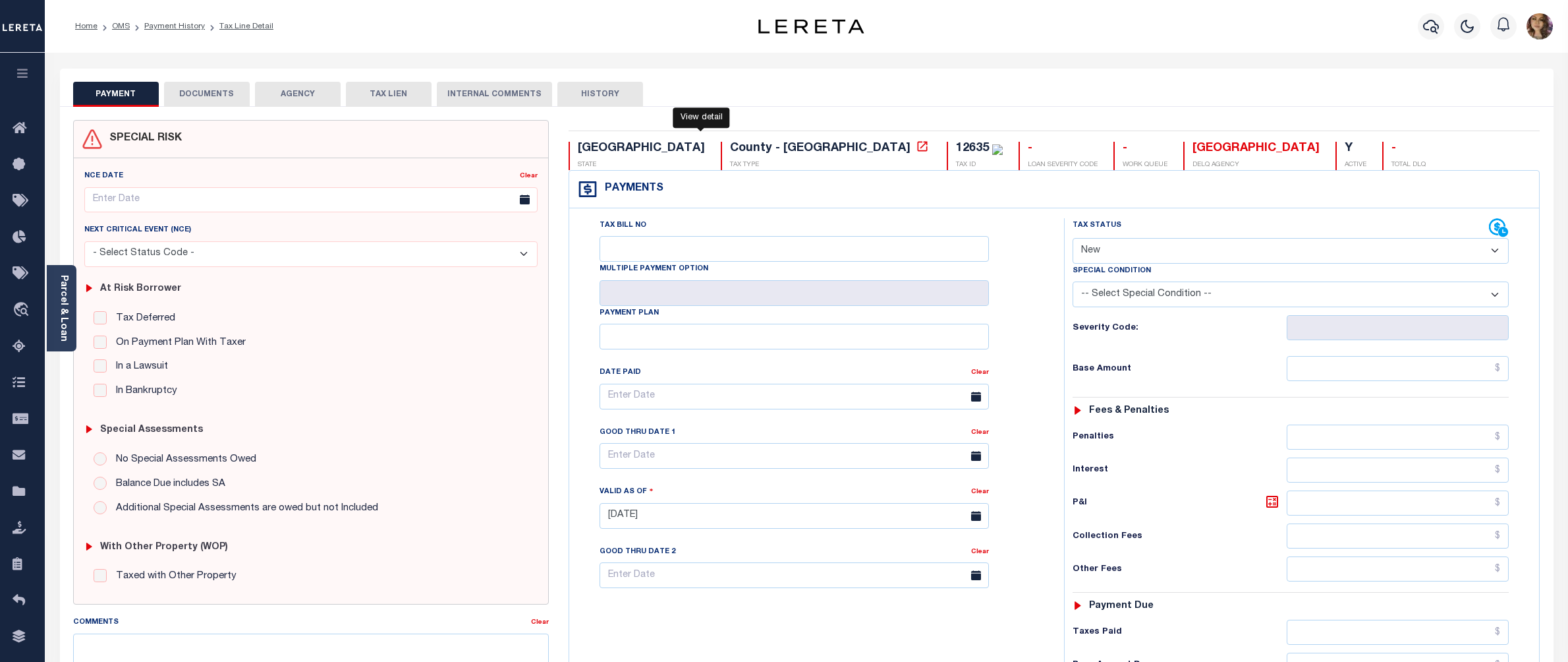
click at [916, 151] on icon at bounding box center [922, 146] width 13 height 13
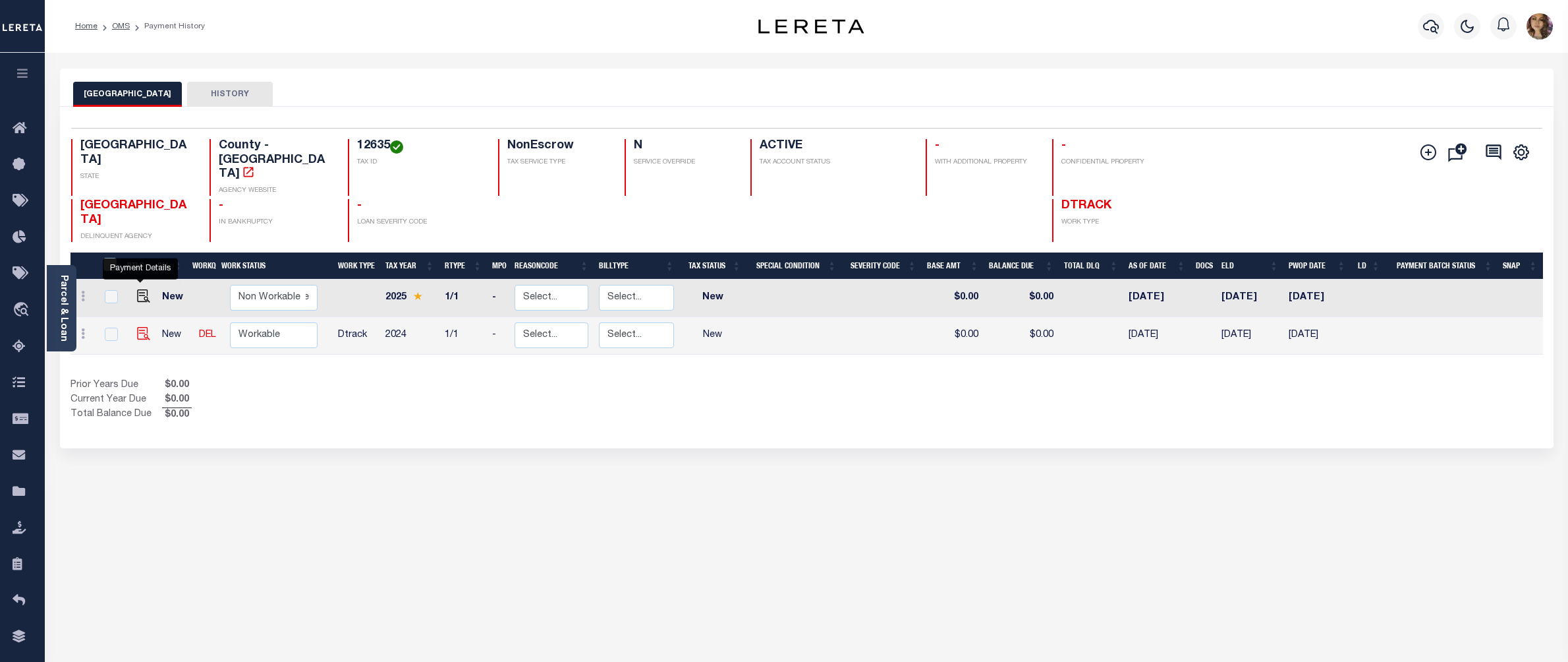
click at [138, 327] on img "" at bounding box center [143, 333] width 13 height 13
checkbox input "true"
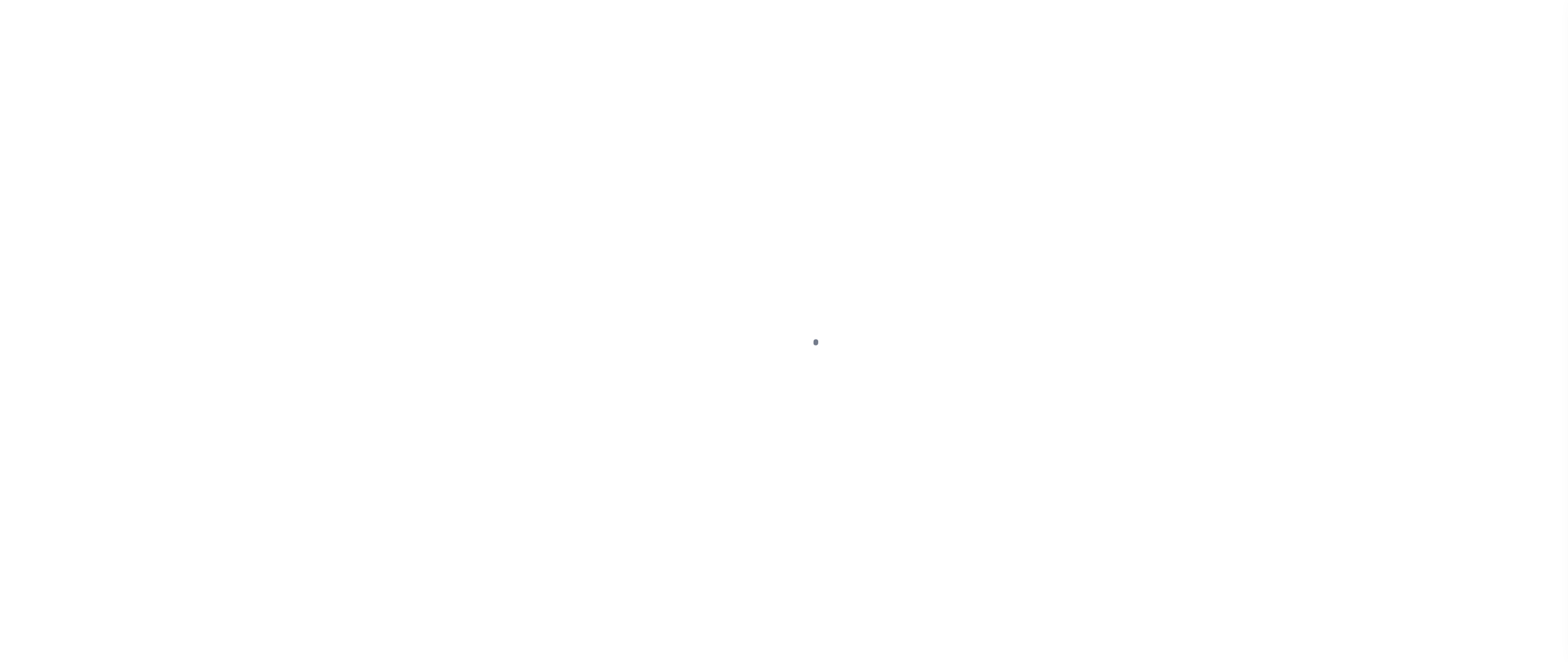
checkbox input "false"
type input "09/08/2025"
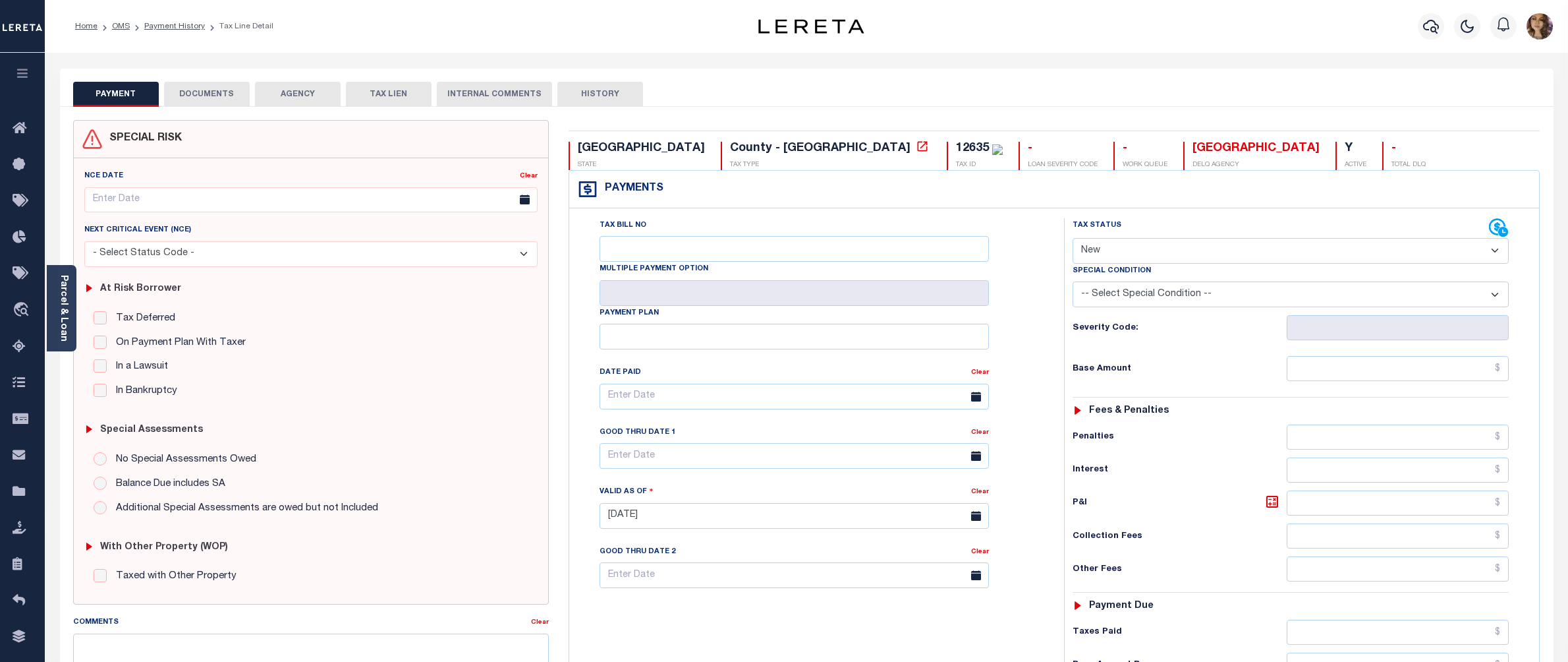
click at [1263, 244] on select "- Select Status Code - Open Due/Unpaid Paid Incomplete No Tax Due Internal Refu…" at bounding box center [1290, 251] width 436 height 26
select select "PYD"
click at [1073, 239] on select "- Select Status Code - Open Due/Unpaid Paid Incomplete No Tax Due Internal Refu…" at bounding box center [1290, 251] width 436 height 26
type input "09/15/2025"
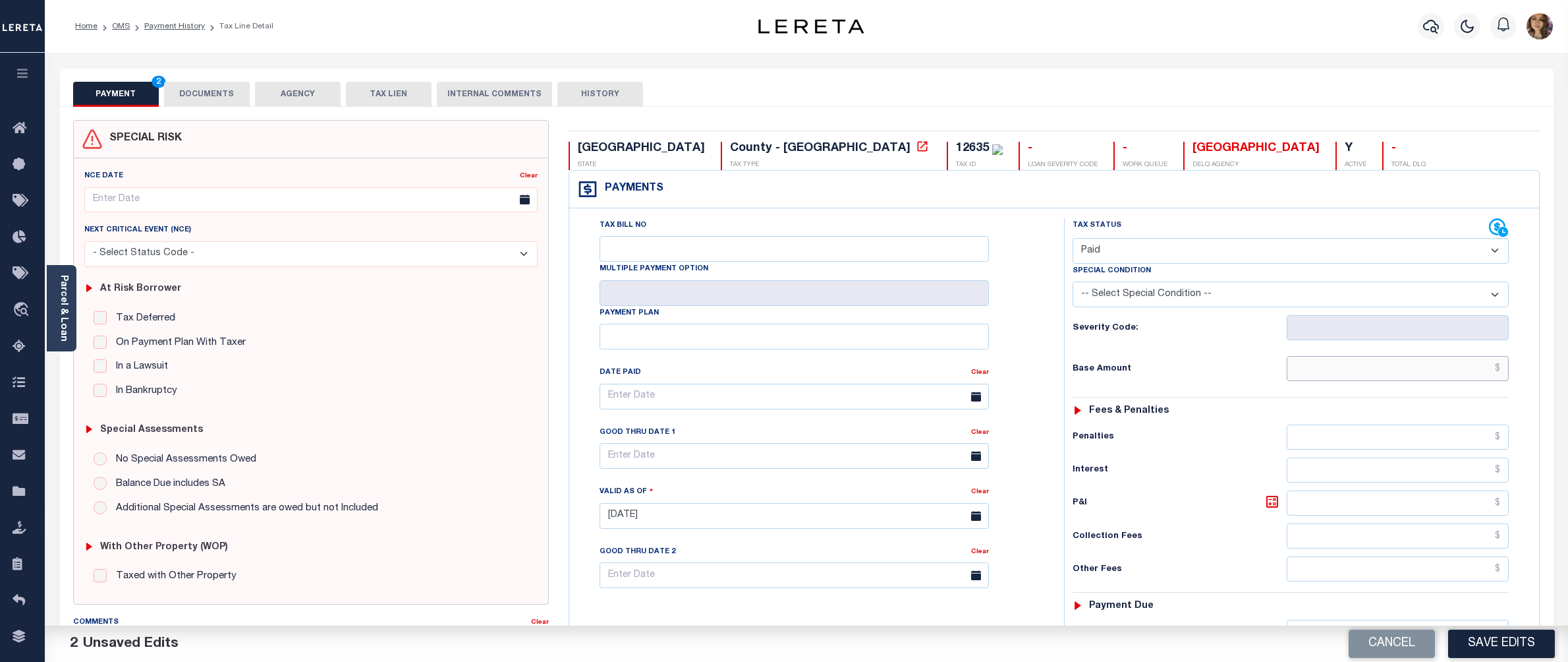
click at [1505, 367] on input "text" at bounding box center [1398, 368] width 223 height 25
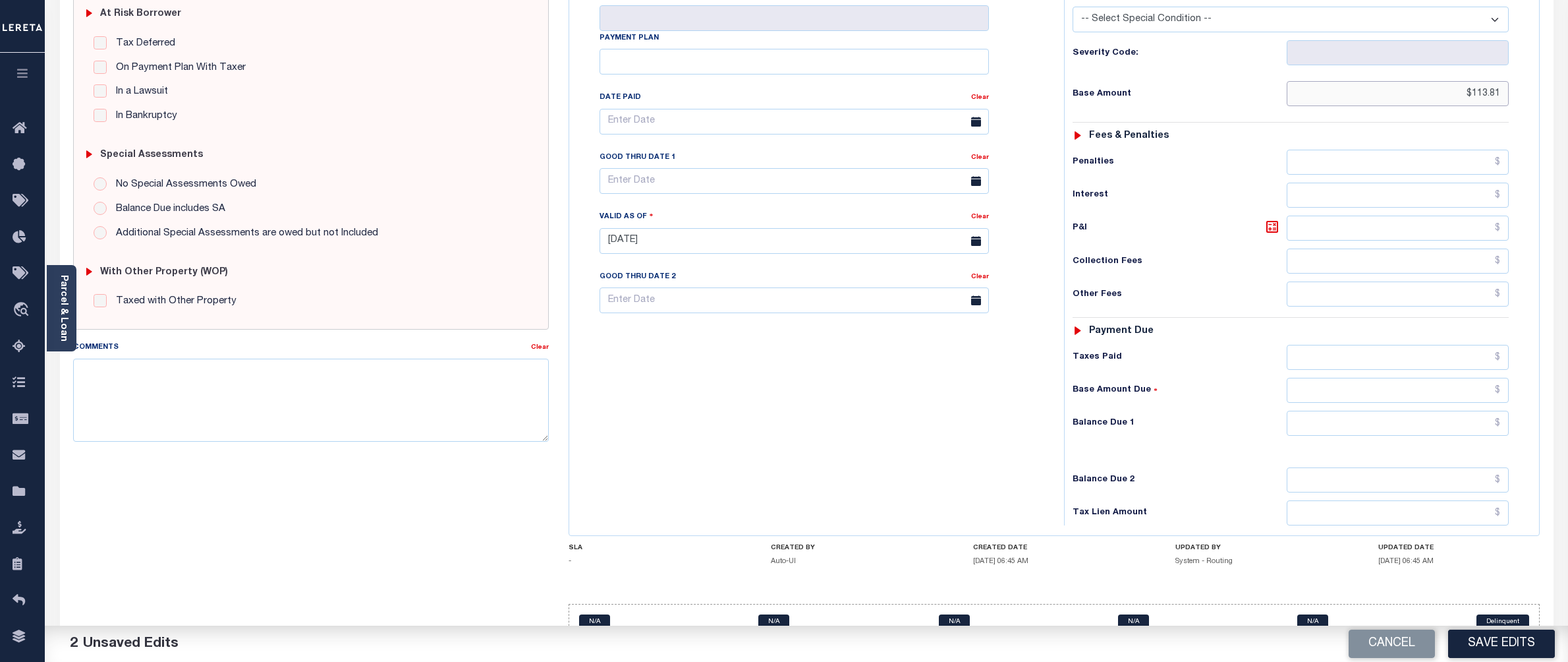
scroll to position [316, 0]
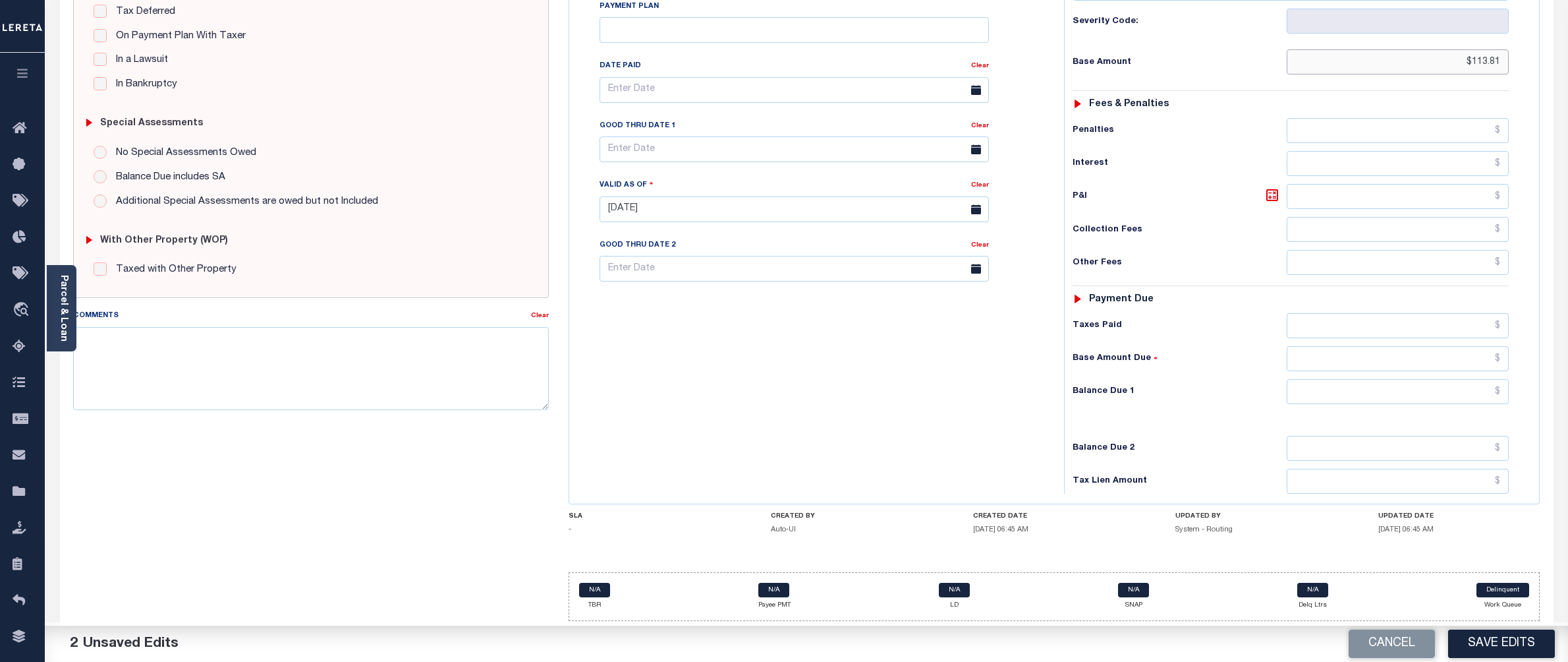
type input "$113.81"
click at [1505, 388] on input "text" at bounding box center [1398, 391] width 223 height 25
type input "$0.00"
click at [237, 348] on textarea "Comments" at bounding box center [311, 369] width 475 height 83
paste textarea "Per Tommy with Brazos County the 2024 tax year has been paid in the amount of $…"
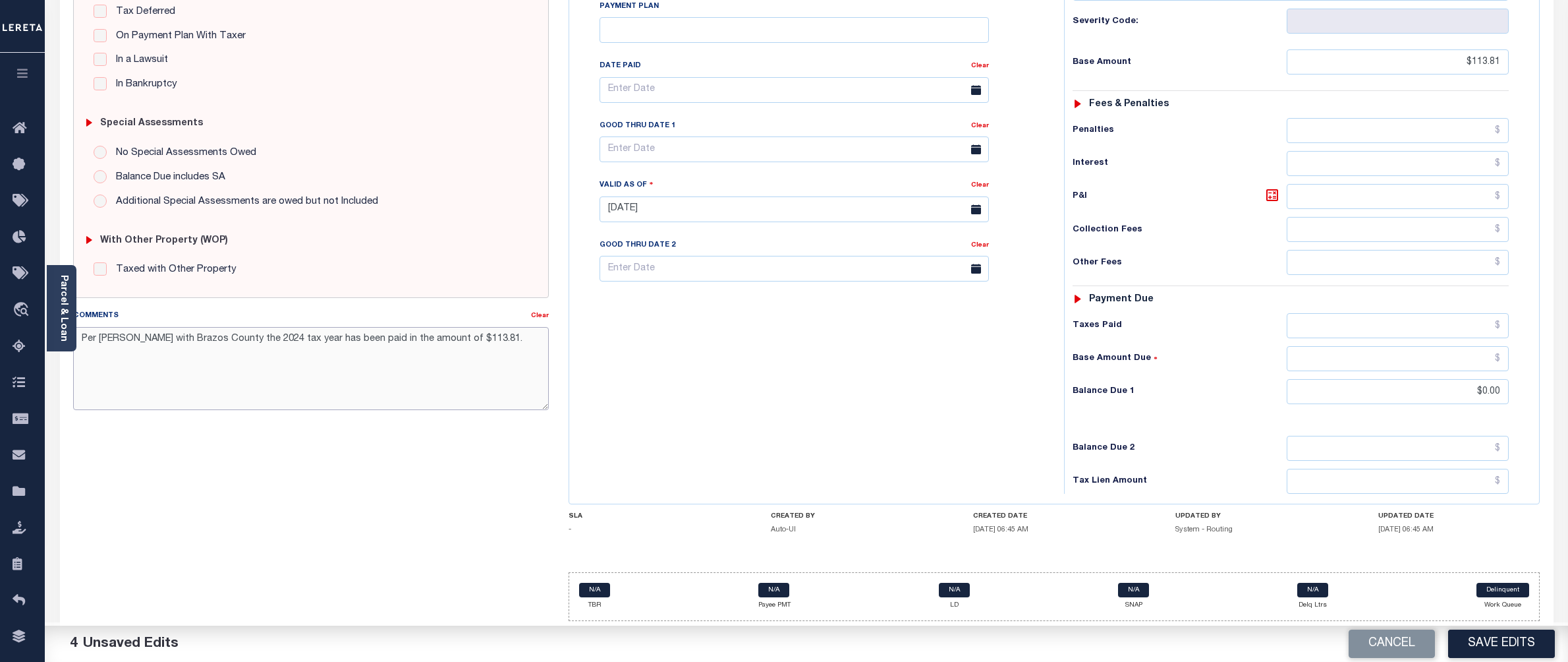
click at [79, 331] on textarea "Per Tommy with Brazos County the 2024 tax year has been paid in the amount of $…" at bounding box center [311, 369] width 475 height 83
click at [151, 333] on textarea "09/15/25 BS/CS Per Tommy with Brazos County the 2024 tax year has been paid in …" at bounding box center [311, 369] width 475 height 83
click at [523, 330] on textarea "09/15/25 Per Tommy with Brazos County the 2024 tax year has been paid in the am…" at bounding box center [311, 369] width 475 height 83
type textarea "09/15/25 Per Tommy with Brazos County the 2024 tax year has been paid in the am…"
click at [1489, 646] on button "Save Edits" at bounding box center [1502, 643] width 107 height 28
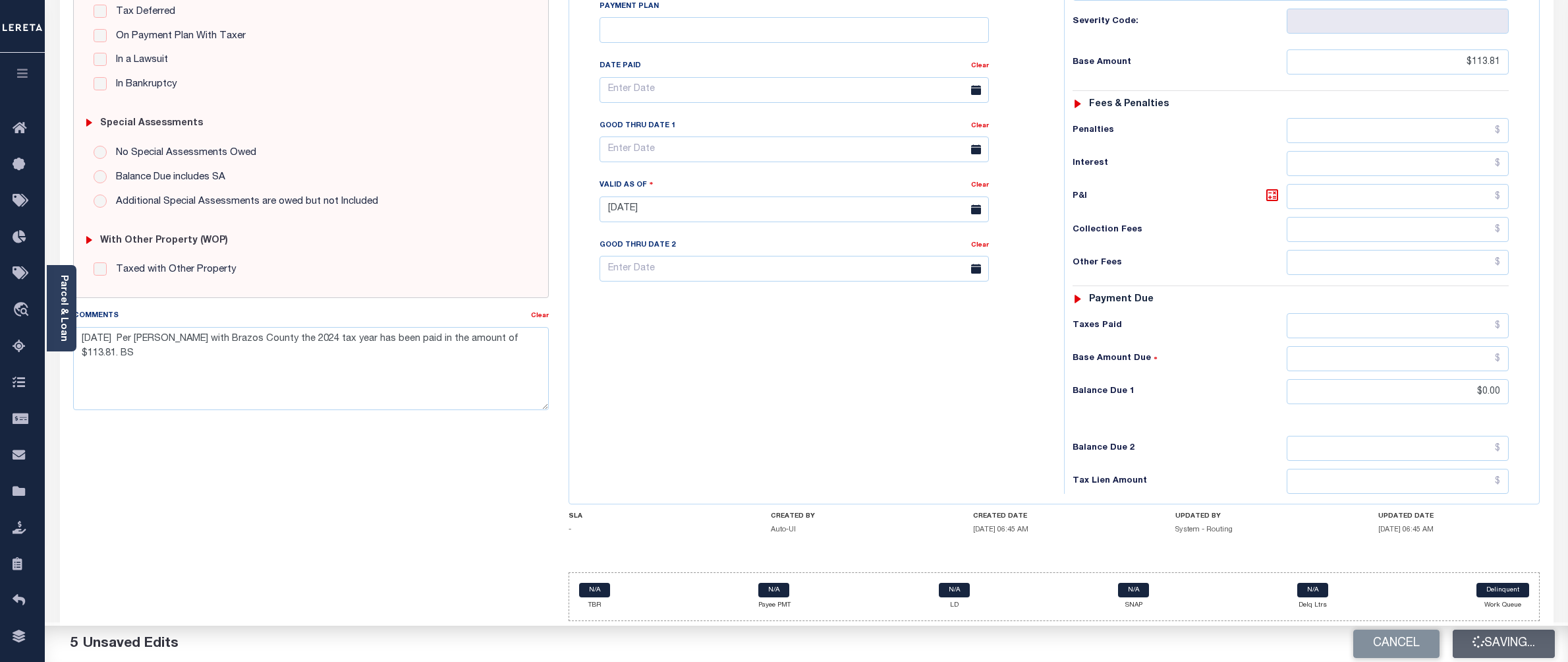
checkbox input "false"
type input "$113.81"
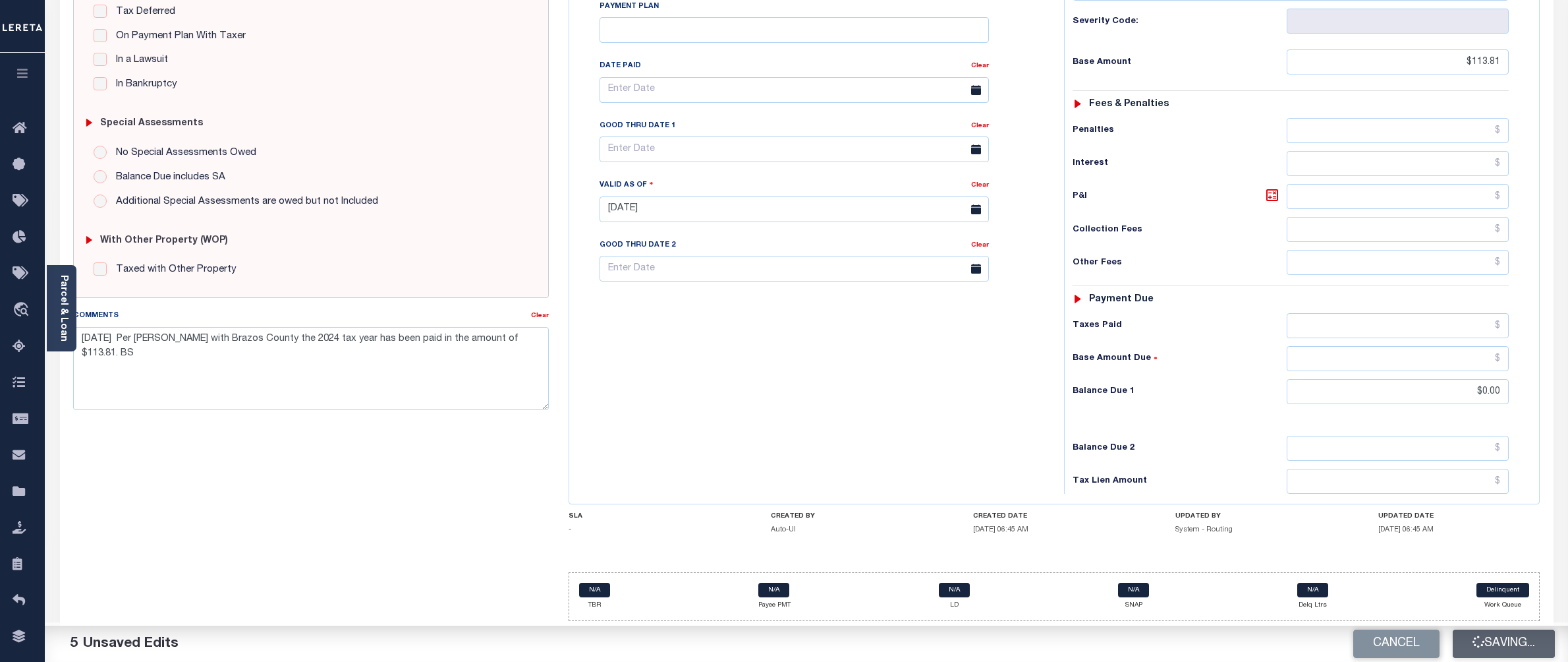
type input "$0"
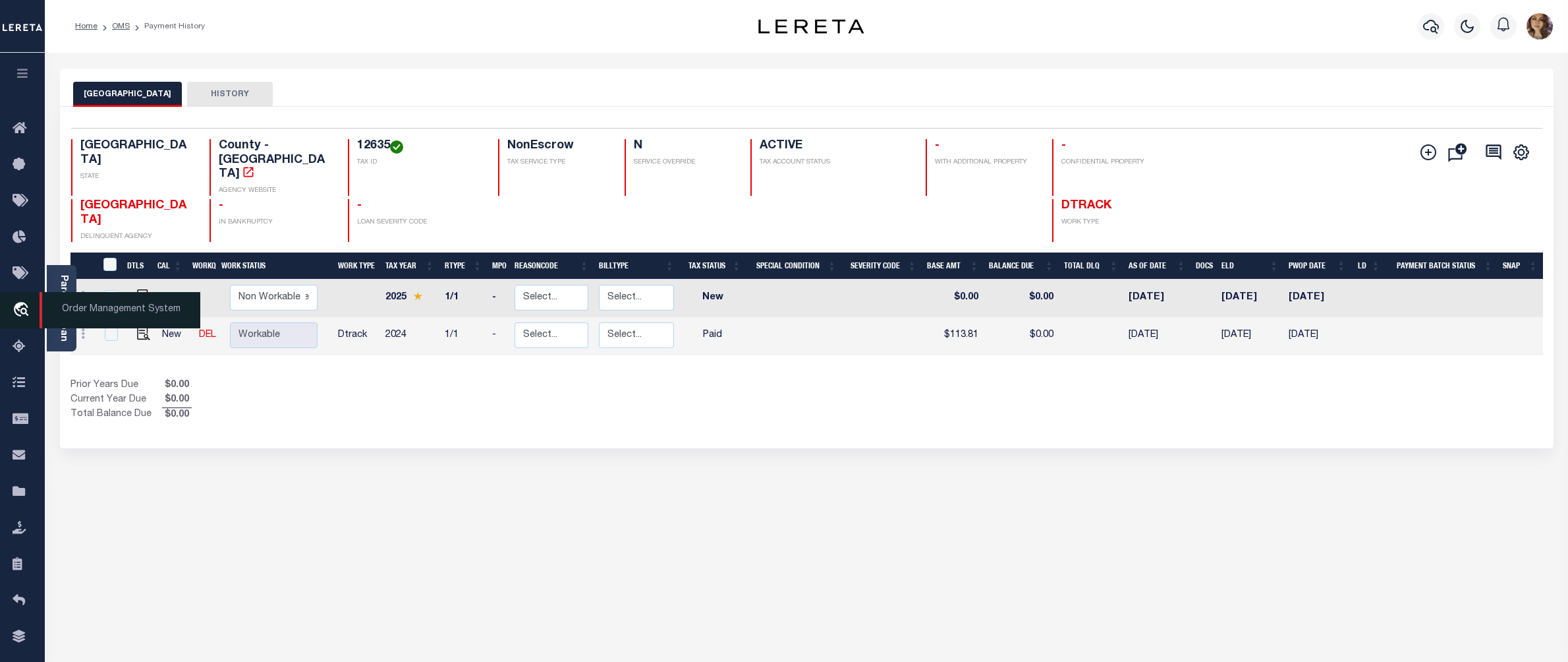
click at [113, 318] on span "Order Management System" at bounding box center [120, 310] width 161 height 36
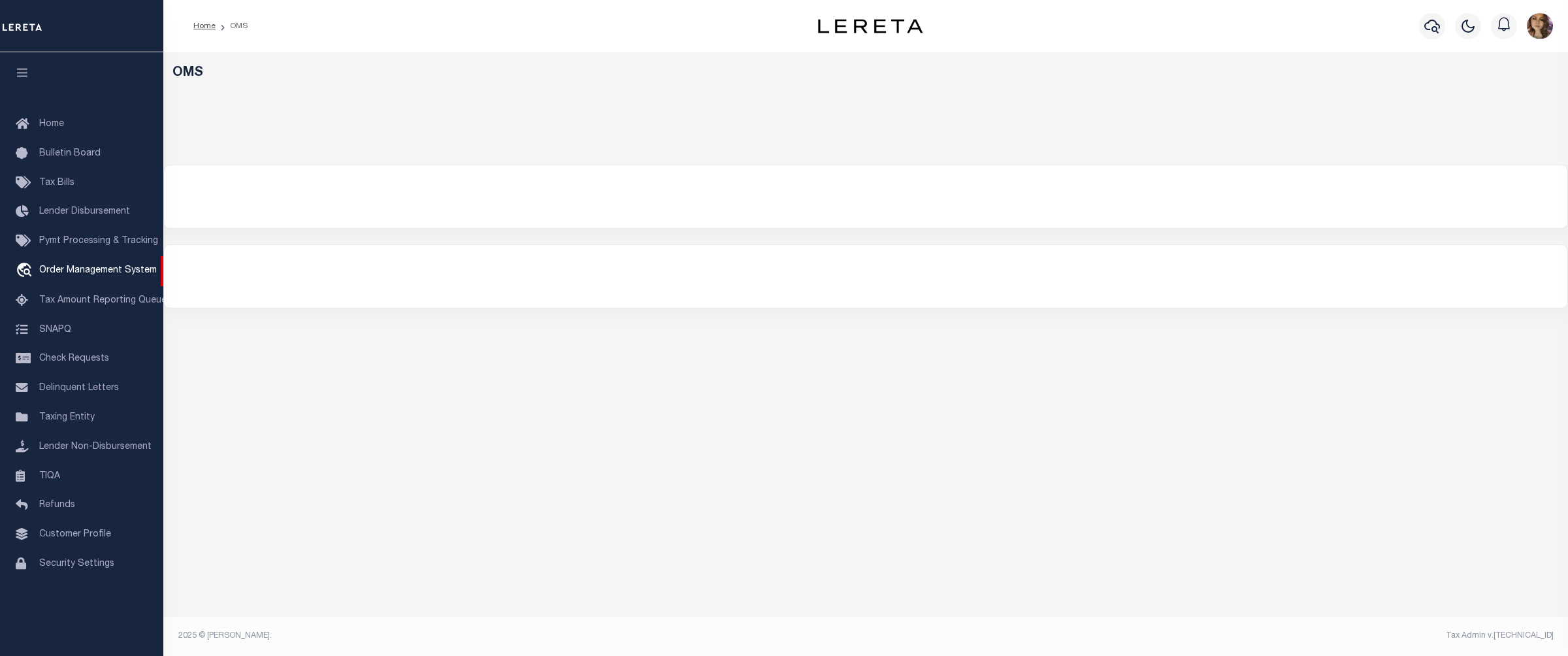
select select "200"
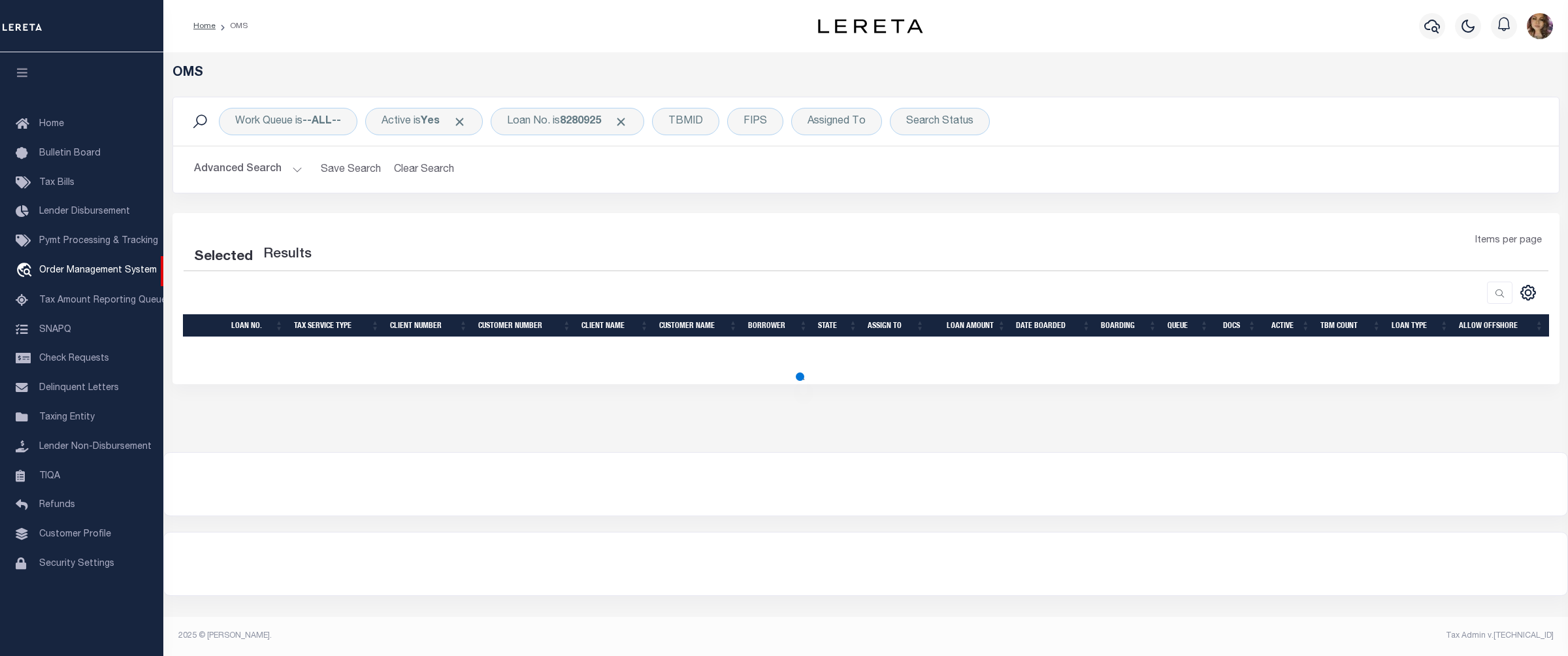
select select "200"
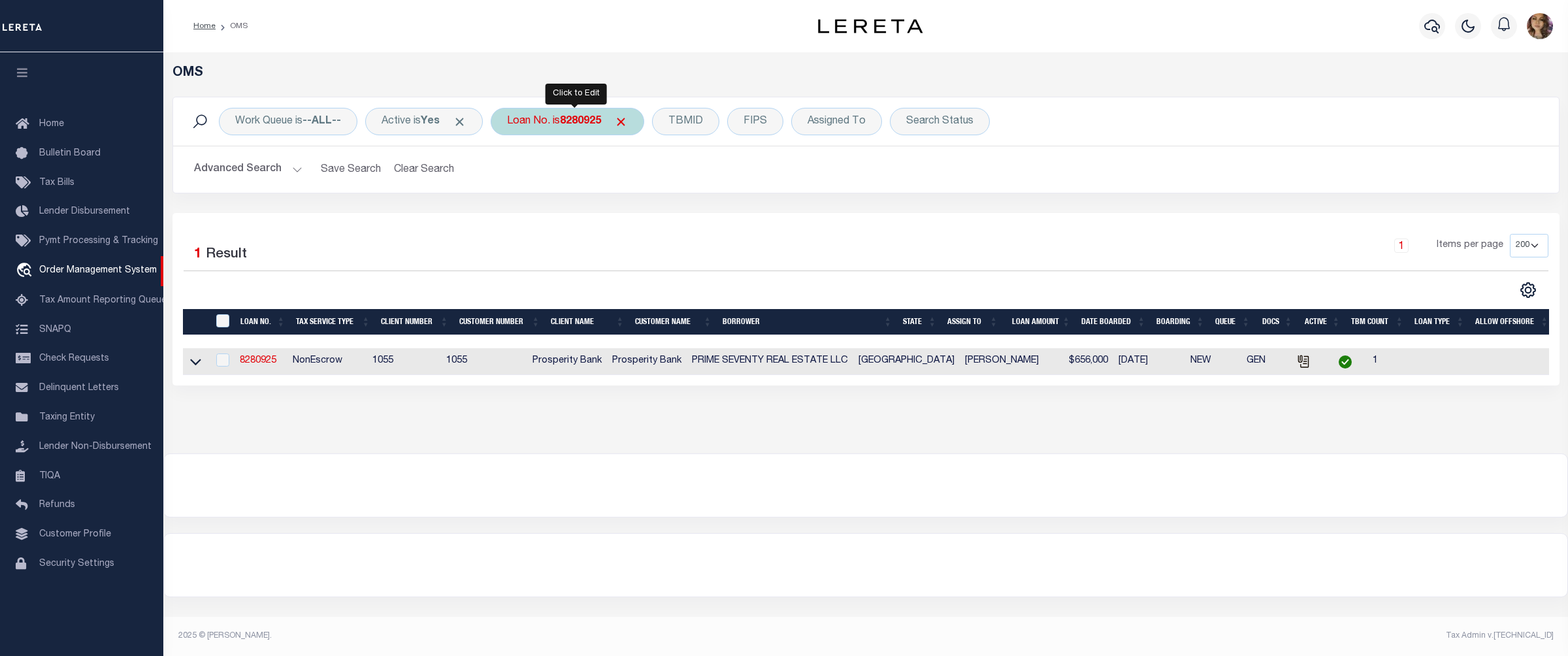
click at [561, 126] on div "Loan No. is 8280925" at bounding box center [567, 121] width 153 height 27
type input "11334864"
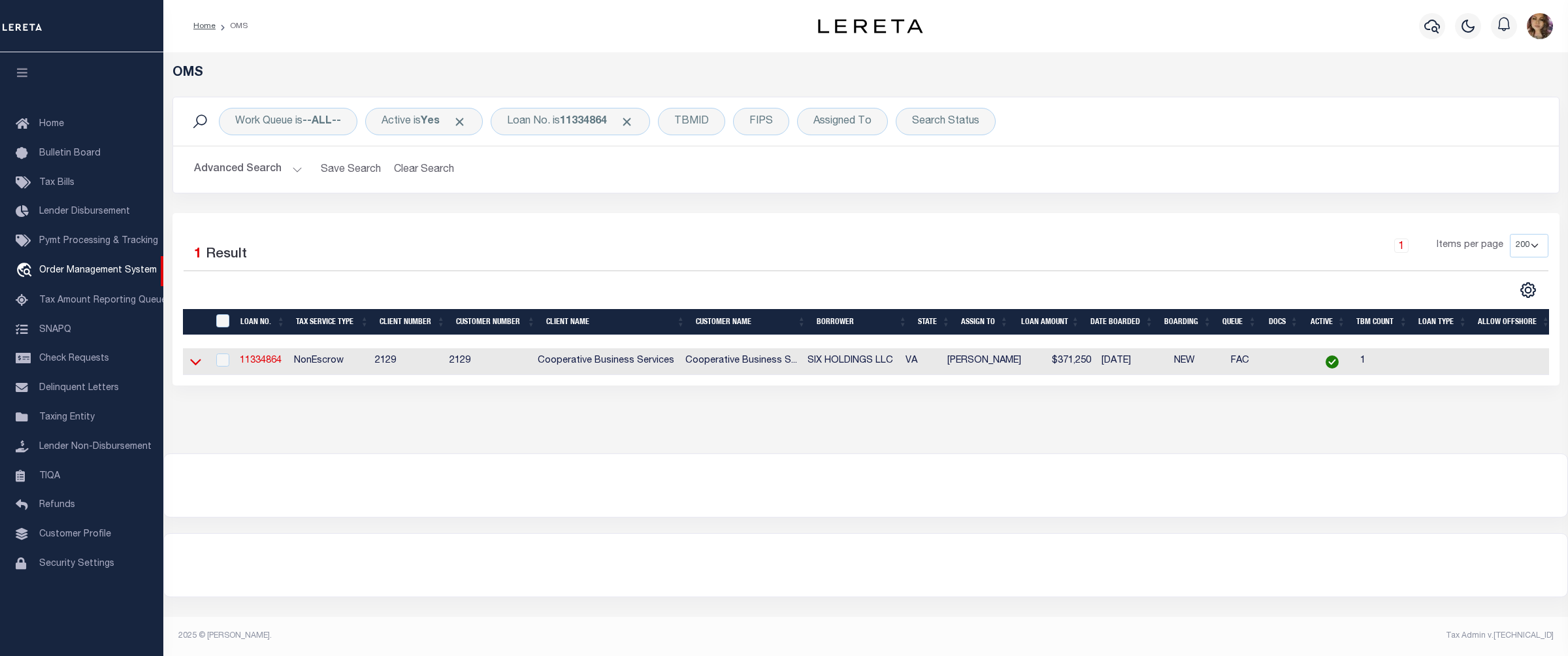
click at [196, 366] on icon at bounding box center [195, 363] width 11 height 7
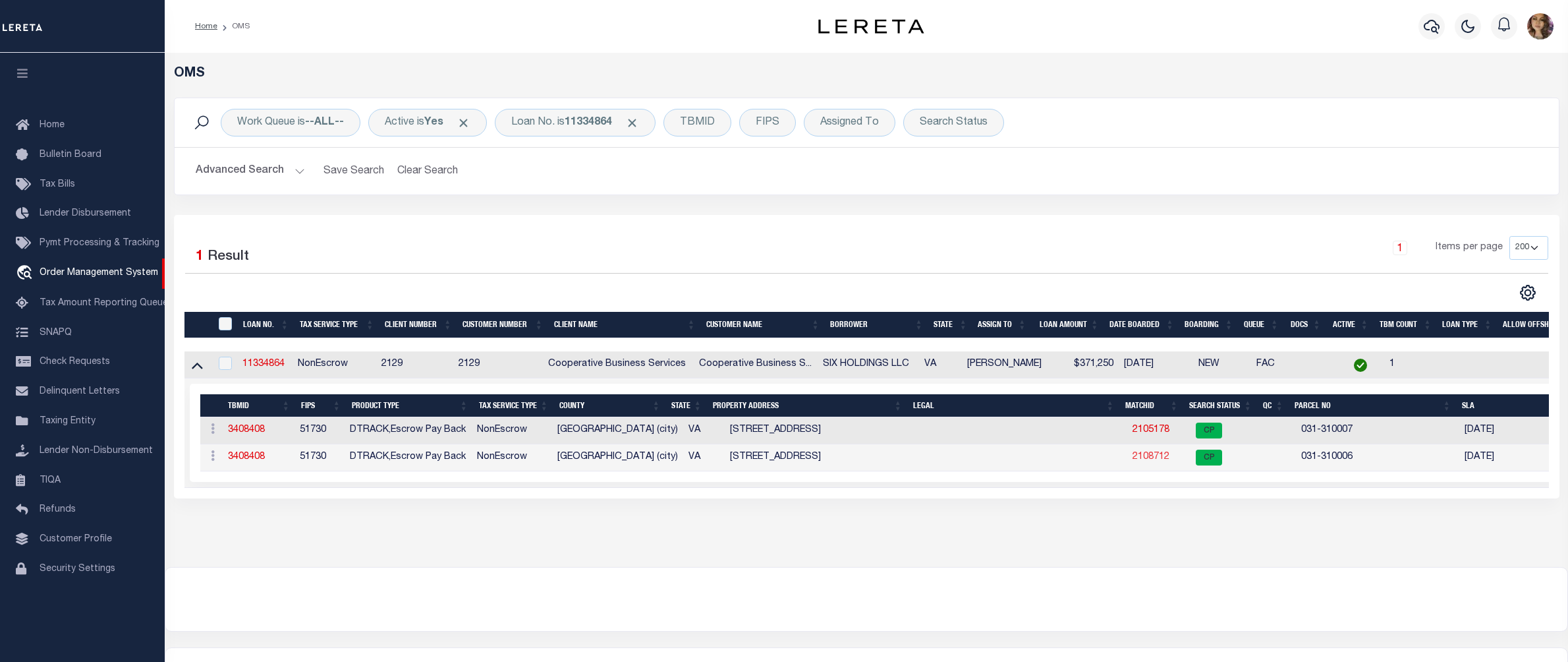
click at [1141, 461] on link "2108712" at bounding box center [1151, 457] width 37 height 9
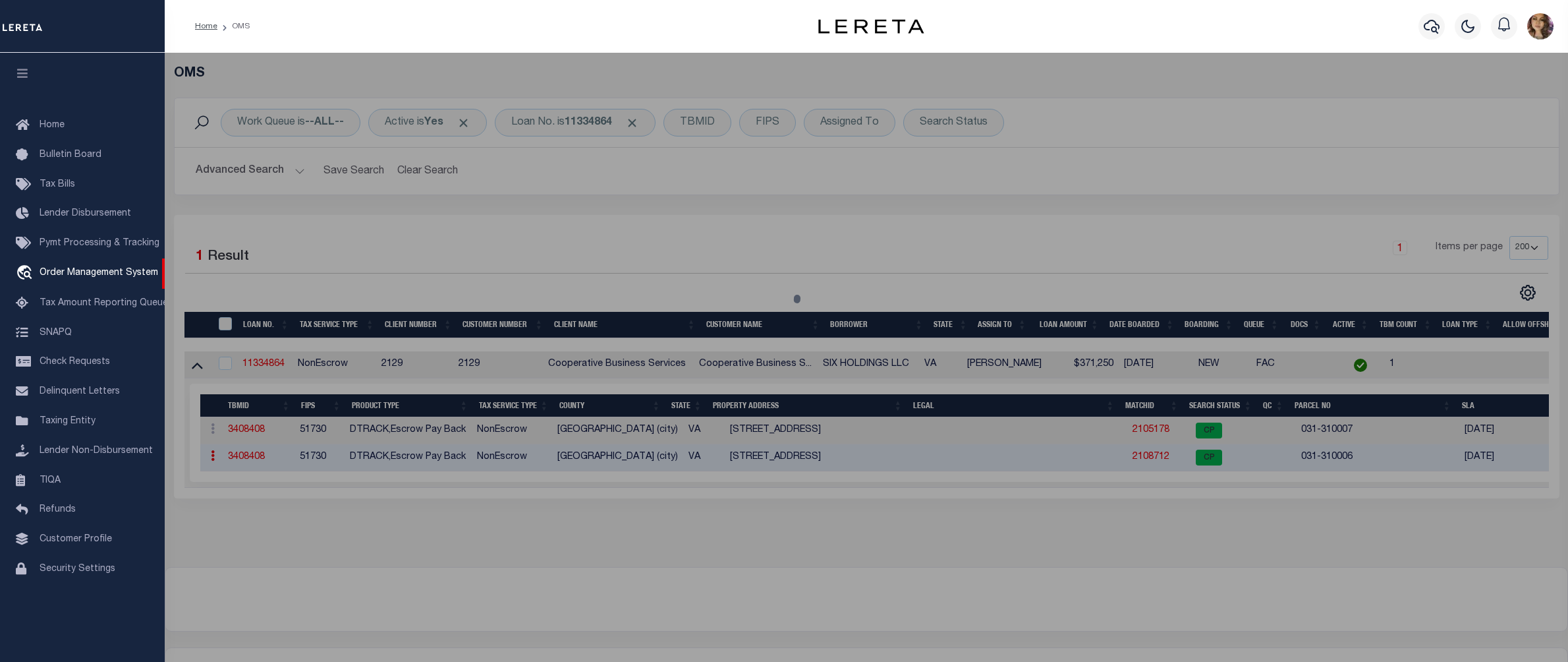
checkbox input "false"
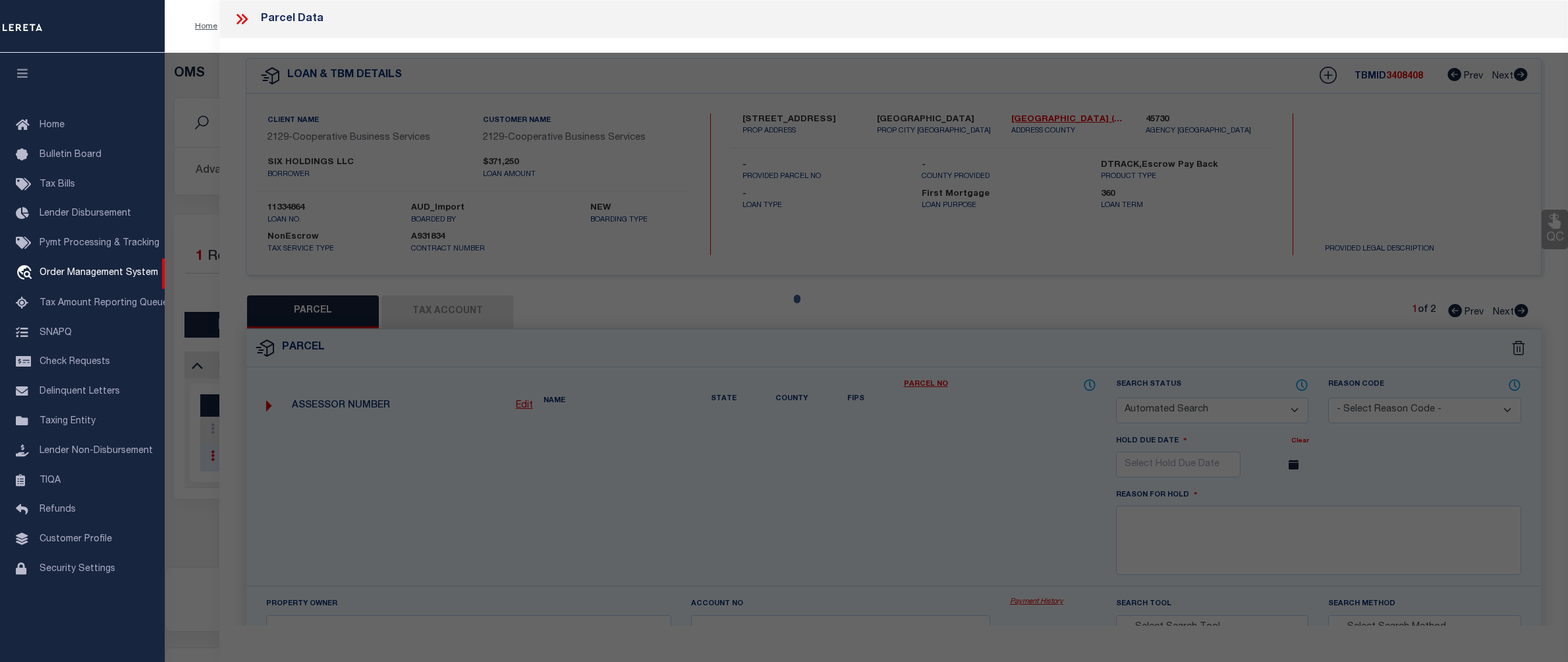
select select "CP"
type input "SIX HOLDINGS LLC"
select select
type input "812 S SYCAMORE ST"
checkbox input "false"
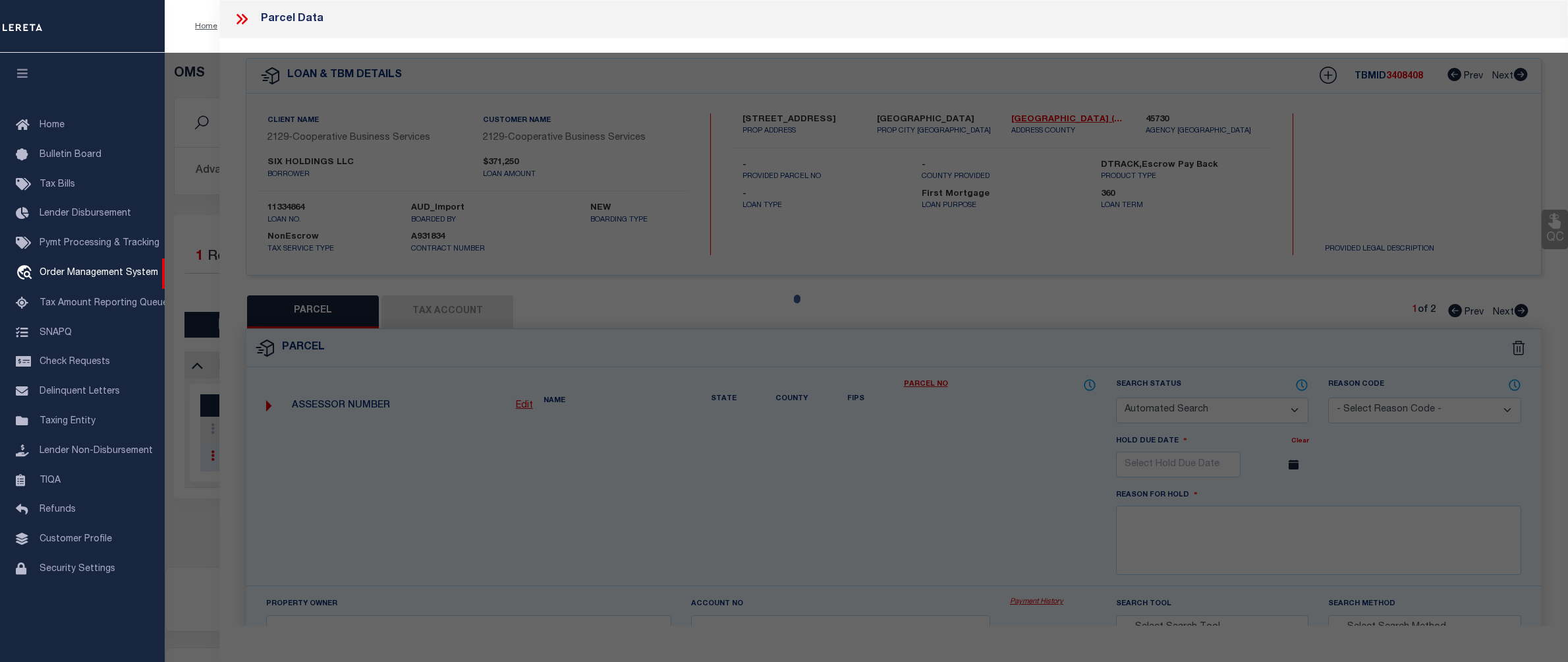
type input "PETERSBURG, VA 23803"
type textarea "812 S SYCAMORE ST 121.9X125"
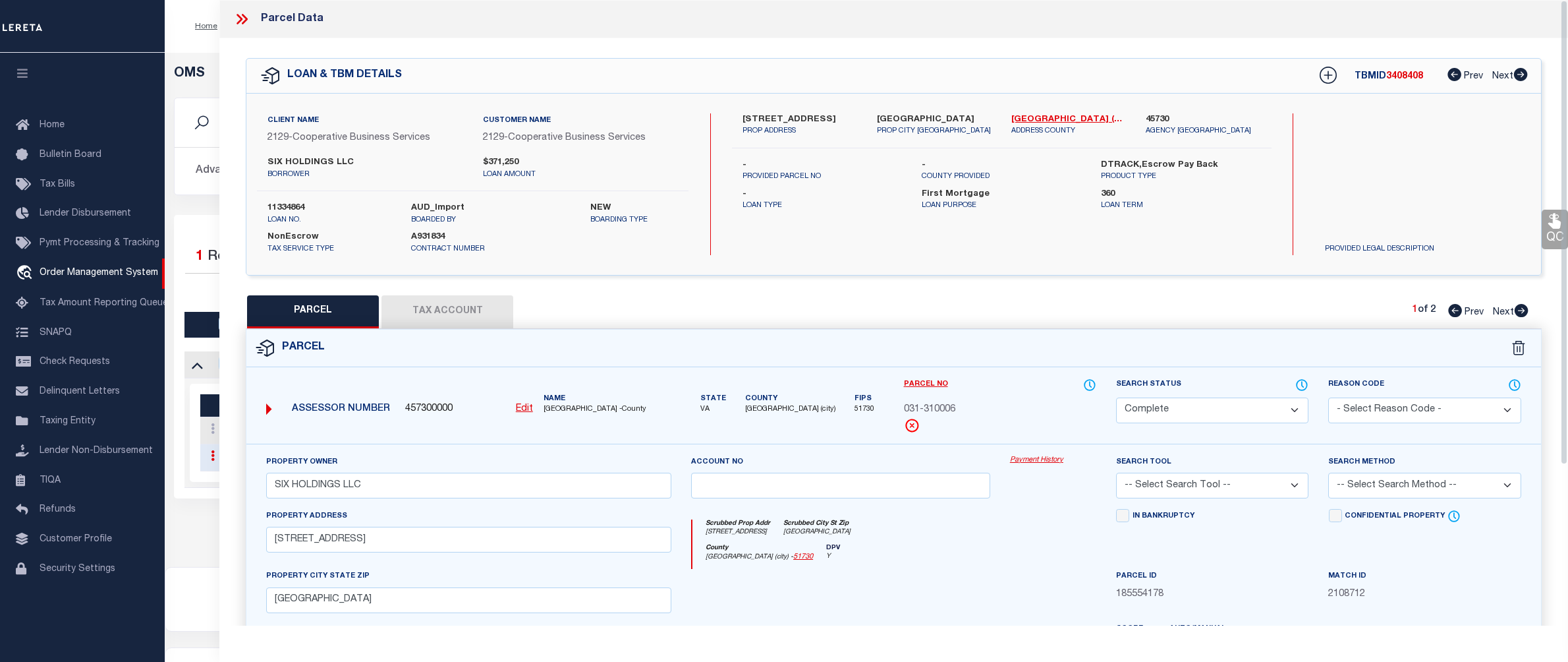
click at [1034, 458] on link "Payment History" at bounding box center [1053, 460] width 86 height 11
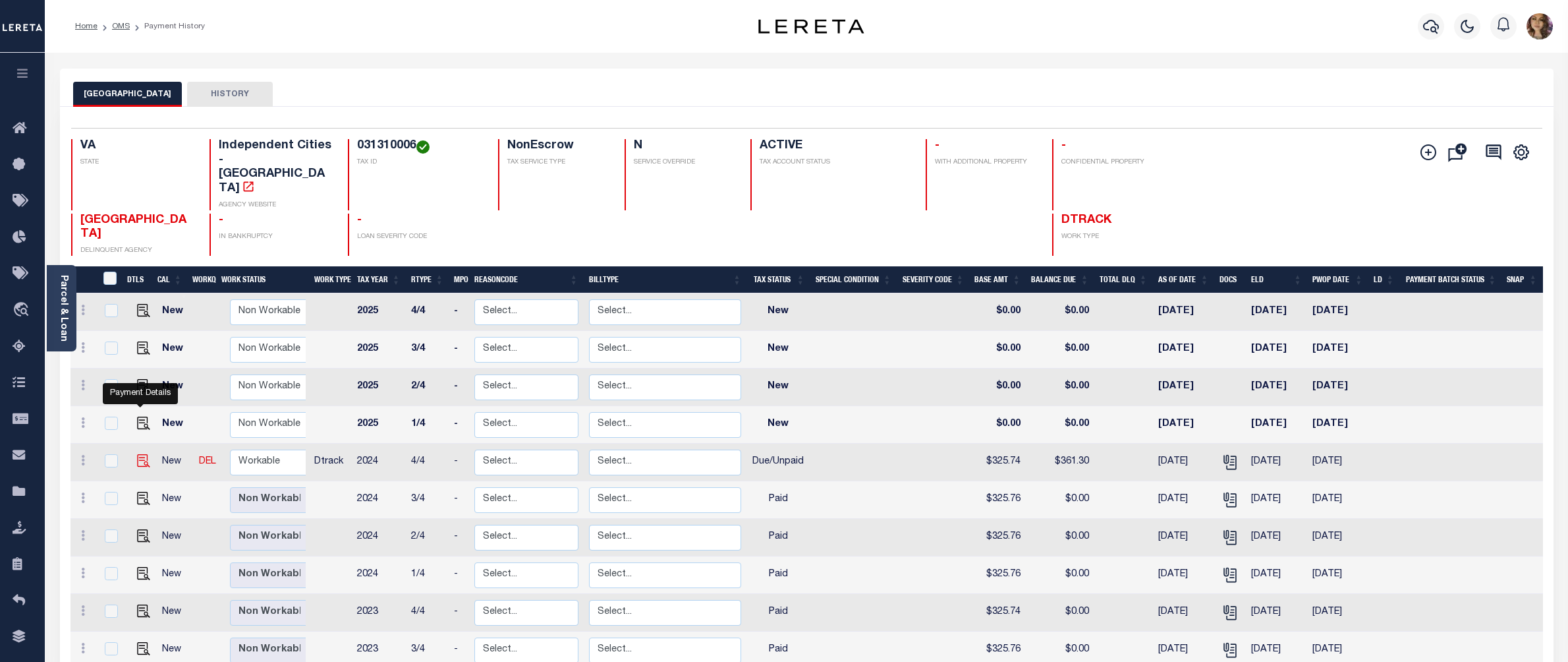
click at [145, 454] on img "" at bounding box center [143, 460] width 13 height 13
checkbox input "true"
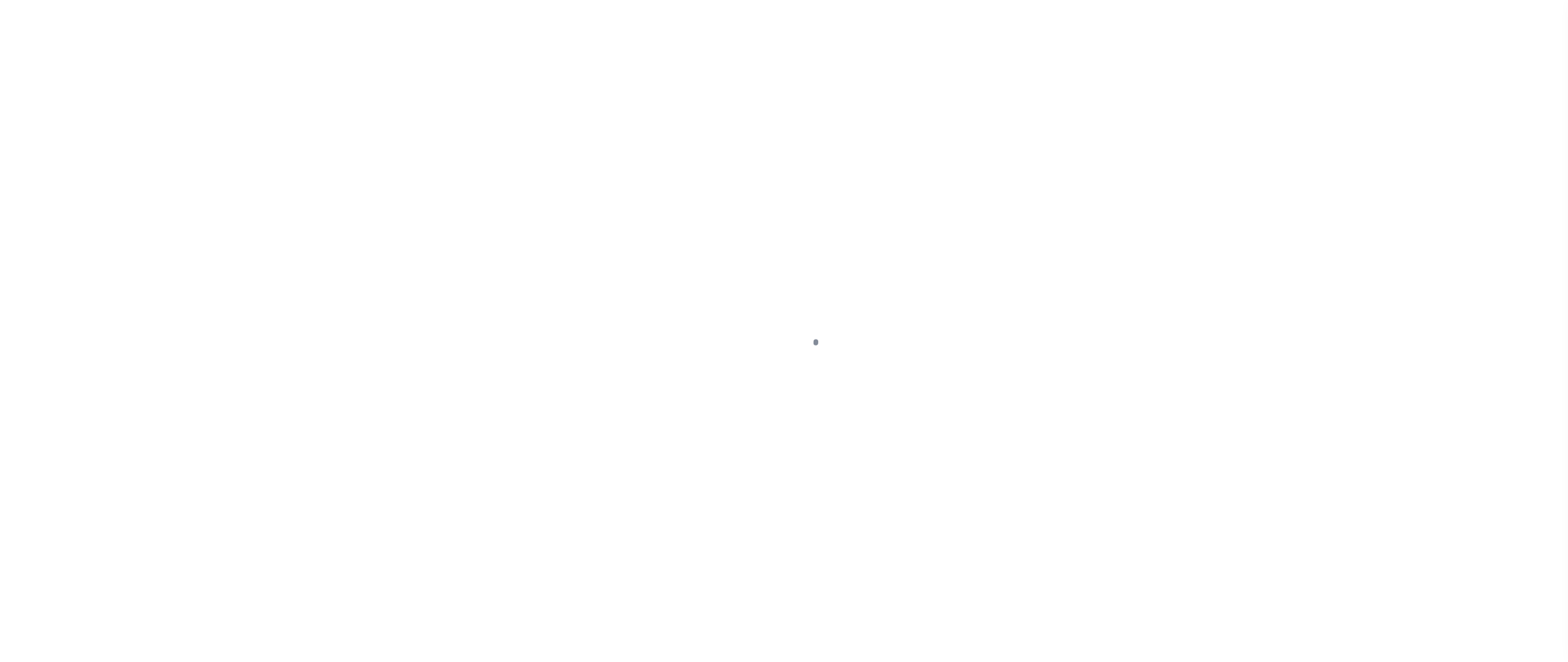
select select "DUE"
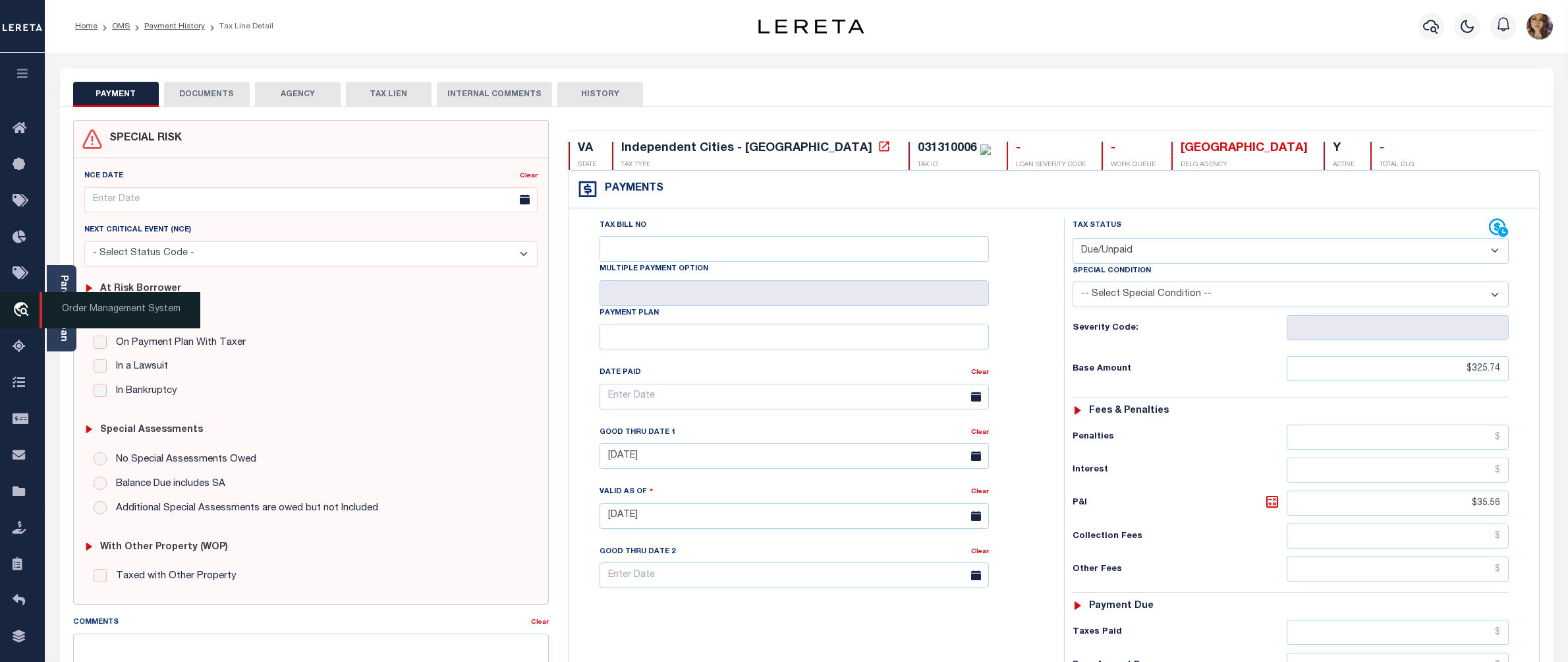
click at [96, 312] on span "Order Management System" at bounding box center [120, 310] width 161 height 36
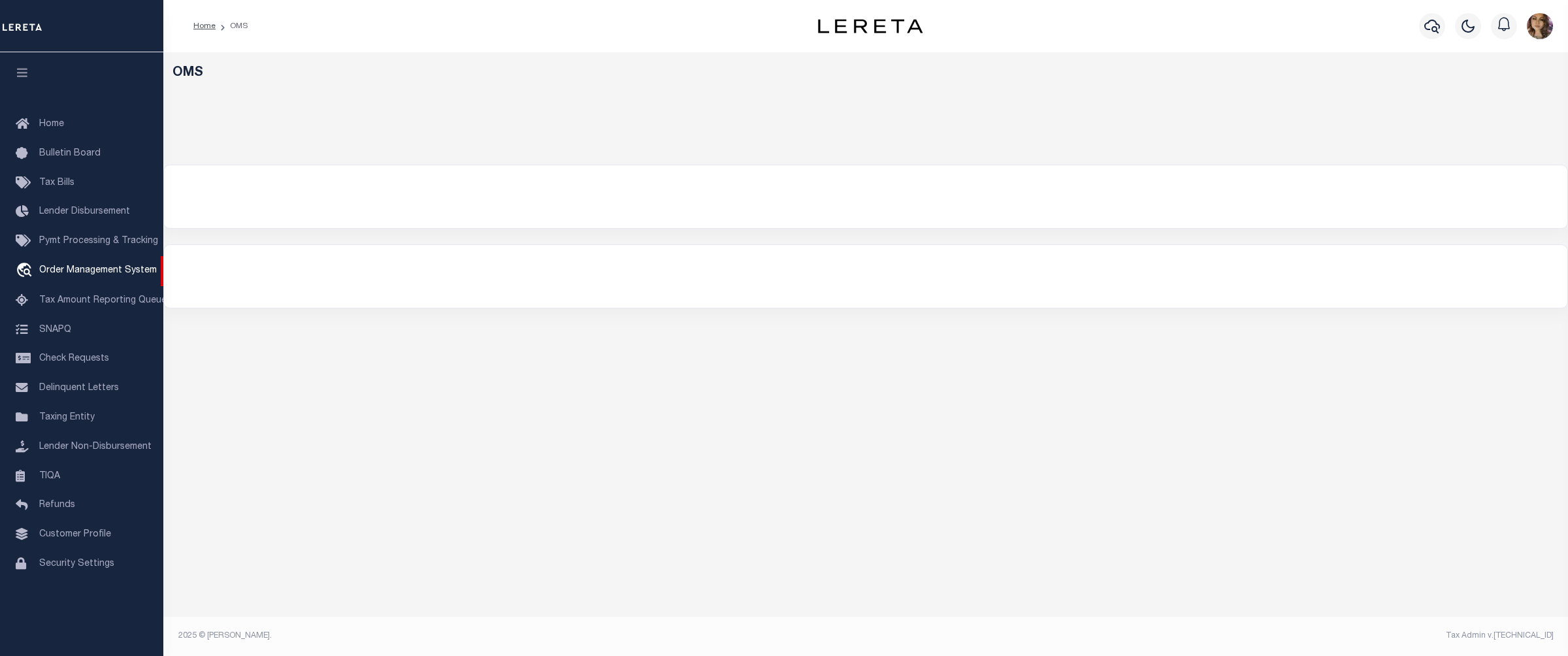
select select "200"
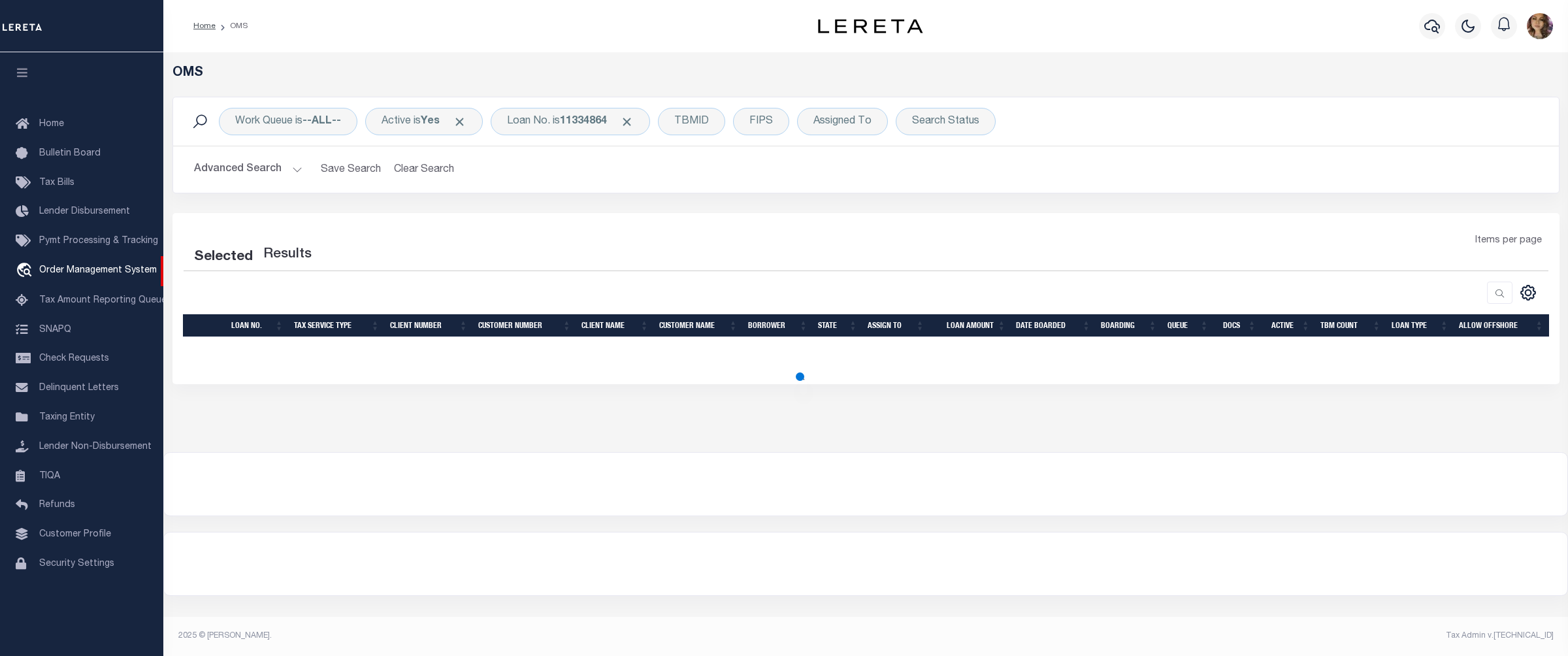
select select "200"
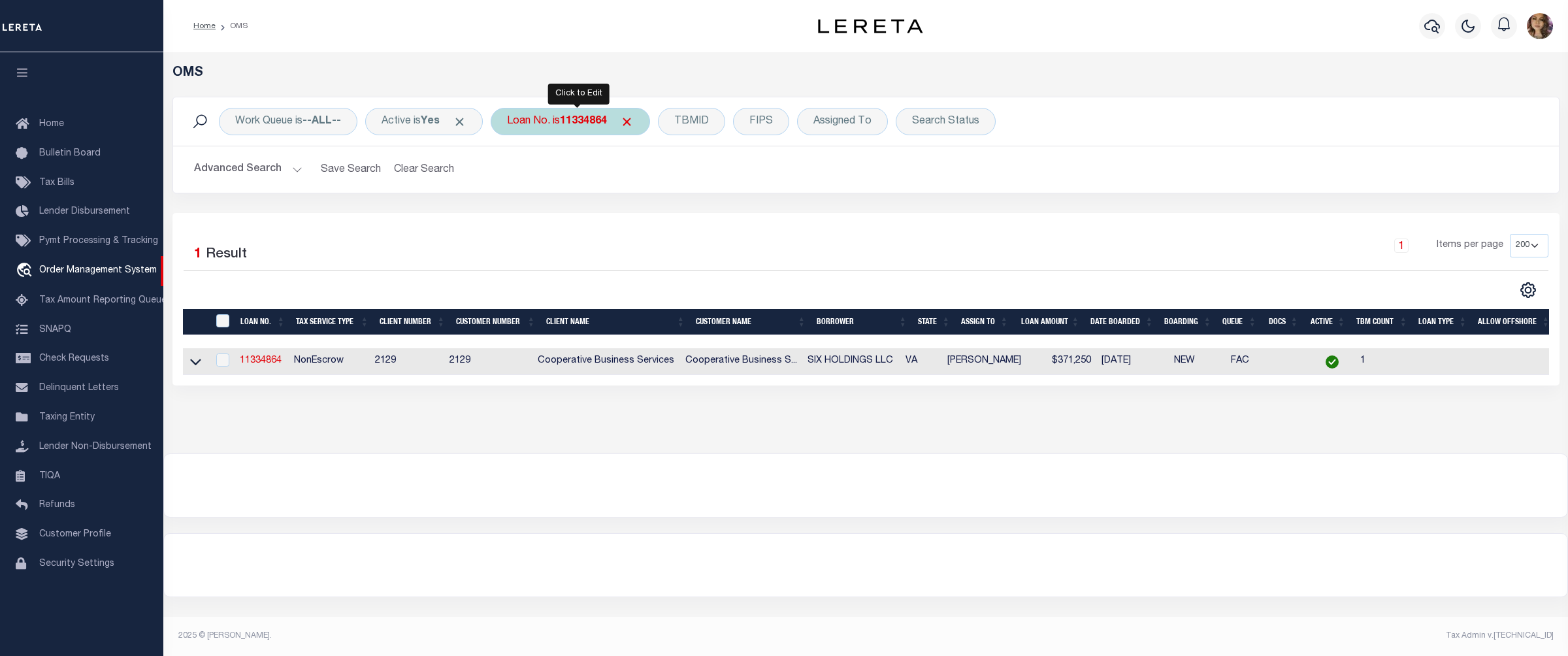
click at [586, 121] on b "11334864" at bounding box center [583, 121] width 47 height 10
type input "10032"
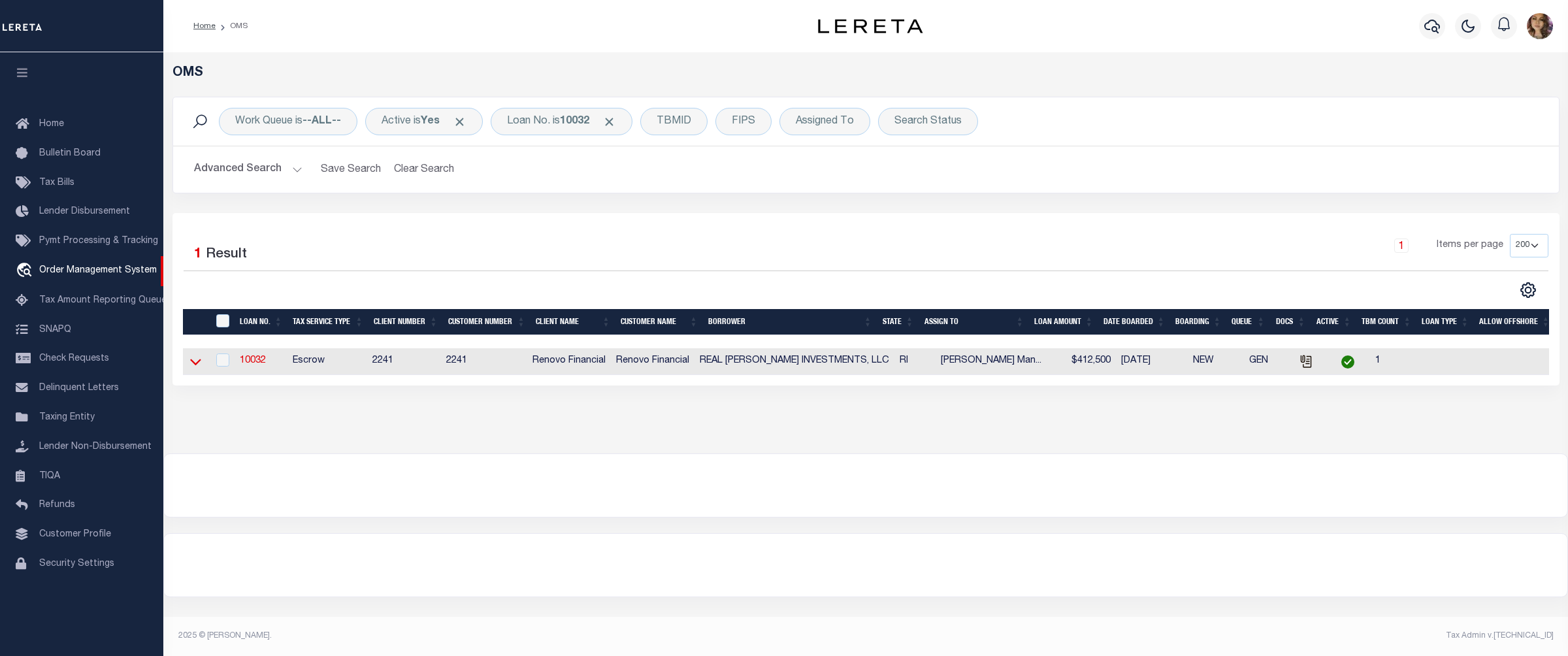
click at [199, 366] on icon at bounding box center [195, 362] width 11 height 14
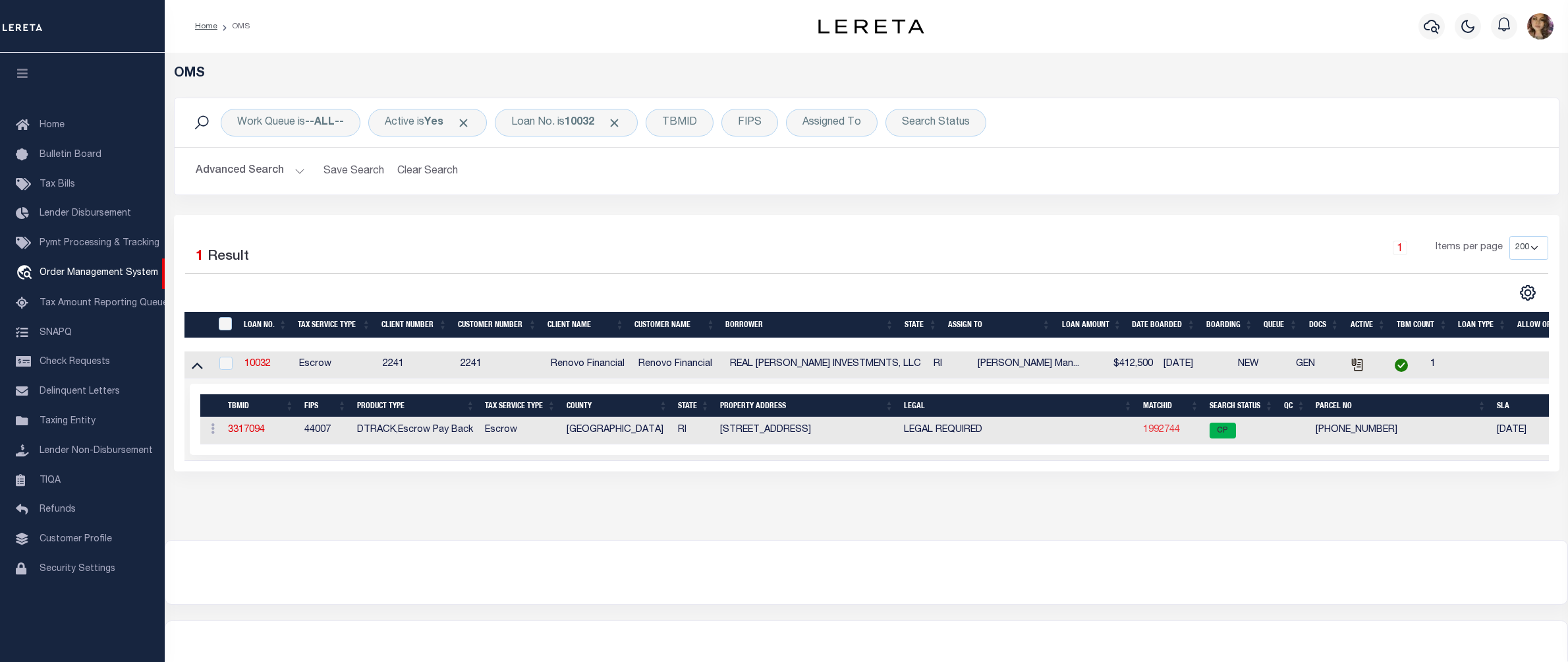
click at [1162, 433] on link "1992744" at bounding box center [1162, 429] width 37 height 9
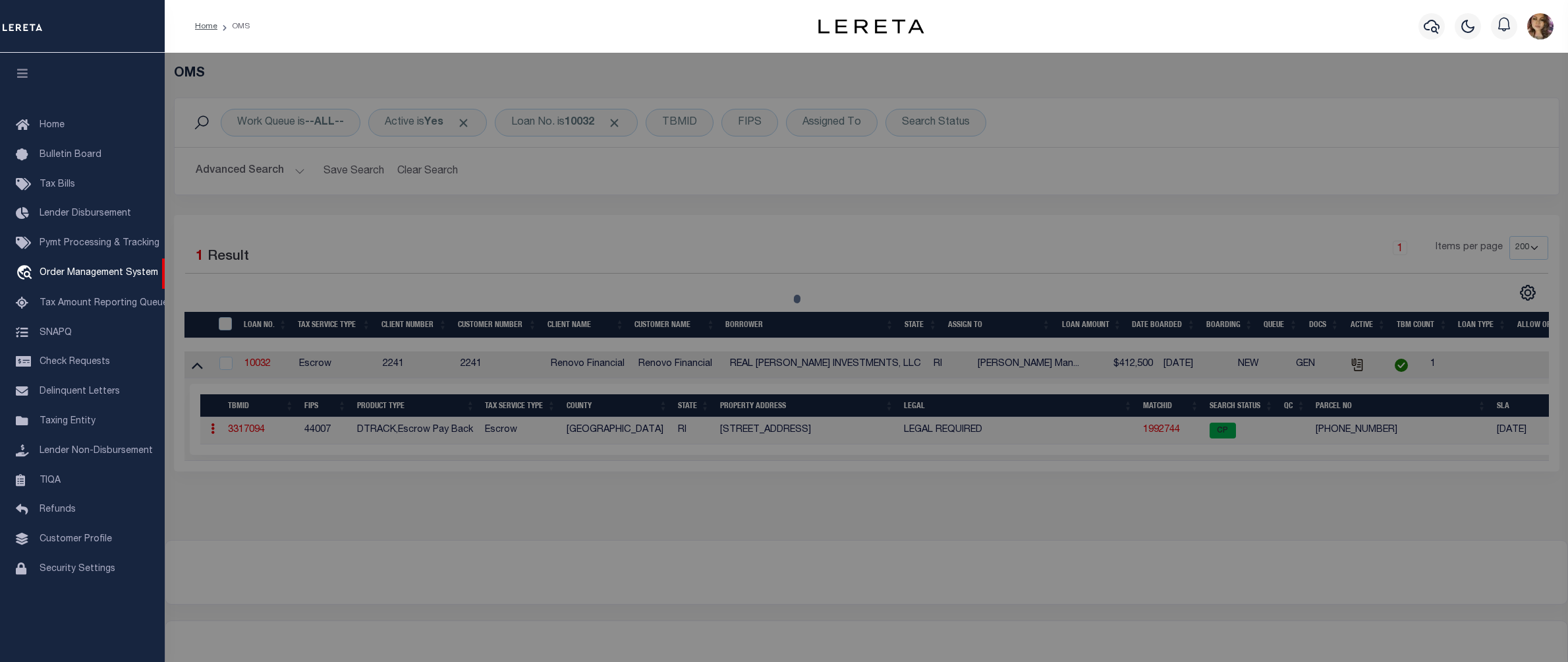
checkbox input "false"
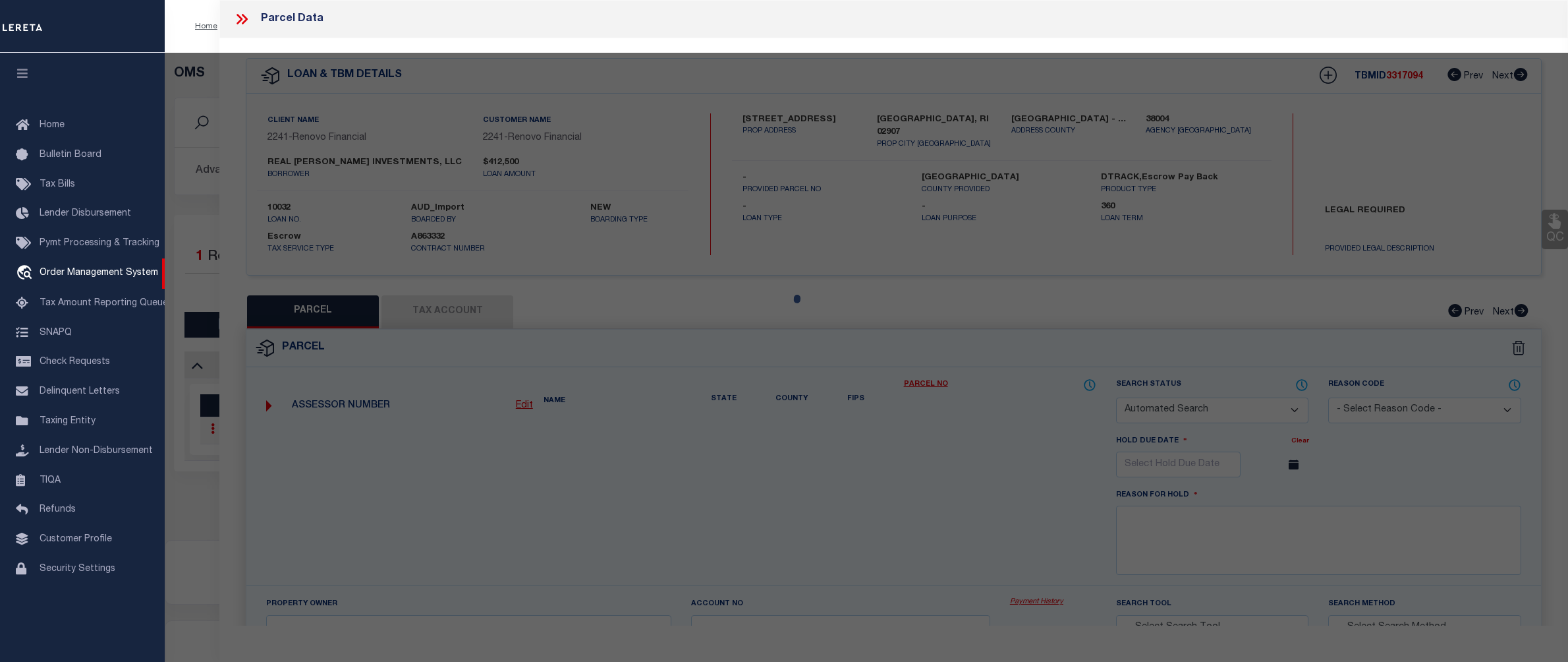
select select "CP"
type input "Real Vasquez Investments LLC"
select select "AGW"
select select
type input "234 Lenox Avenue"
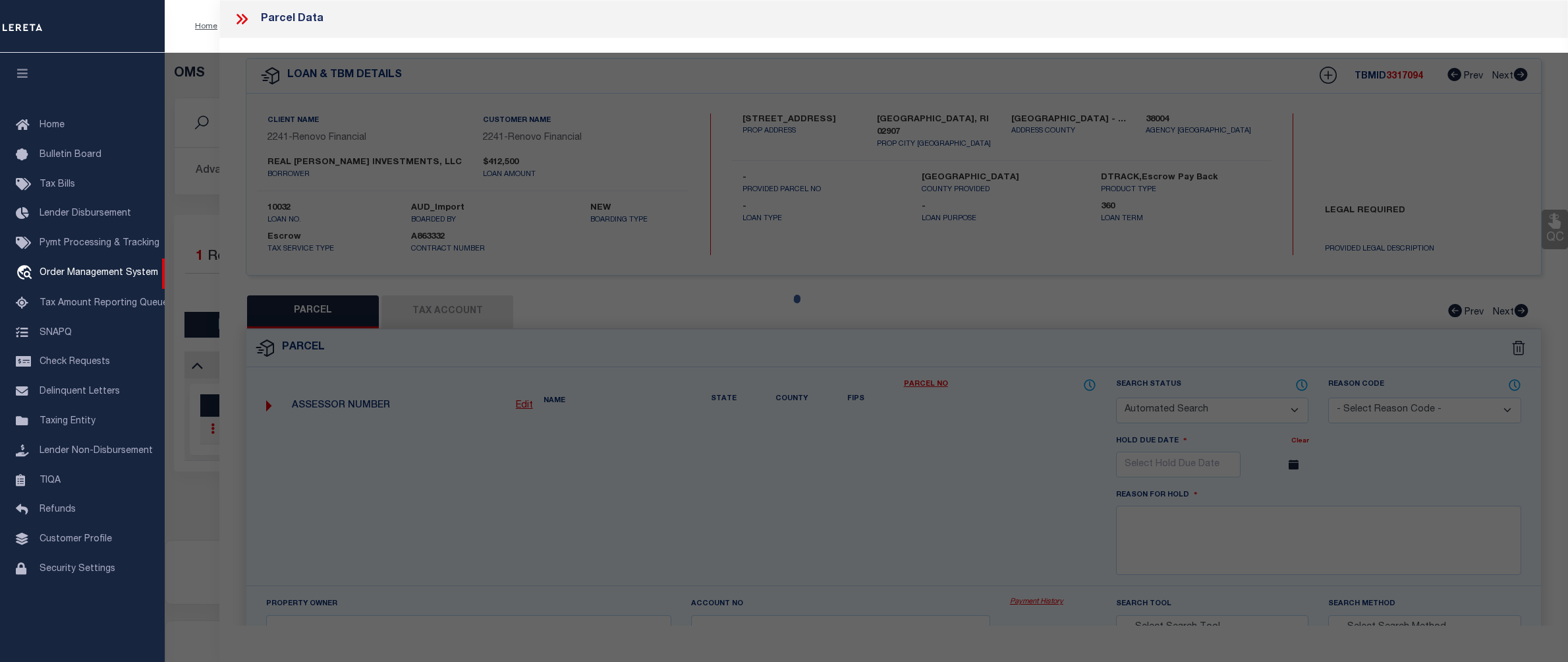
checkbox input "false"
type input "Providence, RI 02907"
type textarea "3,453 SF"
type textarea "Tax ID Special Project"
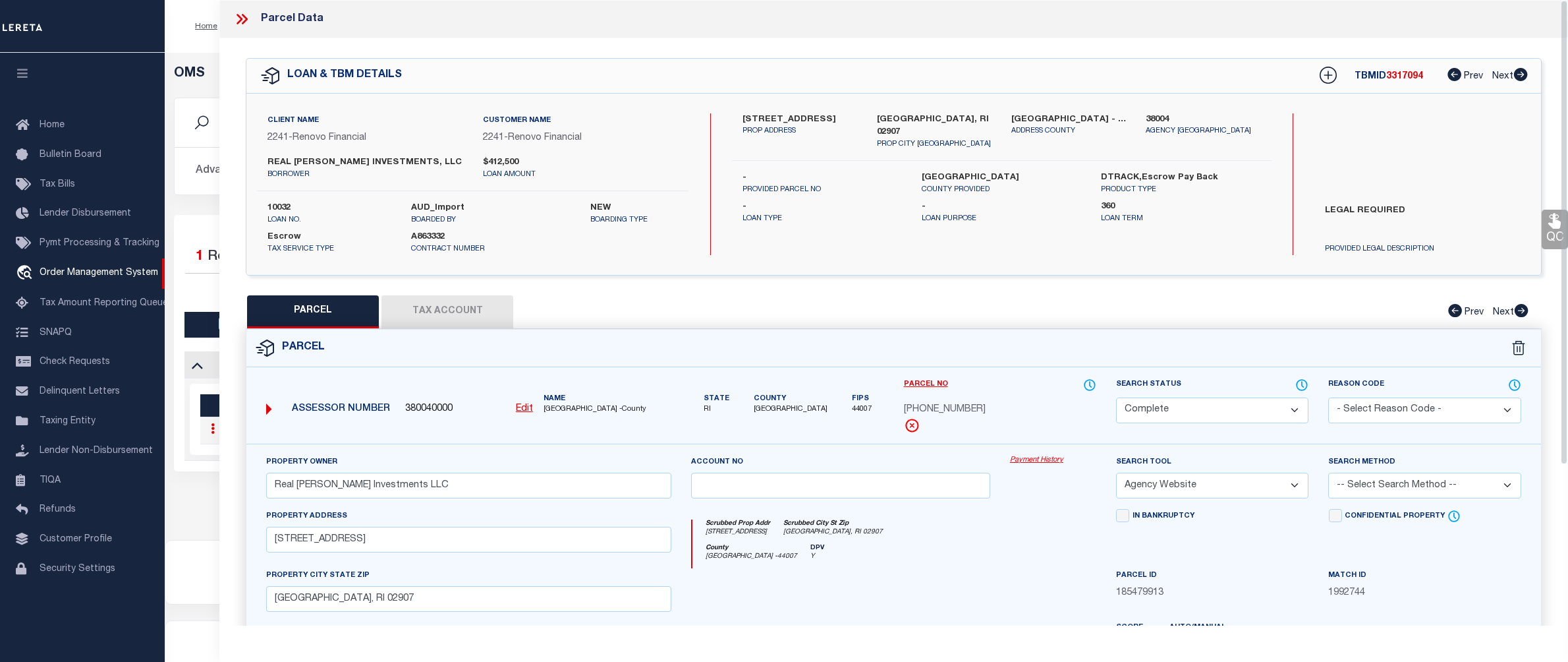
click at [1035, 458] on link "Payment History" at bounding box center [1053, 460] width 86 height 11
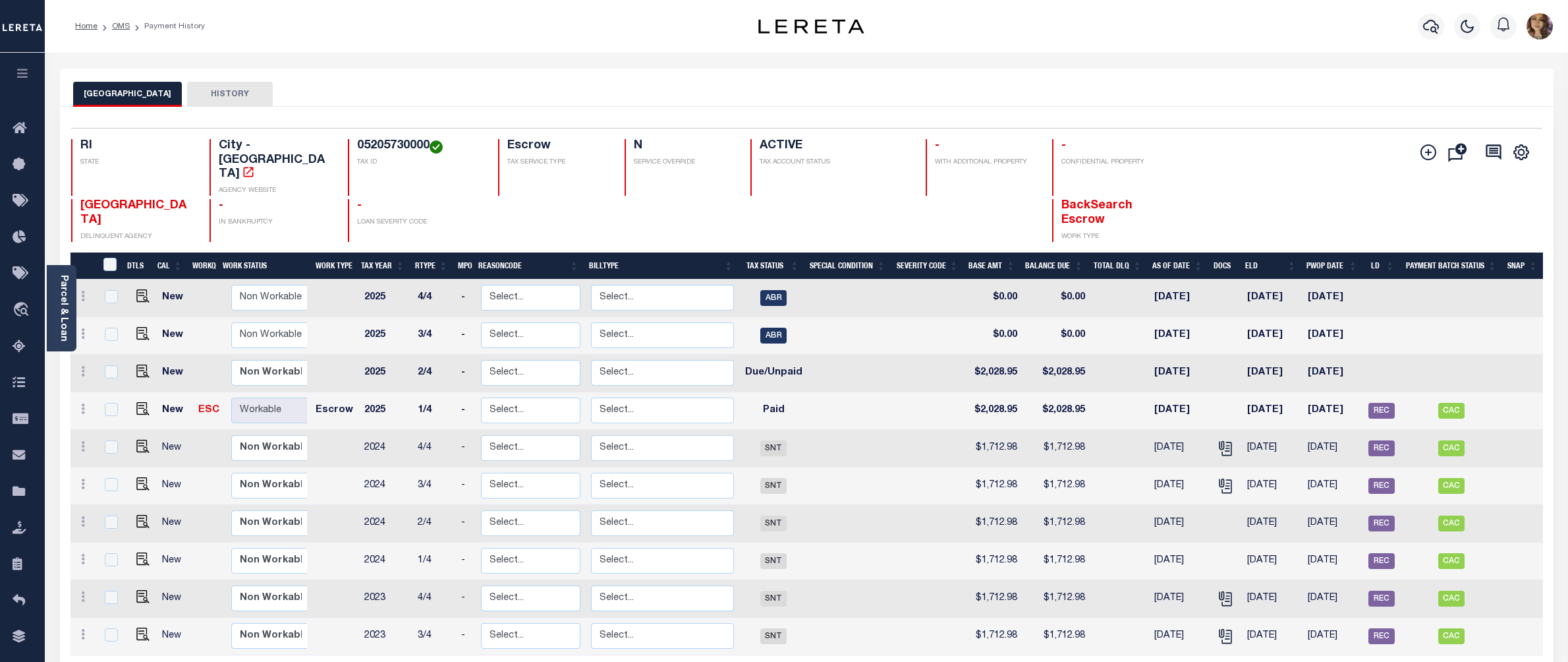
click at [393, 139] on h4 "05205730000" at bounding box center [420, 146] width 126 height 15
click at [393, 140] on h4 "05205730000" at bounding box center [420, 146] width 126 height 15
click at [385, 146] on h4 "05205730000" at bounding box center [420, 146] width 126 height 15
copy h4 "05205730000"
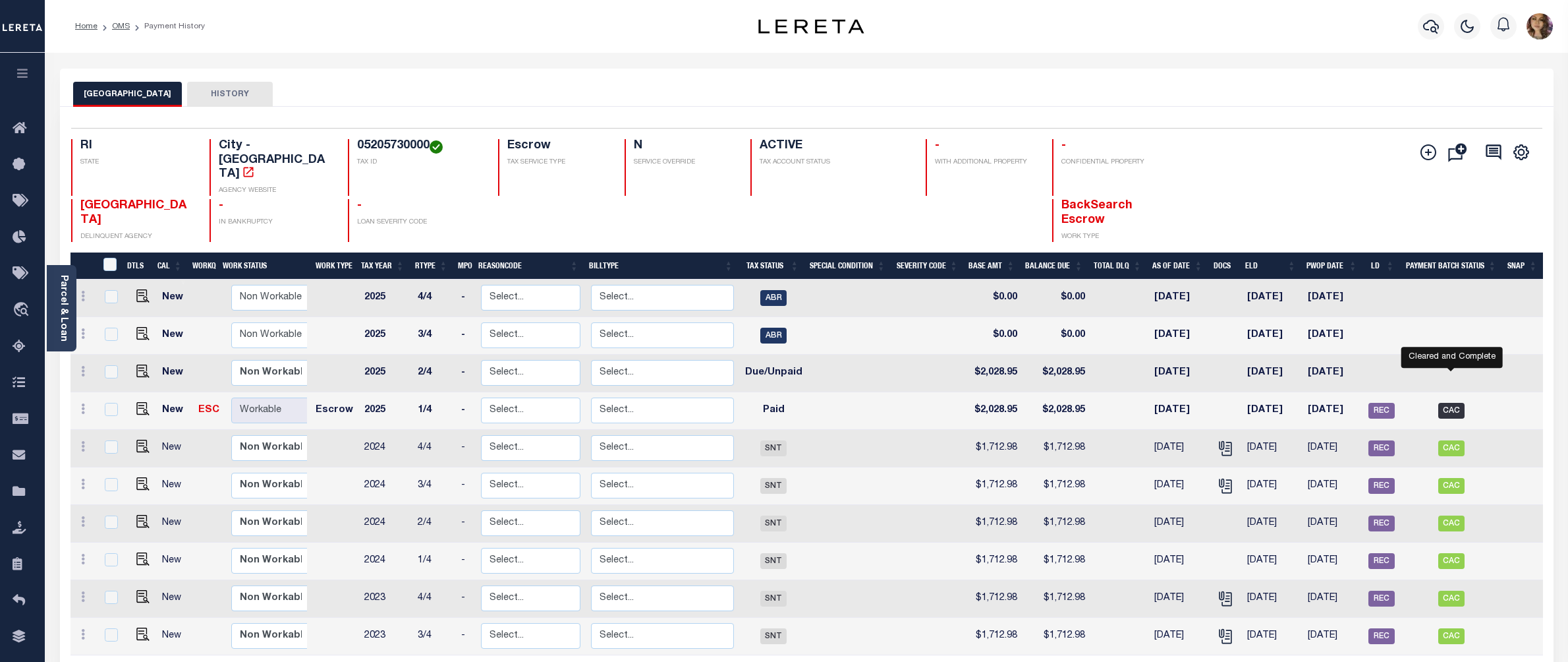
click at [1453, 403] on span "CAC" at bounding box center [1452, 411] width 27 height 16
checkbox input "true"
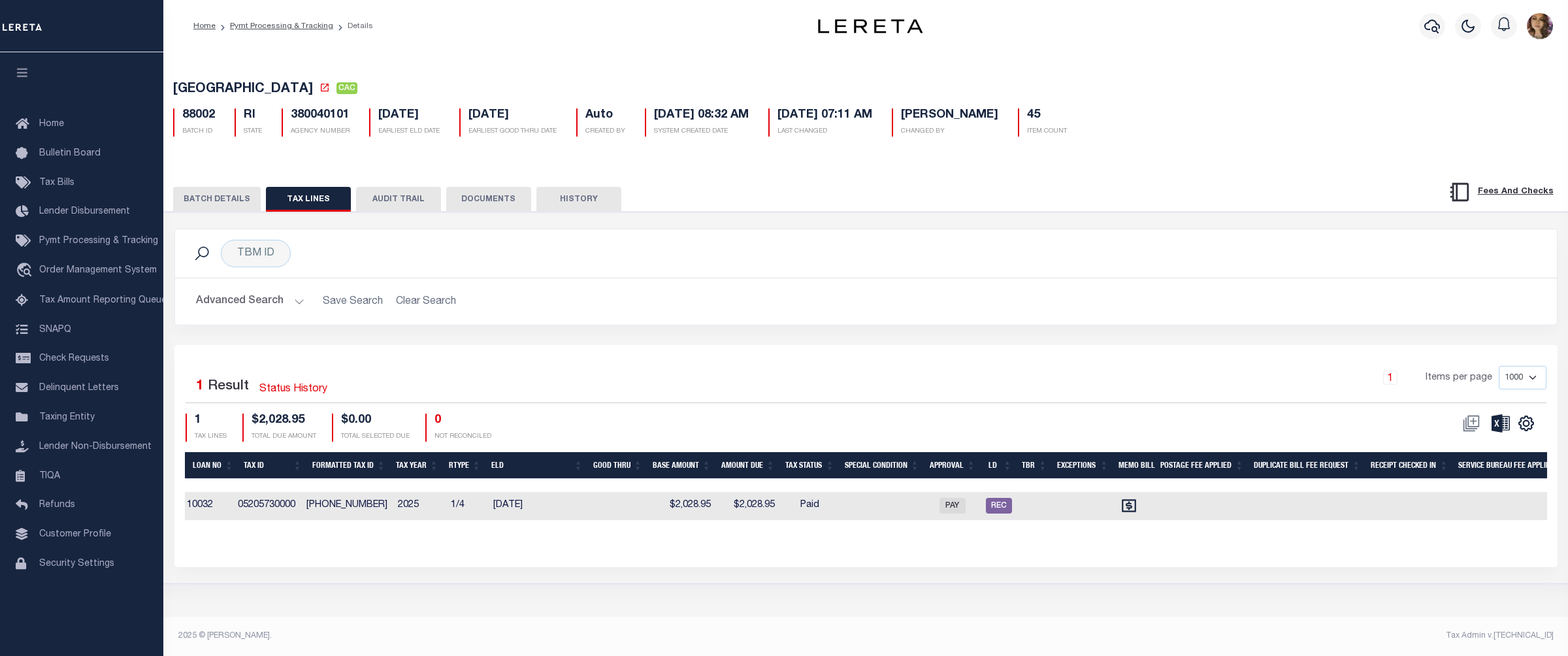
scroll to position [0, 795]
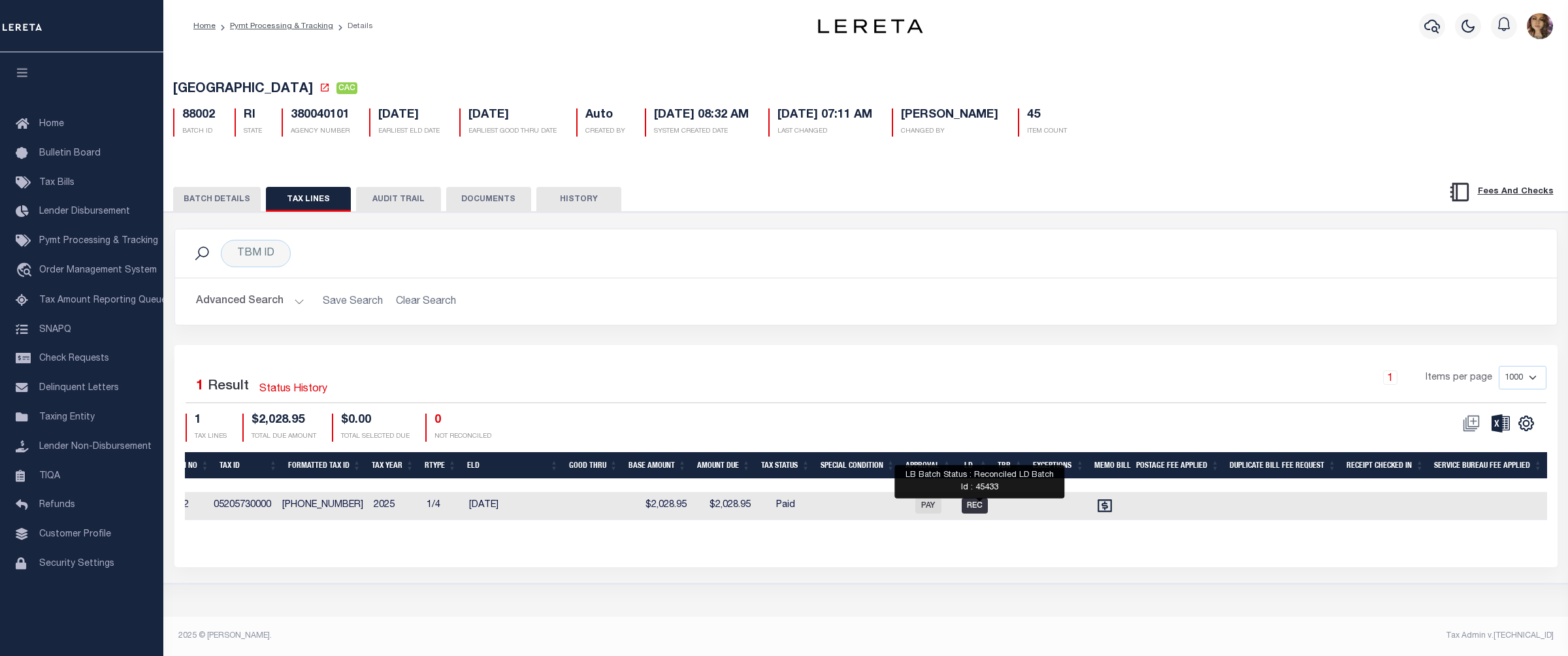
click at [988, 510] on span "REC" at bounding box center [975, 505] width 27 height 15
checkbox input "true"
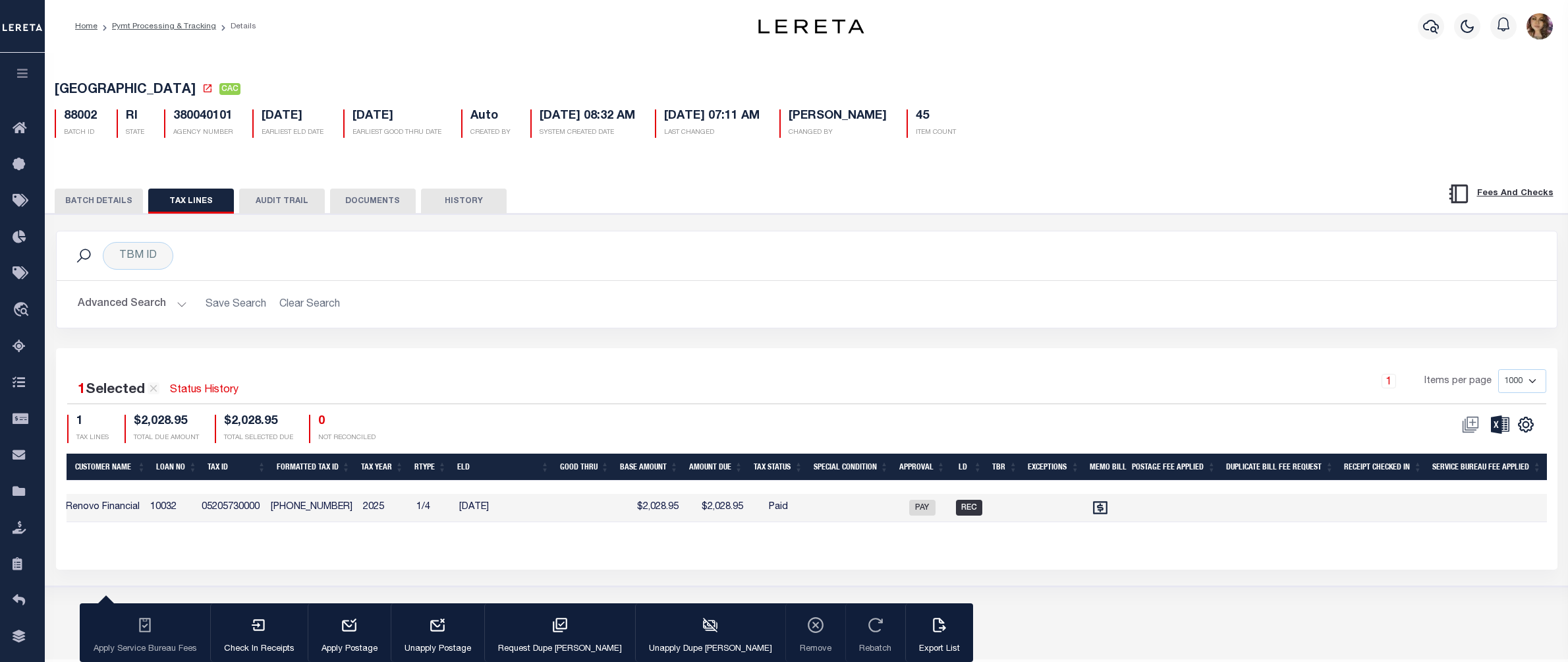
scroll to position [0, 707]
click at [87, 201] on button "BATCH DETAILS" at bounding box center [98, 200] width 88 height 25
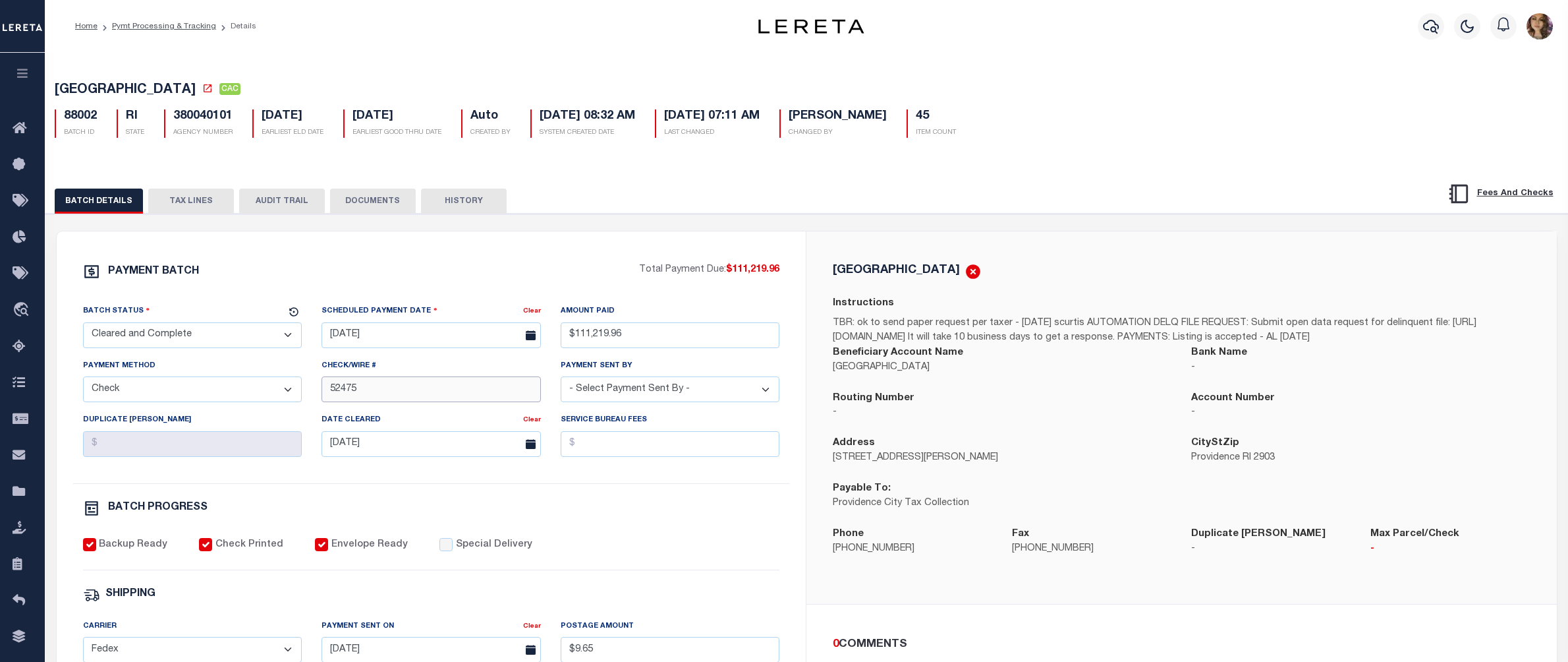
click at [343, 393] on input "52475" at bounding box center [431, 389] width 219 height 26
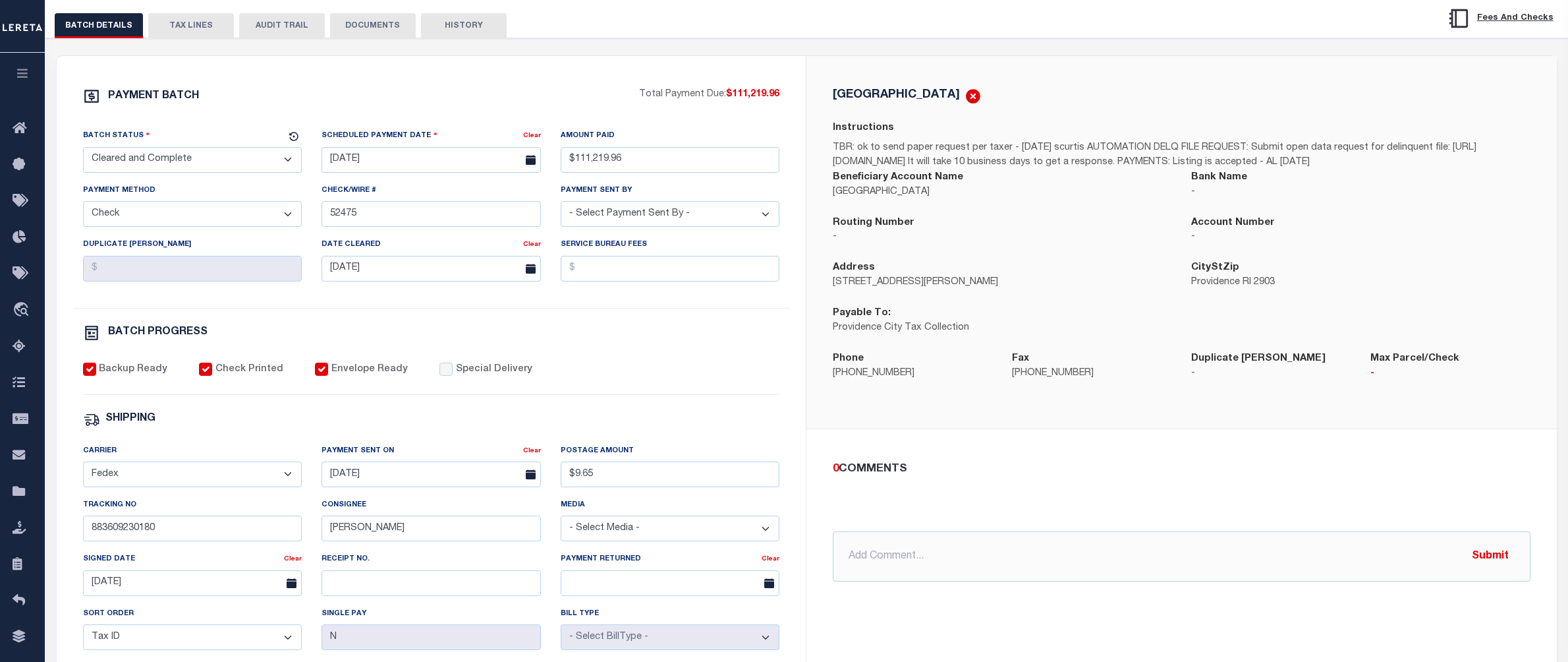
click at [1102, 261] on div "Routing Number -" at bounding box center [1002, 238] width 358 height 46
click at [1111, 496] on ul at bounding box center [1181, 495] width 698 height 3
click at [117, 313] on span "Order Management System" at bounding box center [120, 310] width 161 height 36
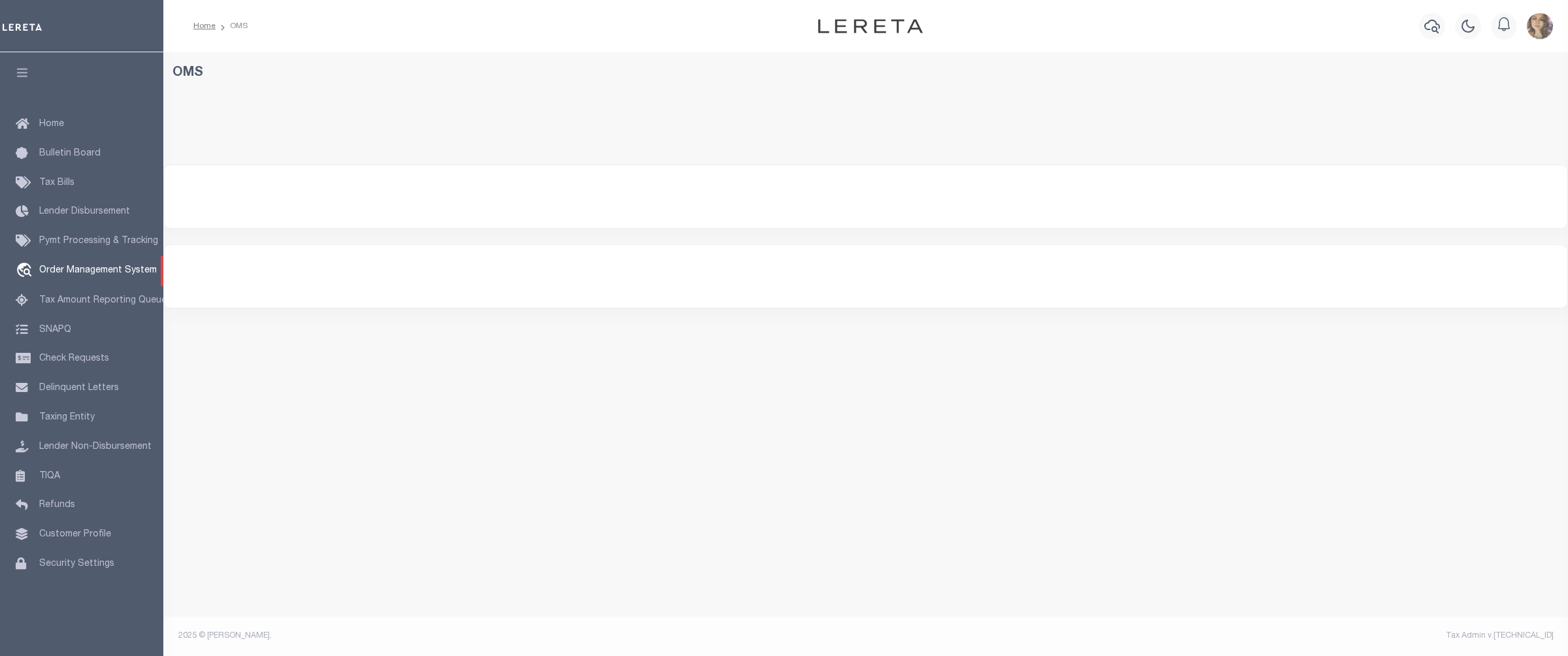
select select "200"
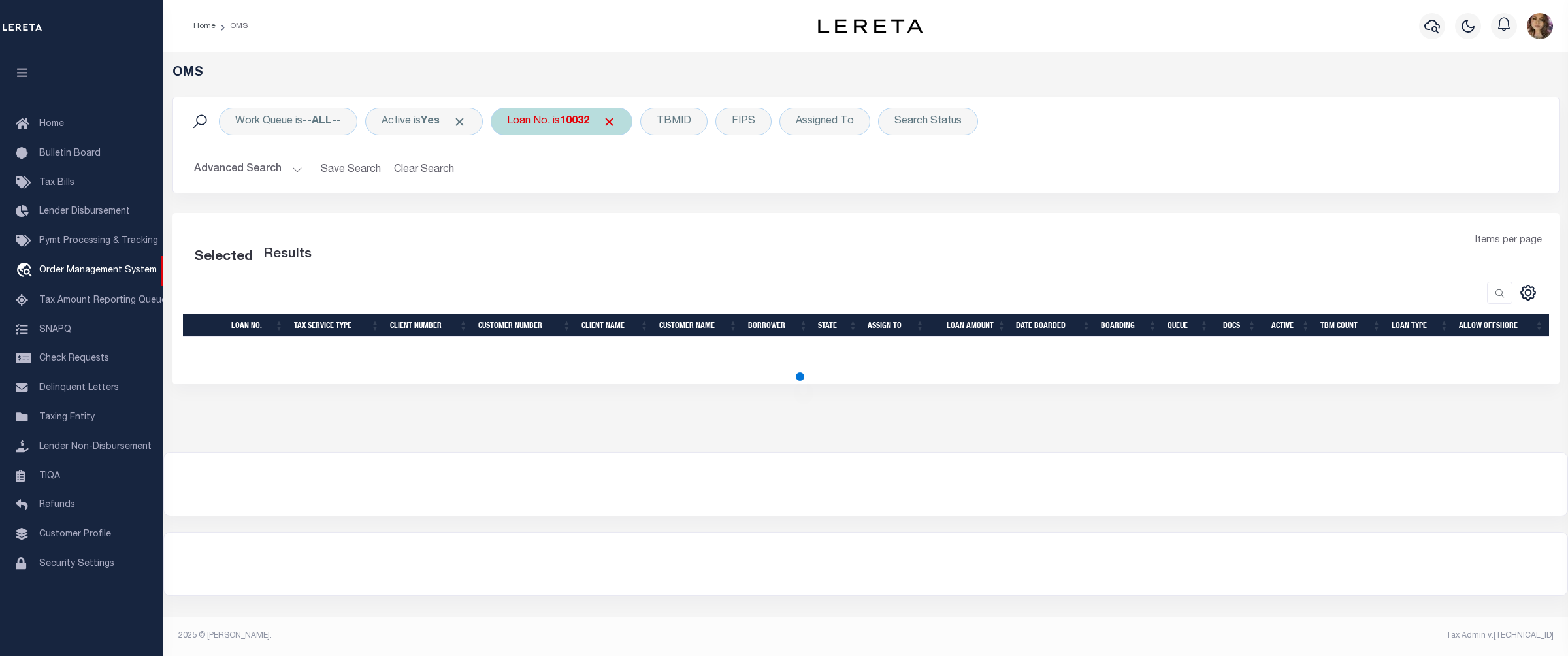
select select "200"
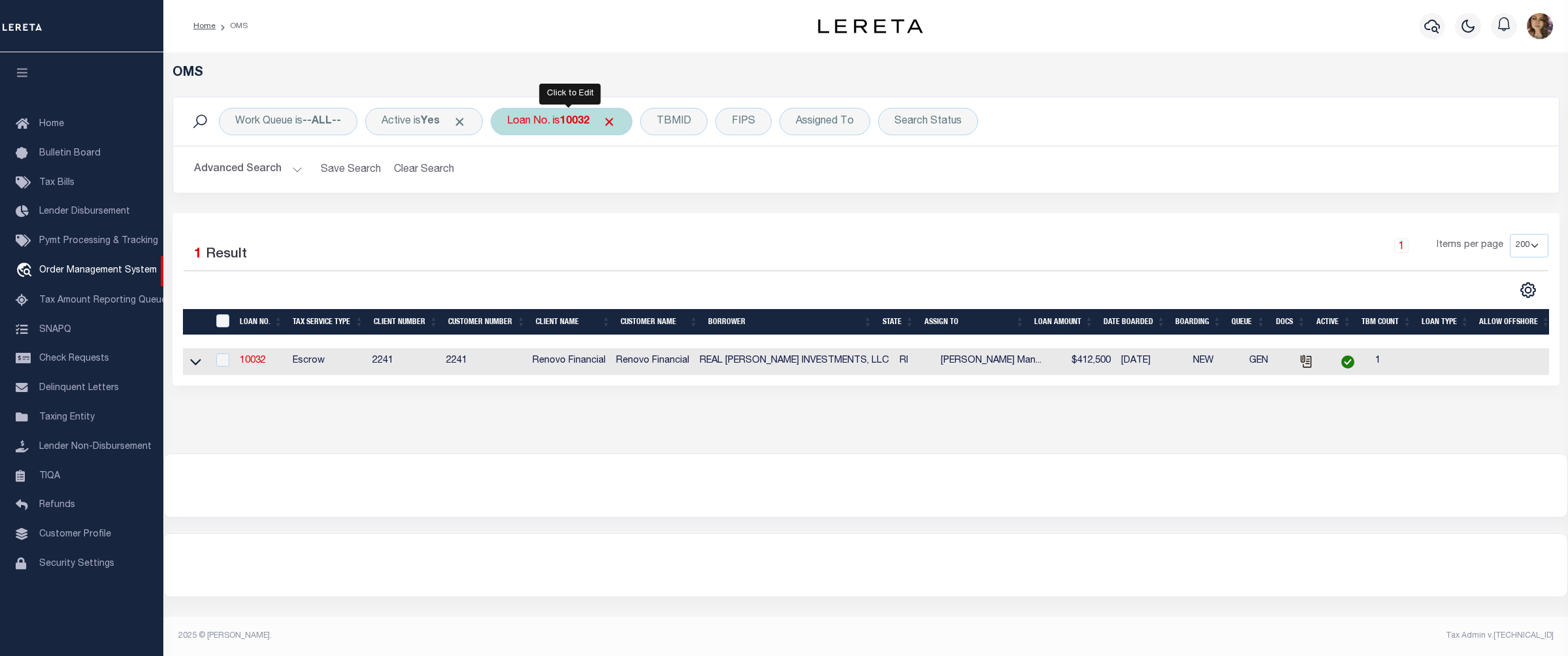
click at [550, 123] on div "Loan No. is 10032" at bounding box center [561, 121] width 142 height 27
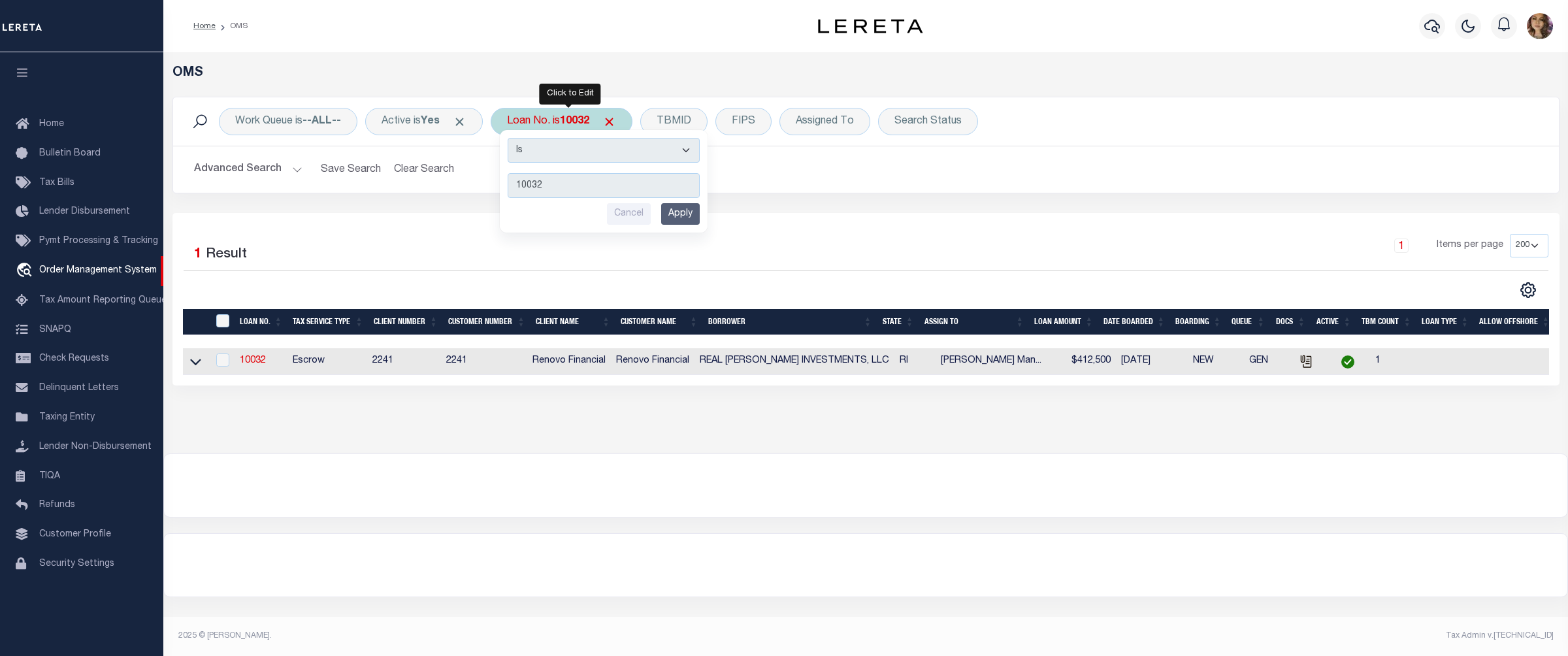
type input "40004213"
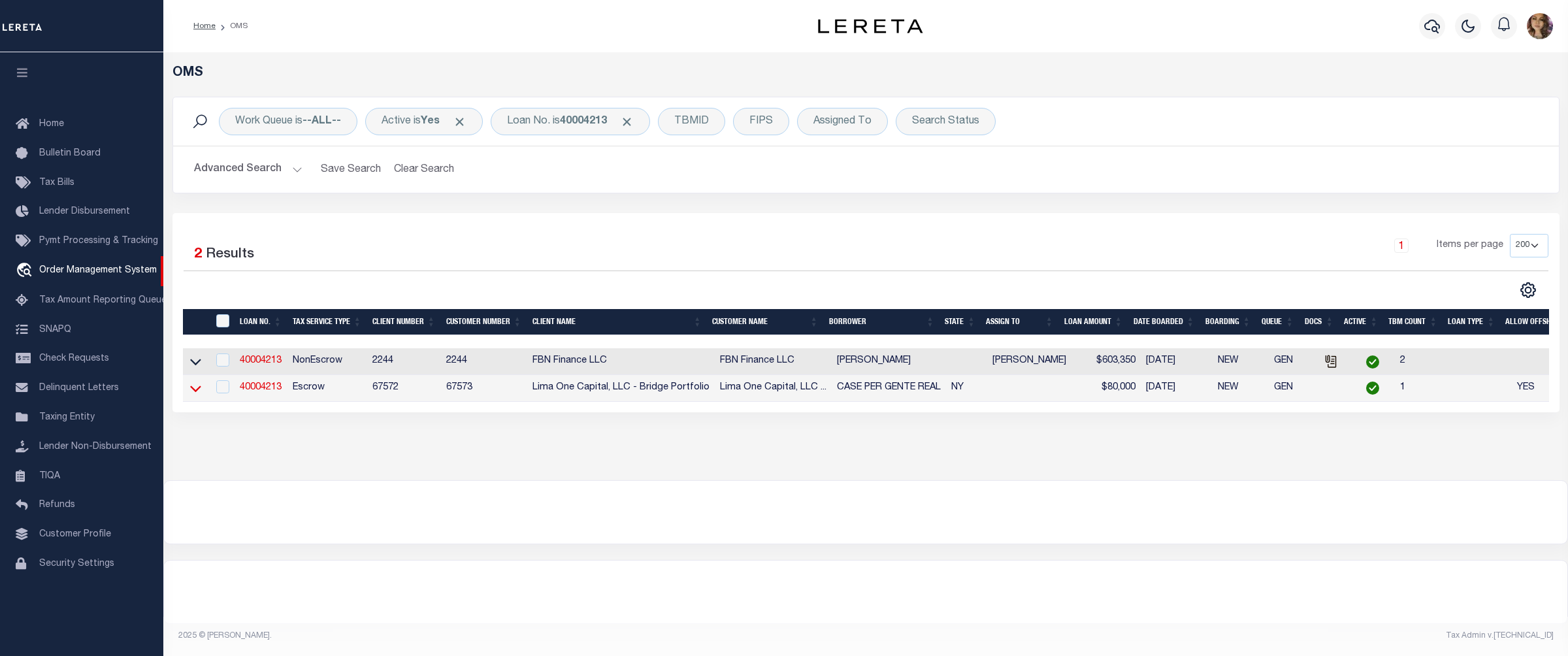
click at [195, 393] on icon at bounding box center [195, 388] width 11 height 14
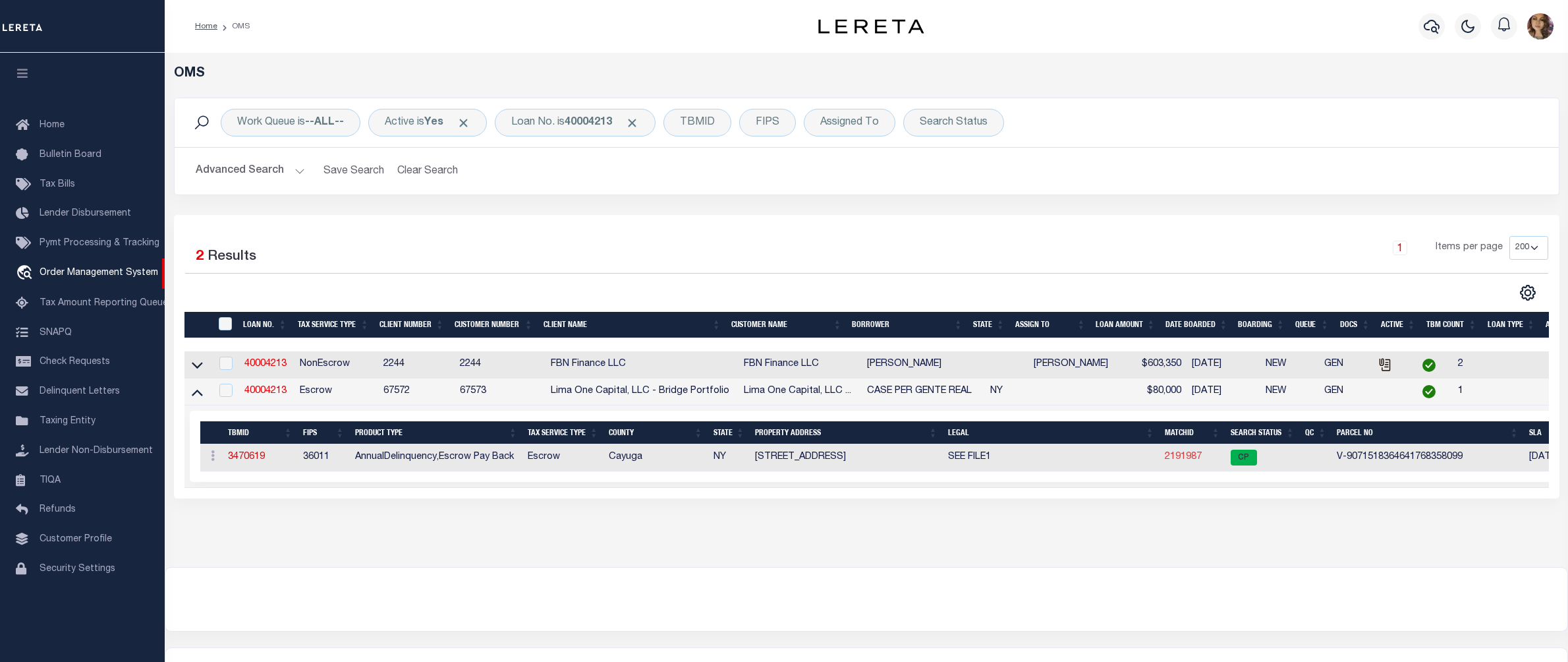
click at [1183, 457] on link "2191987" at bounding box center [1183, 457] width 37 height 9
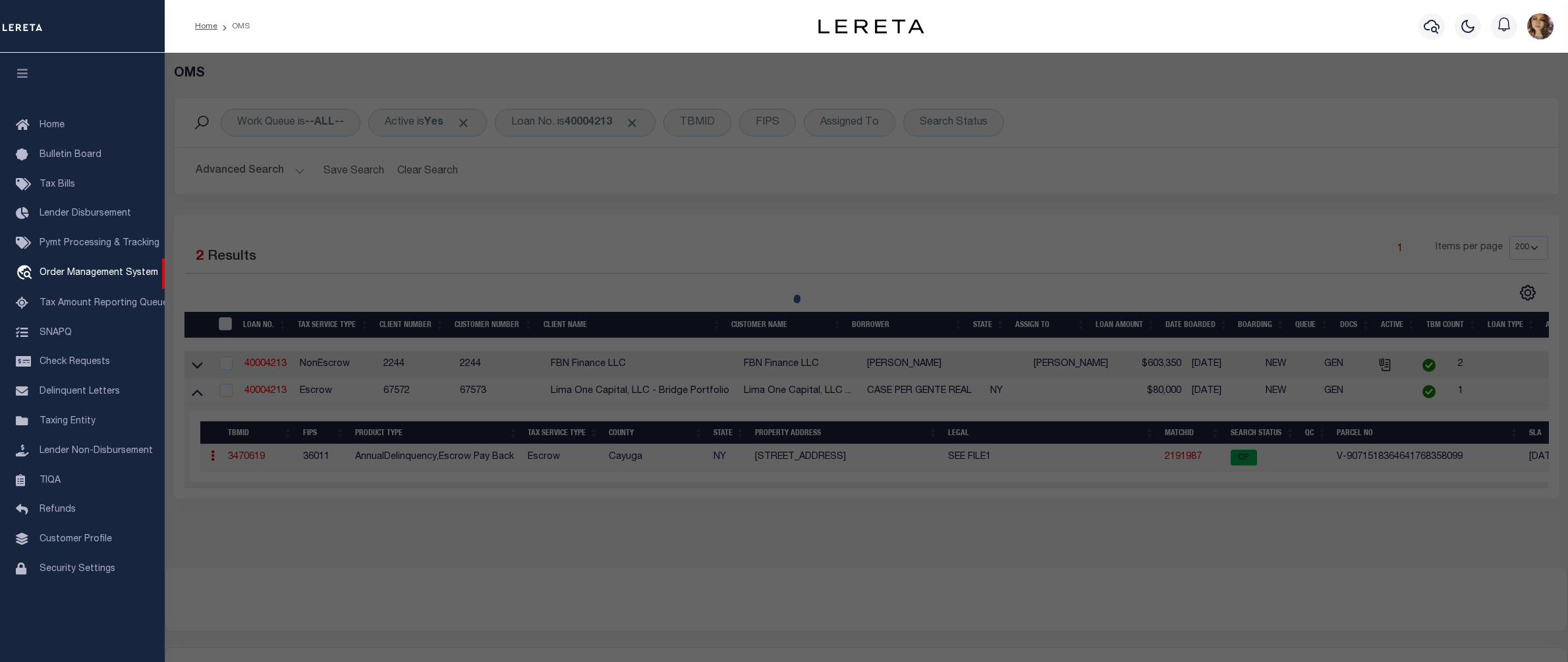
checkbox input "false"
select select "CP"
select select "AGW"
select select
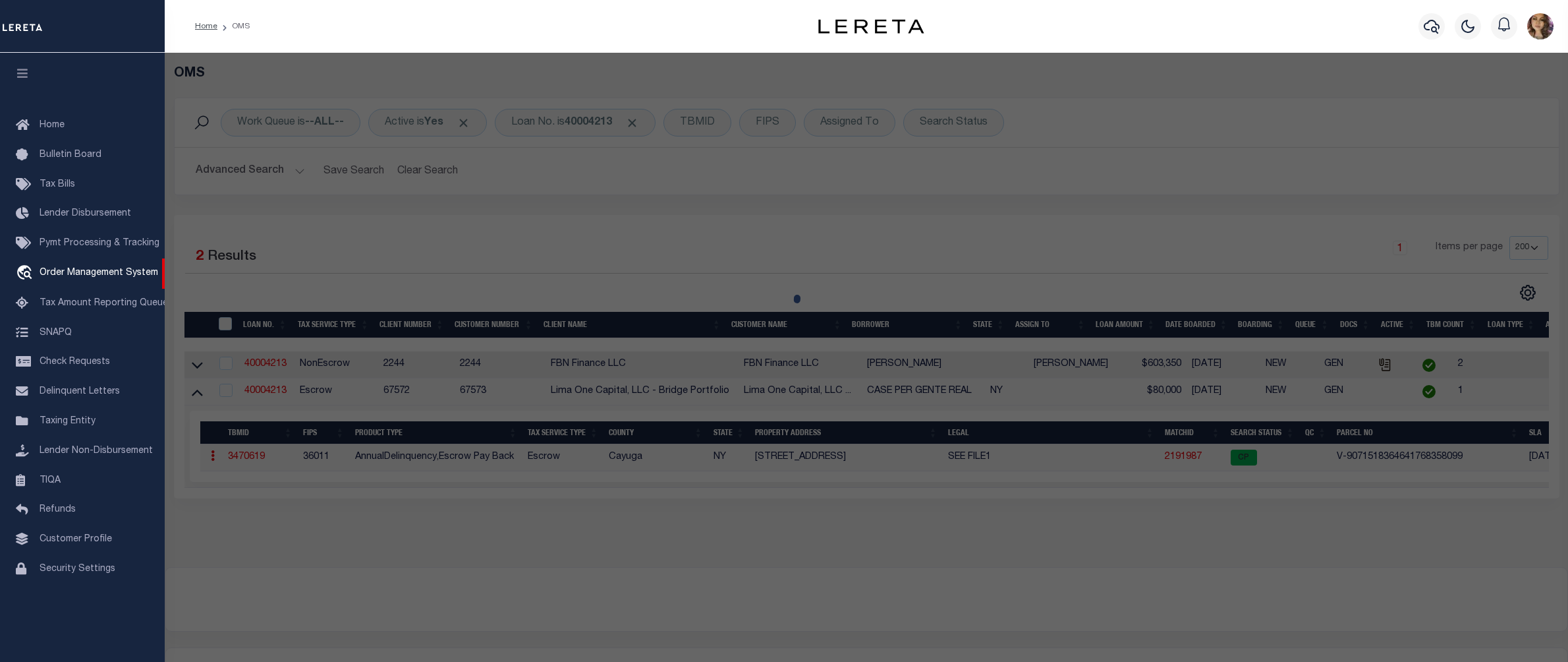
type input "38 NORTH DIVISION STREET"
checkbox input "false"
type input "AUBURN NY 13021"
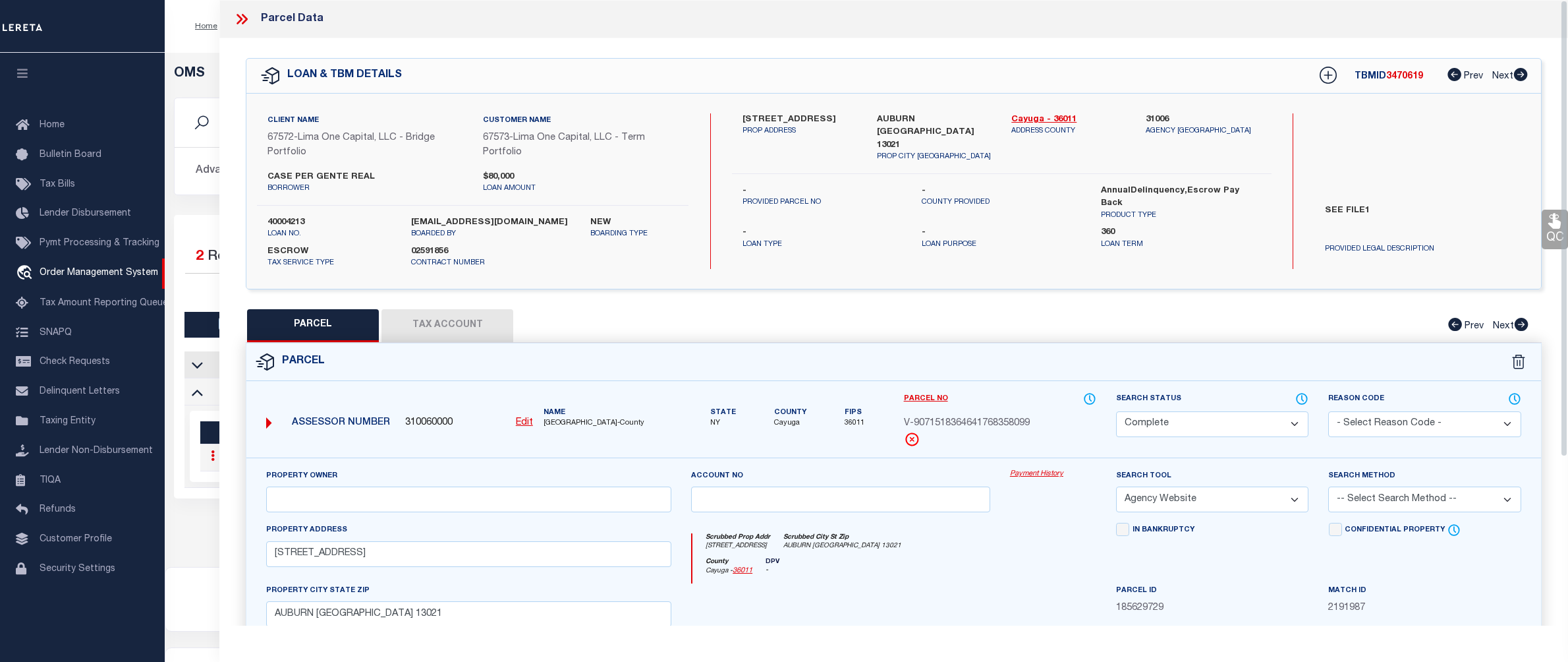
click at [1038, 477] on link "Payment History" at bounding box center [1053, 474] width 86 height 11
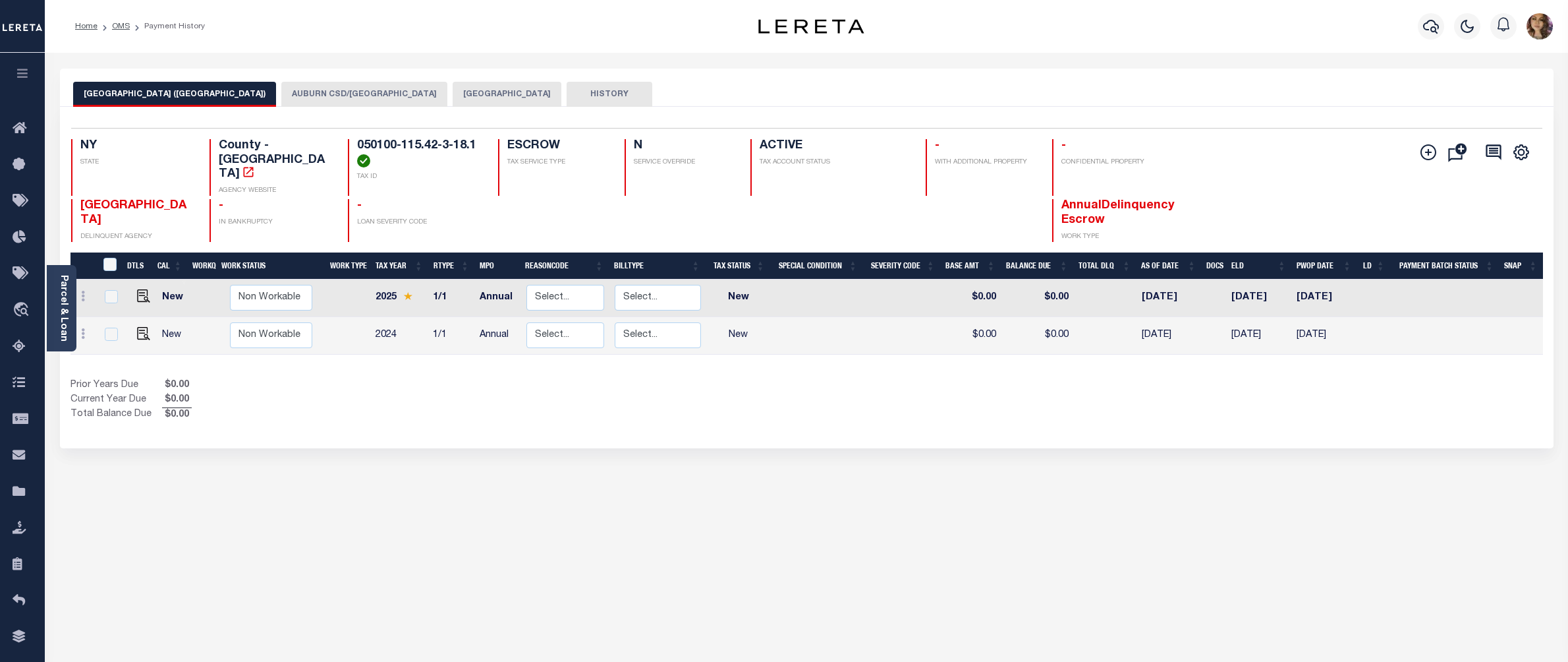
click at [453, 93] on button "[GEOGRAPHIC_DATA]" at bounding box center [507, 94] width 109 height 25
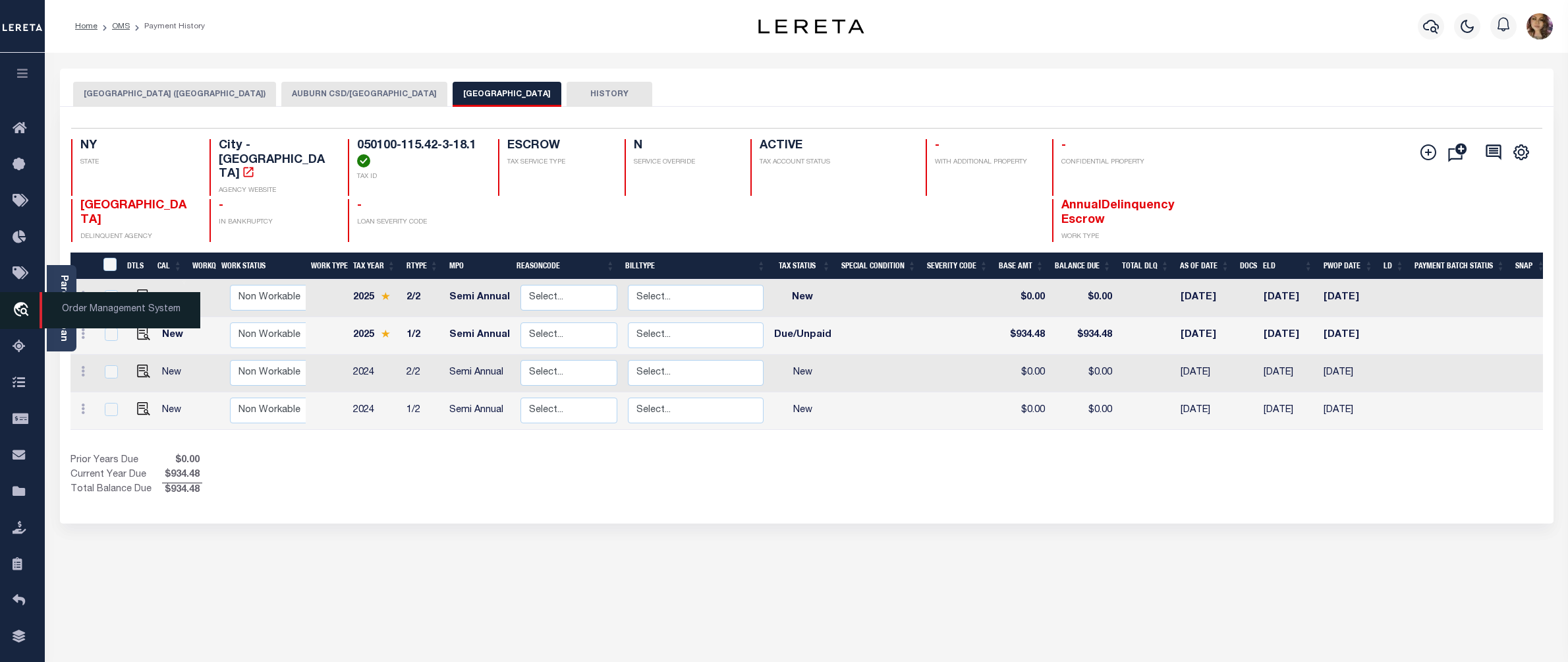
drag, startPoint x: 74, startPoint y: 313, endPoint x: 85, endPoint y: 310, distance: 11.4
click at [74, 313] on span "Order Management System" at bounding box center [120, 310] width 161 height 36
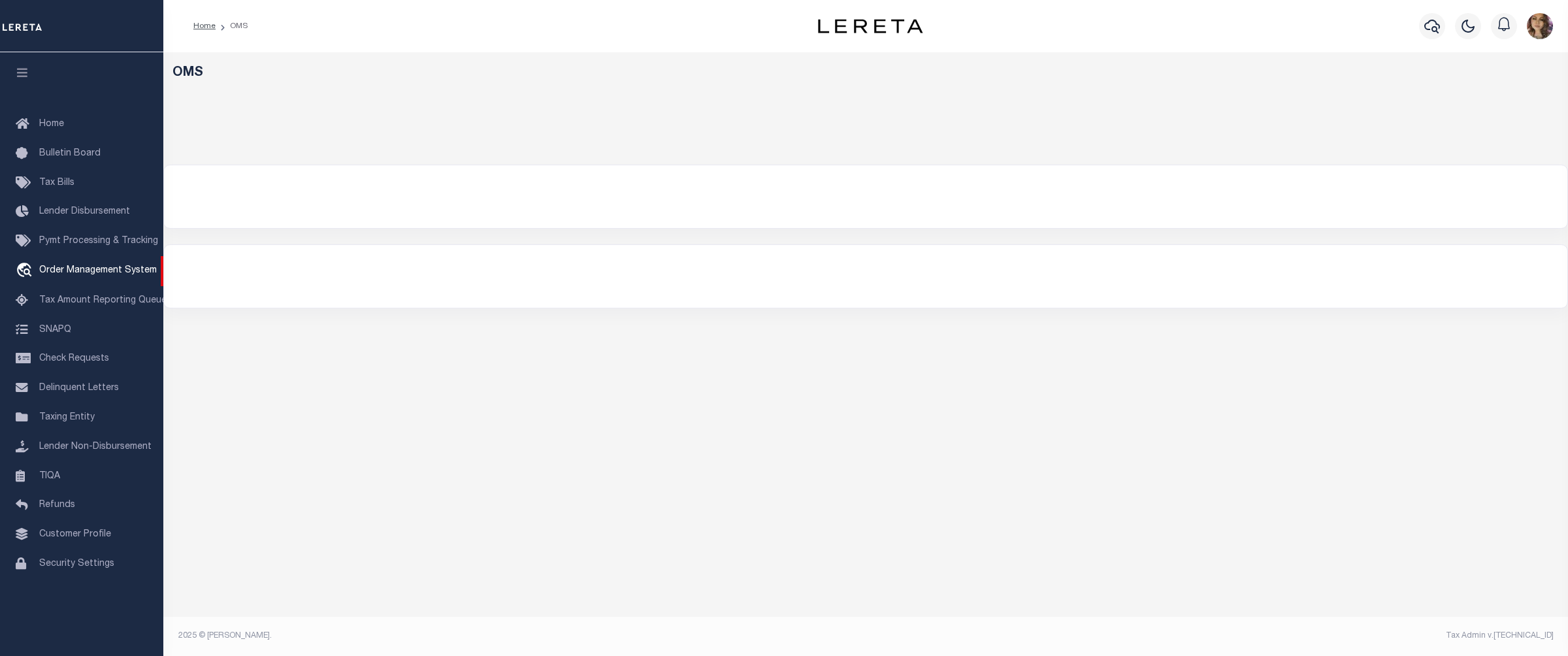
select select "200"
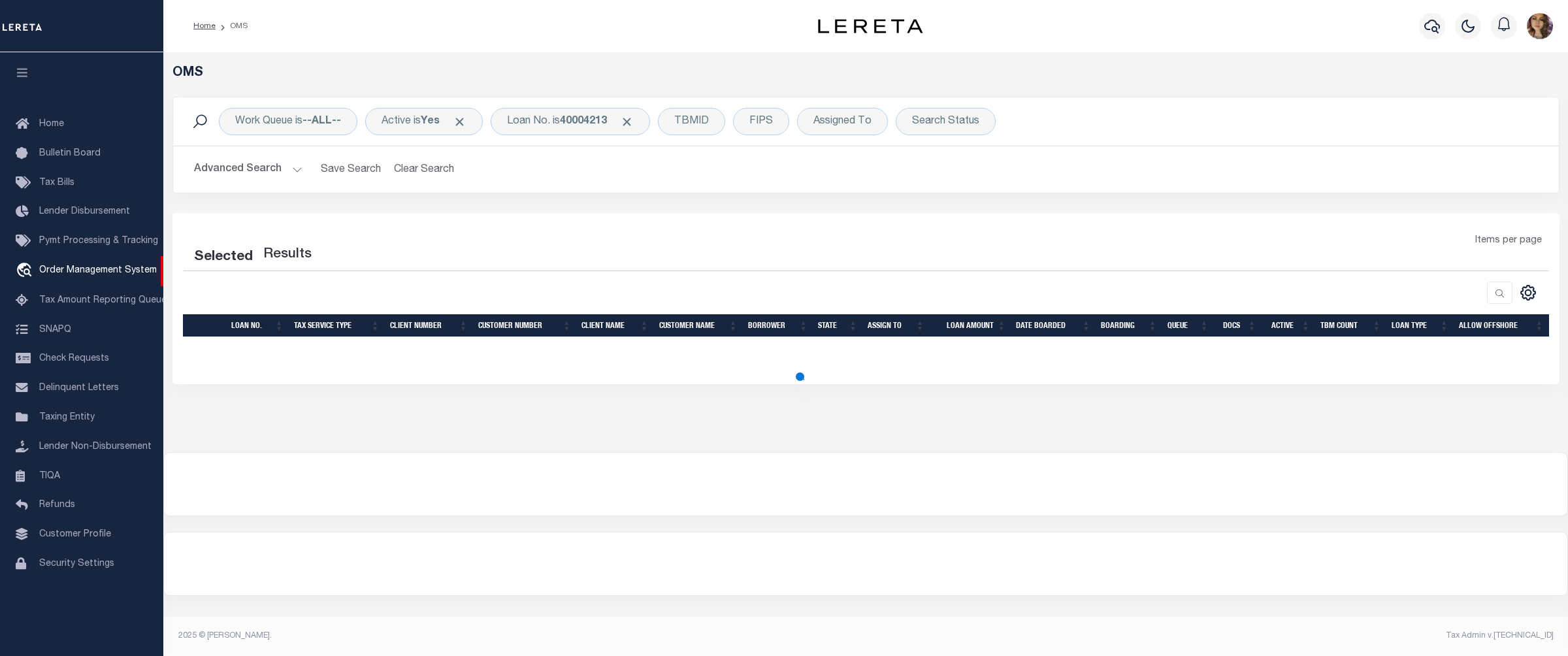
select select "200"
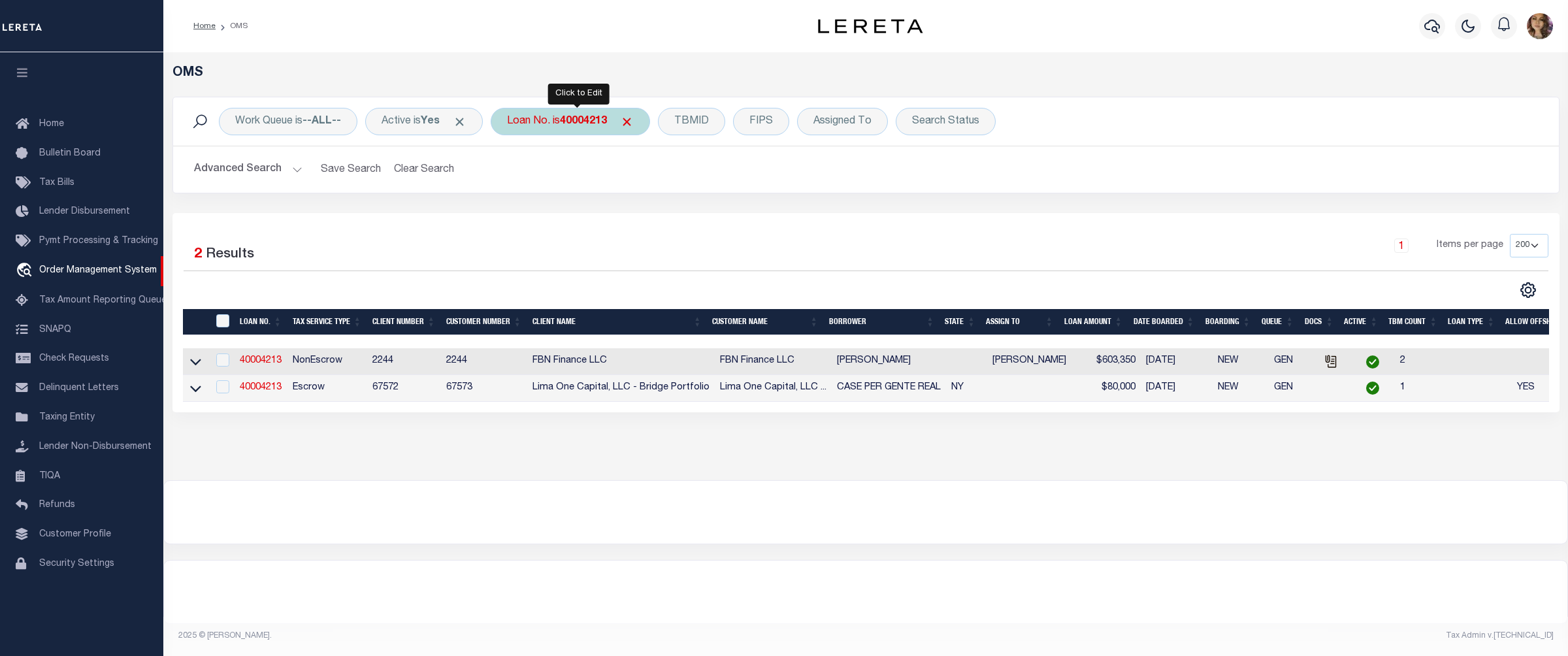
click at [571, 126] on b "40004213" at bounding box center [583, 121] width 47 height 10
type input "113178"
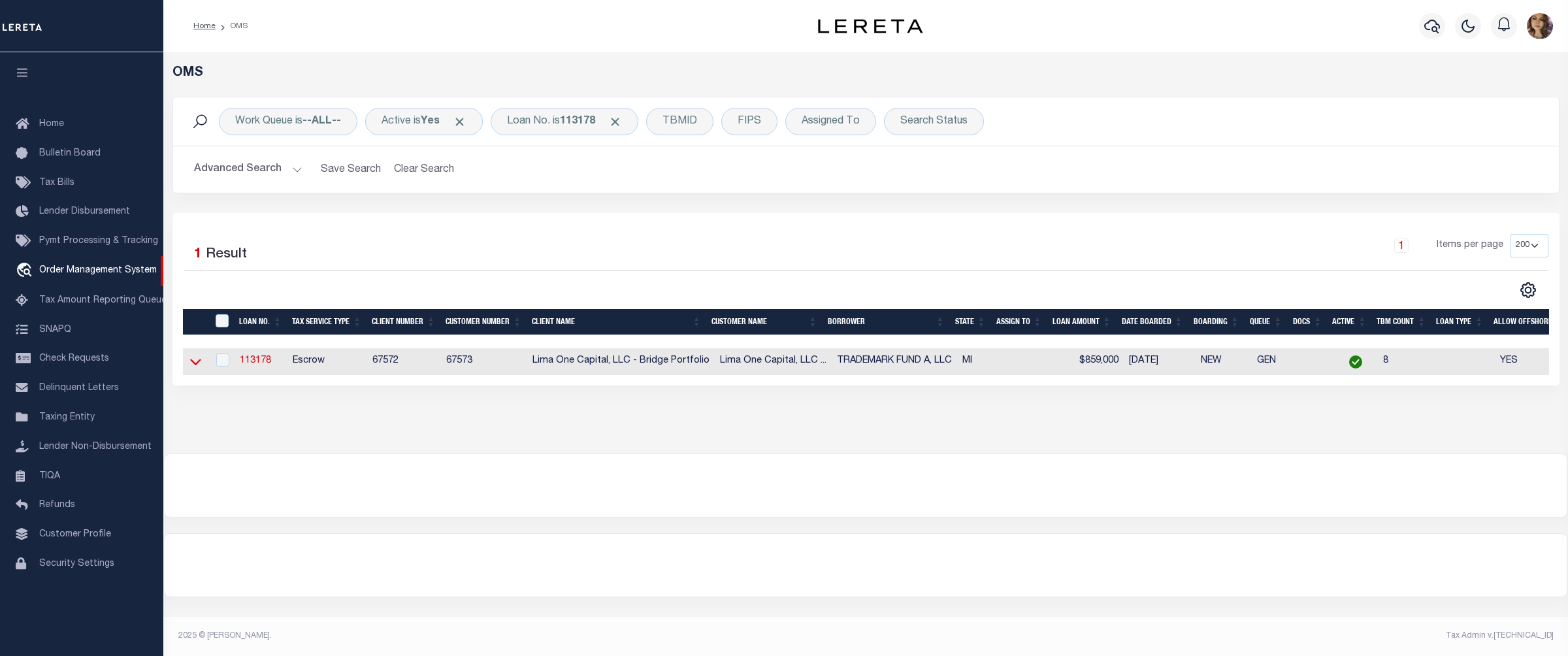
click at [196, 366] on icon at bounding box center [195, 362] width 11 height 14
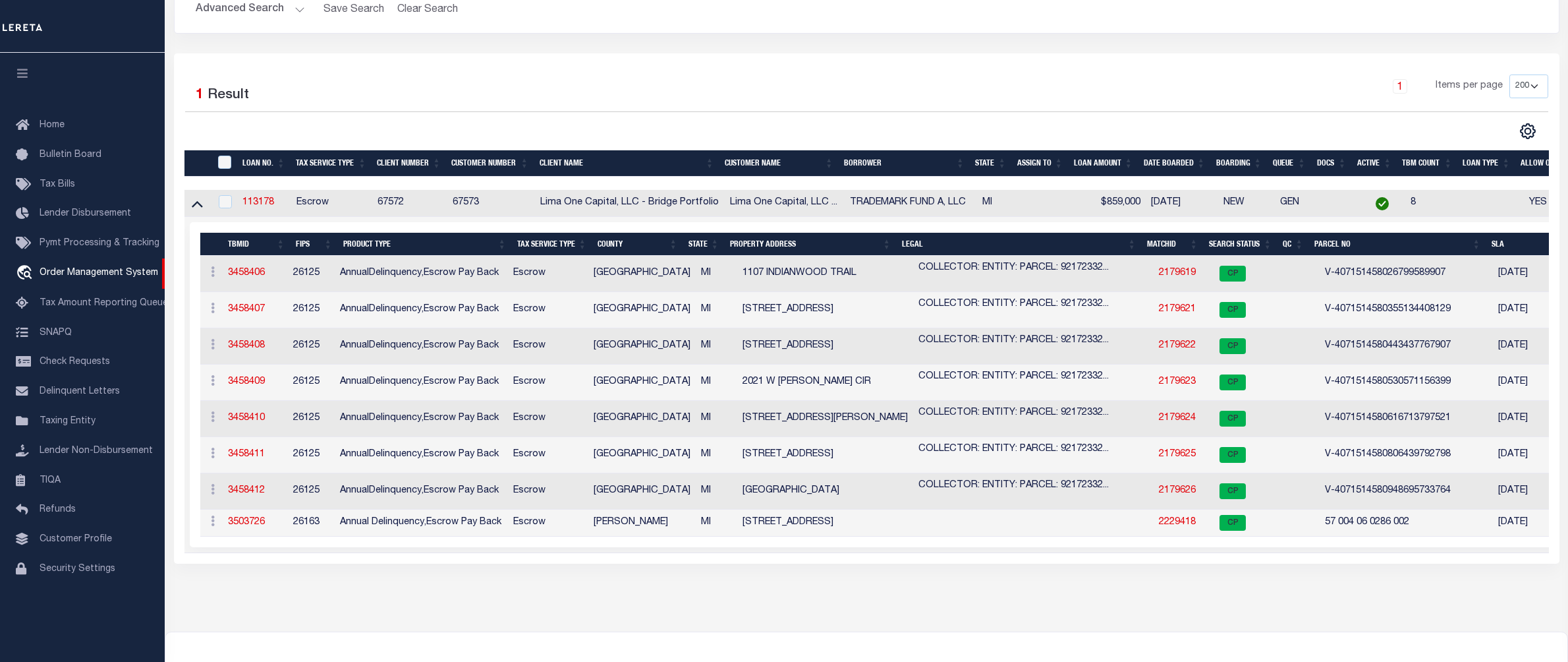
scroll to position [175, 0]
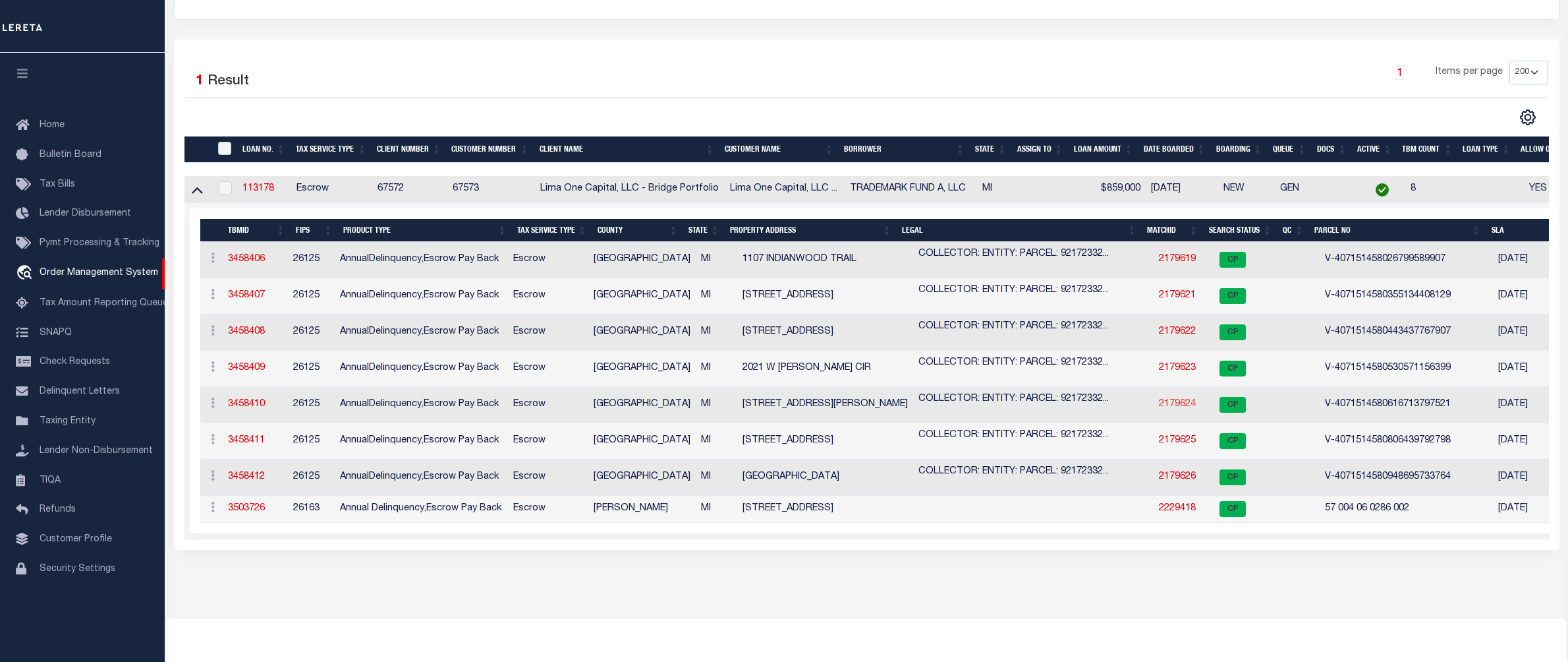
click at [1159, 404] on link "2179624" at bounding box center [1177, 404] width 37 height 9
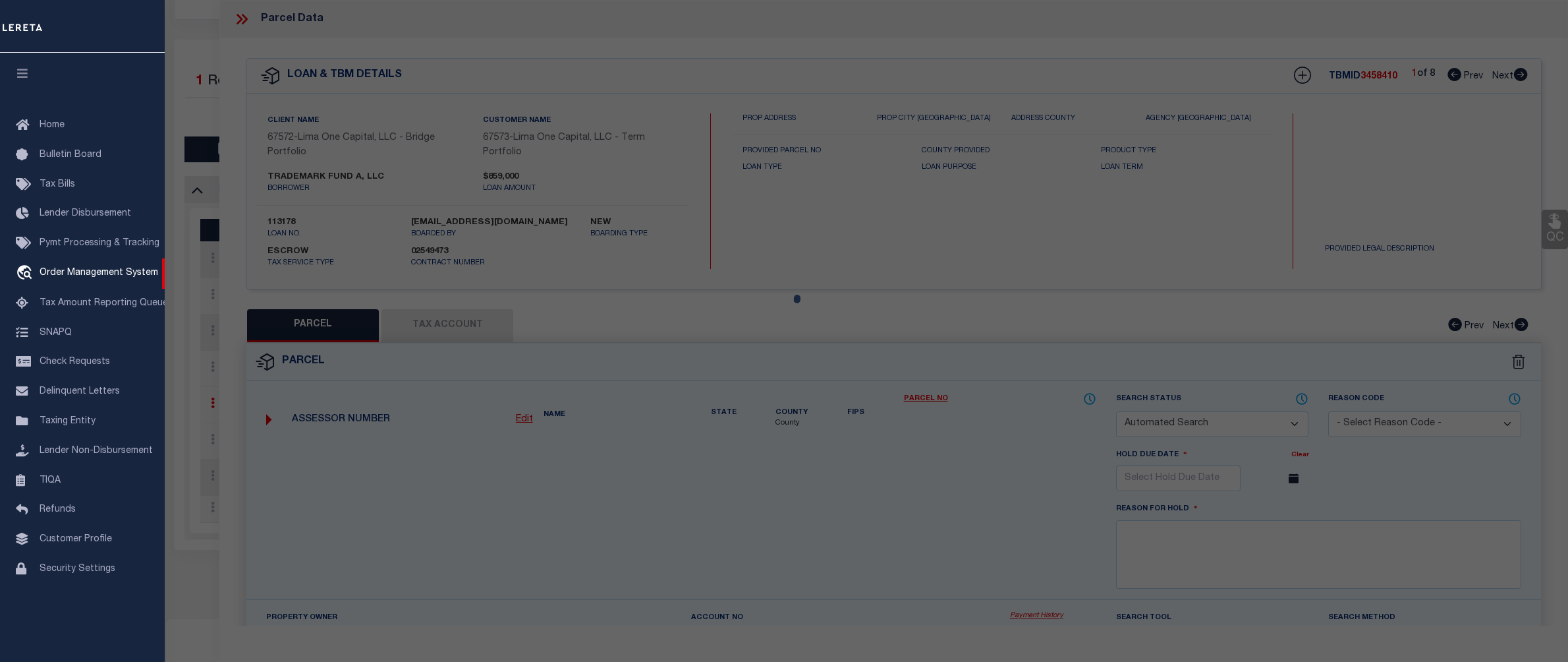
checkbox input "false"
select select "CP"
select select "AGW"
select select
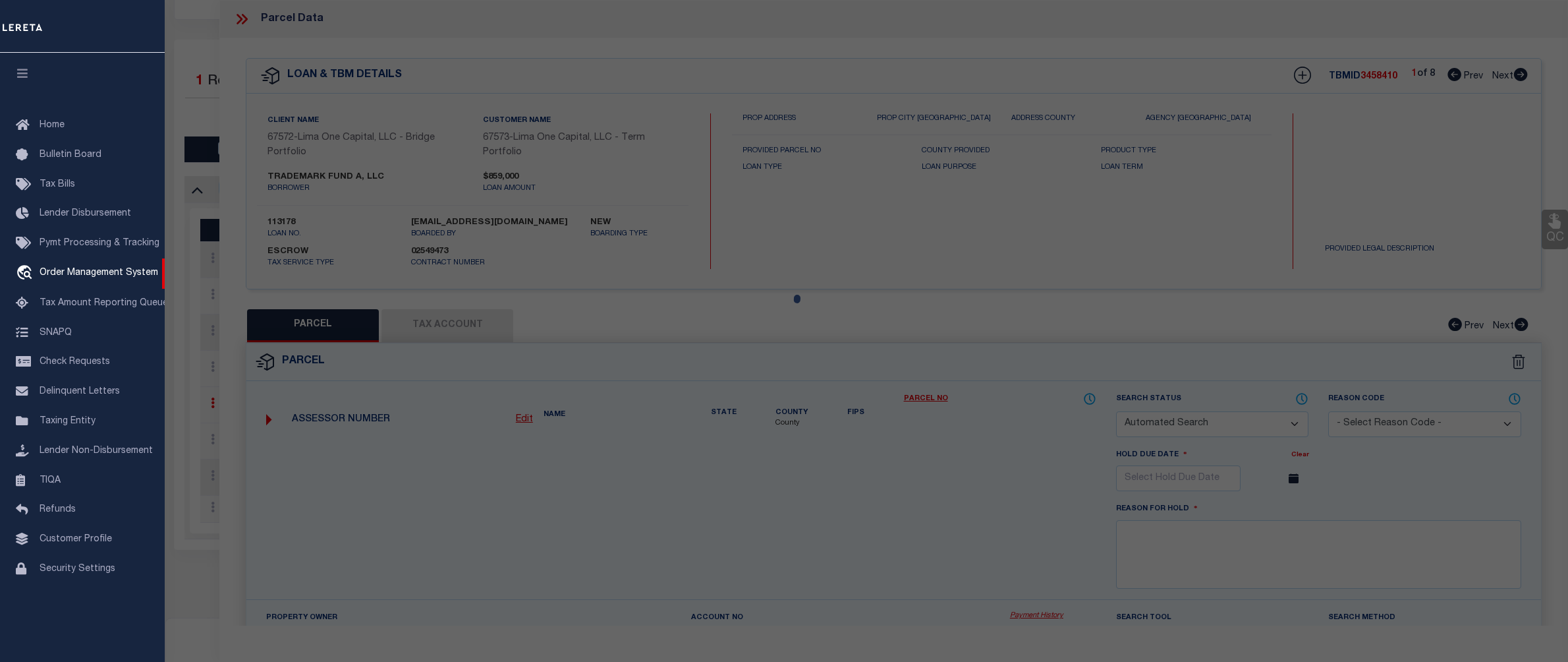
type input "[STREET_ADDRESS][PERSON_NAME]"
checkbox input "false"
type input "LIVONIA MI 48154"
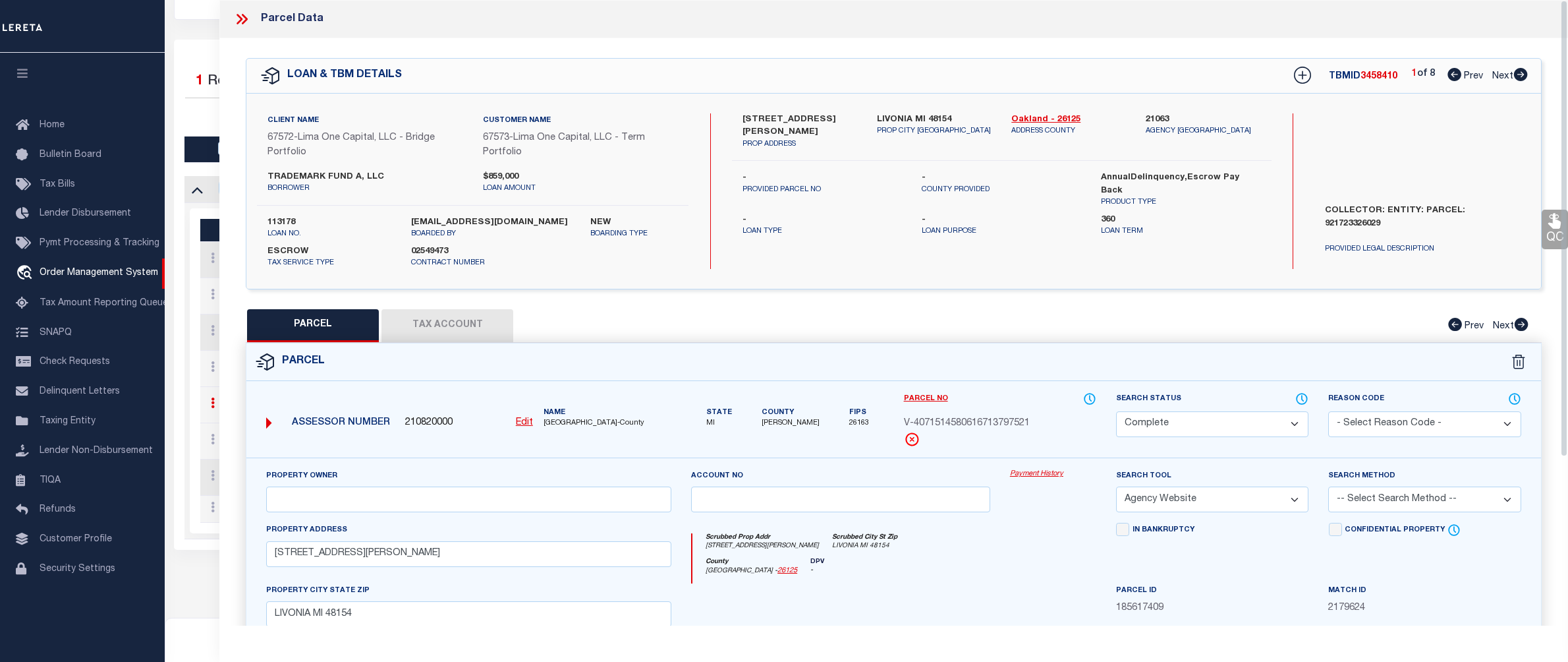
click at [1037, 486] on div "Payment History" at bounding box center [1053, 495] width 106 height 54
click at [1036, 473] on link "Payment History" at bounding box center [1053, 474] width 86 height 11
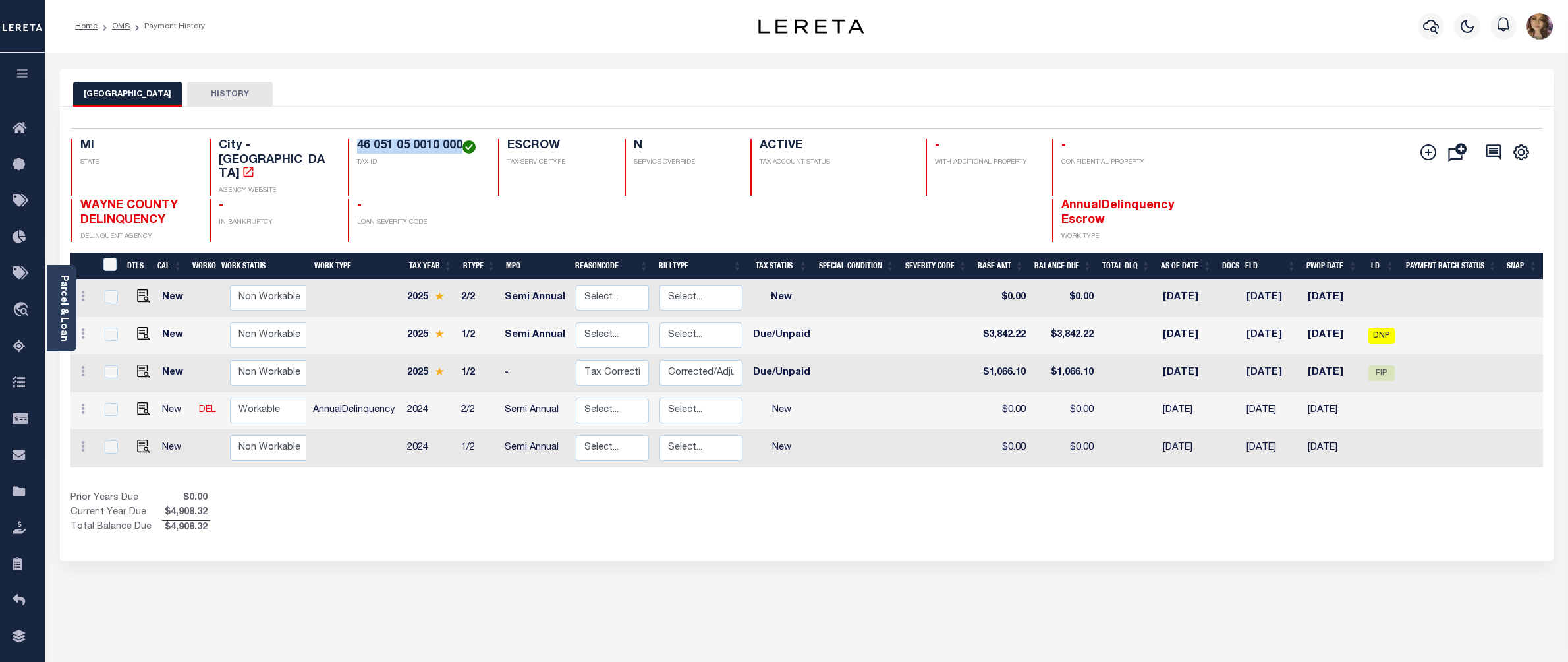
drag, startPoint x: 460, startPoint y: 142, endPoint x: 349, endPoint y: 141, distance: 111.0
click at [349, 141] on div "46 051 05 0010 000 TAX ID" at bounding box center [415, 167] width 135 height 57
click at [1030, 567] on div "LIVONIA CITY HISTORY Selected 5 Results" at bounding box center [807, 440] width 1514 height 744
click at [1383, 365] on span "FIP" at bounding box center [1382, 373] width 27 height 16
checkbox input "true"
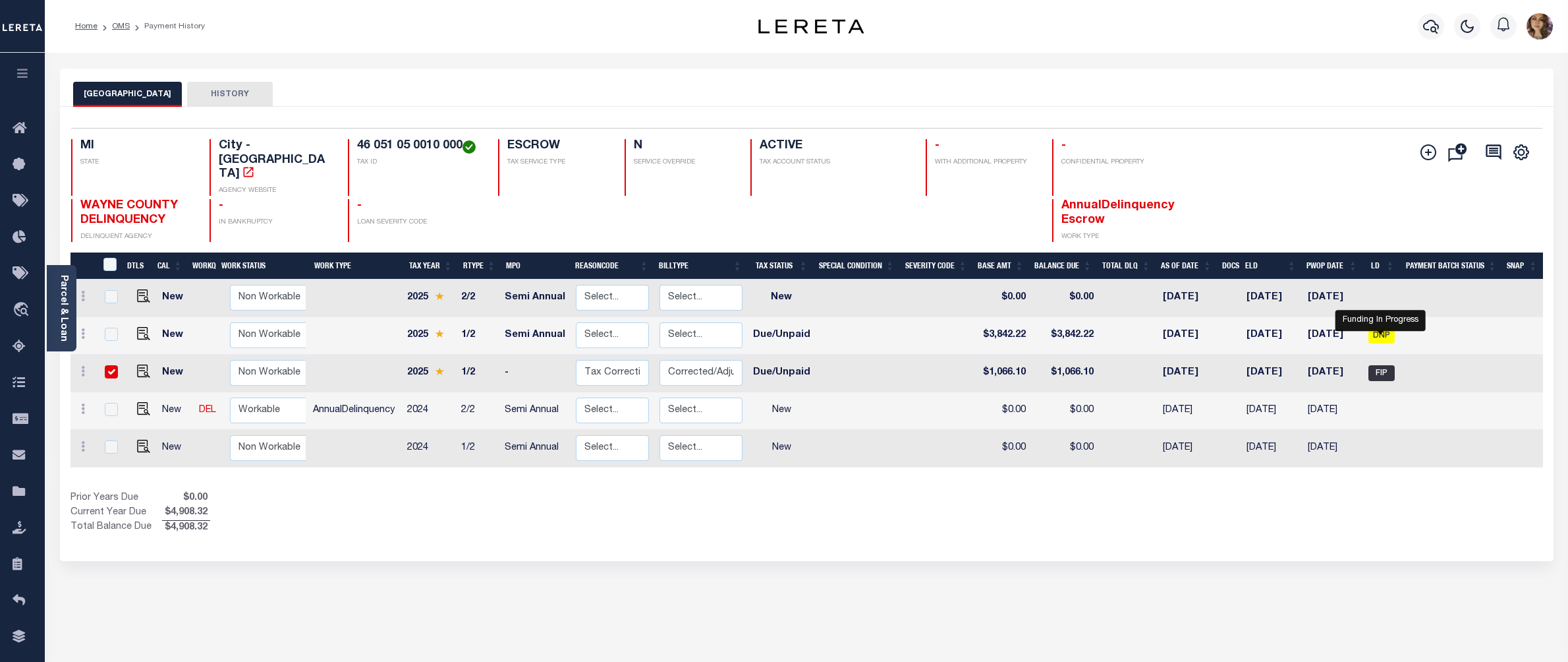
checkbox input "true"
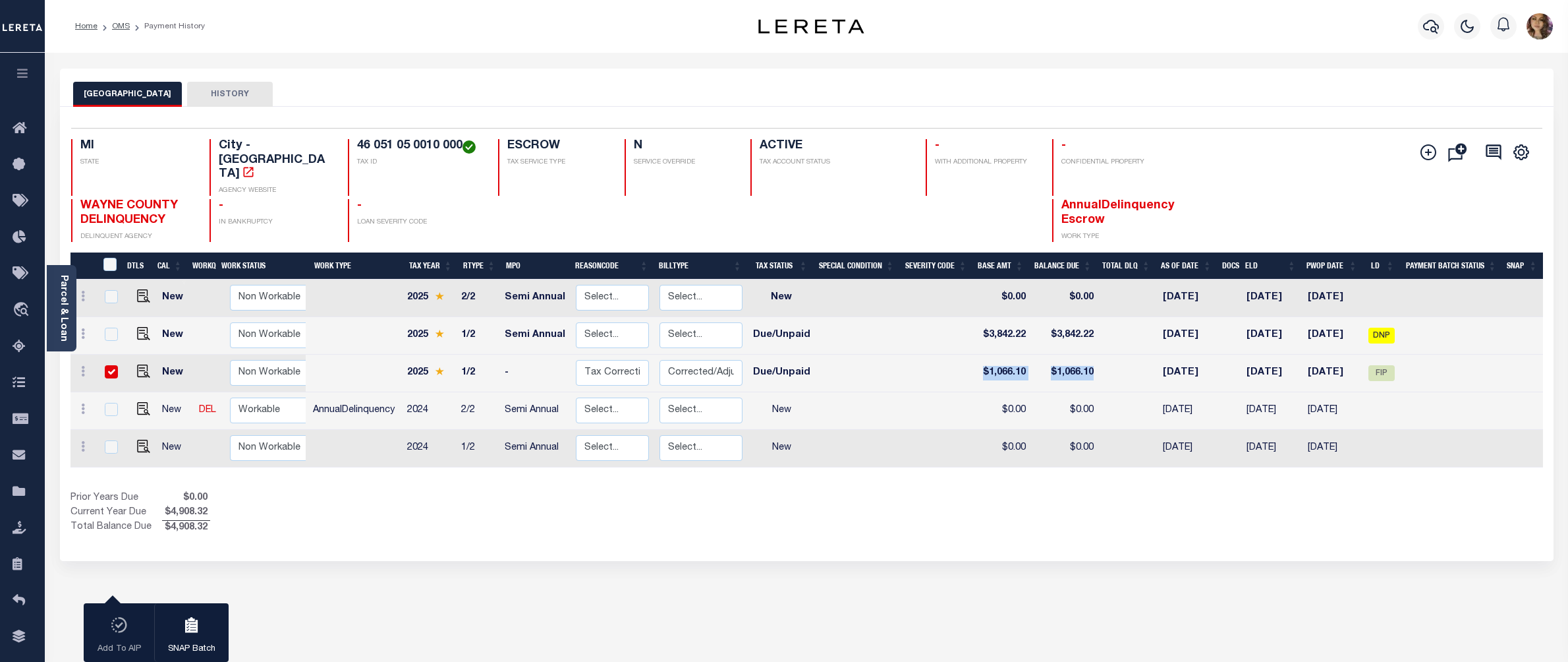
drag, startPoint x: 1102, startPoint y: 344, endPoint x: 957, endPoint y: 345, distance: 145.0
click at [957, 355] on tr "New Non Workable Workable 2025 1/2 - Select... Payment Reversal Taxable Value C…" at bounding box center [807, 374] width 1472 height 38
click at [1110, 355] on td at bounding box center [1129, 374] width 59 height 38
checkbox input "false"
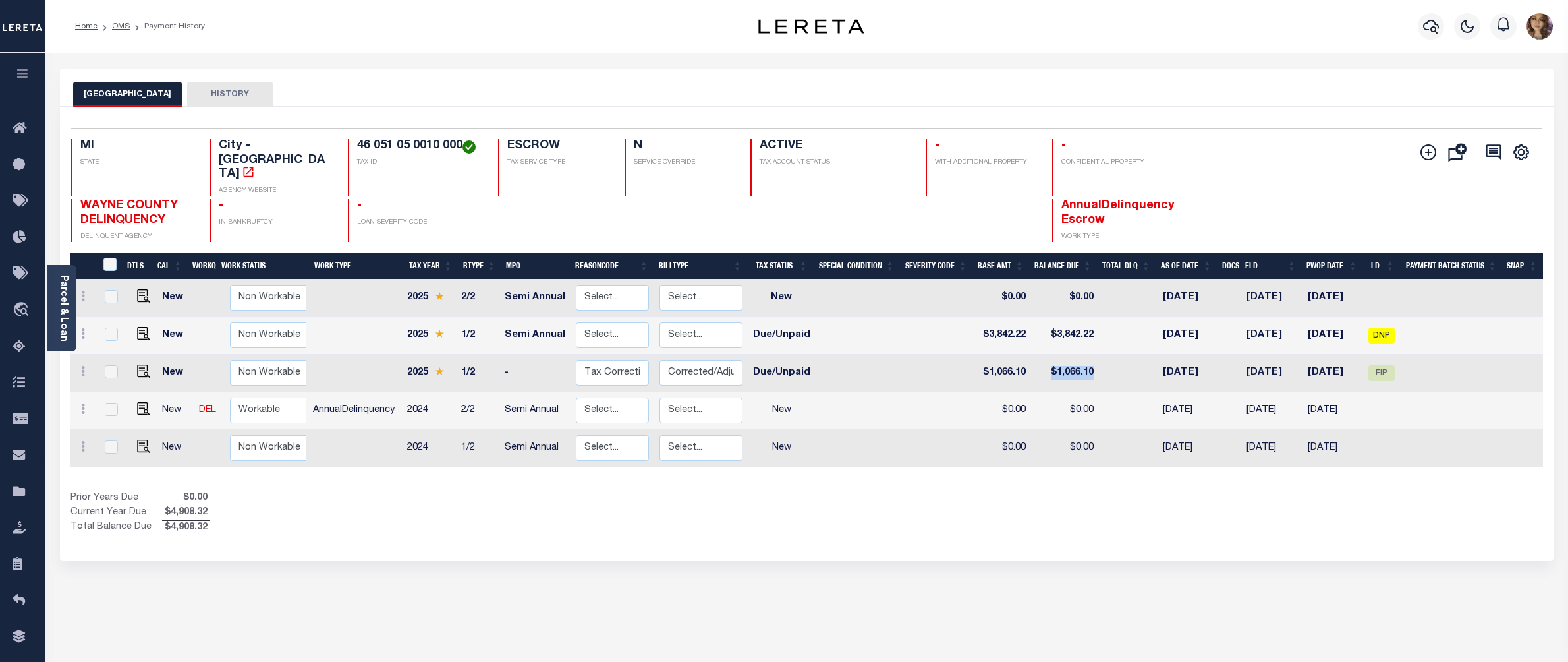
drag, startPoint x: 1052, startPoint y: 346, endPoint x: 1097, endPoint y: 351, distance: 45.3
click at [1097, 355] on tr "New Non Workable Workable 2025 1/2 - Select... Payment Reversal Taxable Value C…" at bounding box center [807, 374] width 1472 height 38
drag, startPoint x: 1160, startPoint y: 349, endPoint x: 1343, endPoint y: 363, distance: 183.5
click at [1343, 363] on tr "New Non Workable Workable 2025 1/2 - Select... Payment Reversal Taxable Value C…" at bounding box center [807, 374] width 1472 height 38
click at [1373, 365] on span "FIP" at bounding box center [1382, 373] width 27 height 16
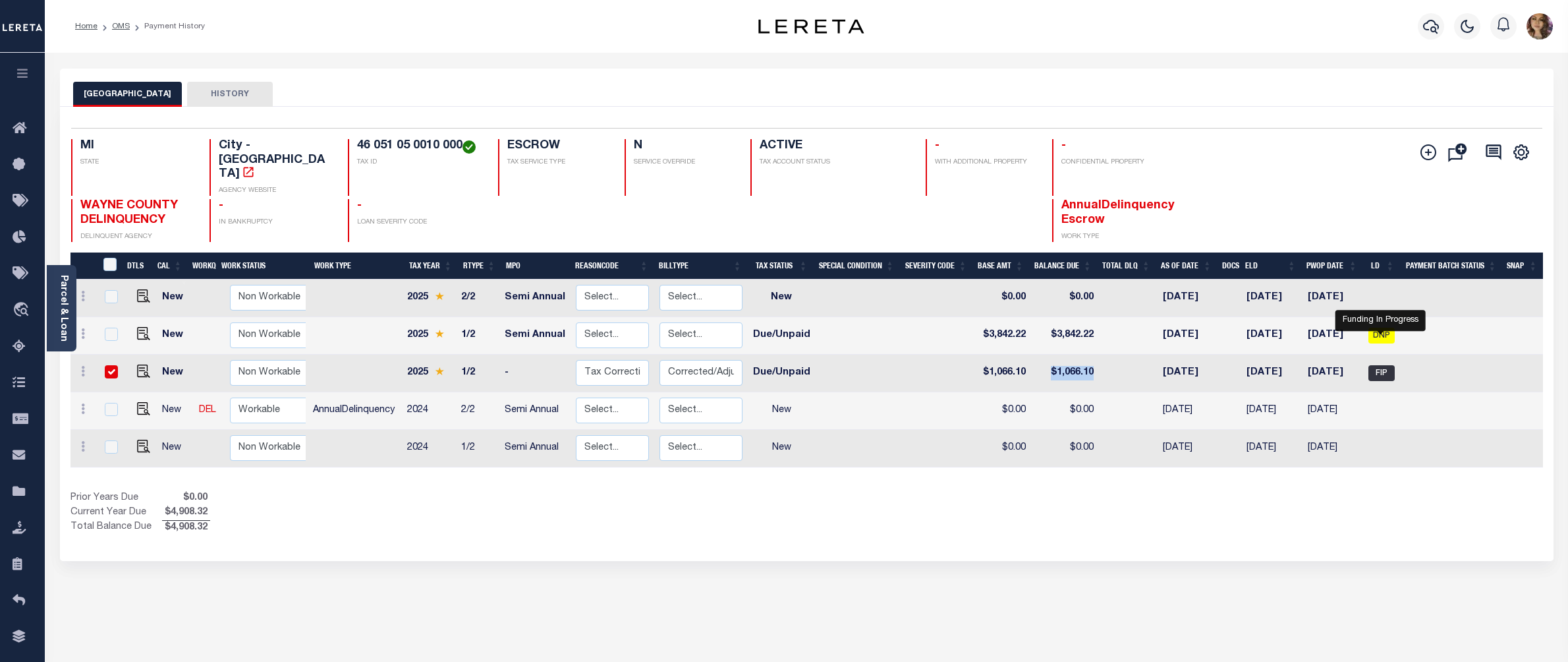
checkbox input "true"
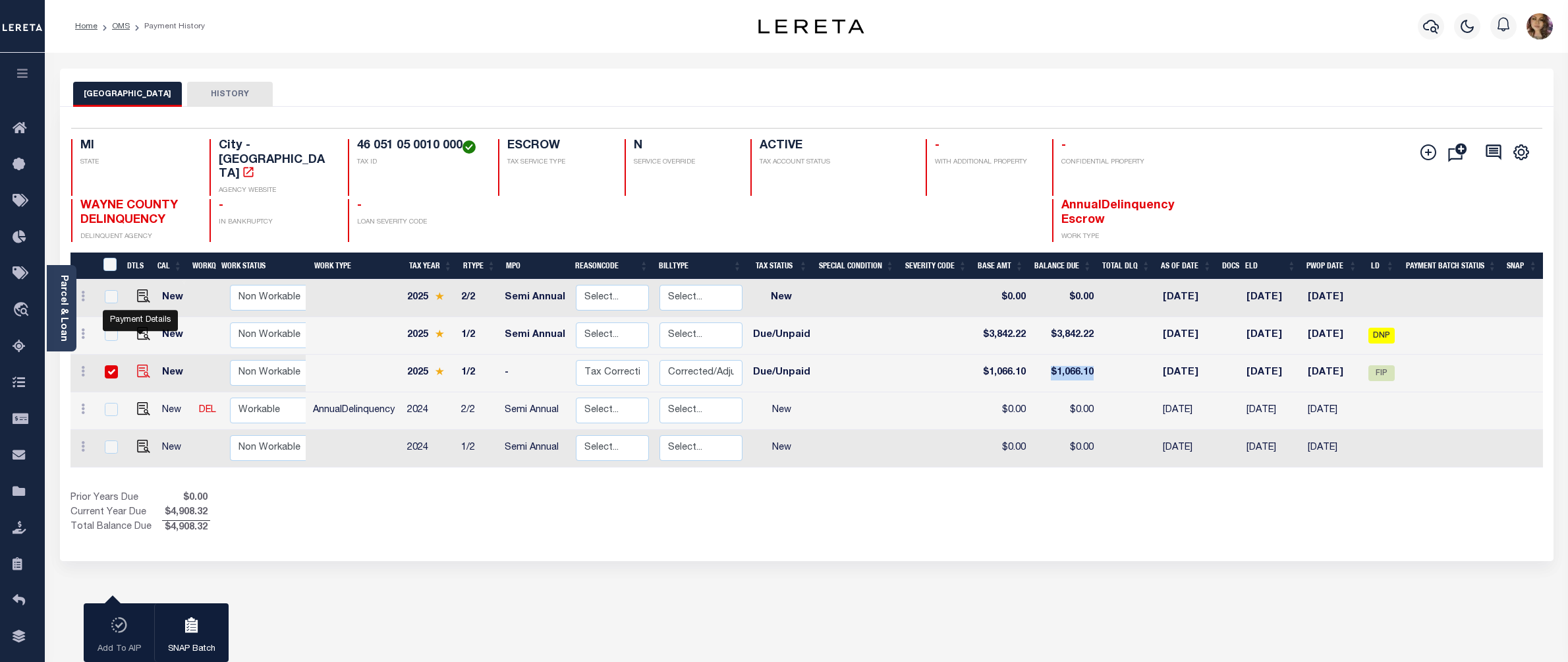
click at [143, 364] on img "" at bounding box center [143, 370] width 13 height 13
checkbox input "false"
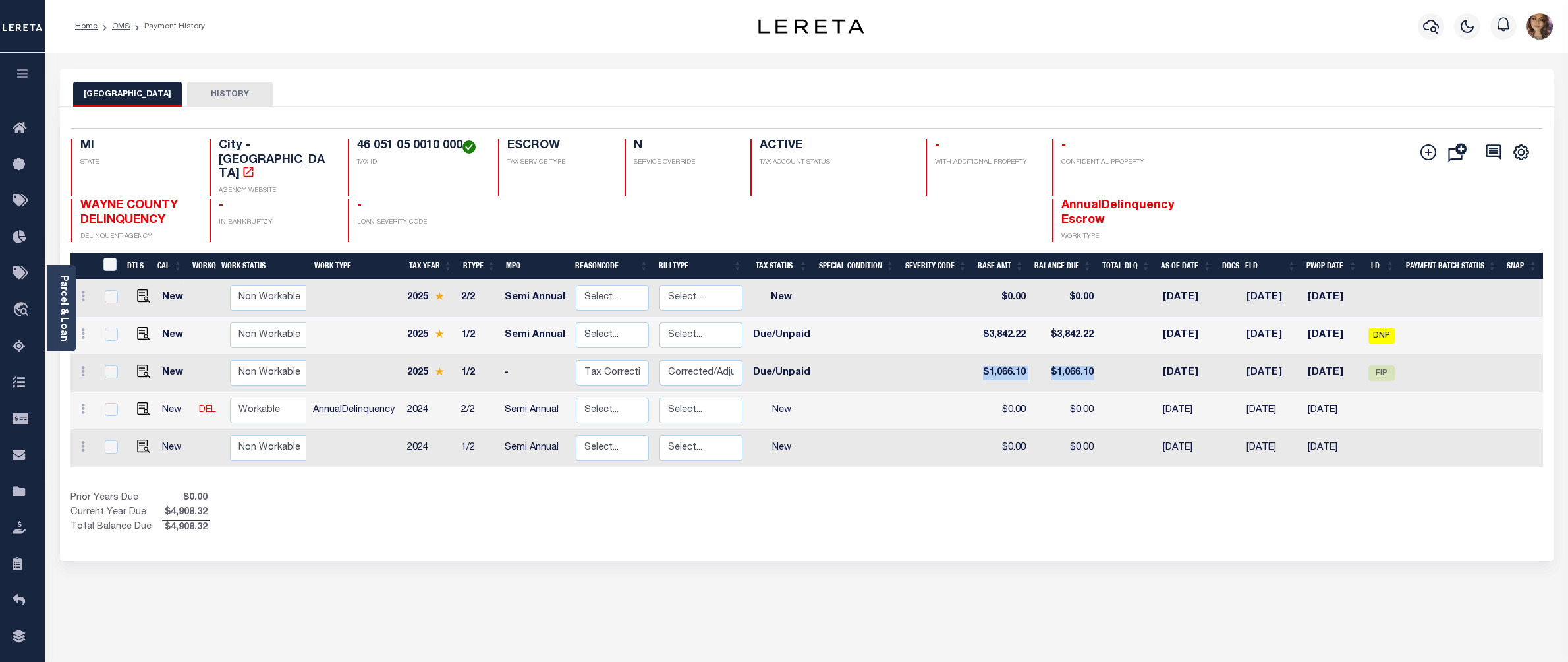
drag, startPoint x: 1100, startPoint y: 349, endPoint x: 980, endPoint y: 348, distance: 120.0
click at [980, 355] on tr "New Non Workable Workable 2025 1/2 - Select... Payment Reversal Taxable Value C…" at bounding box center [807, 374] width 1472 height 38
click at [141, 364] on img "" at bounding box center [143, 370] width 13 height 13
checkbox input "true"
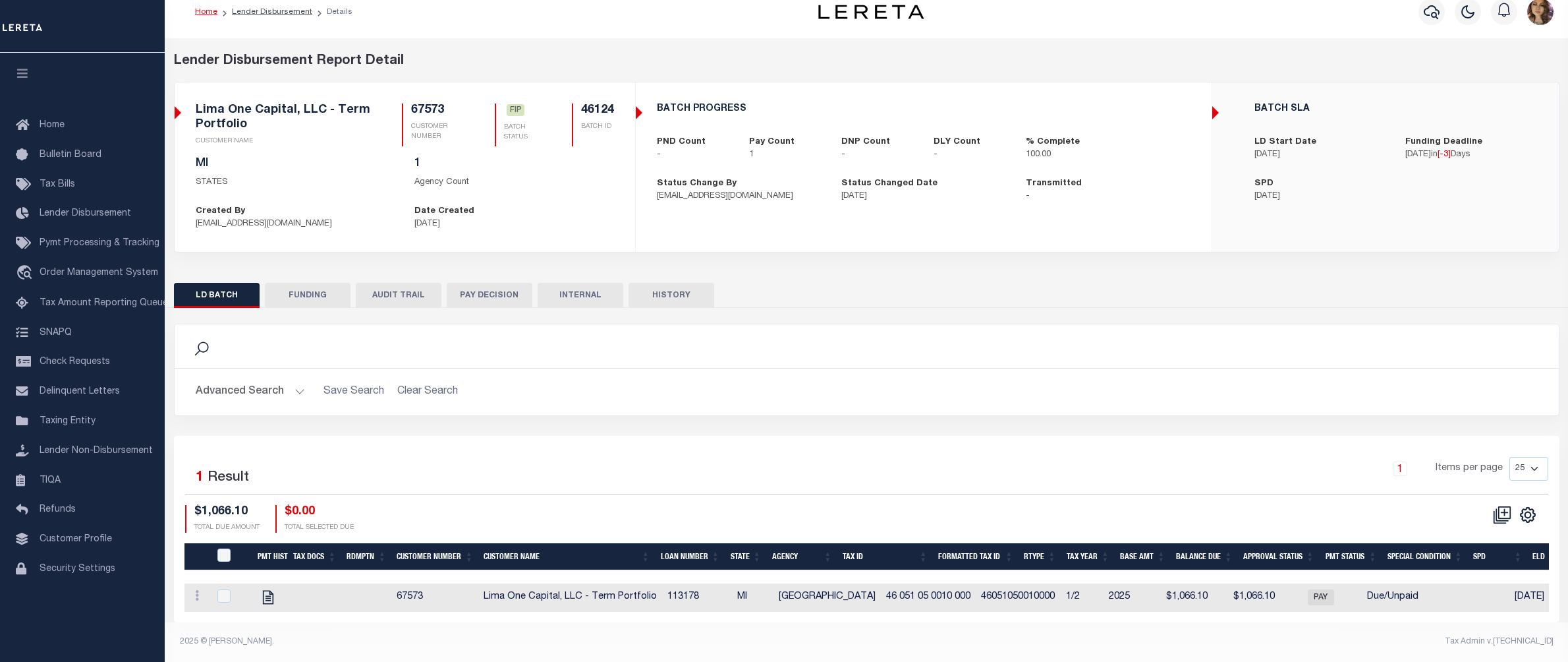
scroll to position [27, 0]
click at [918, 422] on div "Search Advanced Search Save Search Clear Search Is Is" at bounding box center [866, 380] width 1406 height 112
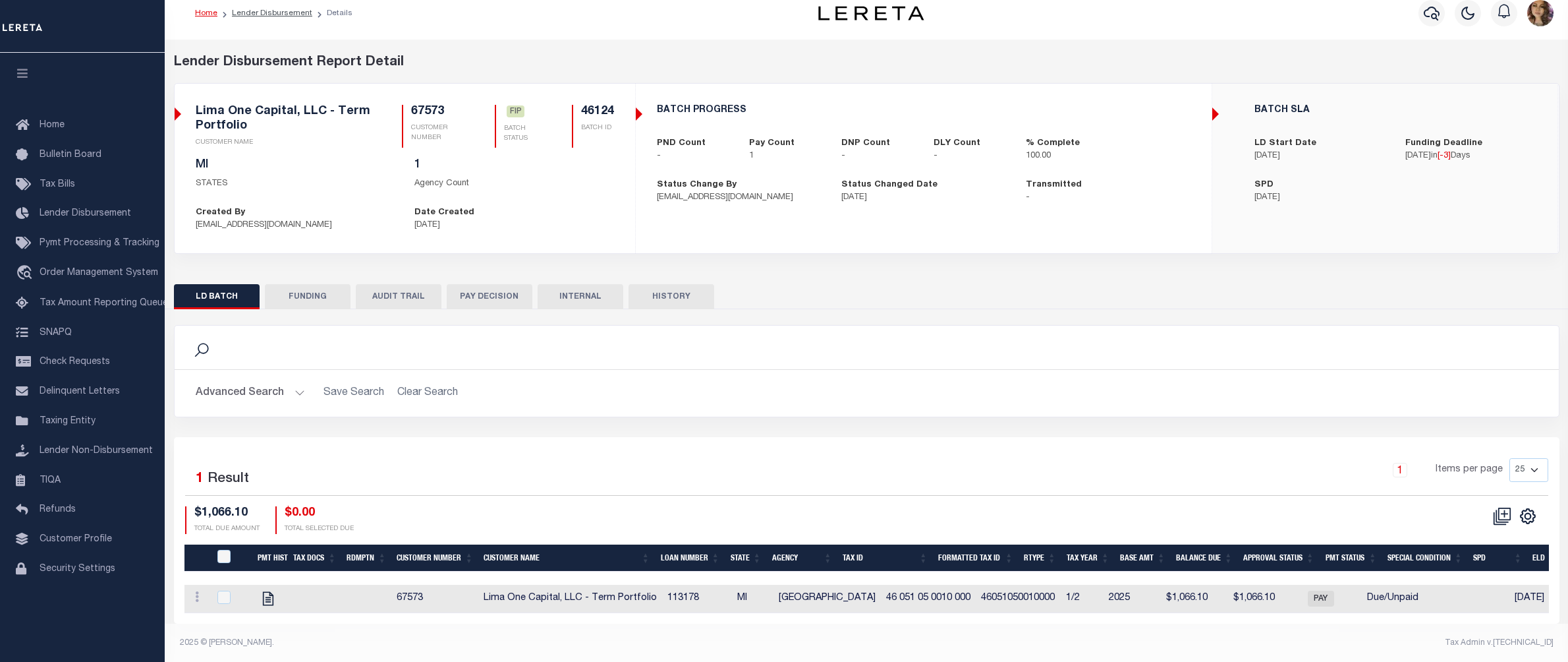
scroll to position [27, 0]
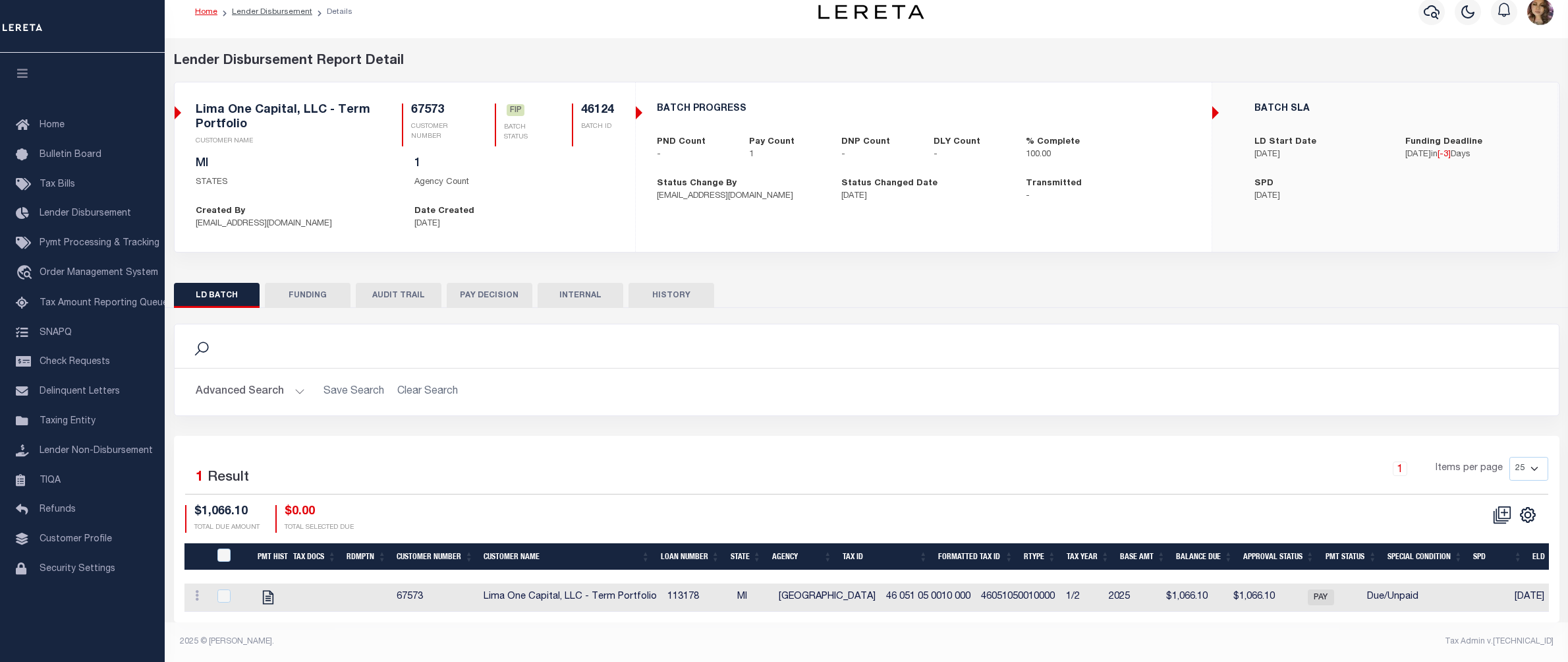
click at [307, 283] on button "FUNDING" at bounding box center [307, 295] width 85 height 25
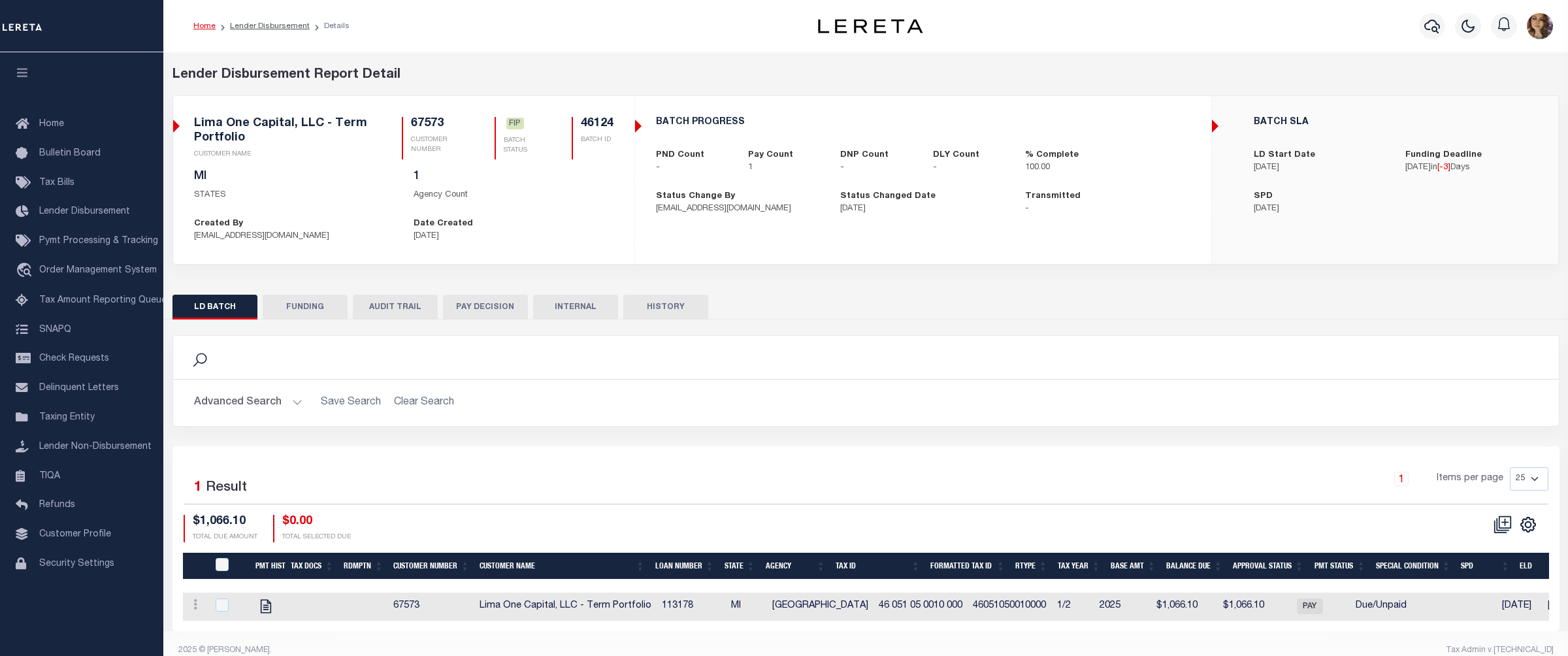
type input "$1,066.1"
type input "$0"
type input "[DATE]"
select select "100"
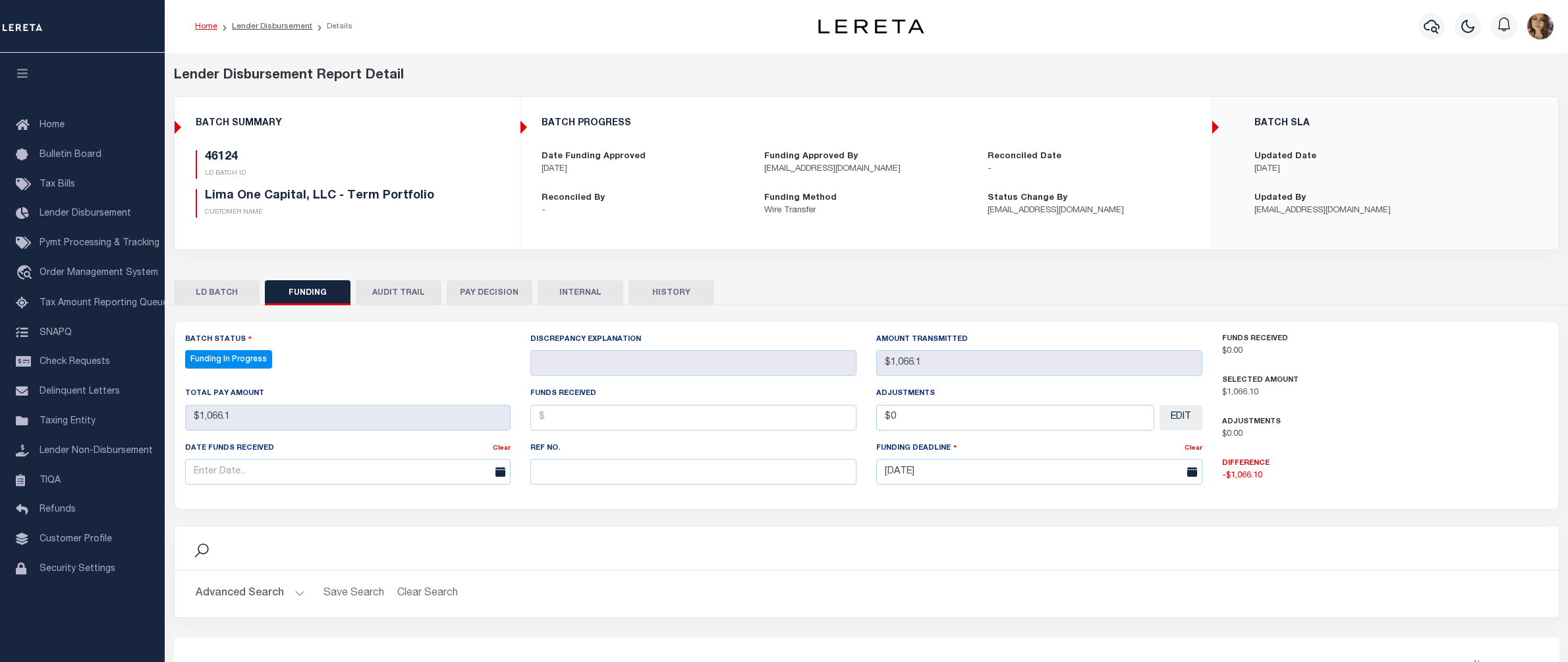
select select "100"
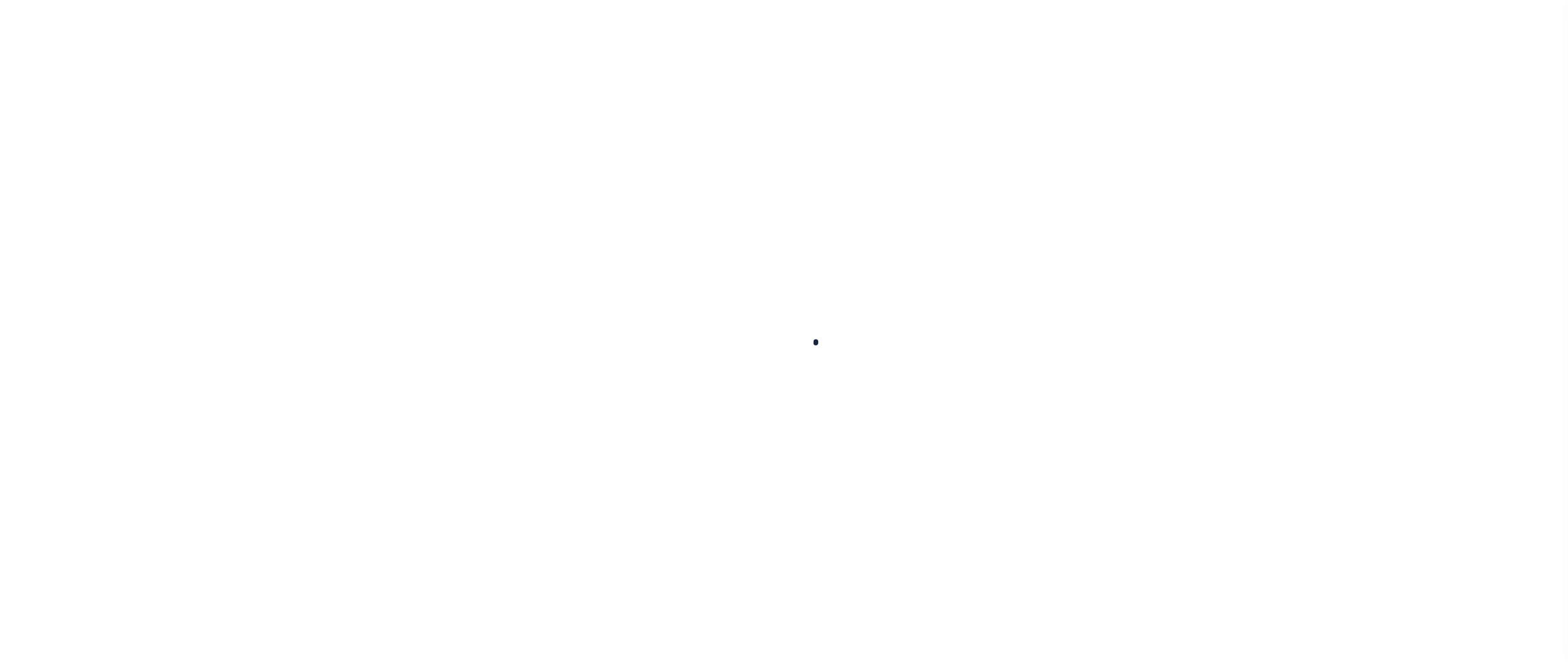
checkbox input "false"
type textarea "CAS-48199 2025 Balance due GTD [DATE] Balance due $1066.10"
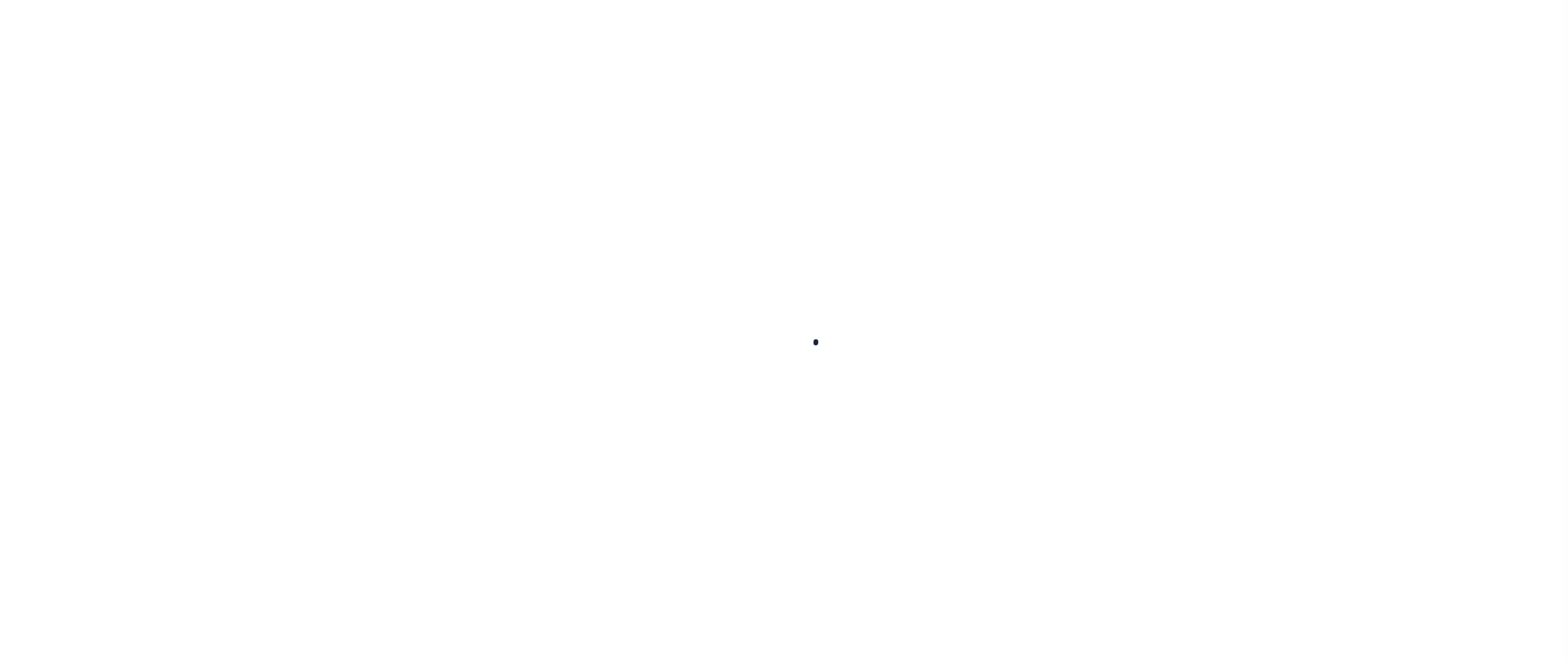
type input "[DATE]"
select select "DUE"
type input "$1,066.1"
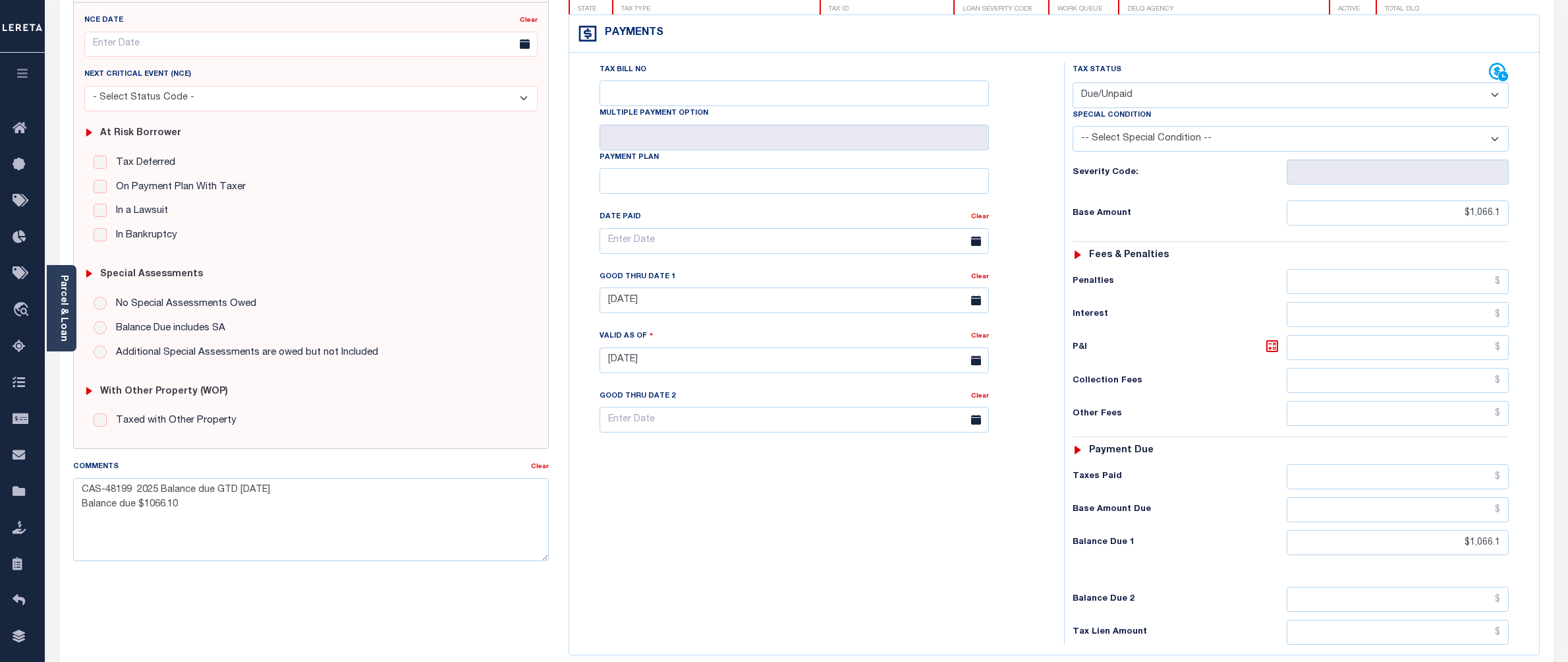
scroll to position [175, 0]
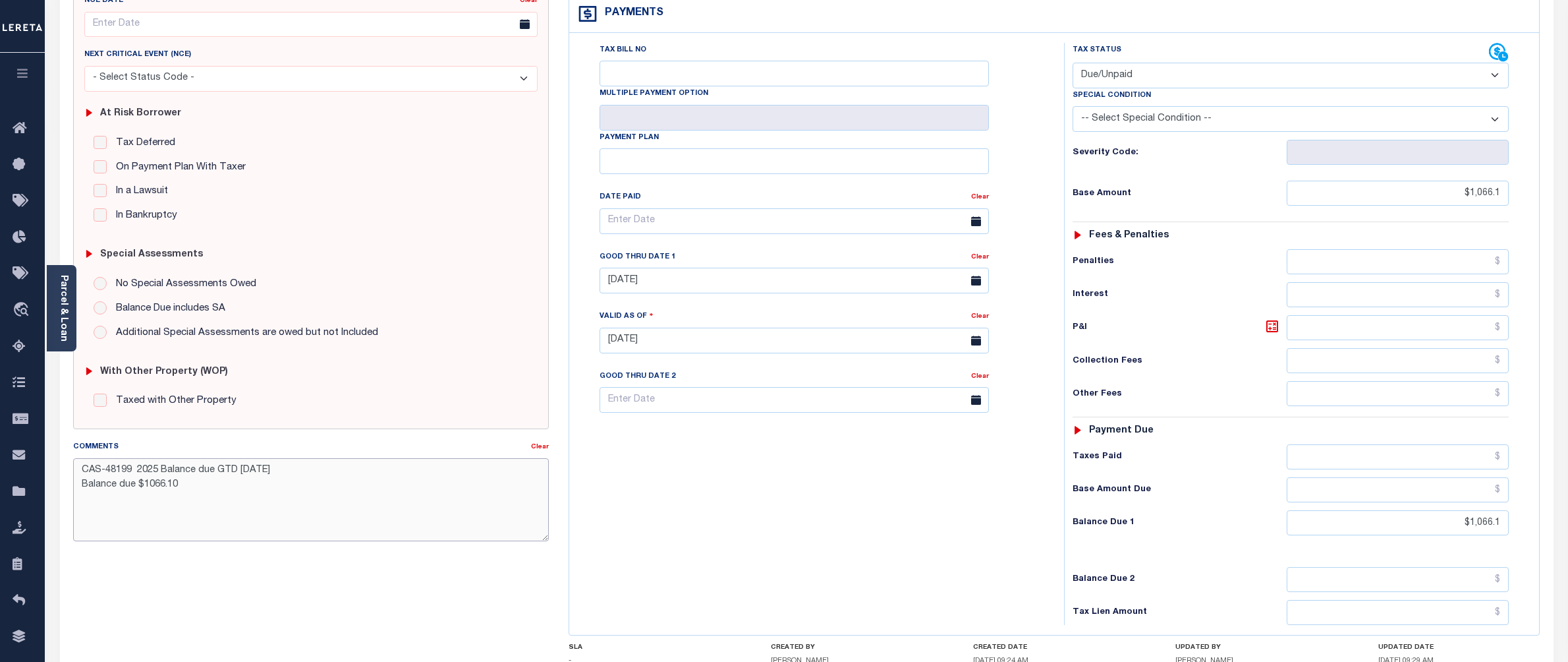
drag, startPoint x: 228, startPoint y: 493, endPoint x: 65, endPoint y: 478, distance: 163.7
click at [65, 478] on div "Comments Clear CAS-48199 2025 Balance due GTD [DATE] Balance due $1066.10" at bounding box center [311, 495] width 495 height 112
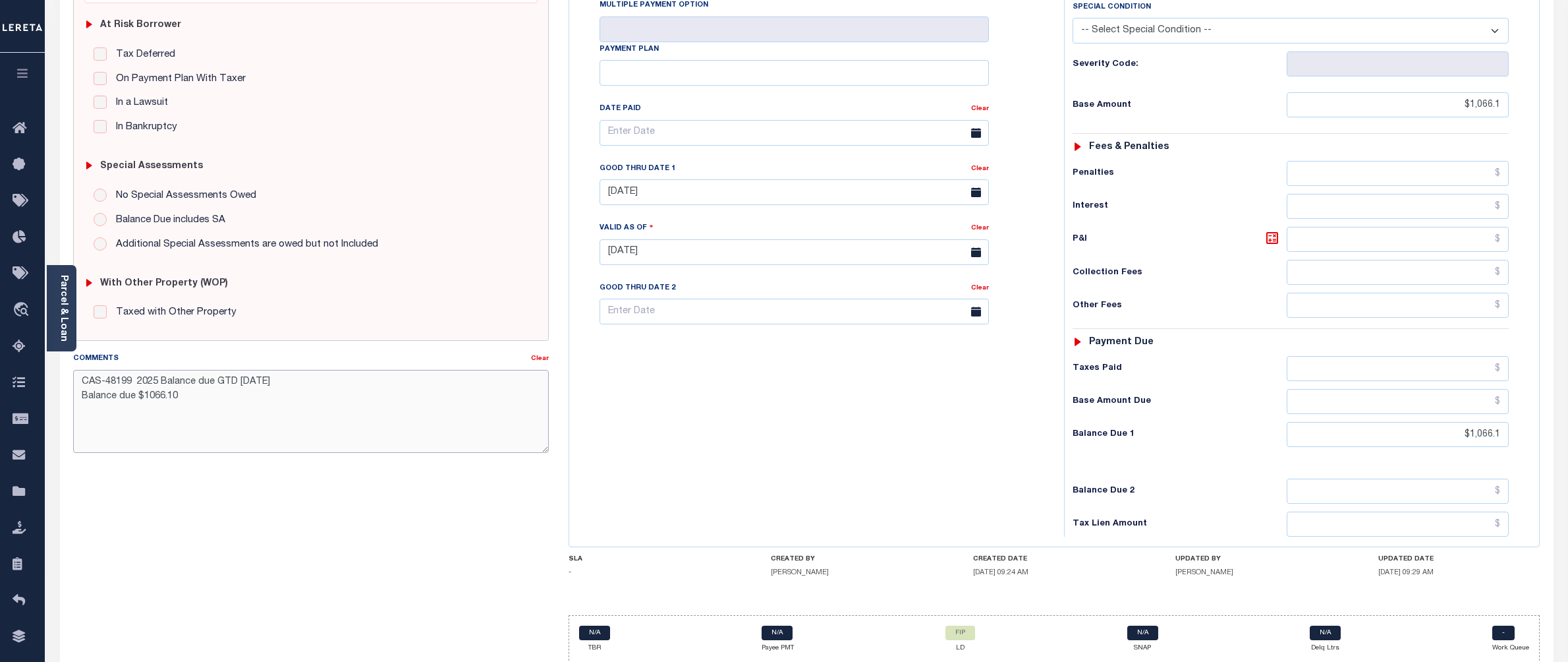
scroll to position [316, 0]
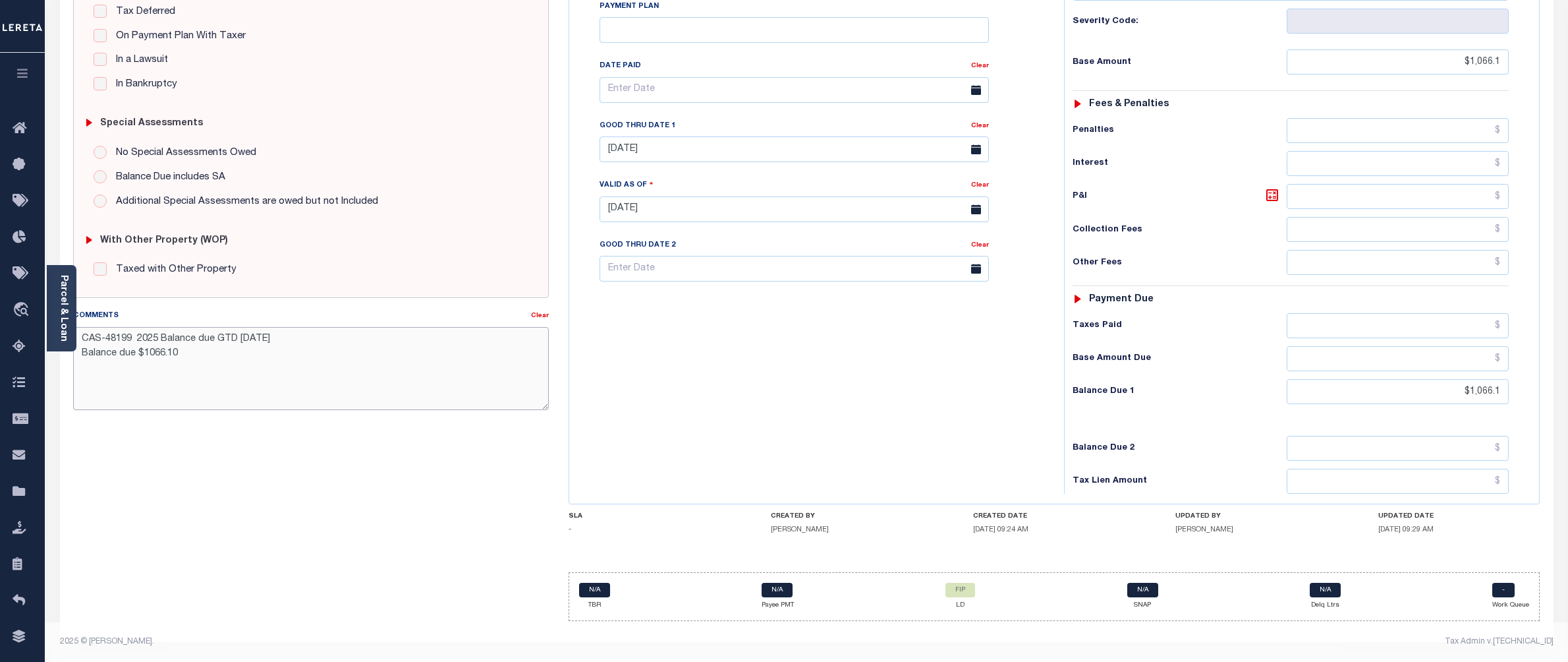
click at [222, 367] on textarea "CAS-48199 2025 Balance due GTD [DATE] Balance due $1066.10" at bounding box center [311, 369] width 475 height 83
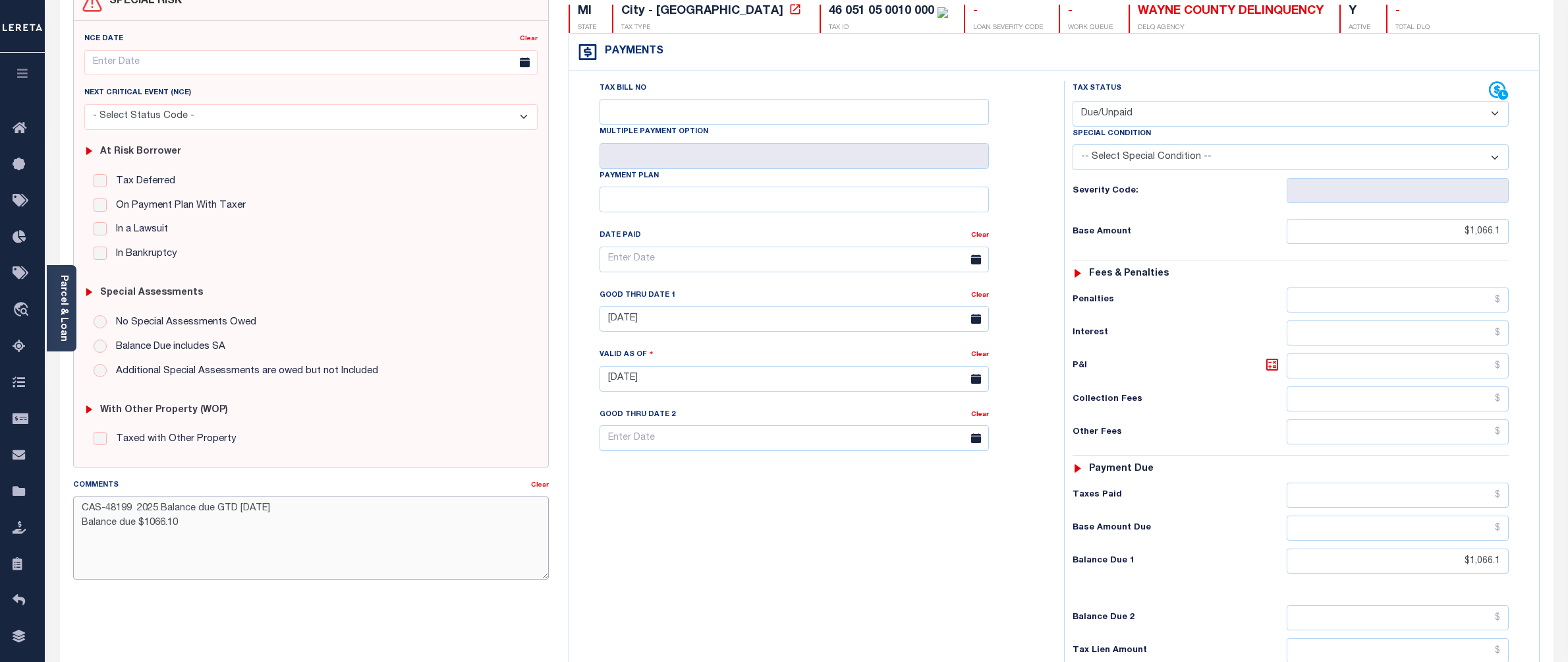
scroll to position [53, 0]
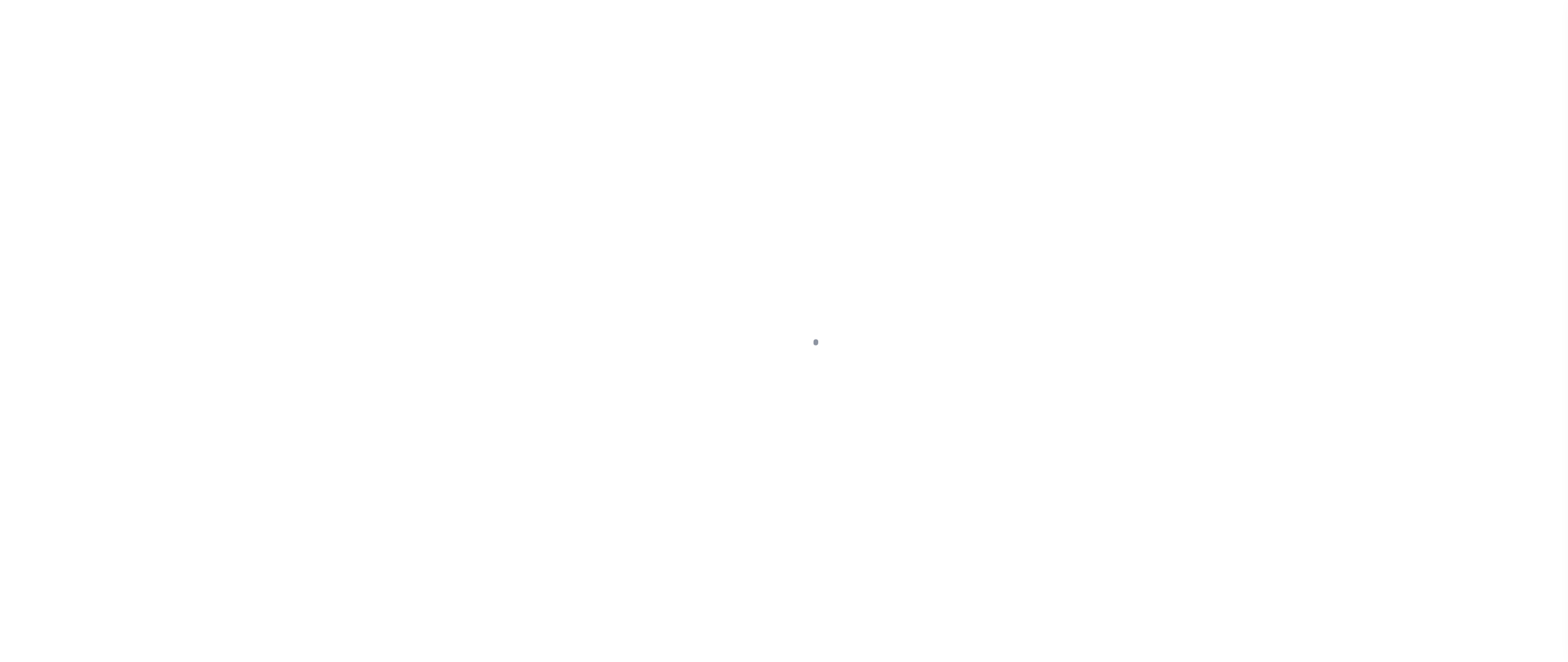
select select "DUE"
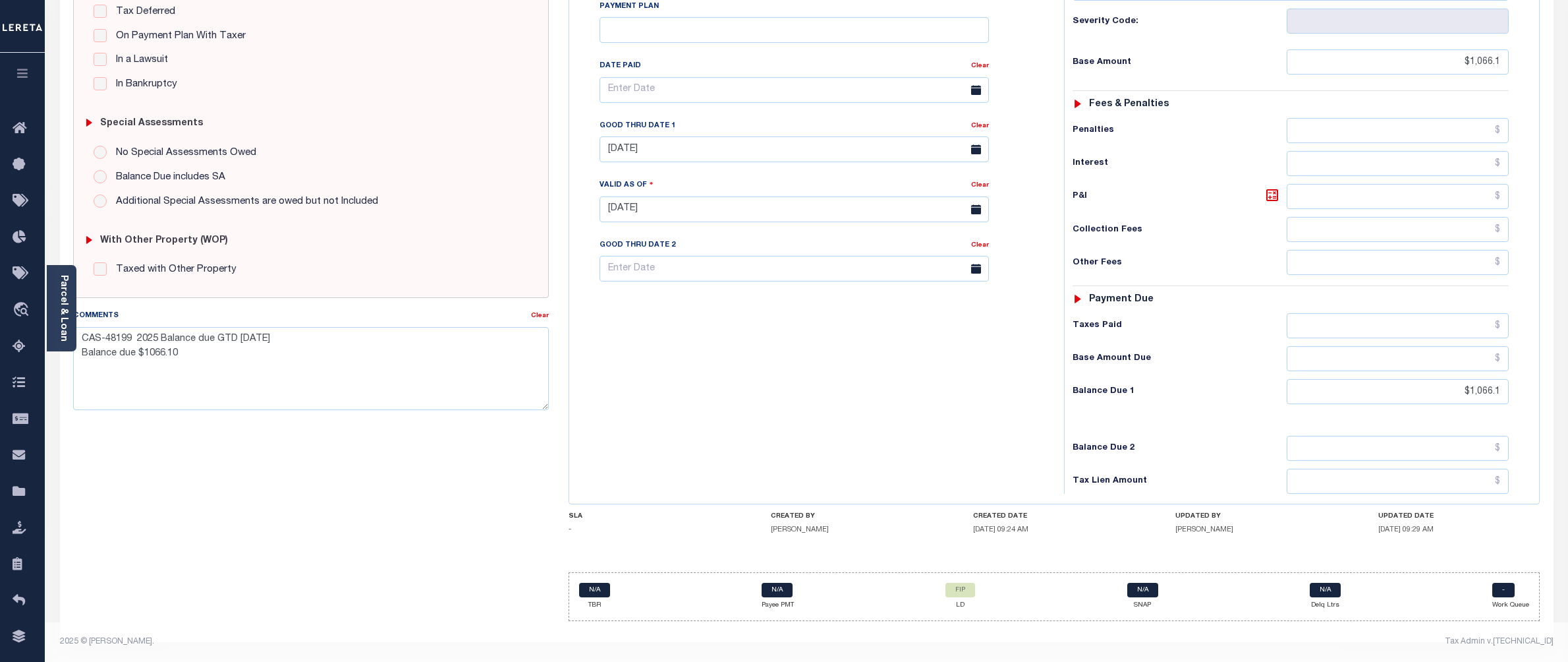
scroll to position [316, 0]
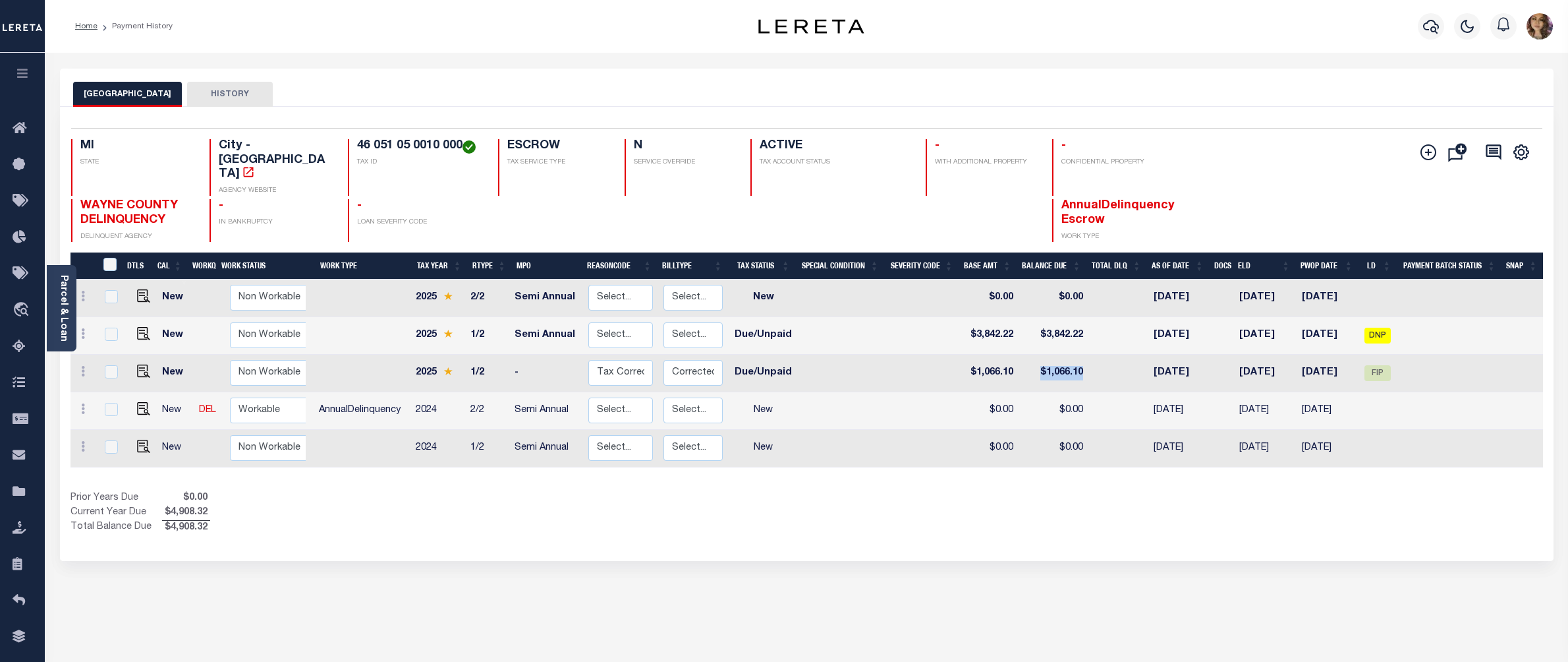
drag, startPoint x: 1088, startPoint y: 347, endPoint x: 1018, endPoint y: 344, distance: 70.1
click at [1018, 355] on tr "New Non Workable Workable 2025 1/2 - Select... Payment Reversal Taxable Value C…" at bounding box center [807, 374] width 1472 height 38
click at [141, 364] on img "" at bounding box center [143, 370] width 13 height 13
checkbox input "true"
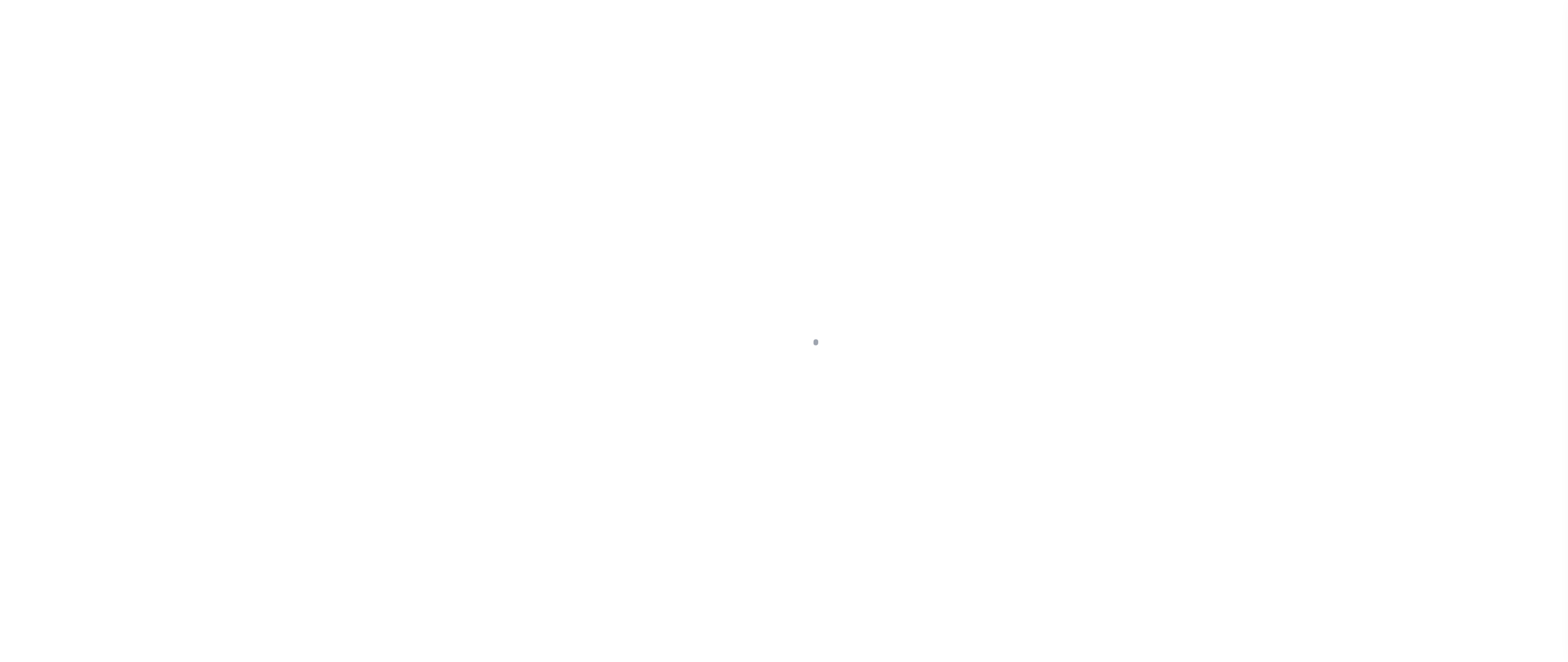
select select "DUE"
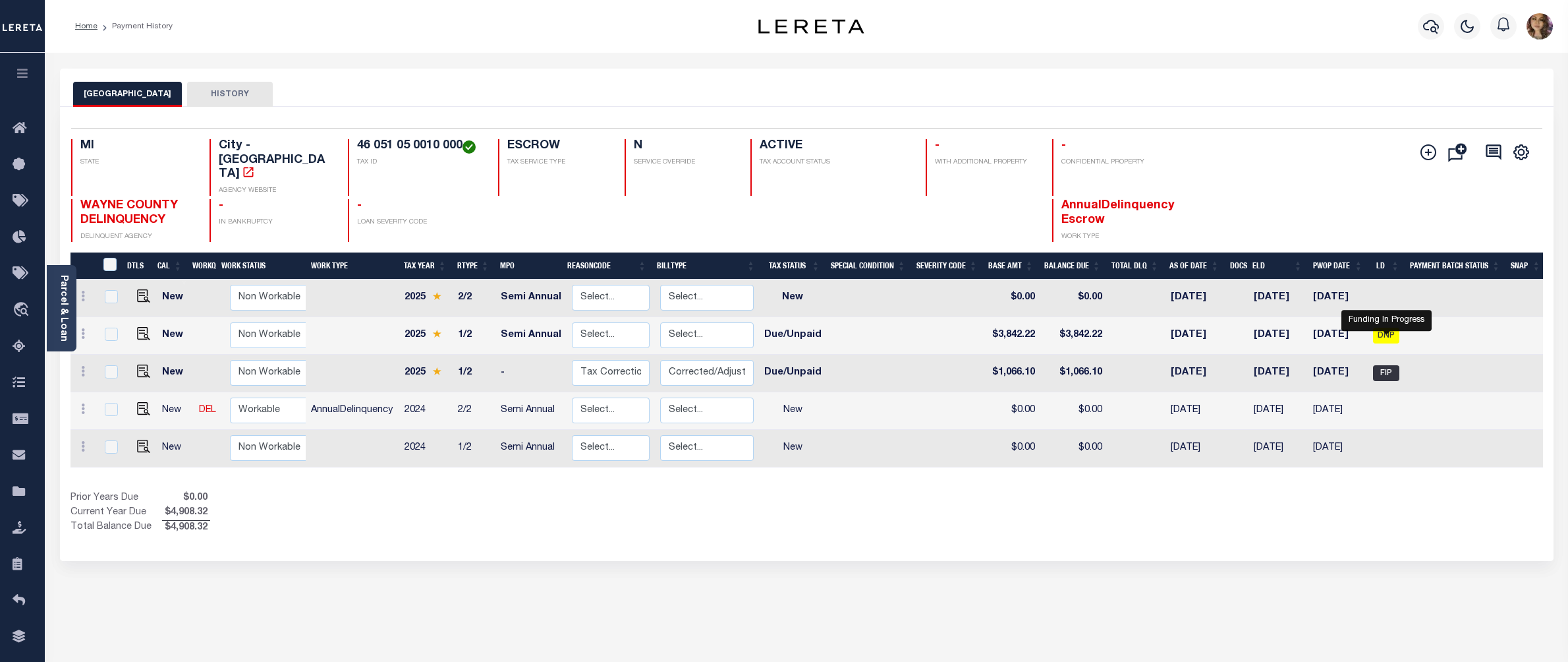
click at [1386, 365] on span "FIP" at bounding box center [1386, 373] width 27 height 16
checkbox input "true"
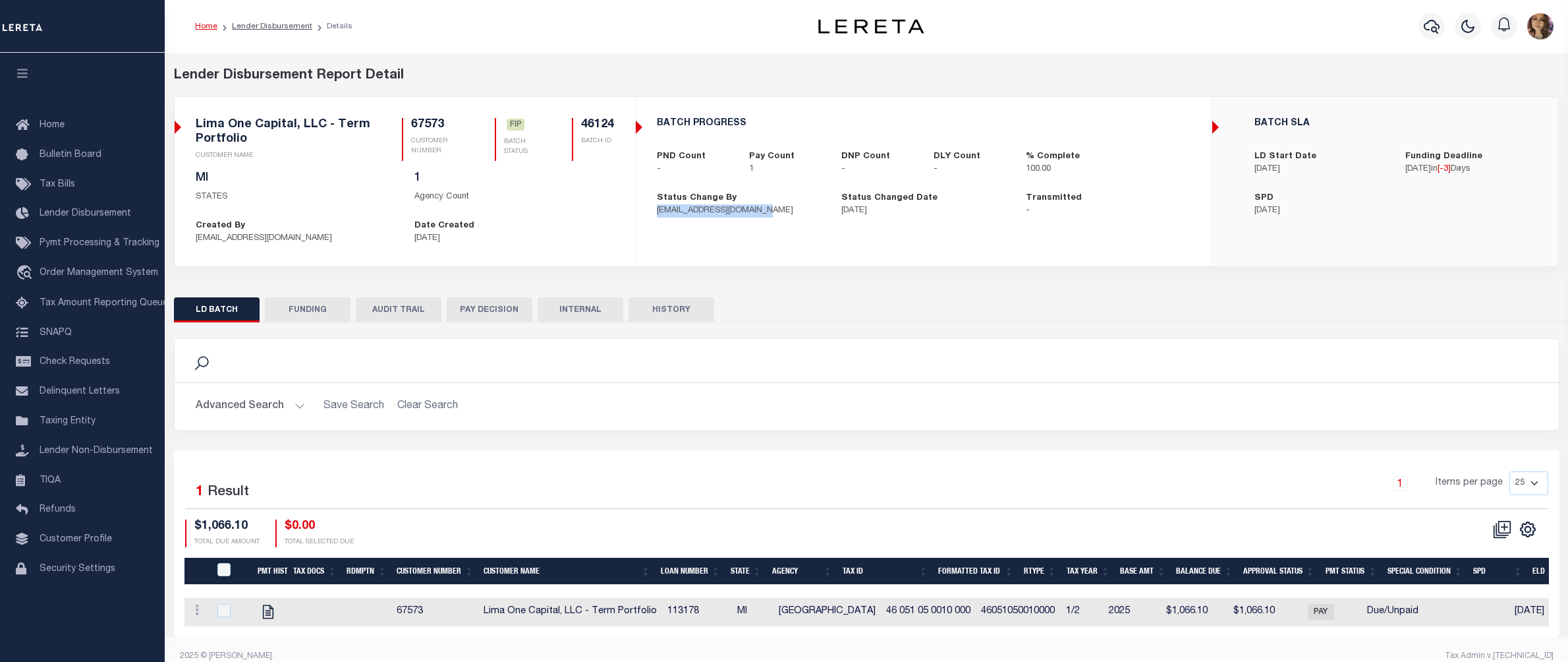
drag, startPoint x: 660, startPoint y: 214, endPoint x: 787, endPoint y: 227, distance: 127.7
click at [787, 227] on div "BATCH PROGRESS PND Count - Pay Count 1 DNP Count - DLY Count - % Complete 100.0…" at bounding box center [924, 167] width 575 height 121
drag, startPoint x: 692, startPoint y: 227, endPoint x: 684, endPoint y: 230, distance: 8.5
click at [692, 228] on div "BATCH PROGRESS PND Count - Pay Count 1 DNP Count - DLY Count - % Complete 100.0…" at bounding box center [924, 167] width 575 height 121
click at [867, 228] on div "BATCH PROGRESS PND Count - Pay Count 1 DNP Count - DLY Count - % Complete 100.0…" at bounding box center [924, 167] width 575 height 121
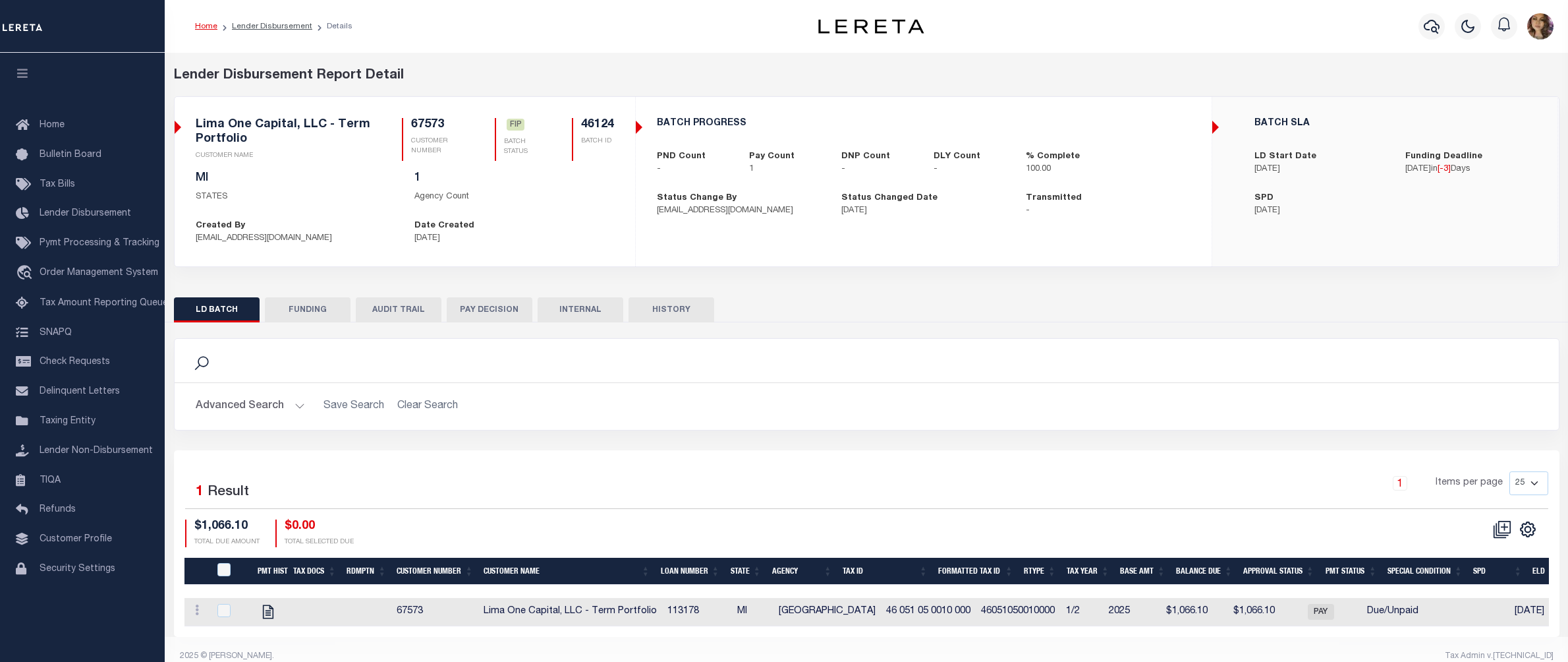
drag, startPoint x: 918, startPoint y: 210, endPoint x: 833, endPoint y: 210, distance: 85.0
click at [833, 210] on div "Status Changed Date 09/15/2025" at bounding box center [924, 205] width 185 height 26
click at [475, 71] on div "Lender Disbursement Report Detail" at bounding box center [867, 75] width 1386 height 20
